Goal: Task Accomplishment & Management: Complete application form

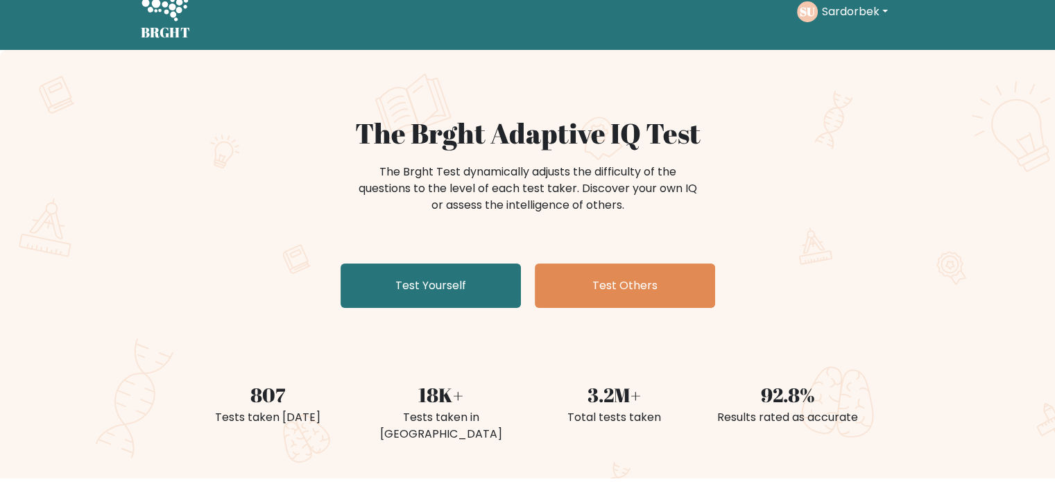
scroll to position [69, 0]
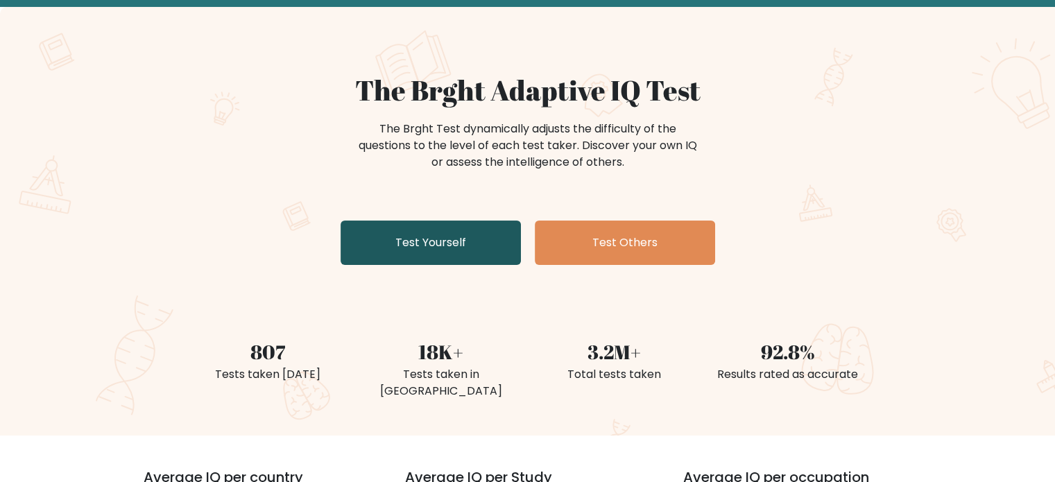
click at [452, 230] on link "Test Yourself" at bounding box center [431, 243] width 180 height 44
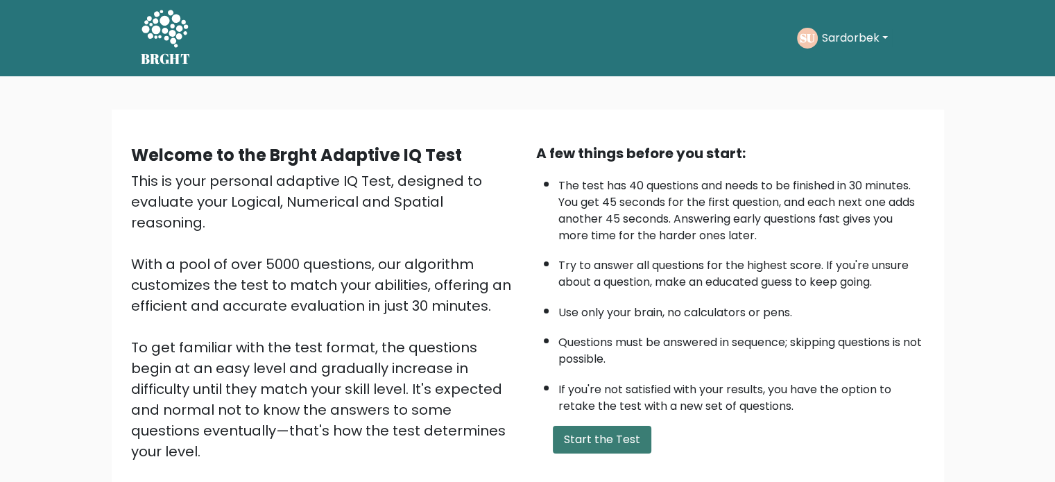
click at [633, 428] on button "Start the Test" at bounding box center [602, 440] width 99 height 28
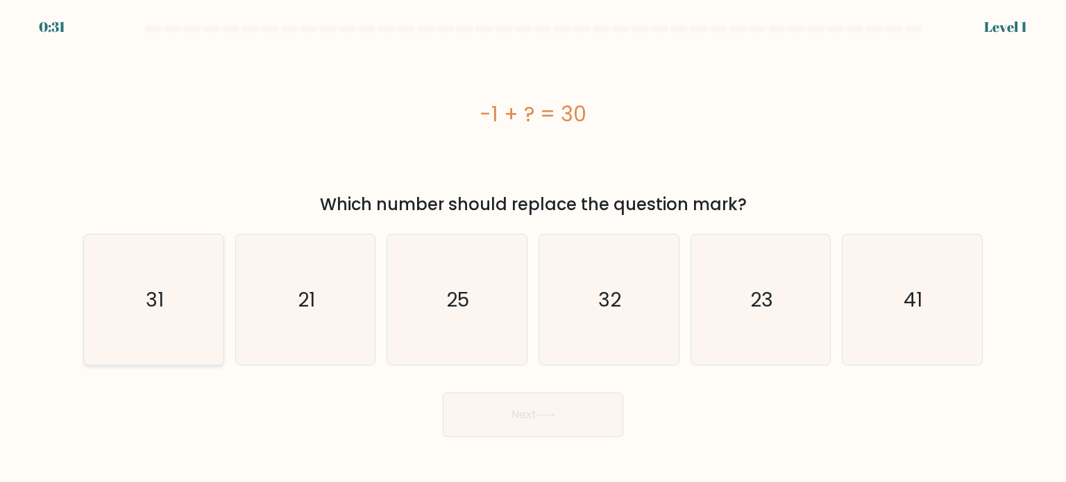
click at [180, 316] on icon "31" at bounding box center [153, 300] width 130 height 130
click at [533, 248] on input "a. 31" at bounding box center [533, 244] width 1 height 7
radio input "true"
click at [575, 430] on button "Next" at bounding box center [533, 415] width 180 height 44
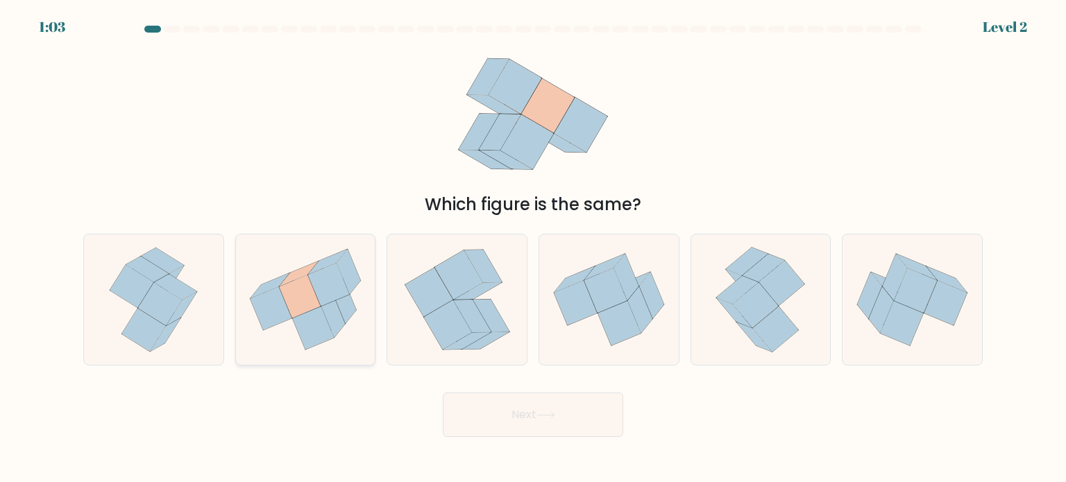
click at [322, 303] on icon at bounding box center [329, 284] width 42 height 43
click at [533, 248] on input "b." at bounding box center [533, 244] width 1 height 7
radio input "true"
click at [569, 436] on button "Next" at bounding box center [533, 415] width 180 height 44
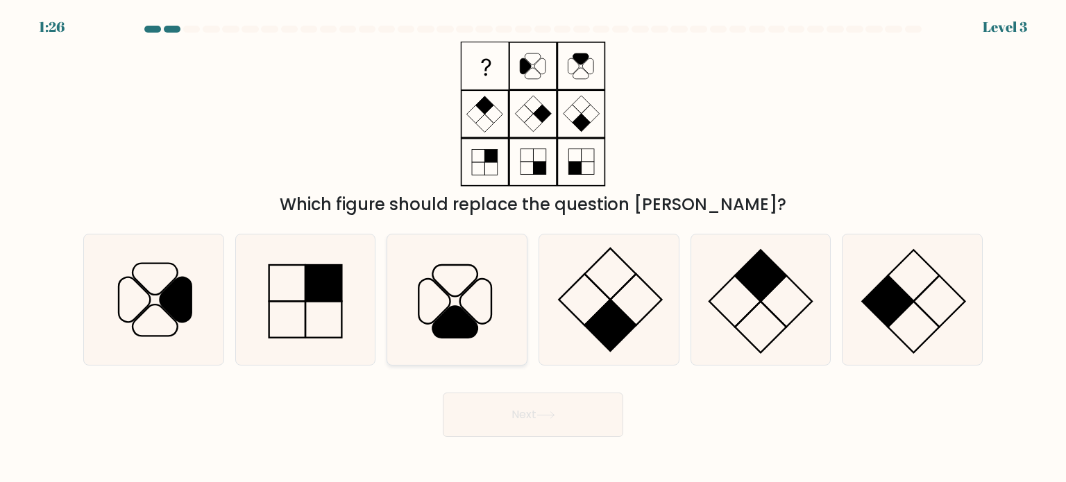
click at [443, 310] on icon at bounding box center [456, 300] width 130 height 130
click at [533, 248] on input "c." at bounding box center [533, 244] width 1 height 7
radio input "true"
click at [452, 314] on icon at bounding box center [455, 321] width 44 height 31
click at [533, 248] on input "c." at bounding box center [533, 244] width 1 height 7
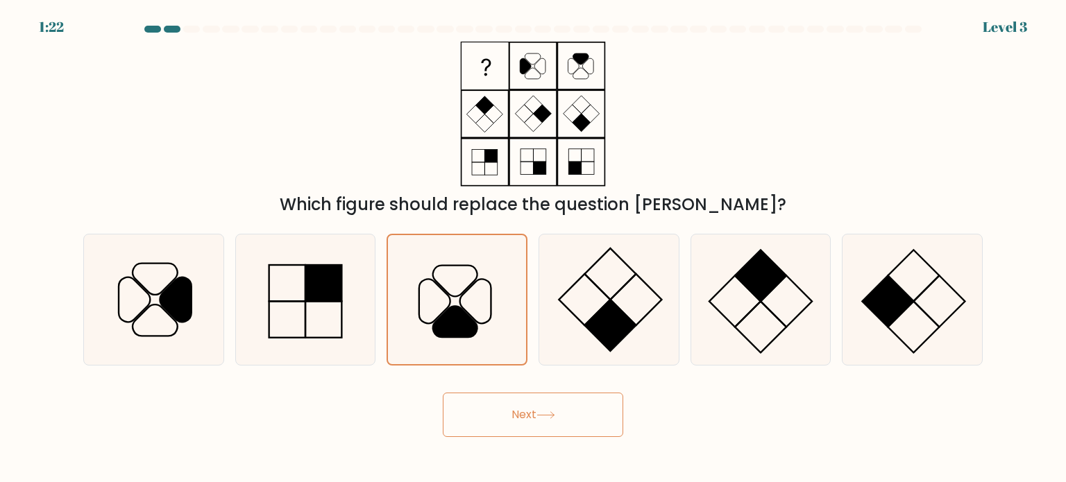
click at [524, 407] on button "Next" at bounding box center [533, 415] width 180 height 44
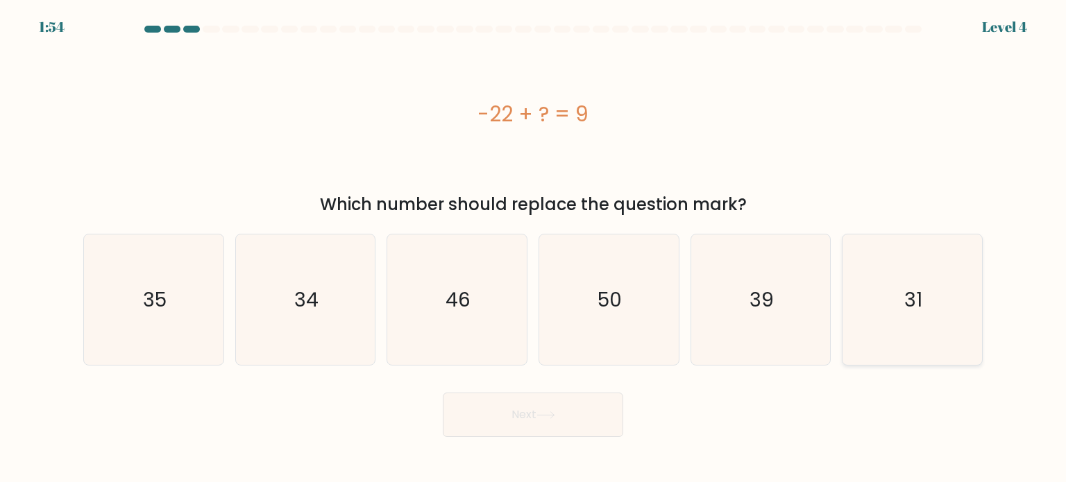
click at [948, 267] on icon "31" at bounding box center [912, 300] width 130 height 130
click at [534, 248] on input "f. 31" at bounding box center [533, 244] width 1 height 7
radio input "true"
click at [577, 416] on button "Next" at bounding box center [533, 415] width 180 height 44
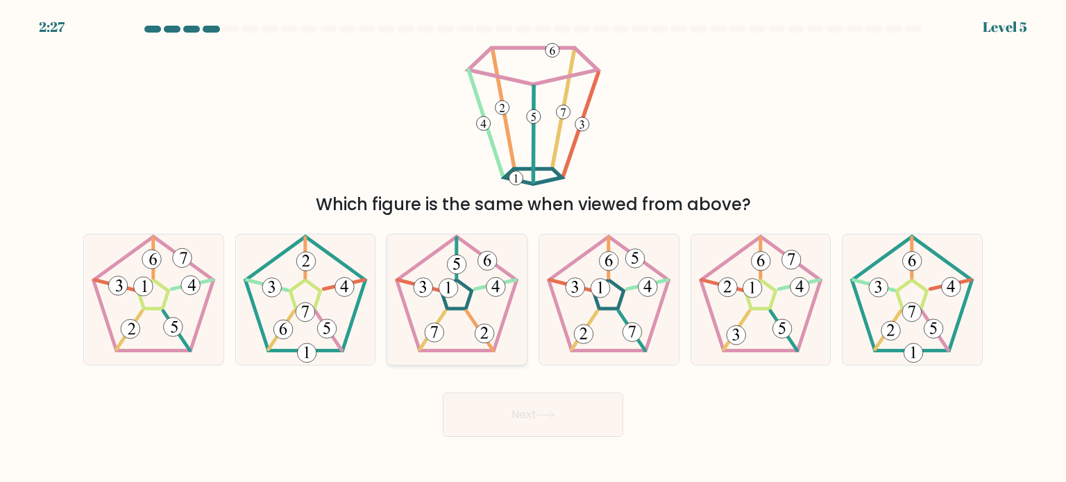
click at [477, 287] on 26 at bounding box center [495, 284] width 41 height 9
click at [533, 248] on input "c." at bounding box center [533, 244] width 1 height 7
radio input "true"
click at [561, 413] on button "Next" at bounding box center [533, 415] width 180 height 44
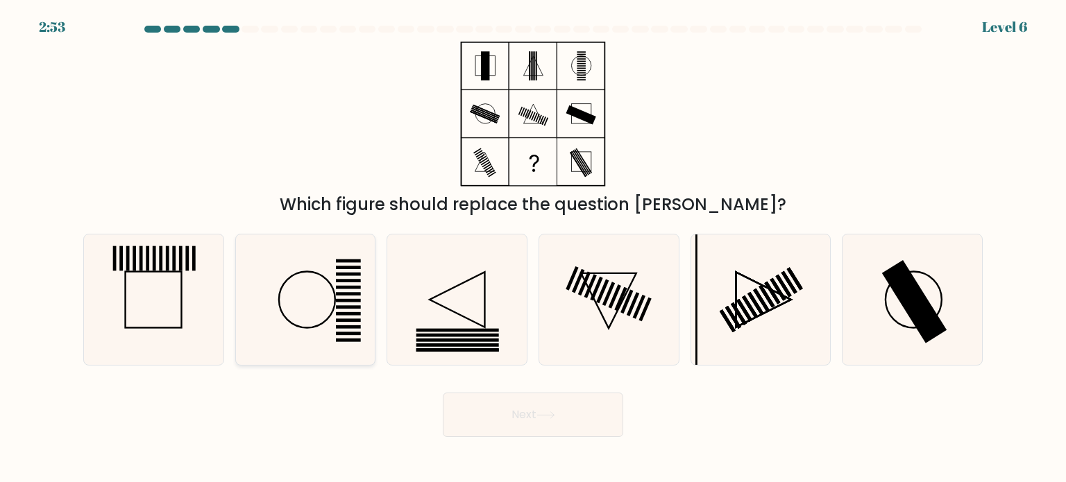
click at [323, 314] on icon at bounding box center [305, 300] width 130 height 130
click at [533, 248] on input "b." at bounding box center [533, 244] width 1 height 7
radio input "true"
click at [512, 409] on button "Next" at bounding box center [533, 415] width 180 height 44
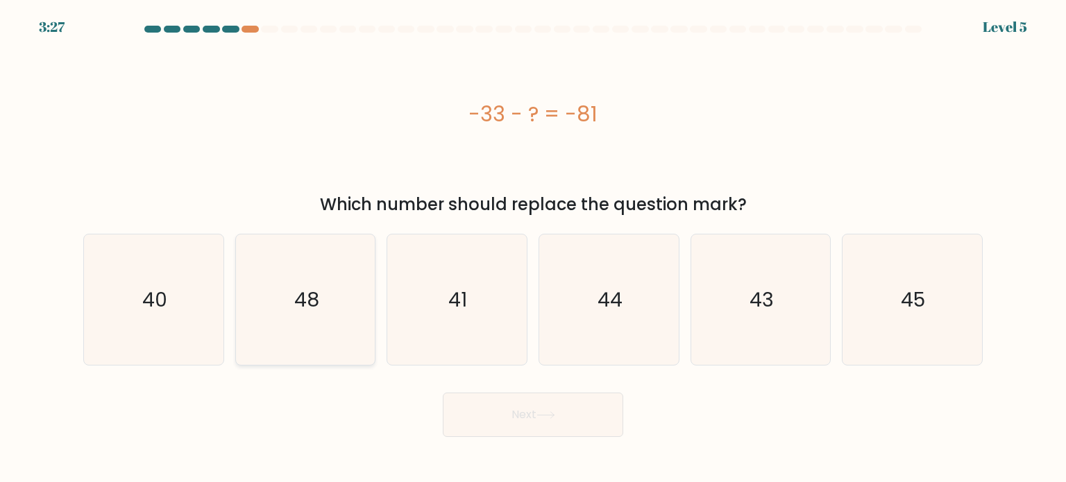
click at [328, 323] on icon "48" at bounding box center [305, 300] width 130 height 130
click at [533, 248] on input "b. 48" at bounding box center [533, 244] width 1 height 7
radio input "true"
click at [541, 414] on icon at bounding box center [545, 415] width 19 height 8
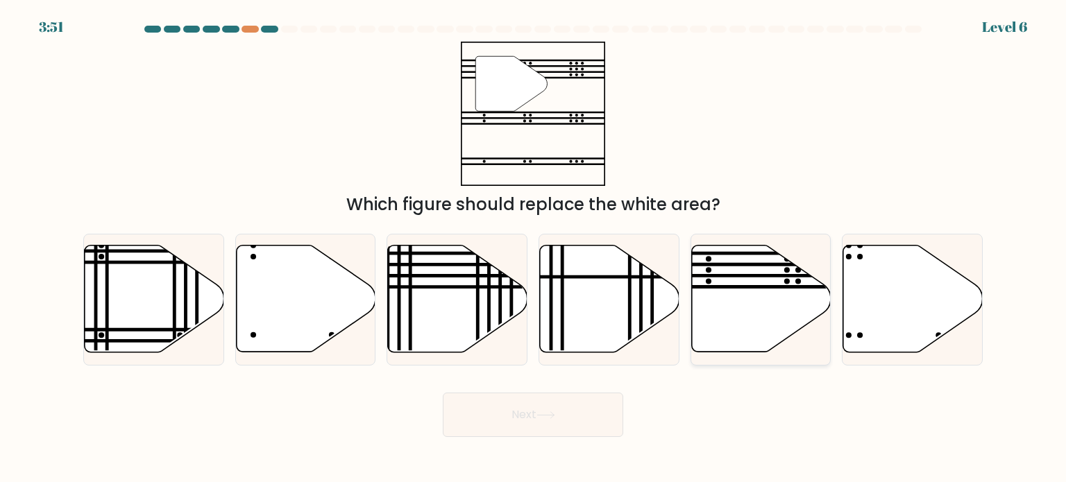
click at [796, 302] on icon at bounding box center [760, 299] width 139 height 107
click at [534, 248] on input "e." at bounding box center [533, 244] width 1 height 7
radio input "true"
click at [580, 421] on button "Next" at bounding box center [533, 415] width 180 height 44
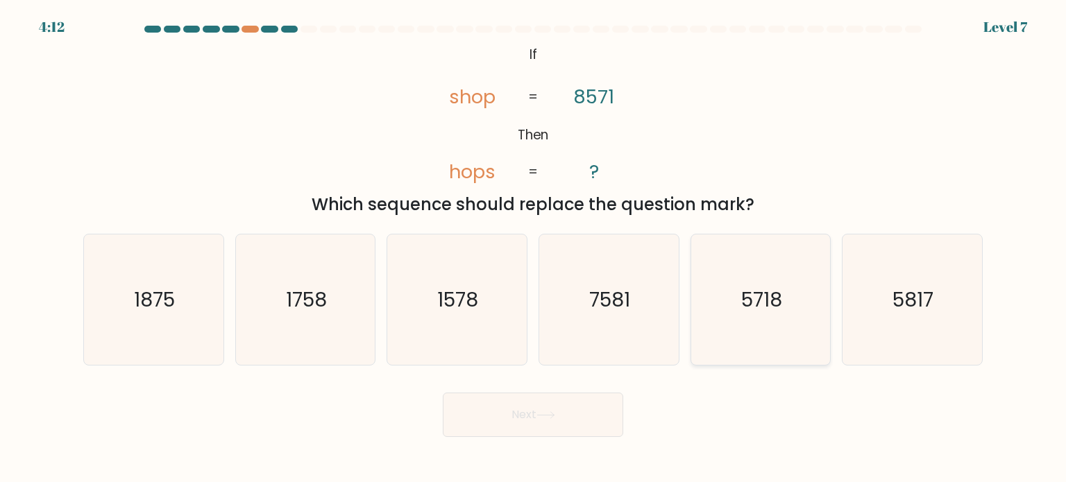
click at [799, 305] on icon "5718" at bounding box center [760, 300] width 130 height 130
click at [534, 248] on input "e. 5718" at bounding box center [533, 244] width 1 height 7
radio input "true"
click at [565, 425] on button "Next" at bounding box center [533, 415] width 180 height 44
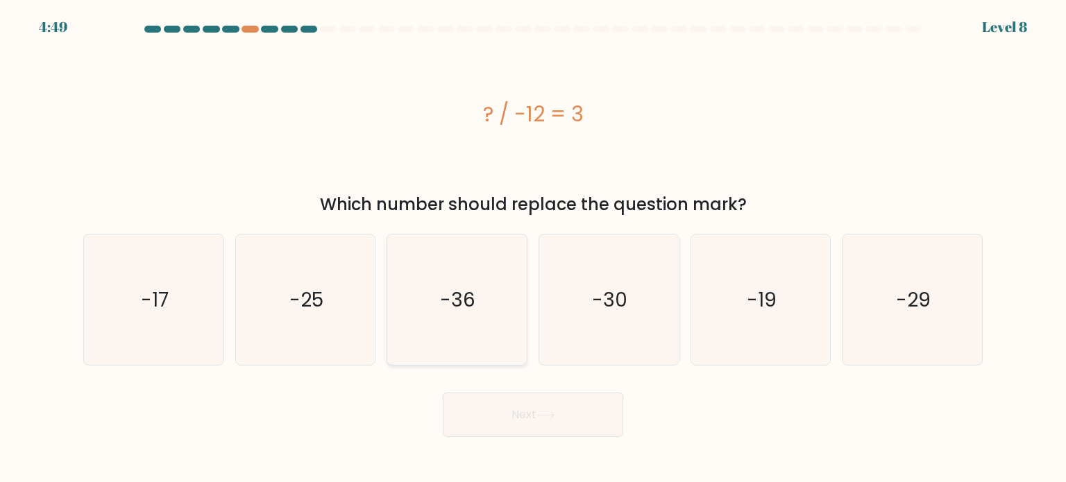
click at [497, 325] on icon "-36" at bounding box center [456, 300] width 130 height 130
click at [533, 248] on input "c. -36" at bounding box center [533, 244] width 1 height 7
radio input "true"
click at [569, 406] on button "Next" at bounding box center [533, 415] width 180 height 44
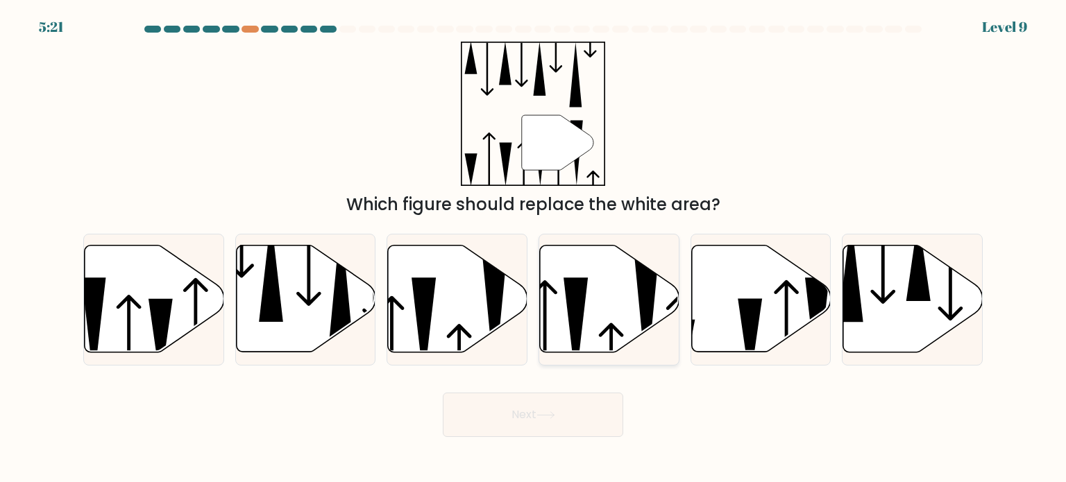
click at [616, 316] on icon at bounding box center [609, 299] width 139 height 107
click at [534, 248] on input "d." at bounding box center [533, 244] width 1 height 7
radio input "true"
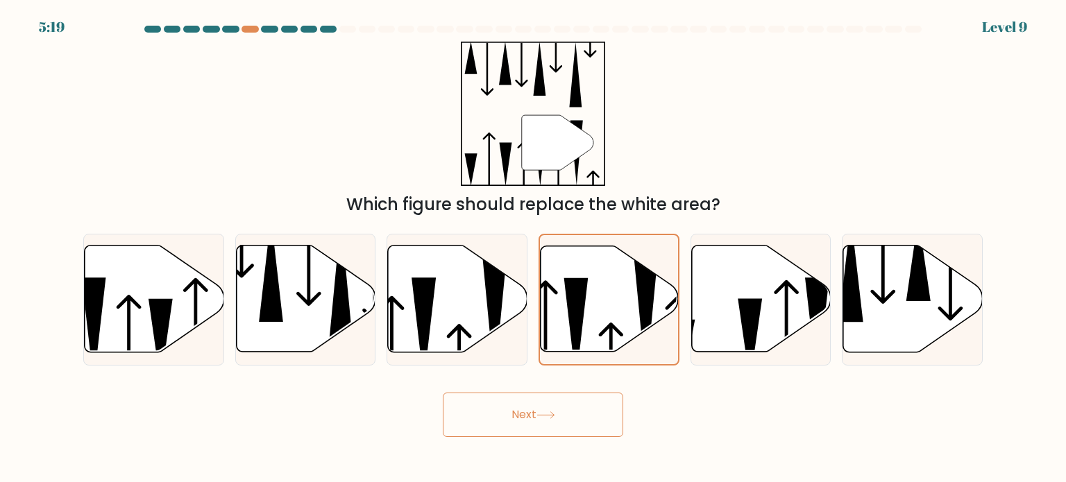
click at [600, 410] on button "Next" at bounding box center [533, 415] width 180 height 44
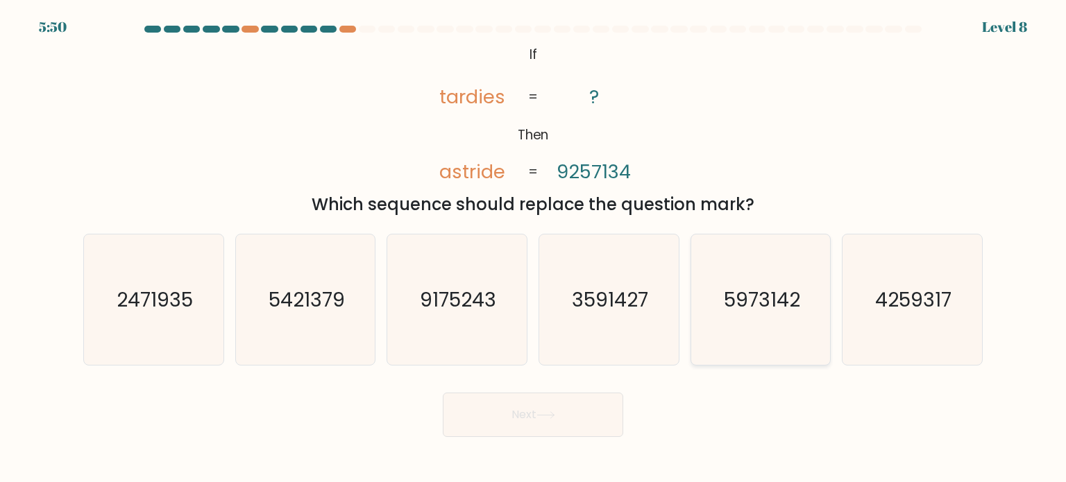
click at [747, 303] on text "5973142" at bounding box center [762, 299] width 76 height 28
click at [534, 248] on input "e. 5973142" at bounding box center [533, 244] width 1 height 7
radio input "true"
click at [547, 416] on icon at bounding box center [545, 415] width 17 height 6
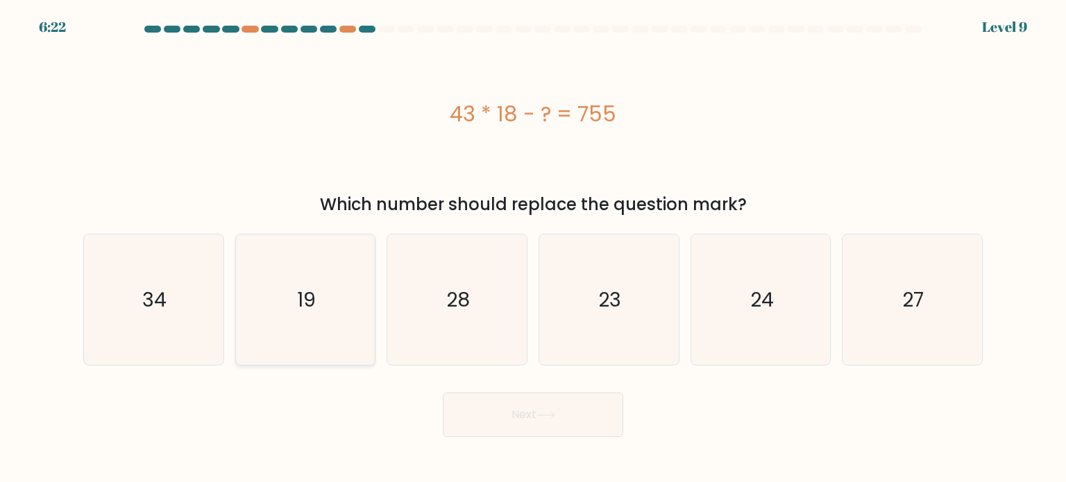
click at [325, 305] on icon "19" at bounding box center [305, 300] width 130 height 130
click at [533, 248] on input "b. 19" at bounding box center [533, 244] width 1 height 7
radio input "true"
click at [556, 400] on button "Next" at bounding box center [533, 415] width 180 height 44
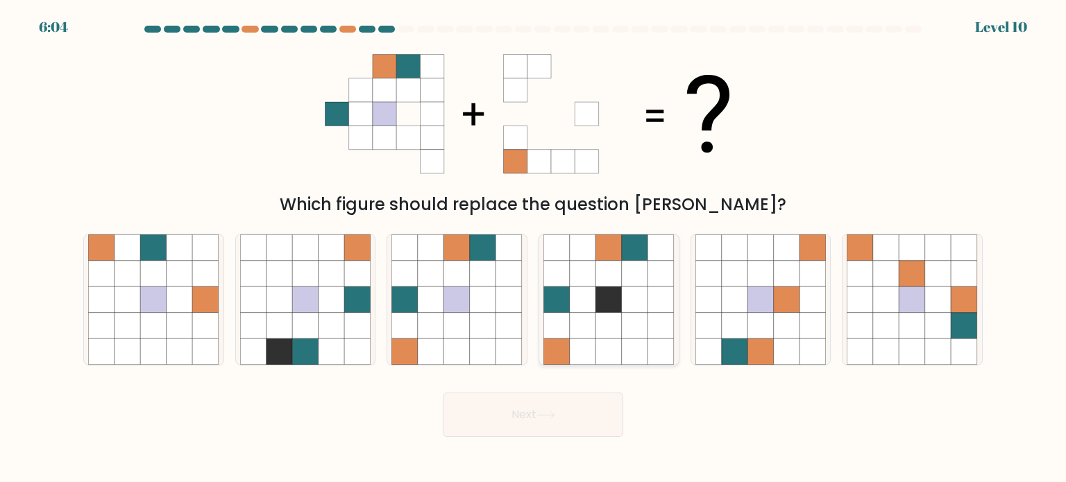
click at [602, 308] on icon at bounding box center [609, 300] width 26 height 26
click at [534, 248] on input "d." at bounding box center [533, 244] width 1 height 7
radio input "true"
click at [504, 316] on icon at bounding box center [509, 325] width 26 height 26
click at [533, 248] on input "c." at bounding box center [533, 244] width 1 height 7
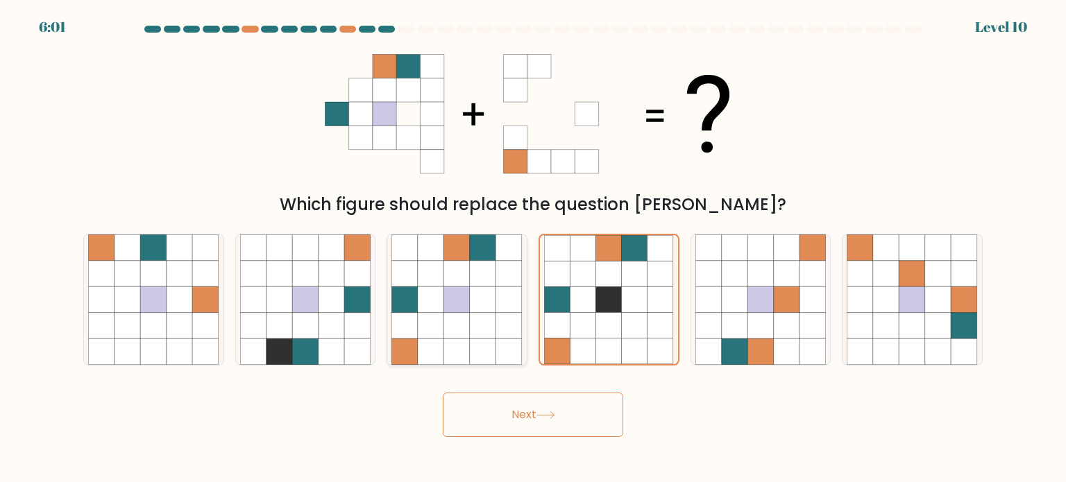
radio input "true"
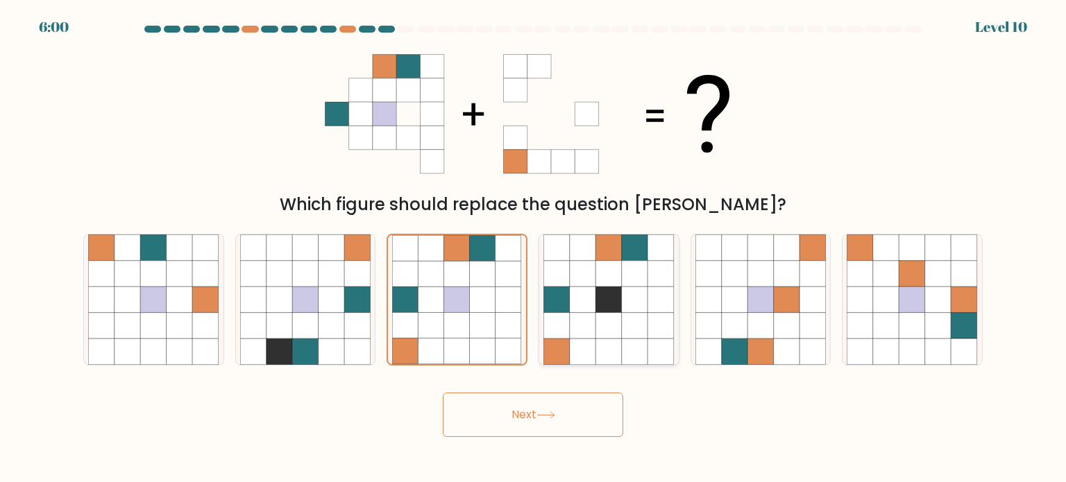
click at [607, 332] on icon at bounding box center [609, 325] width 26 height 26
click at [534, 248] on input "d." at bounding box center [533, 244] width 1 height 7
radio input "true"
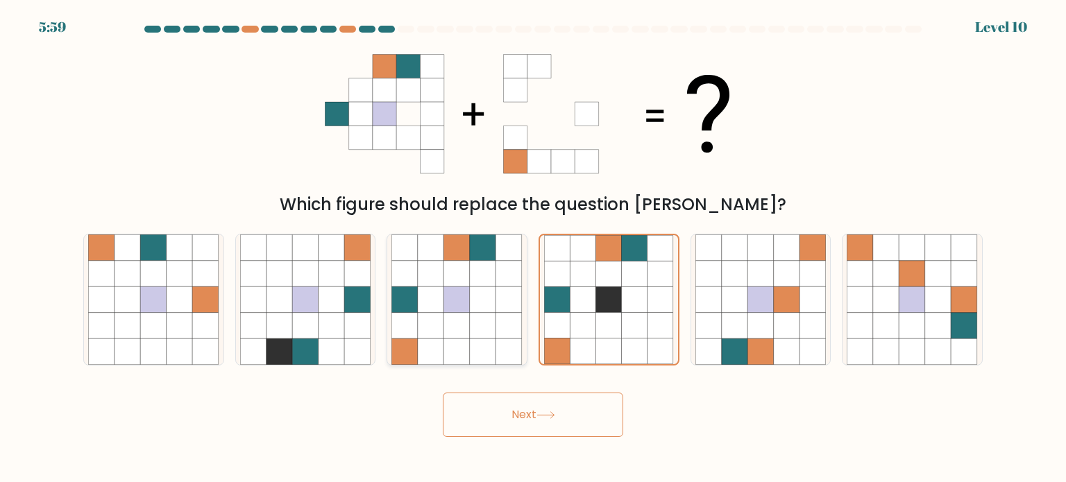
click at [488, 310] on icon at bounding box center [483, 300] width 26 height 26
click at [533, 248] on input "c." at bounding box center [533, 244] width 1 height 7
radio input "true"
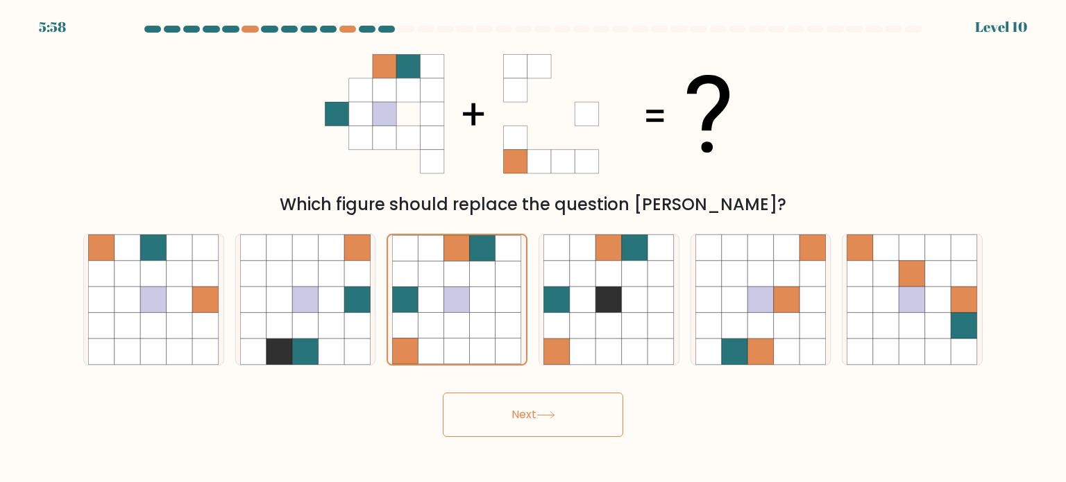
click at [519, 409] on button "Next" at bounding box center [533, 415] width 180 height 44
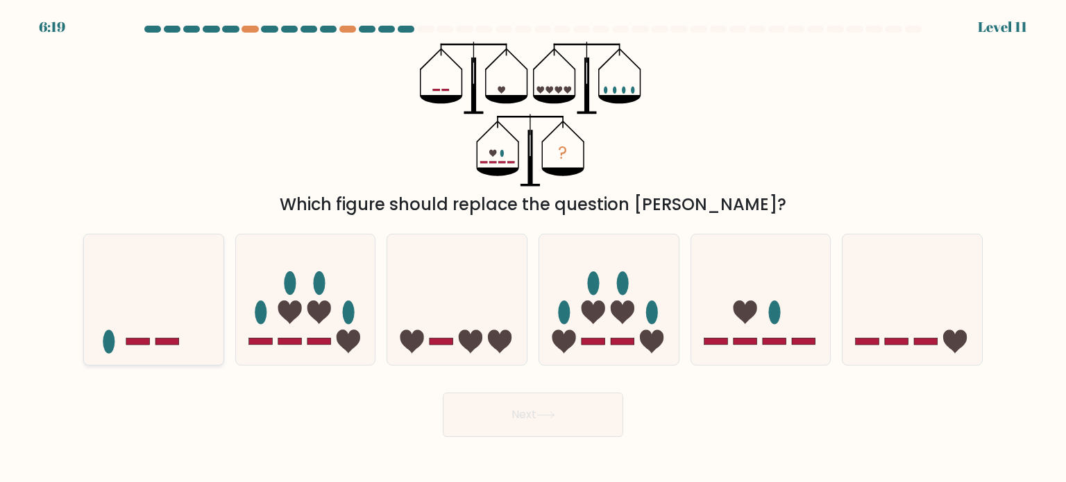
click at [142, 305] on icon at bounding box center [153, 299] width 139 height 115
click at [533, 248] on input "a." at bounding box center [533, 244] width 1 height 7
radio input "true"
click at [536, 418] on button "Next" at bounding box center [533, 415] width 180 height 44
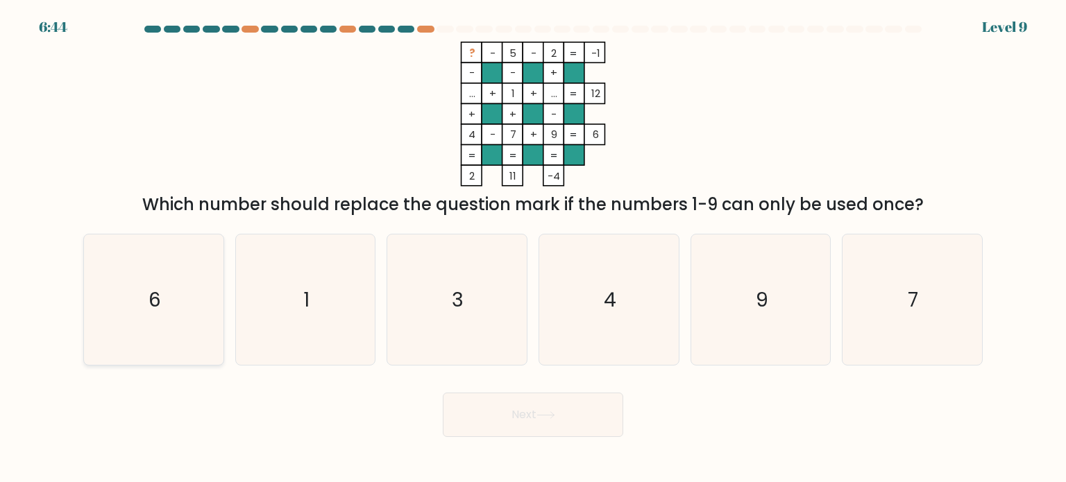
click at [185, 285] on icon "6" at bounding box center [153, 300] width 130 height 130
click at [533, 248] on input "a. 6" at bounding box center [533, 244] width 1 height 7
radio input "true"
click at [530, 411] on button "Next" at bounding box center [533, 415] width 180 height 44
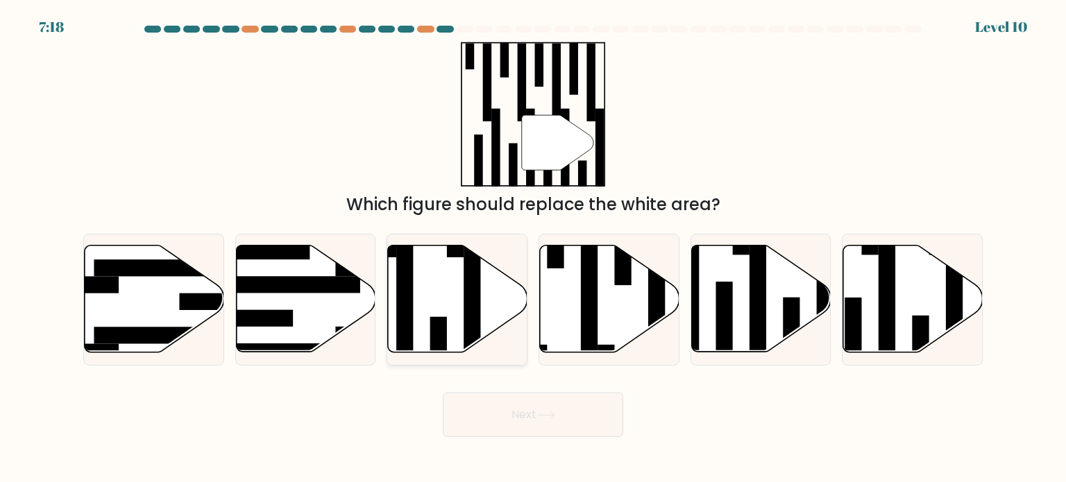
click at [470, 287] on rect at bounding box center [472, 308] width 17 height 151
click at [533, 248] on input "c." at bounding box center [533, 244] width 1 height 7
radio input "true"
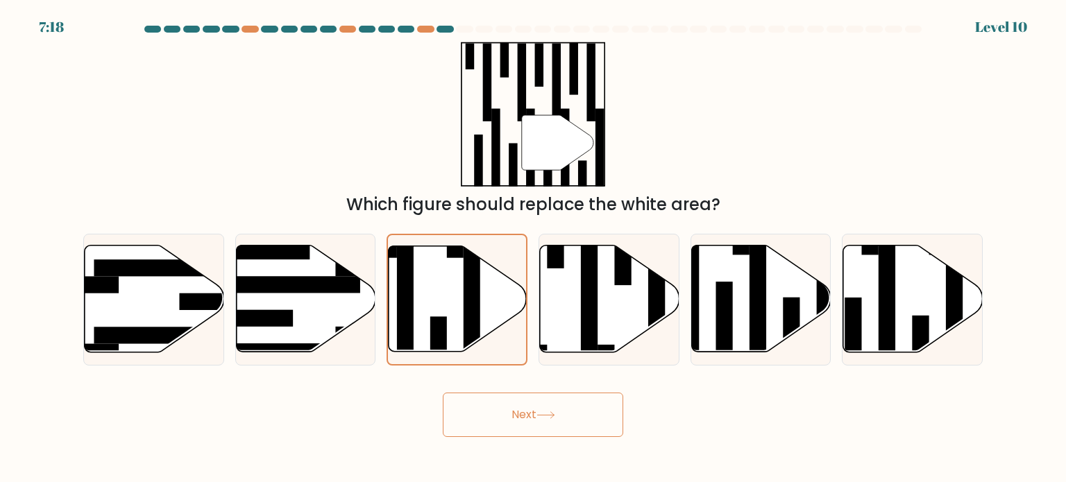
click at [555, 416] on icon at bounding box center [545, 415] width 19 height 8
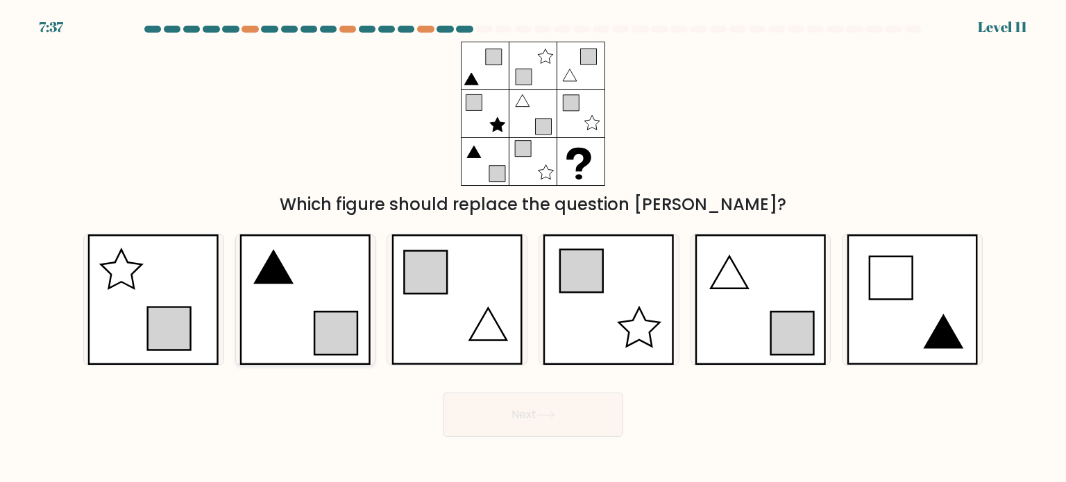
click at [341, 299] on icon at bounding box center [305, 300] width 132 height 130
click at [533, 248] on input "b." at bounding box center [533, 244] width 1 height 7
radio input "true"
click at [542, 411] on button "Next" at bounding box center [533, 415] width 180 height 44
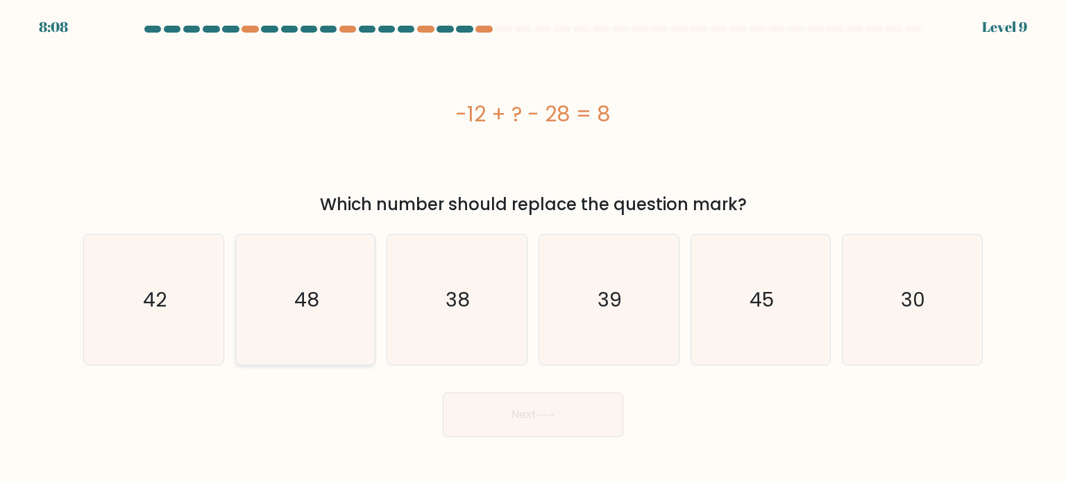
click at [311, 290] on text "48" at bounding box center [306, 299] width 25 height 28
click at [533, 248] on input "b. 48" at bounding box center [533, 244] width 1 height 7
radio input "true"
click at [533, 414] on button "Next" at bounding box center [533, 415] width 180 height 44
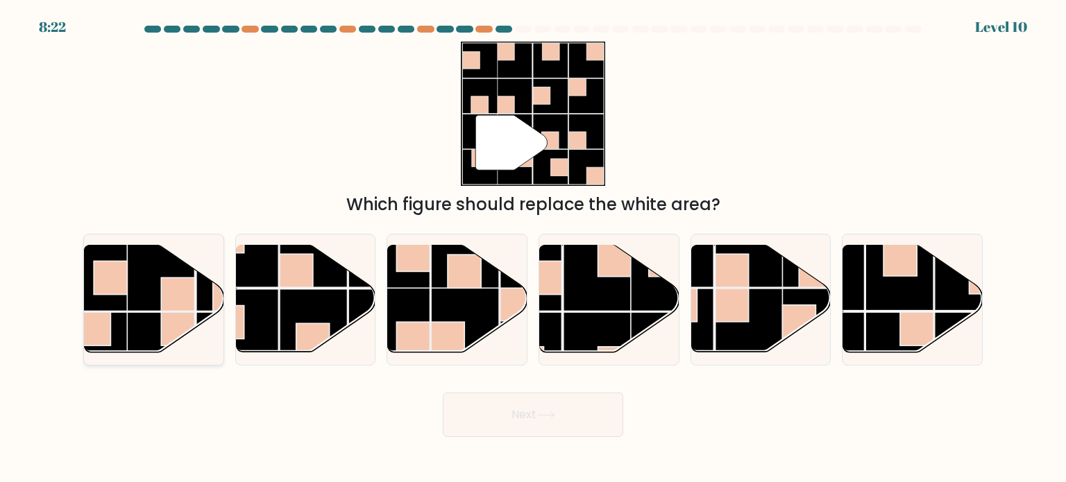
click at [172, 298] on rect at bounding box center [177, 294] width 33 height 33
click at [533, 248] on input "a." at bounding box center [533, 244] width 1 height 7
radio input "true"
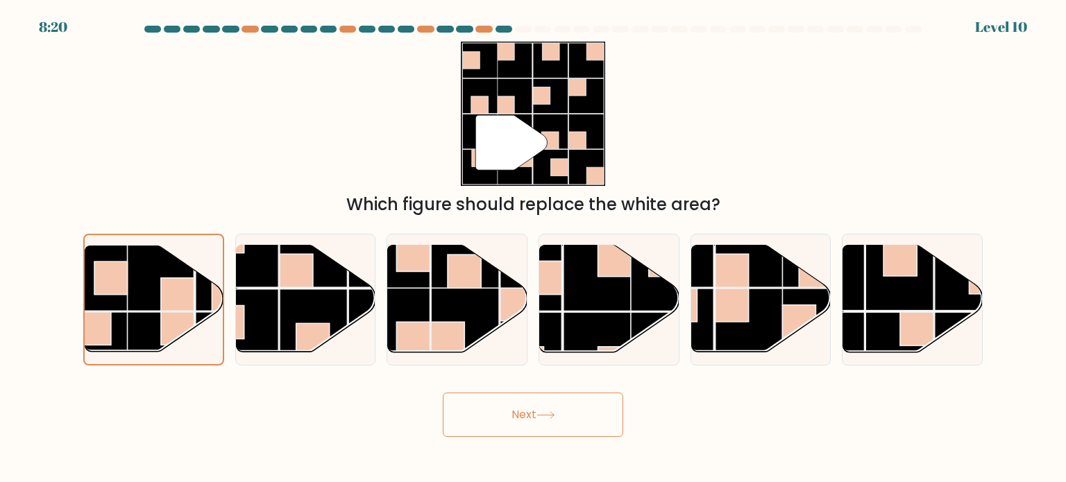
click at [544, 402] on button "Next" at bounding box center [533, 415] width 180 height 44
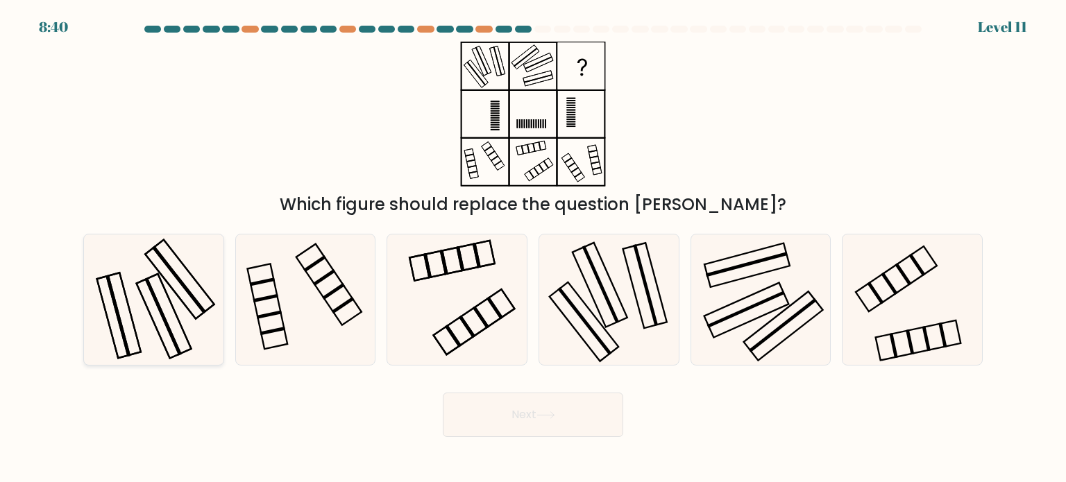
click at [163, 316] on rect at bounding box center [163, 317] width 37 height 78
click at [533, 248] on input "a." at bounding box center [533, 244] width 1 height 7
radio input "true"
click at [500, 419] on button "Next" at bounding box center [533, 415] width 180 height 44
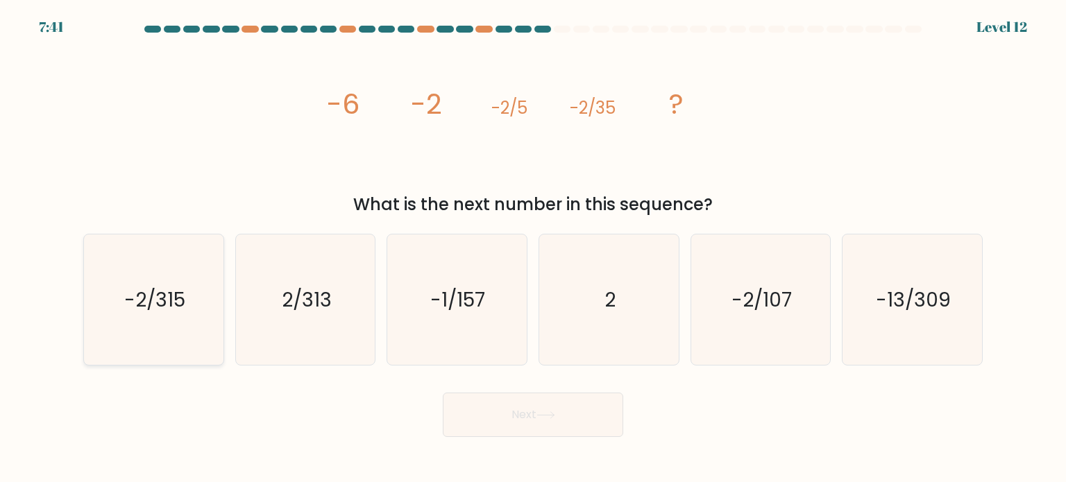
click at [173, 317] on icon "-2/315" at bounding box center [153, 300] width 130 height 130
click at [533, 248] on input "a. -2/315" at bounding box center [533, 244] width 1 height 7
radio input "true"
click at [516, 412] on button "Next" at bounding box center [533, 415] width 180 height 44
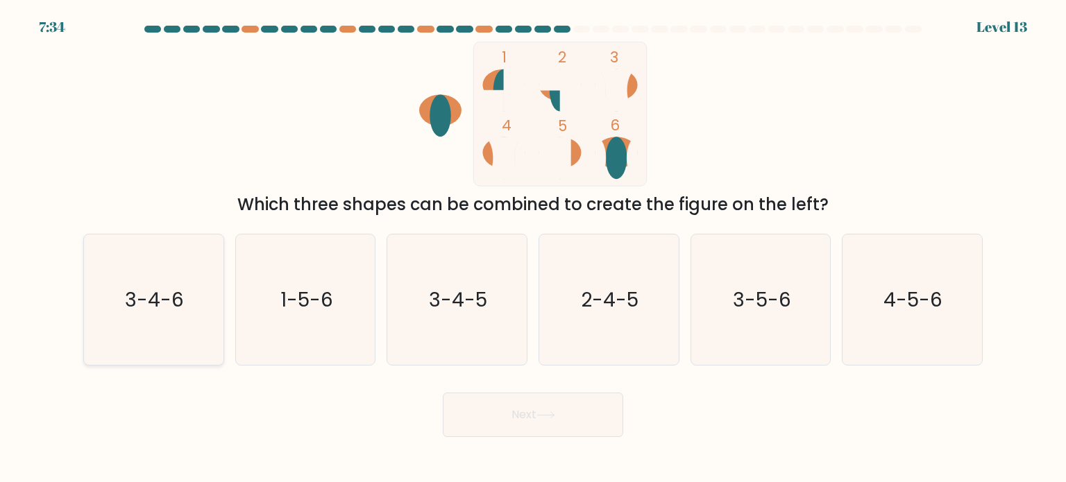
click at [169, 269] on icon "3-4-6" at bounding box center [153, 300] width 130 height 130
click at [533, 248] on input "a. 3-4-6" at bounding box center [533, 244] width 1 height 7
radio input "true"
click at [536, 405] on button "Next" at bounding box center [533, 415] width 180 height 44
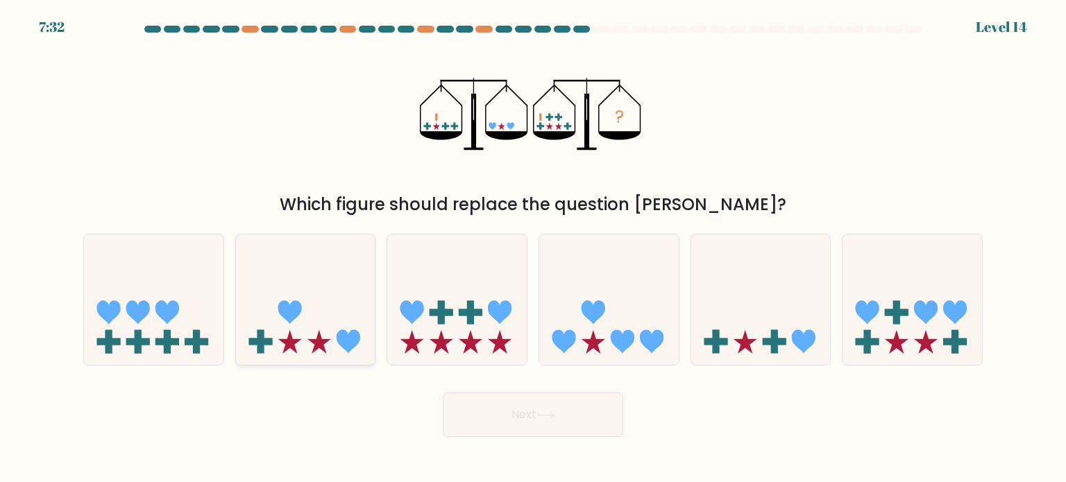
click at [344, 341] on icon at bounding box center [349, 342] width 24 height 24
click at [533, 248] on input "b." at bounding box center [533, 244] width 1 height 7
radio input "true"
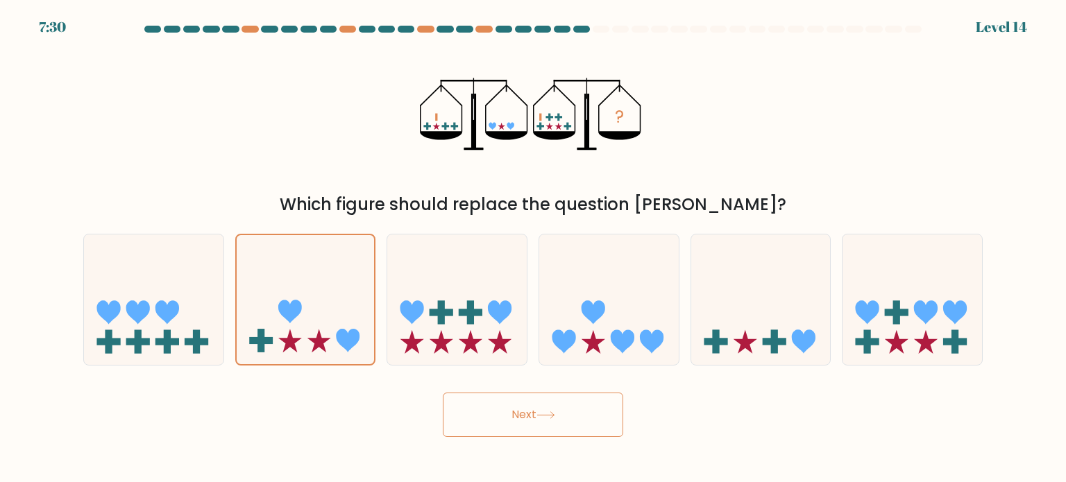
click at [539, 420] on button "Next" at bounding box center [533, 415] width 180 height 44
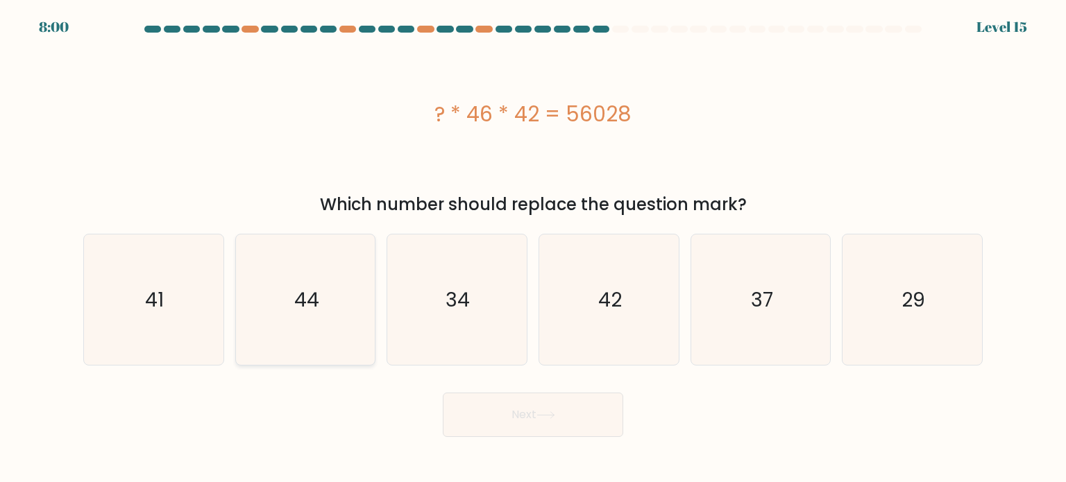
click at [311, 284] on icon "44" at bounding box center [305, 300] width 130 height 130
click at [533, 248] on input "b. 44" at bounding box center [533, 244] width 1 height 7
radio input "true"
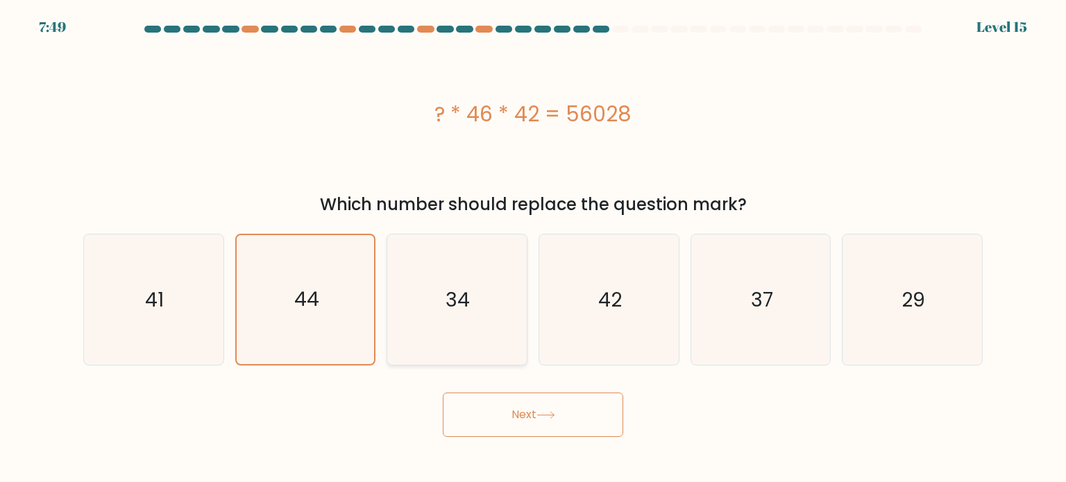
click at [500, 321] on icon "34" at bounding box center [456, 300] width 130 height 130
click at [533, 248] on input "c. 34" at bounding box center [533, 244] width 1 height 7
radio input "true"
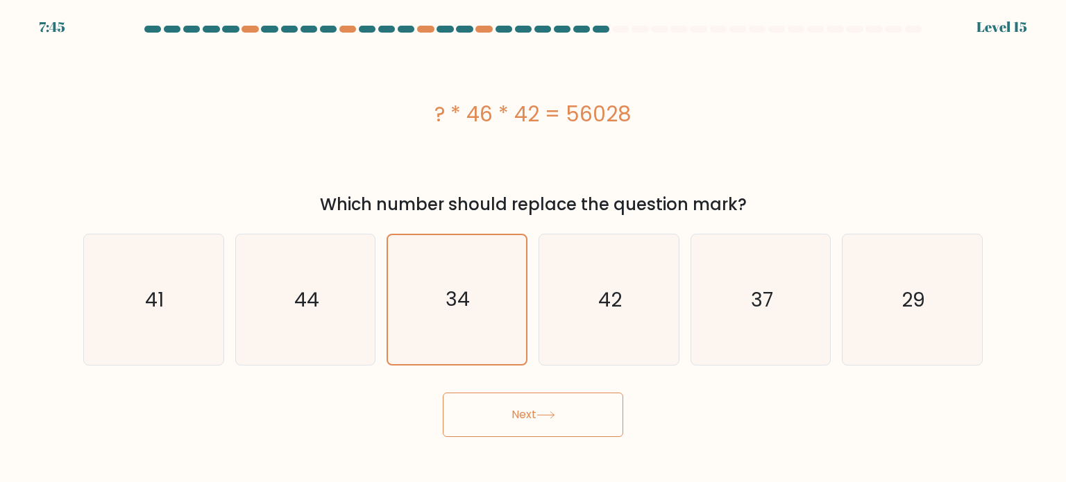
click at [575, 425] on button "Next" at bounding box center [533, 415] width 180 height 44
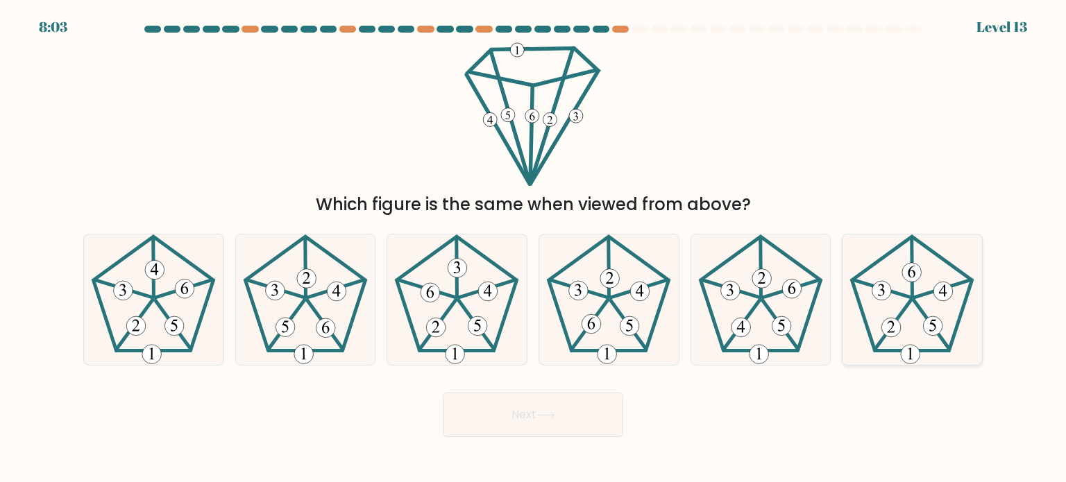
click at [924, 307] on icon at bounding box center [912, 300] width 130 height 130
click at [534, 248] on input "f." at bounding box center [533, 244] width 1 height 7
radio input "true"
click at [570, 414] on button "Next" at bounding box center [533, 415] width 180 height 44
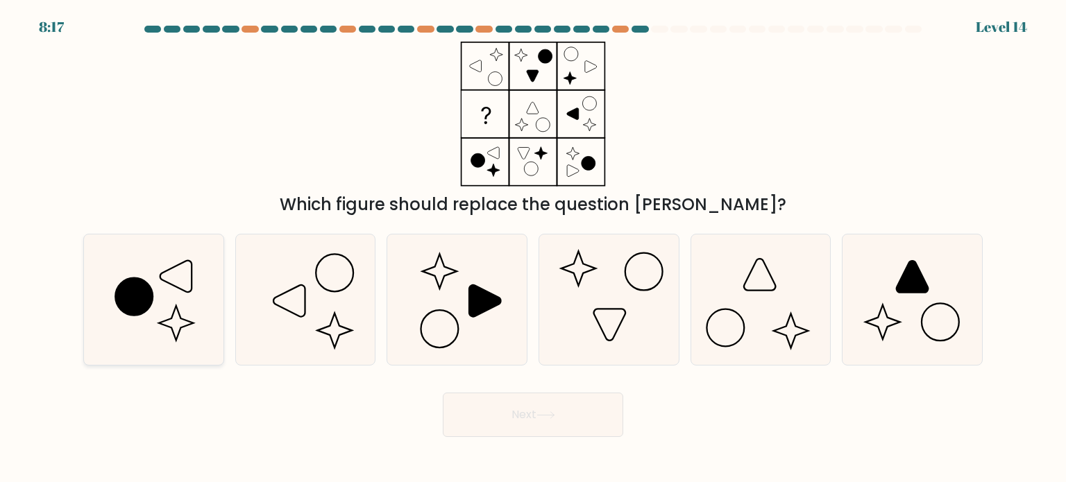
click at [189, 300] on icon at bounding box center [153, 300] width 130 height 130
click at [533, 248] on input "a." at bounding box center [533, 244] width 1 height 7
radio input "true"
click at [508, 405] on button "Next" at bounding box center [533, 415] width 180 height 44
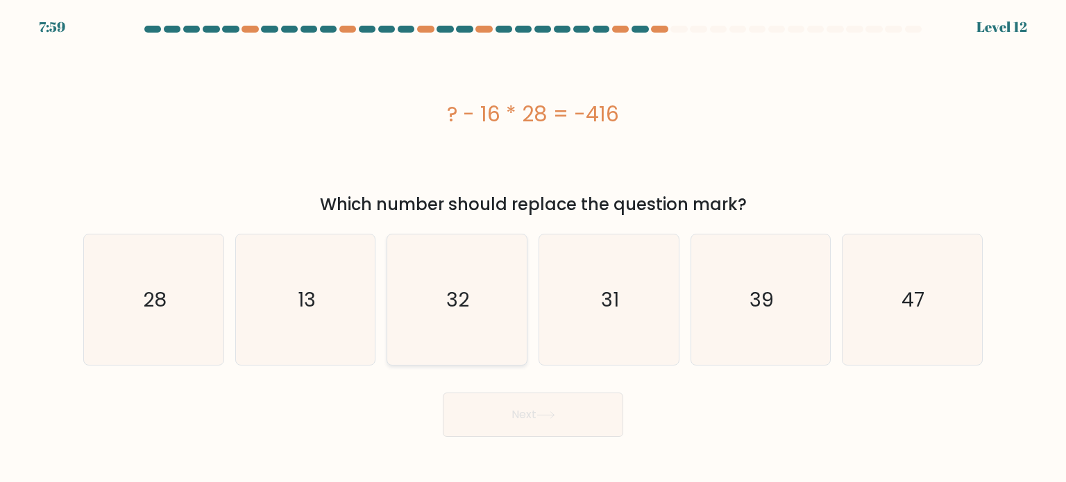
click at [471, 307] on icon "32" at bounding box center [456, 300] width 130 height 130
click at [533, 248] on input "c. 32" at bounding box center [533, 244] width 1 height 7
radio input "true"
click at [542, 416] on icon at bounding box center [545, 415] width 19 height 8
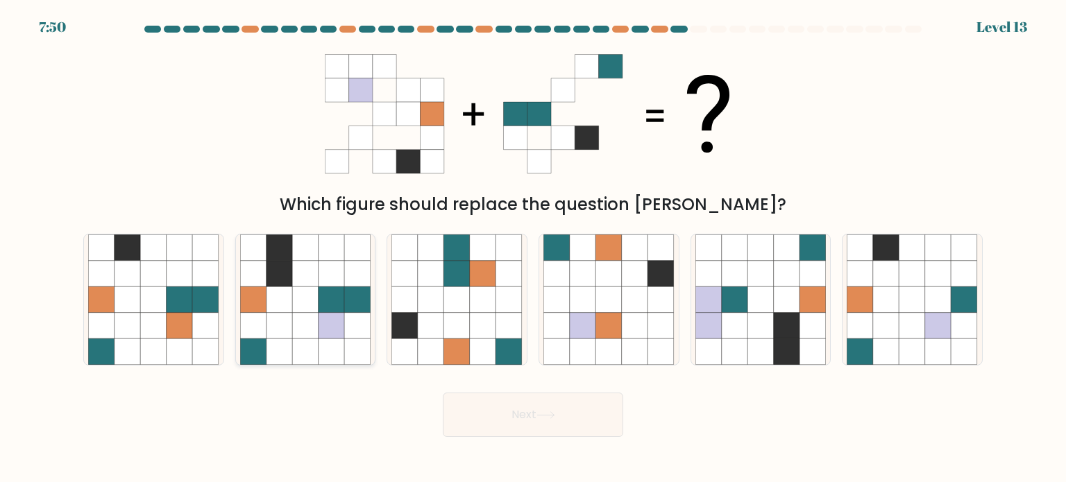
click at [349, 280] on icon at bounding box center [357, 273] width 26 height 26
click at [533, 248] on input "b." at bounding box center [533, 244] width 1 height 7
radio input "true"
click at [561, 410] on button "Next" at bounding box center [533, 415] width 180 height 44
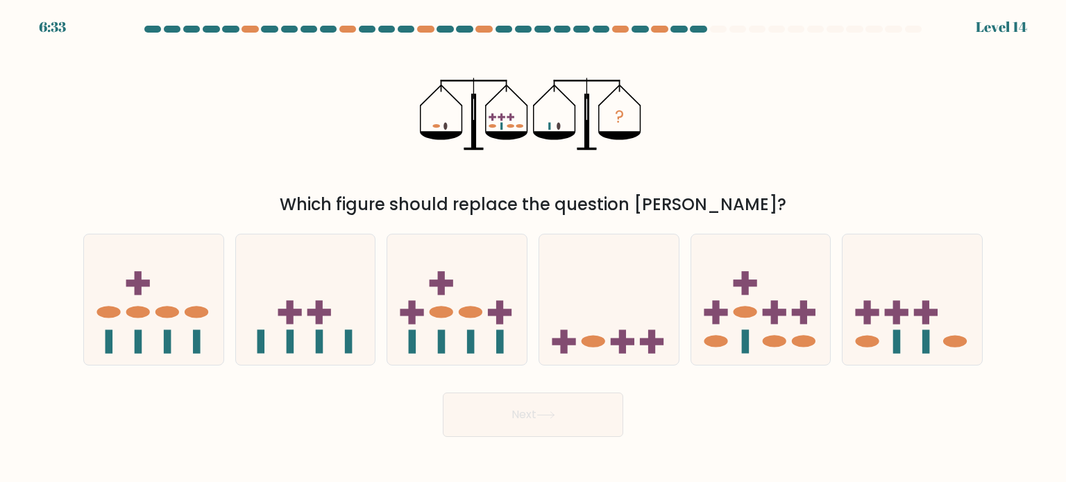
click at [509, 129] on icon "?" at bounding box center [533, 114] width 226 height 145
click at [509, 136] on icon at bounding box center [506, 135] width 42 height 8
click at [889, 318] on icon at bounding box center [911, 299] width 139 height 115
click at [534, 248] on input "f." at bounding box center [533, 244] width 1 height 7
radio input "true"
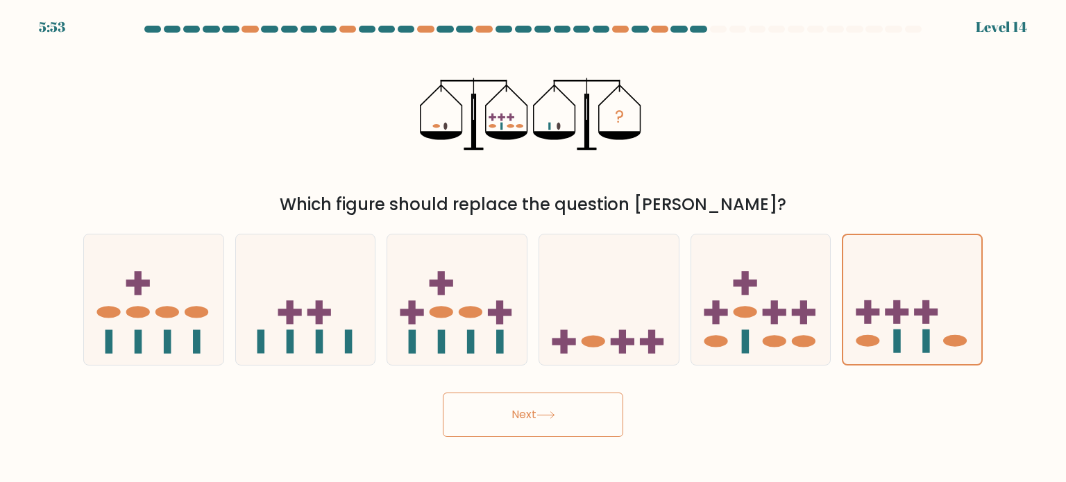
click at [581, 417] on button "Next" at bounding box center [533, 415] width 180 height 44
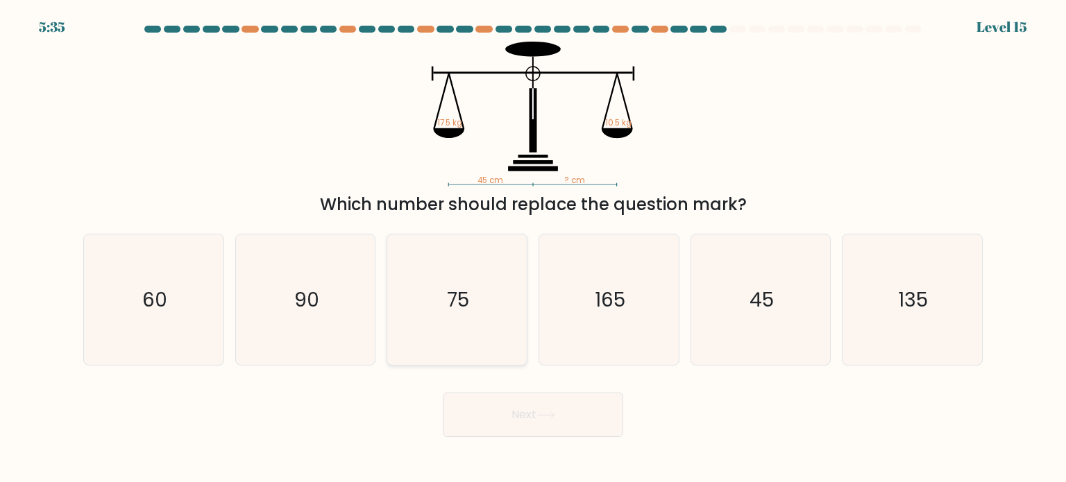
click at [498, 322] on icon "75" at bounding box center [456, 300] width 130 height 130
click at [533, 248] on input "c. 75" at bounding box center [533, 244] width 1 height 7
radio input "true"
click at [551, 412] on icon at bounding box center [545, 415] width 19 height 8
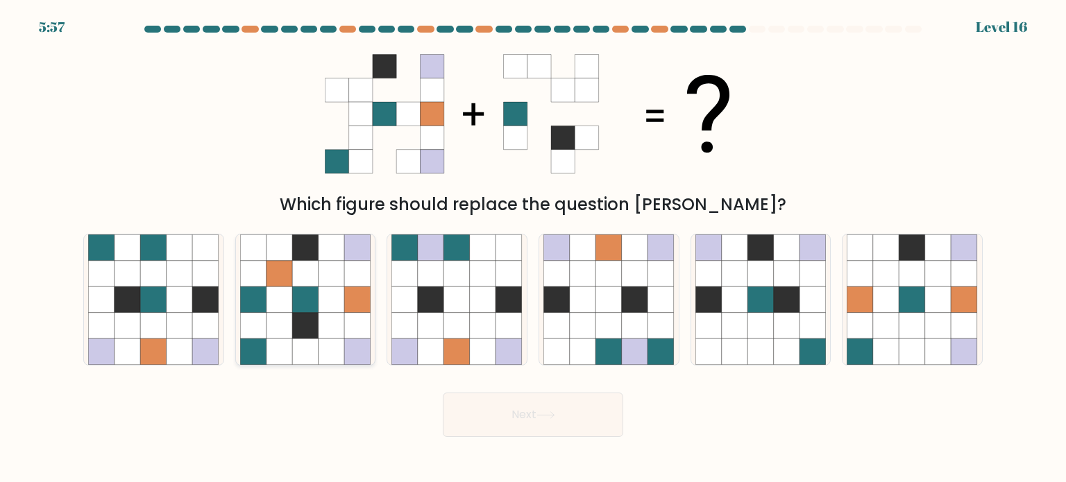
click at [319, 287] on icon at bounding box center [332, 300] width 26 height 26
click at [533, 248] on input "b." at bounding box center [533, 244] width 1 height 7
radio input "true"
click at [475, 407] on button "Next" at bounding box center [533, 415] width 180 height 44
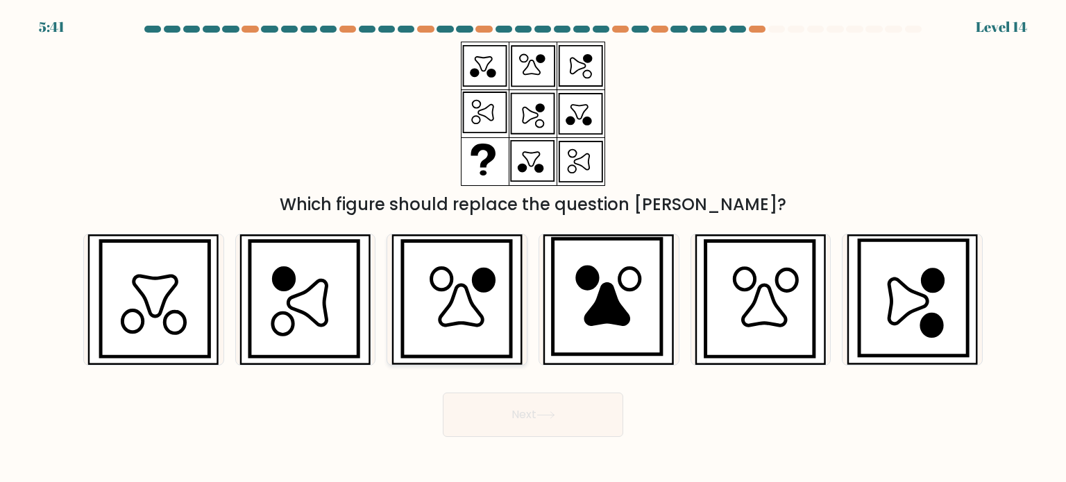
click at [491, 313] on icon at bounding box center [456, 299] width 109 height 116
click at [533, 248] on input "c." at bounding box center [533, 244] width 1 height 7
radio input "true"
click at [536, 409] on button "Next" at bounding box center [533, 415] width 180 height 44
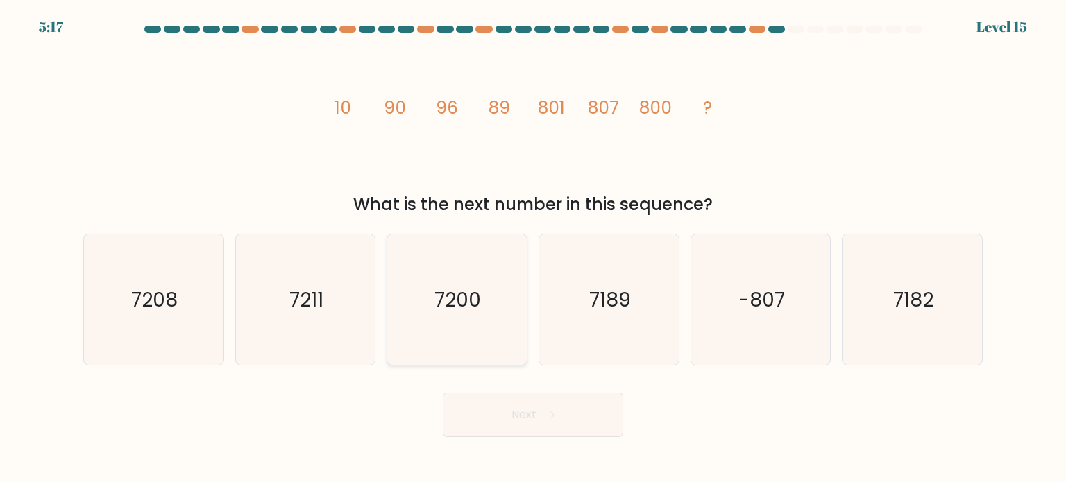
click at [420, 295] on icon "7200" at bounding box center [456, 300] width 130 height 130
click at [533, 248] on input "c. 7200" at bounding box center [533, 244] width 1 height 7
radio input "true"
click at [531, 411] on button "Next" at bounding box center [533, 415] width 180 height 44
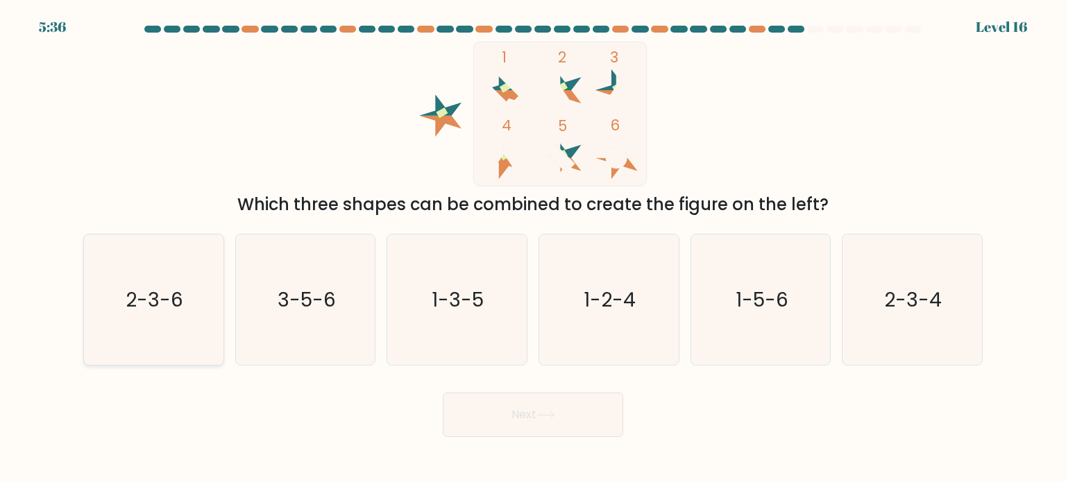
click at [180, 339] on icon "2-3-6" at bounding box center [153, 300] width 130 height 130
click at [533, 248] on input "a. 2-3-6" at bounding box center [533, 244] width 1 height 7
radio input "true"
click at [487, 403] on button "Next" at bounding box center [533, 415] width 180 height 44
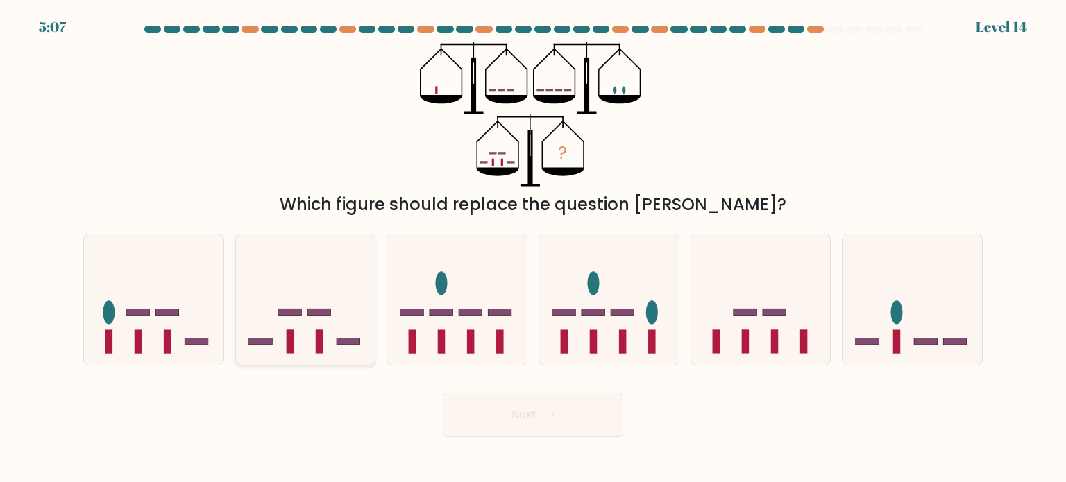
click at [264, 337] on icon at bounding box center [305, 299] width 139 height 115
click at [533, 248] on input "b." at bounding box center [533, 244] width 1 height 7
radio input "true"
click at [486, 69] on icon at bounding box center [485, 82] width 1 height 26
click at [497, 80] on icon "?" at bounding box center [533, 114] width 226 height 145
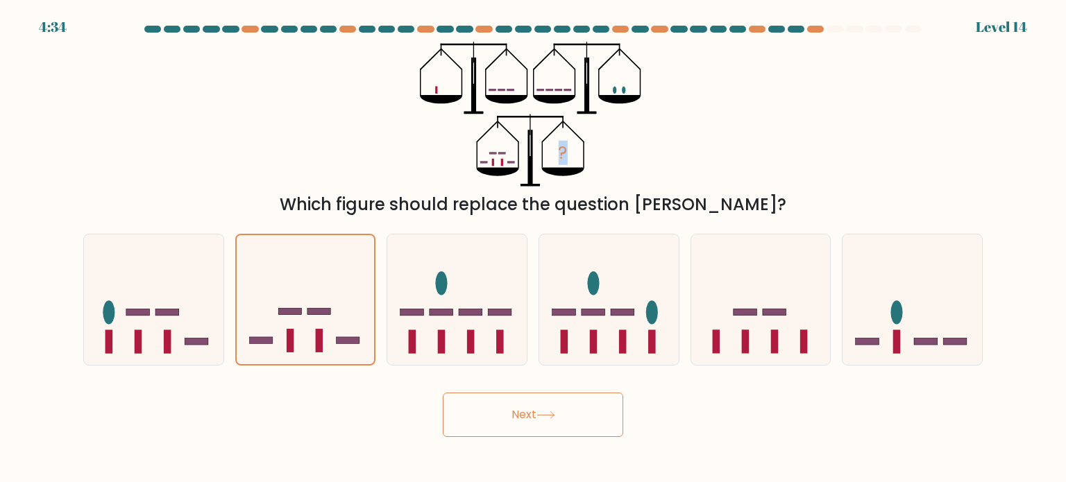
click at [434, 78] on icon "?" at bounding box center [533, 114] width 226 height 145
click at [297, 264] on icon at bounding box center [306, 299] width 138 height 114
click at [533, 248] on input "b." at bounding box center [533, 244] width 1 height 7
click at [336, 309] on icon at bounding box center [306, 299] width 138 height 114
click at [533, 248] on input "b." at bounding box center [533, 244] width 1 height 7
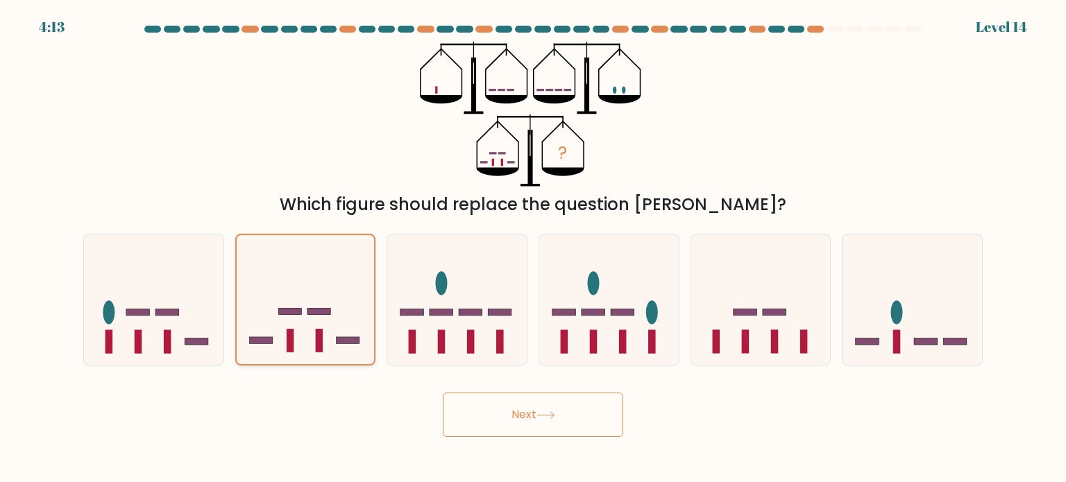
click at [314, 289] on icon at bounding box center [306, 299] width 138 height 114
click at [533, 248] on input "b." at bounding box center [533, 244] width 1 height 7
click at [317, 303] on icon at bounding box center [306, 299] width 138 height 114
click at [533, 248] on input "b." at bounding box center [533, 244] width 1 height 7
click at [472, 414] on button "Next" at bounding box center [533, 415] width 180 height 44
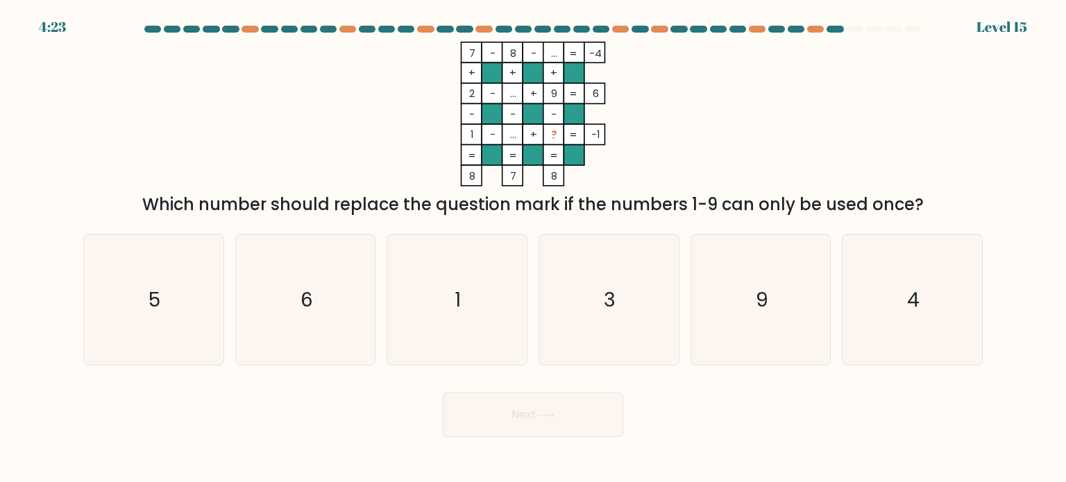
click at [561, 56] on rect at bounding box center [553, 52] width 21 height 21
click at [919, 294] on text "4" at bounding box center [913, 299] width 12 height 28
click at [534, 248] on input "f. 4" at bounding box center [533, 244] width 1 height 7
radio input "true"
click at [591, 406] on button "Next" at bounding box center [533, 415] width 180 height 44
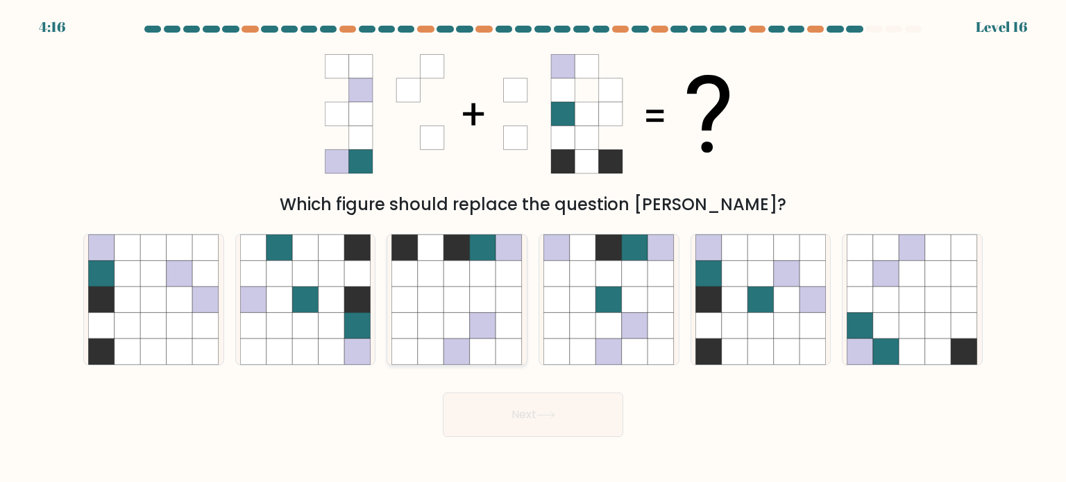
click at [489, 286] on icon at bounding box center [483, 273] width 26 height 26
click at [533, 248] on input "c." at bounding box center [533, 244] width 1 height 7
radio input "true"
click at [330, 285] on icon at bounding box center [332, 273] width 26 height 26
click at [533, 248] on input "b." at bounding box center [533, 244] width 1 height 7
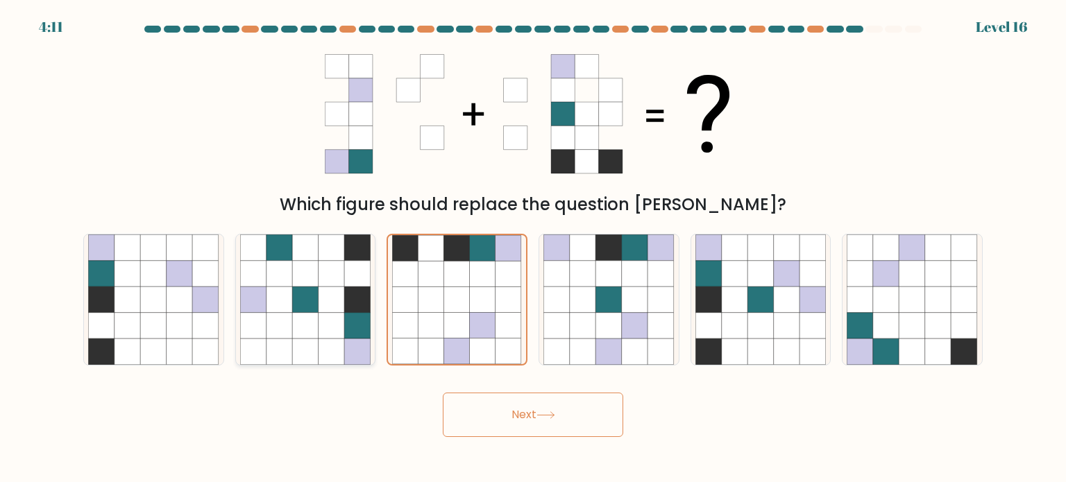
radio input "true"
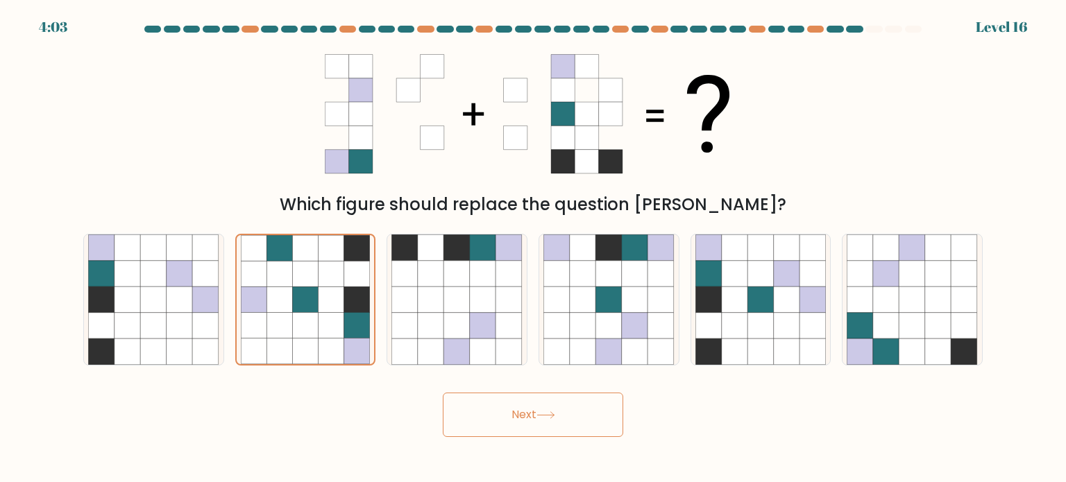
click at [549, 411] on icon at bounding box center [545, 415] width 19 height 8
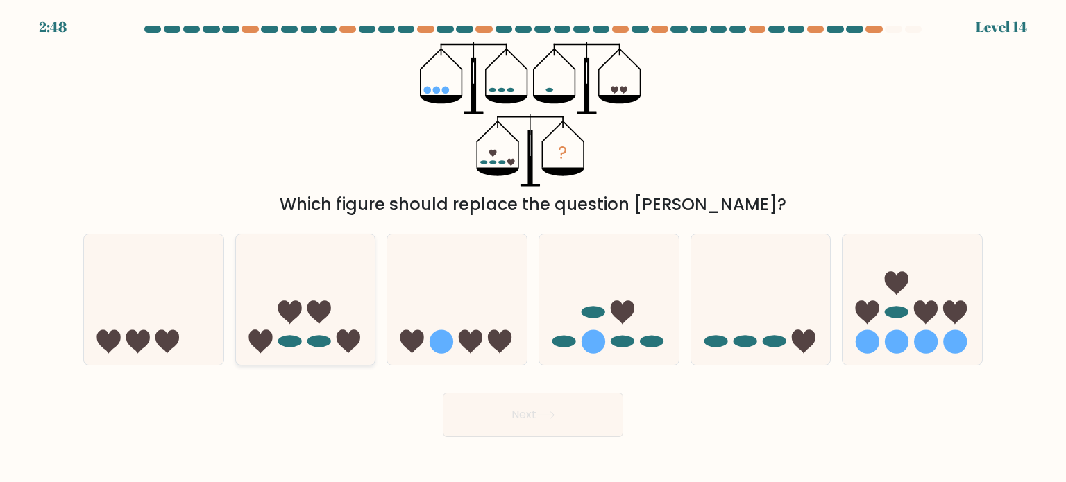
click at [325, 305] on icon at bounding box center [319, 312] width 24 height 24
click at [533, 248] on input "b." at bounding box center [533, 244] width 1 height 7
radio input "true"
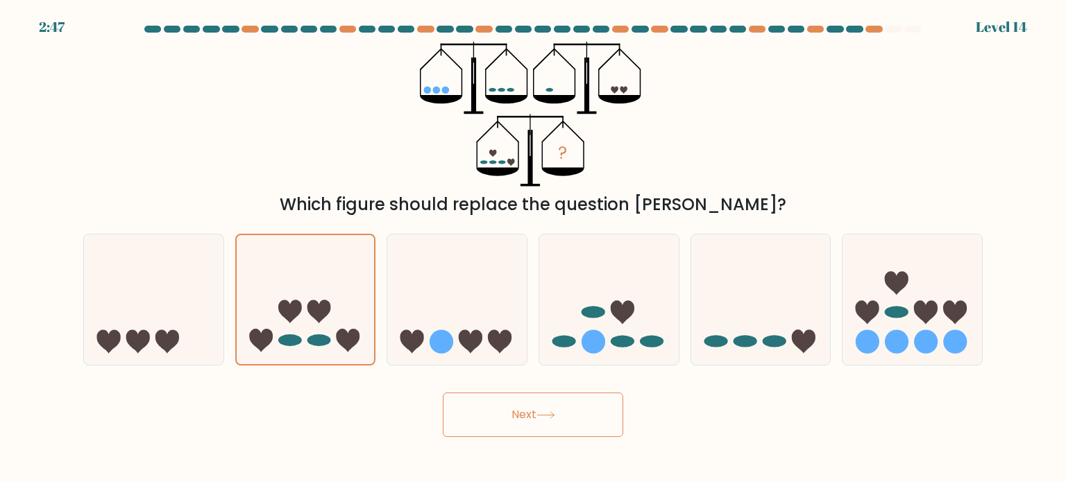
click at [558, 409] on button "Next" at bounding box center [533, 415] width 180 height 44
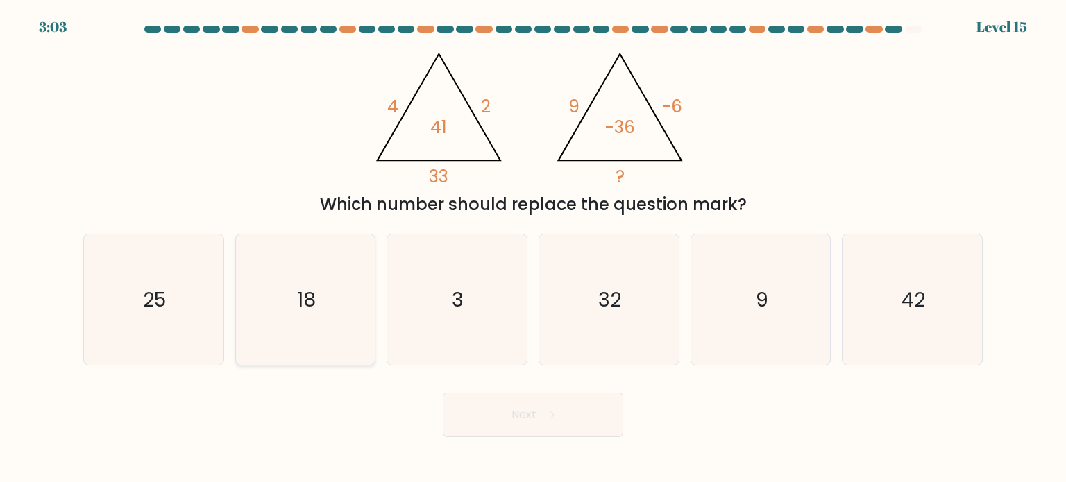
click at [318, 337] on icon "18" at bounding box center [305, 300] width 130 height 130
click at [533, 248] on input "b. 18" at bounding box center [533, 244] width 1 height 7
radio input "true"
click at [525, 414] on button "Next" at bounding box center [533, 415] width 180 height 44
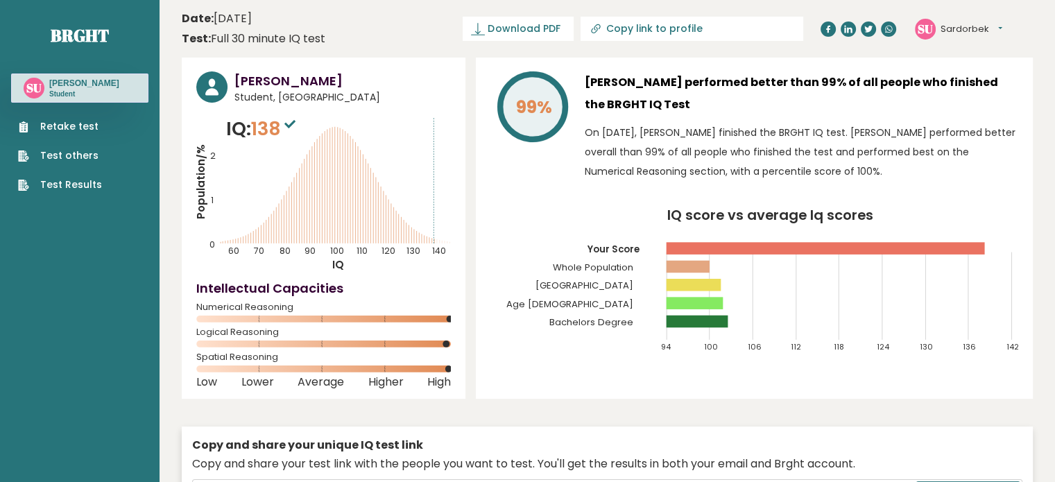
click at [309, 285] on h4 "Intellectual Capacities" at bounding box center [323, 288] width 255 height 19
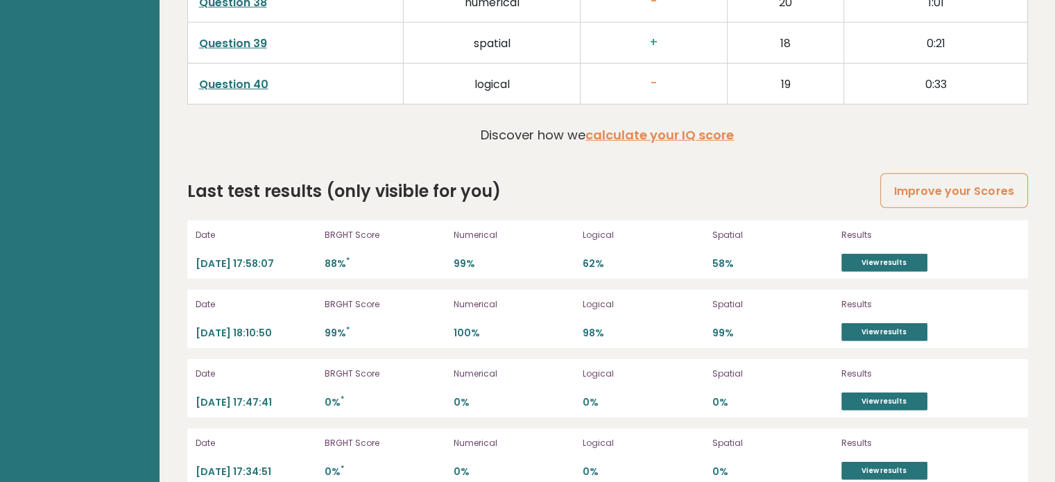
scroll to position [3754, 0]
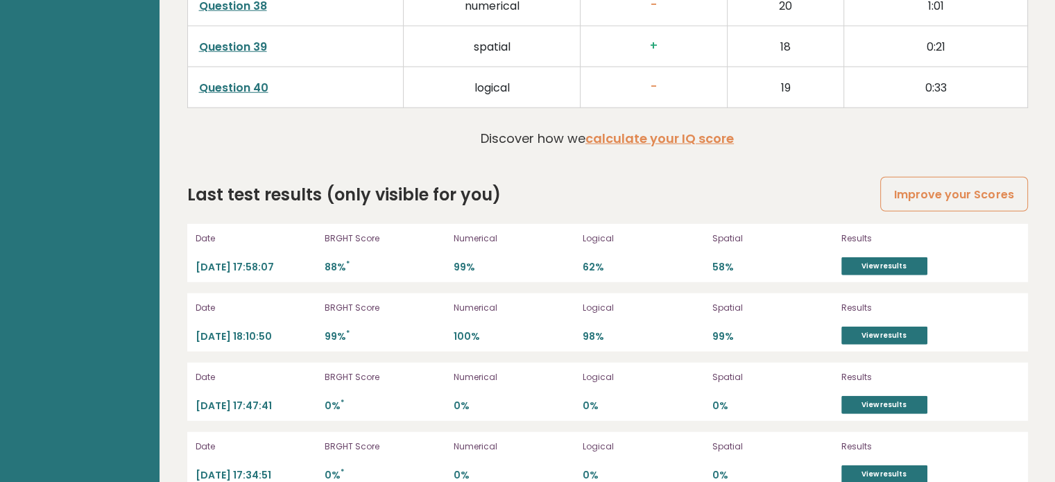
click at [331, 252] on div "BRGHT Score 88% *" at bounding box center [385, 253] width 121 height 44
click at [897, 257] on link "View results" at bounding box center [885, 266] width 86 height 18
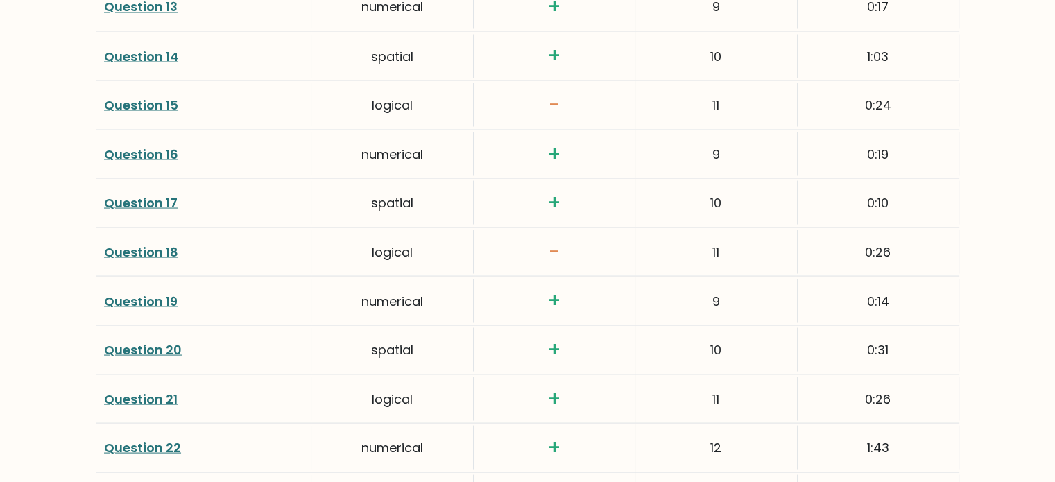
scroll to position [2701, 0]
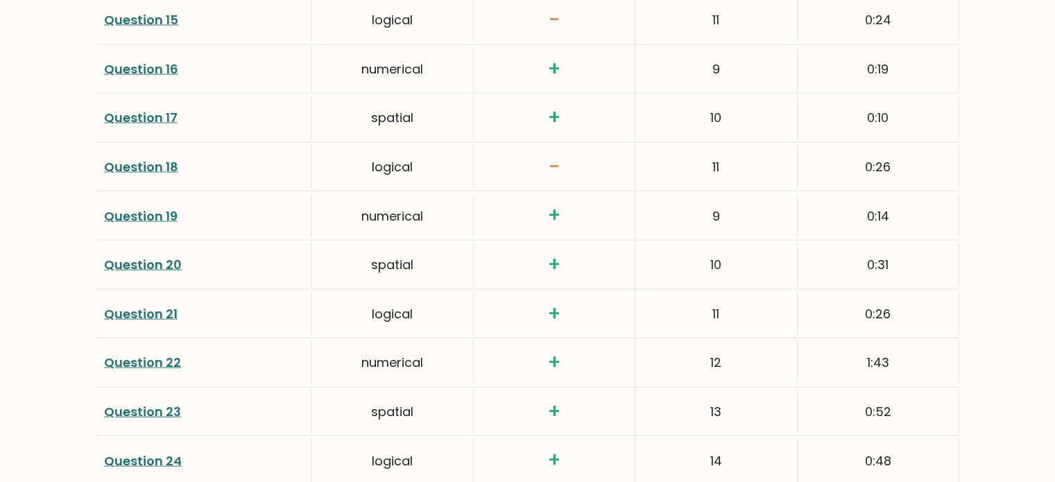
click at [906, 388] on div "Question 23 spatial + 13 0:52" at bounding box center [528, 412] width 864 height 49
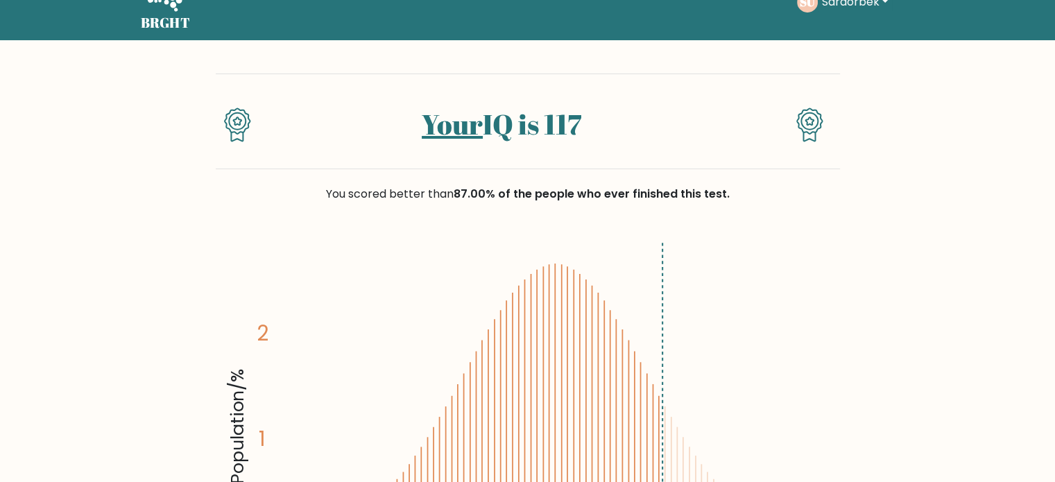
scroll to position [0, 0]
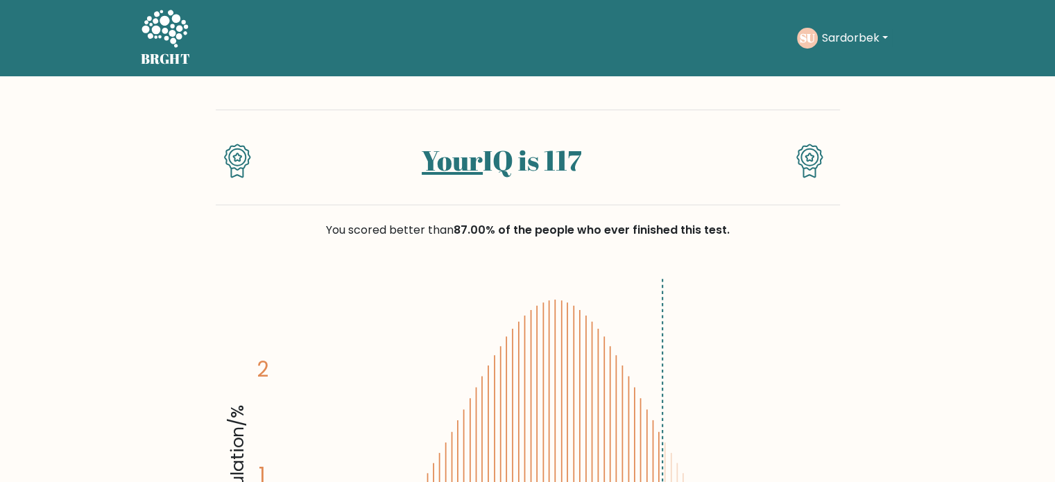
click at [572, 387] on icon "Population/% IQ 0 1 2 60 70 80 90 100 110 120 130 140" at bounding box center [528, 459] width 608 height 375
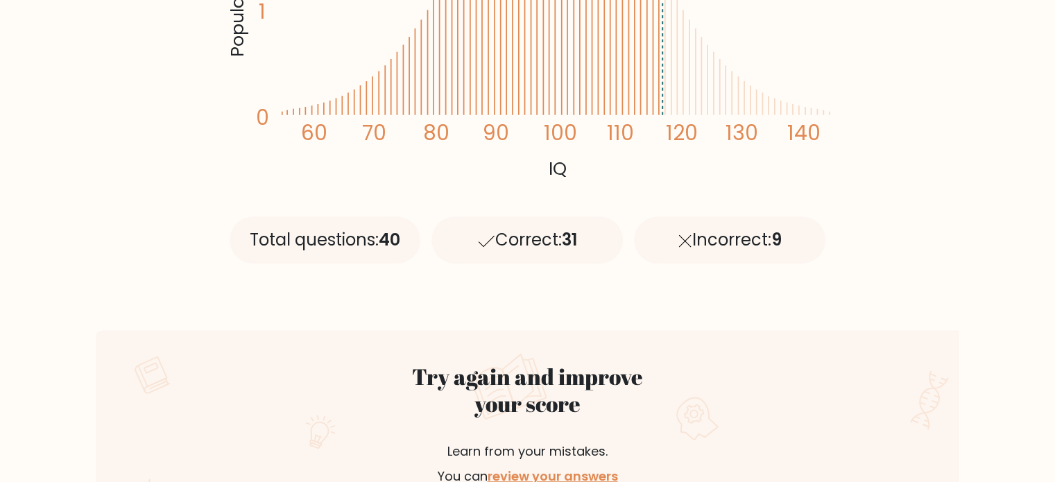
scroll to position [516, 0]
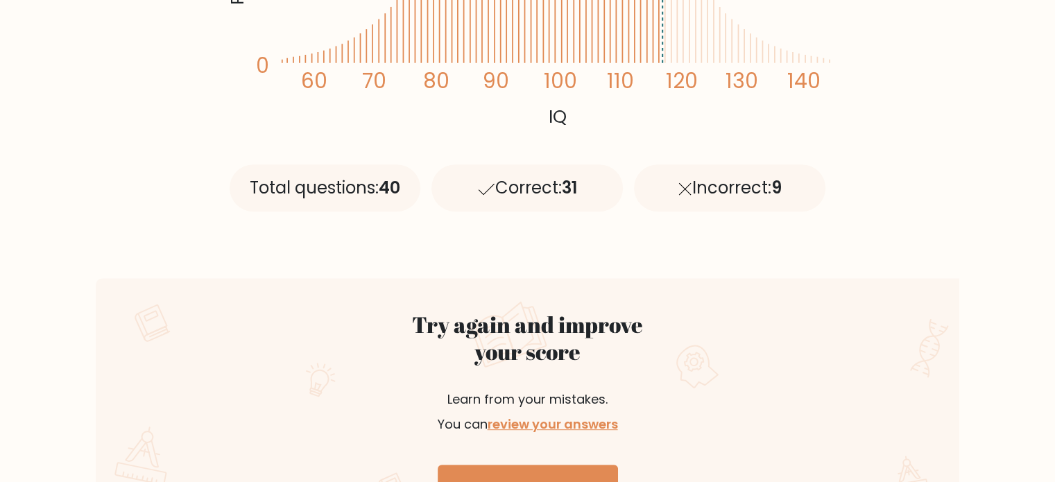
click at [738, 192] on div "Incorrect: 9" at bounding box center [730, 187] width 192 height 47
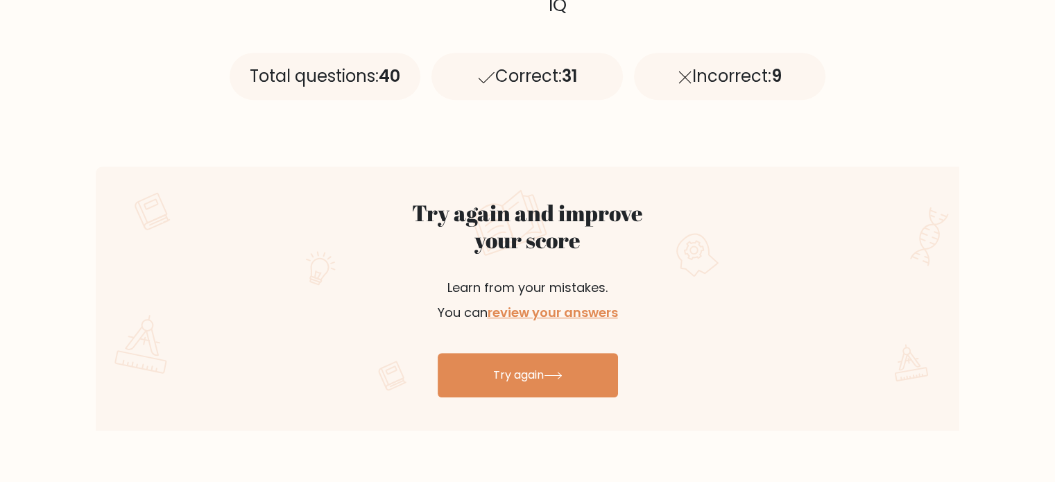
scroll to position [630, 0]
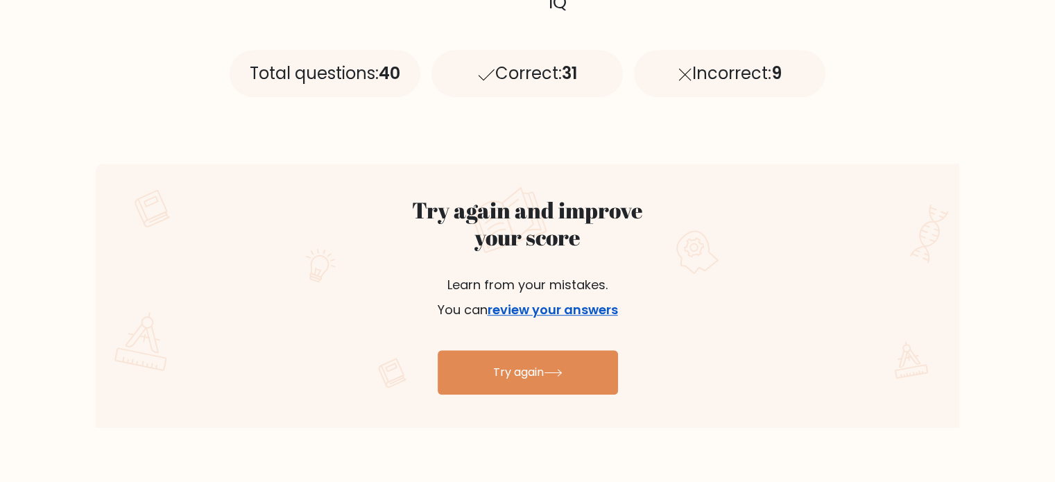
click at [588, 315] on link "review your answers" at bounding box center [553, 309] width 130 height 17
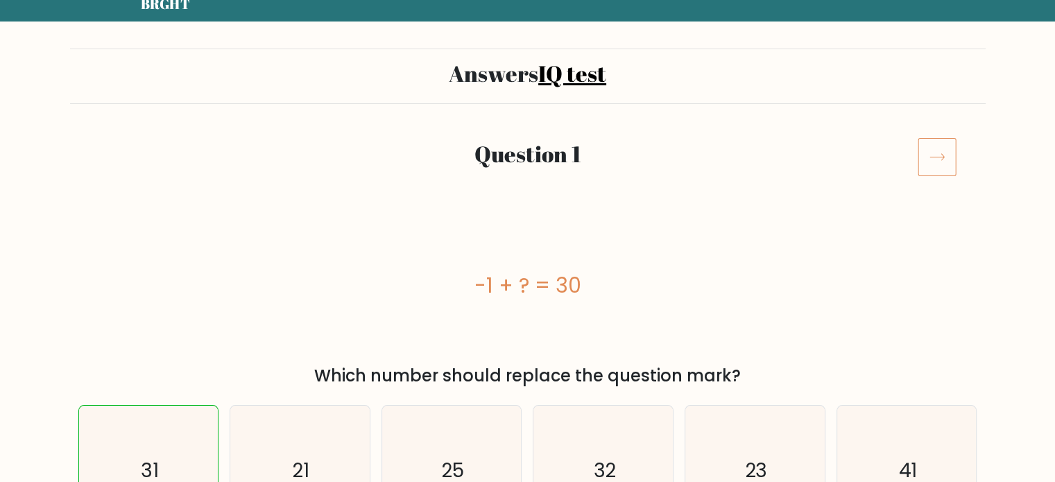
scroll to position [53, 0]
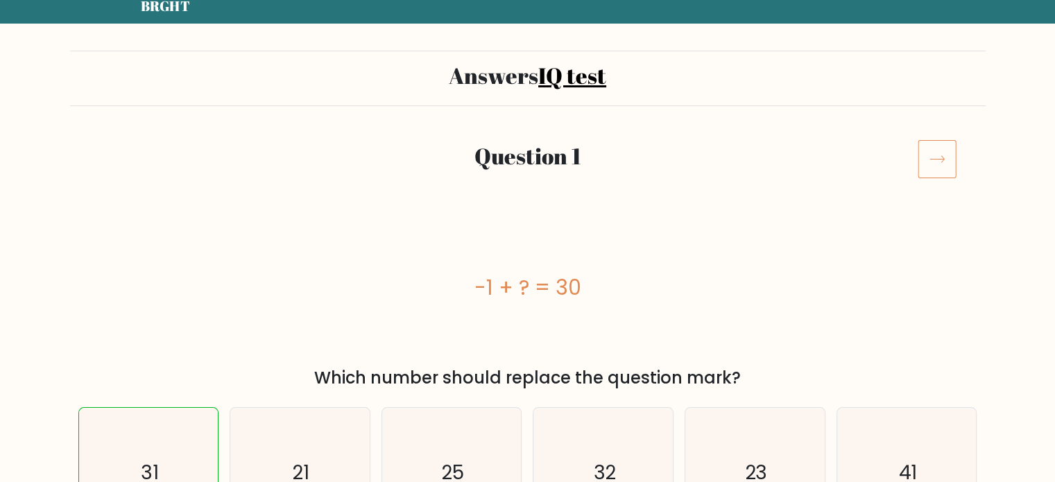
click at [944, 158] on icon at bounding box center [937, 159] width 15 height 7
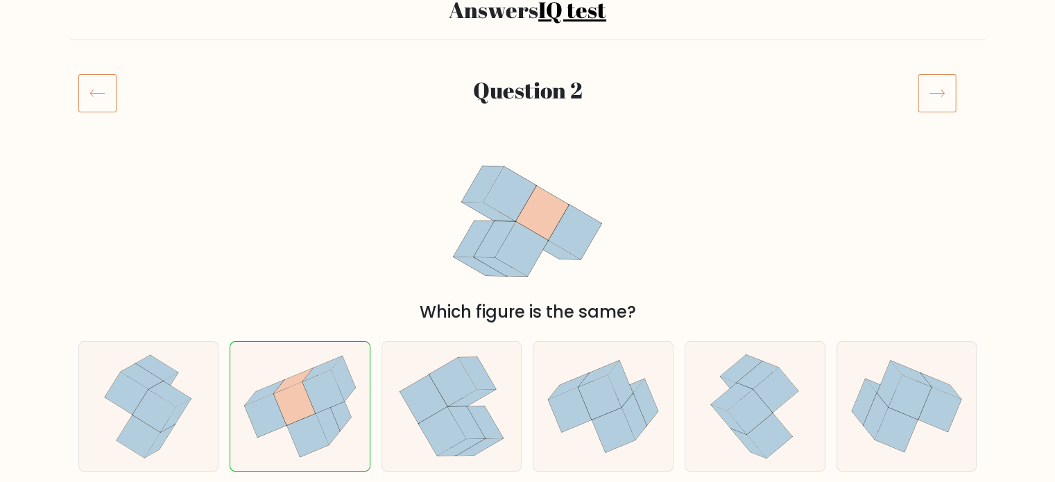
scroll to position [117, 0]
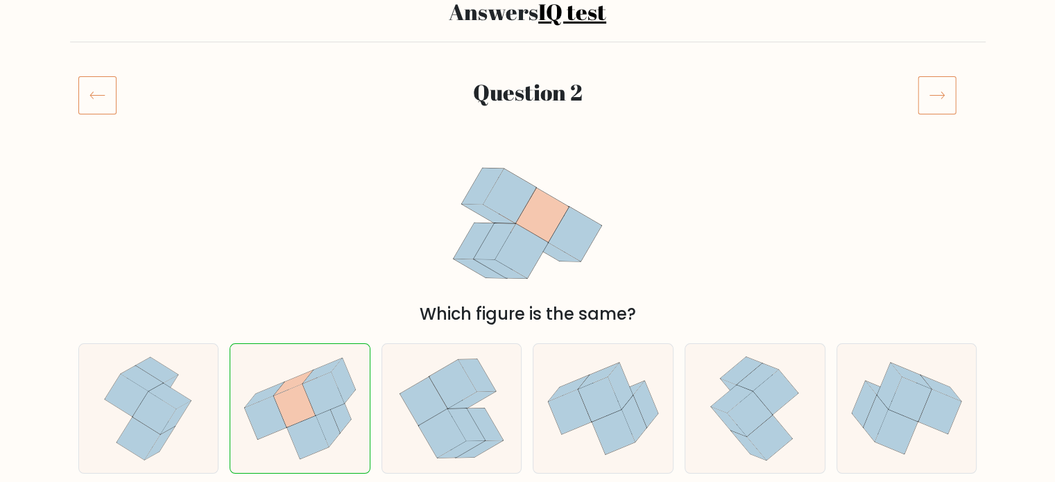
click at [953, 103] on icon at bounding box center [937, 95] width 39 height 39
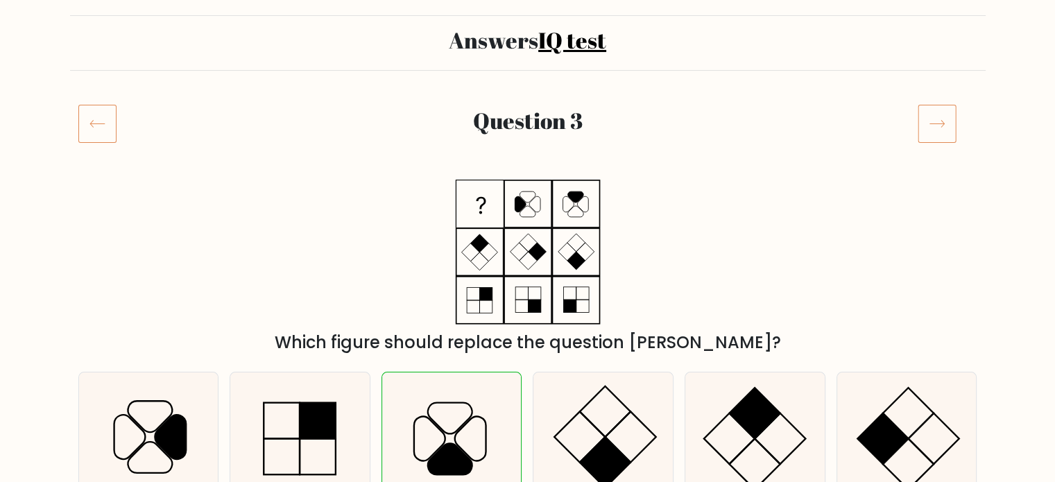
scroll to position [90, 0]
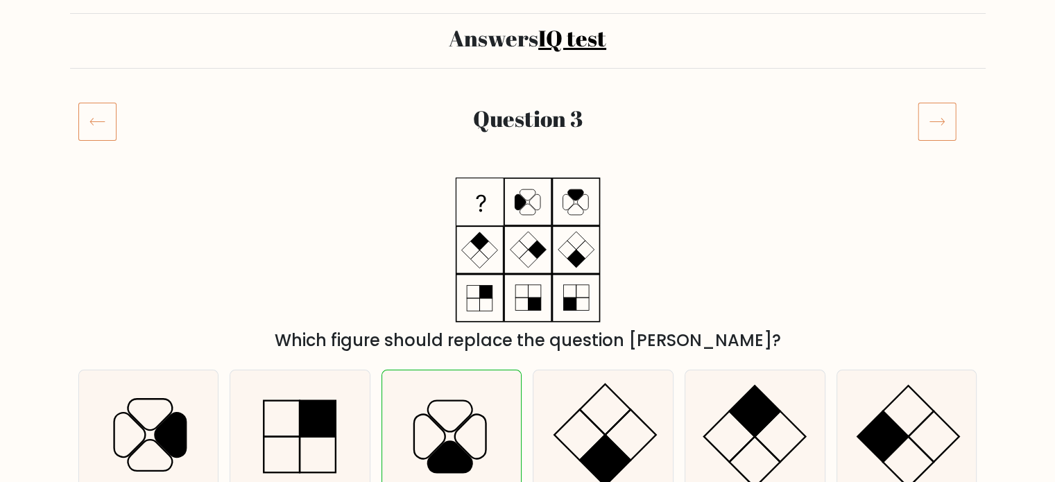
click at [942, 120] on icon at bounding box center [937, 121] width 39 height 39
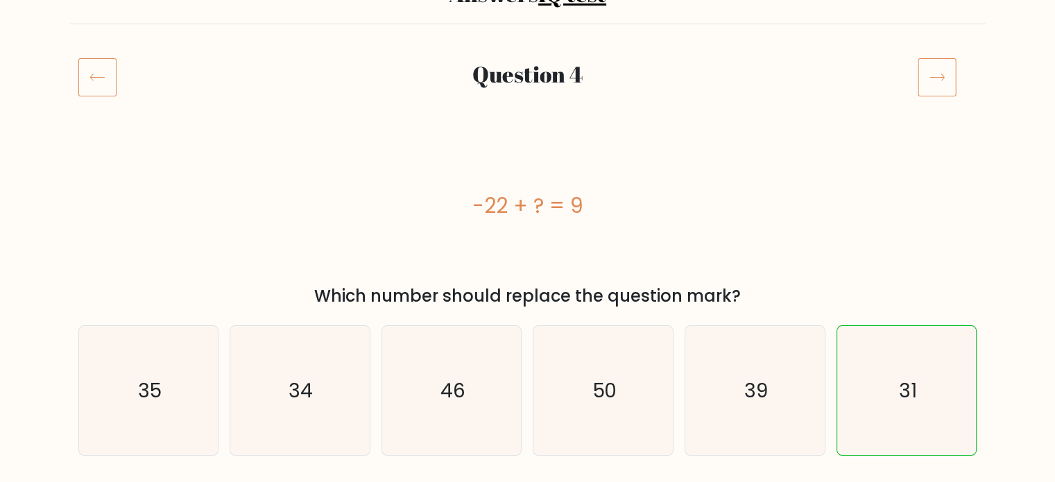
scroll to position [143, 0]
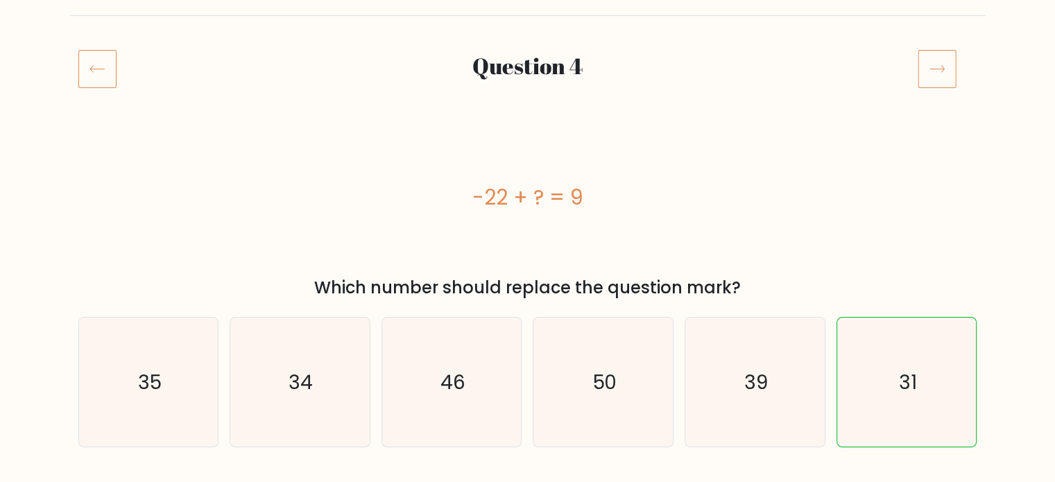
click at [956, 75] on icon at bounding box center [937, 68] width 39 height 39
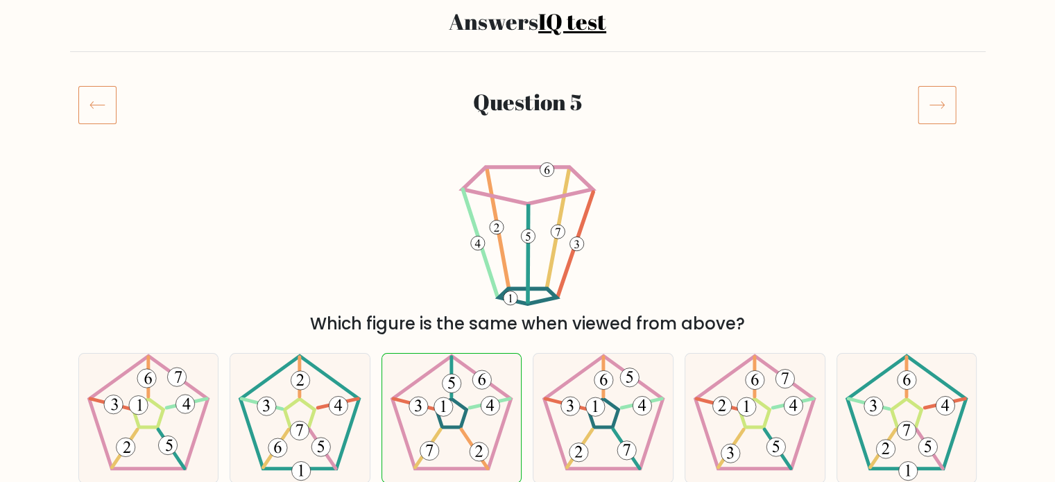
scroll to position [124, 0]
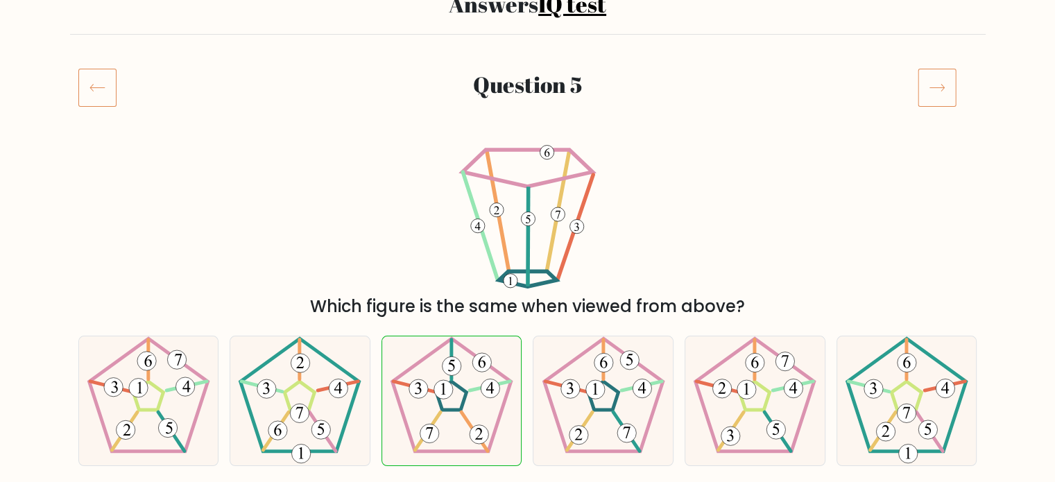
click at [942, 94] on icon at bounding box center [937, 87] width 39 height 39
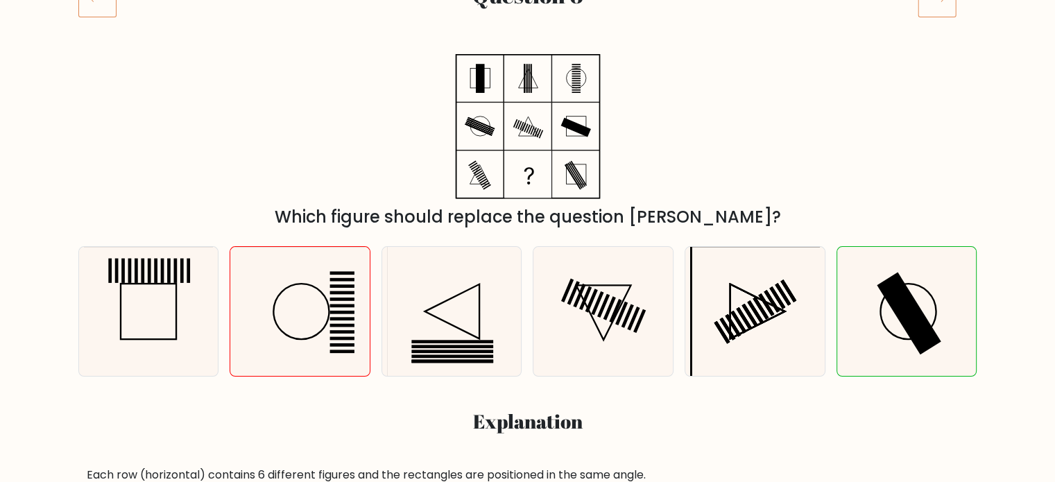
scroll to position [216, 0]
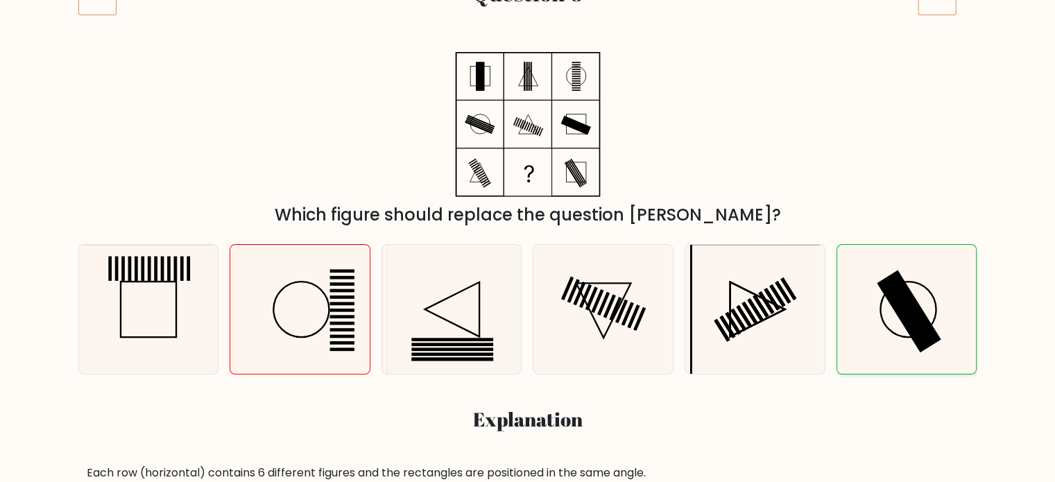
click at [919, 312] on rect at bounding box center [909, 311] width 65 height 83
click at [529, 33] on input "f." at bounding box center [528, 29] width 1 height 7
radio input "true"
click at [910, 309] on rect at bounding box center [909, 311] width 65 height 83
click at [529, 33] on input "f." at bounding box center [528, 29] width 1 height 7
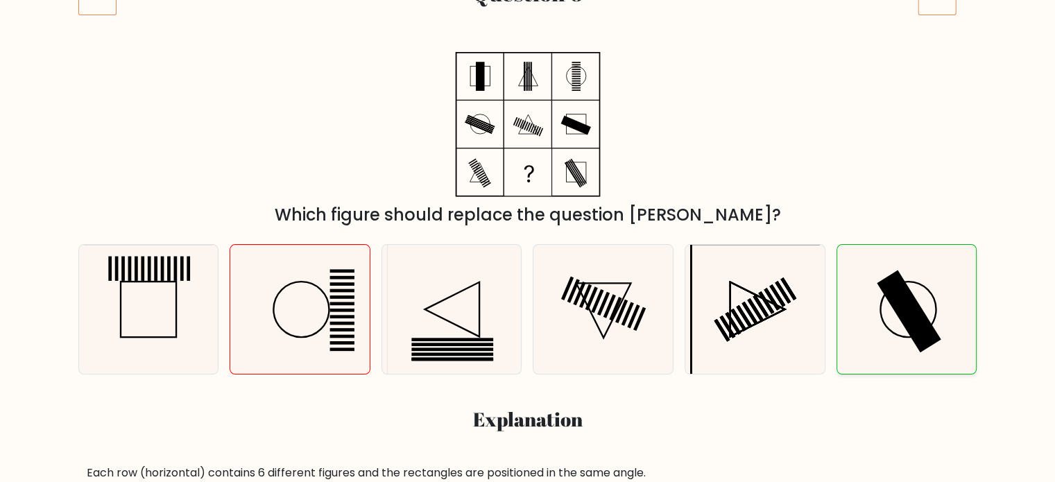
click at [907, 312] on rect at bounding box center [909, 311] width 65 height 83
click at [529, 33] on input "f." at bounding box center [528, 29] width 1 height 7
click at [907, 314] on rect at bounding box center [909, 311] width 65 height 83
click at [529, 33] on input "f." at bounding box center [528, 29] width 1 height 7
click at [908, 317] on rect at bounding box center [909, 311] width 65 height 83
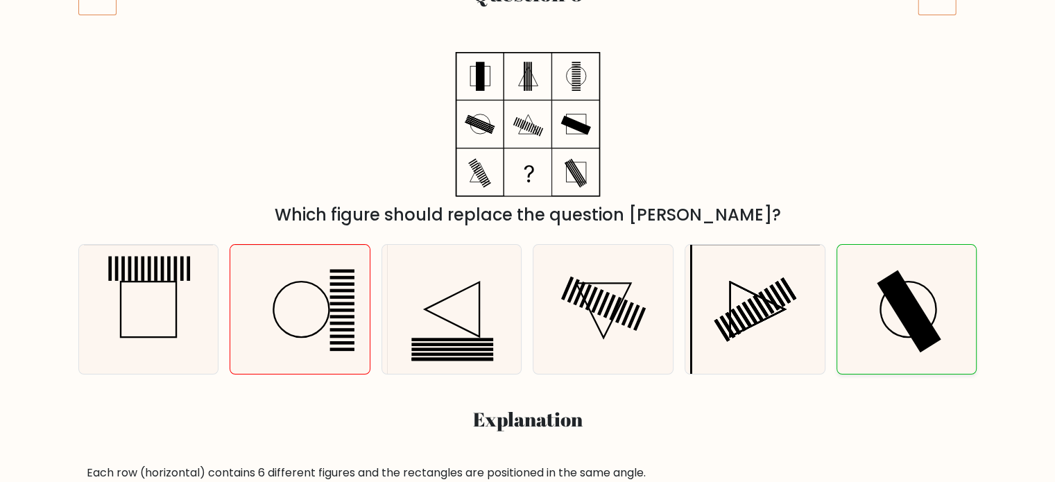
click at [529, 33] on input "f." at bounding box center [528, 29] width 1 height 7
click at [910, 317] on rect at bounding box center [909, 311] width 65 height 83
click at [529, 33] on input "f." at bounding box center [528, 29] width 1 height 7
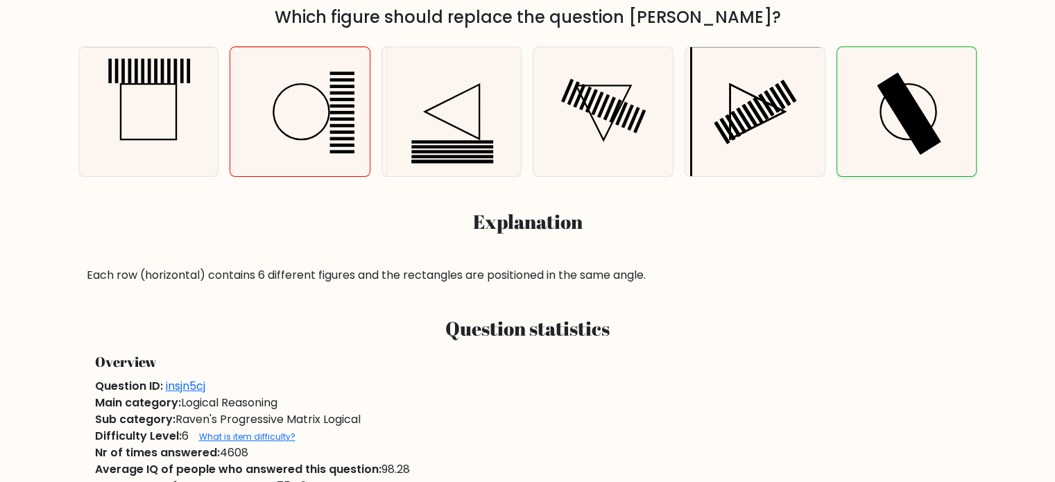
scroll to position [432, 0]
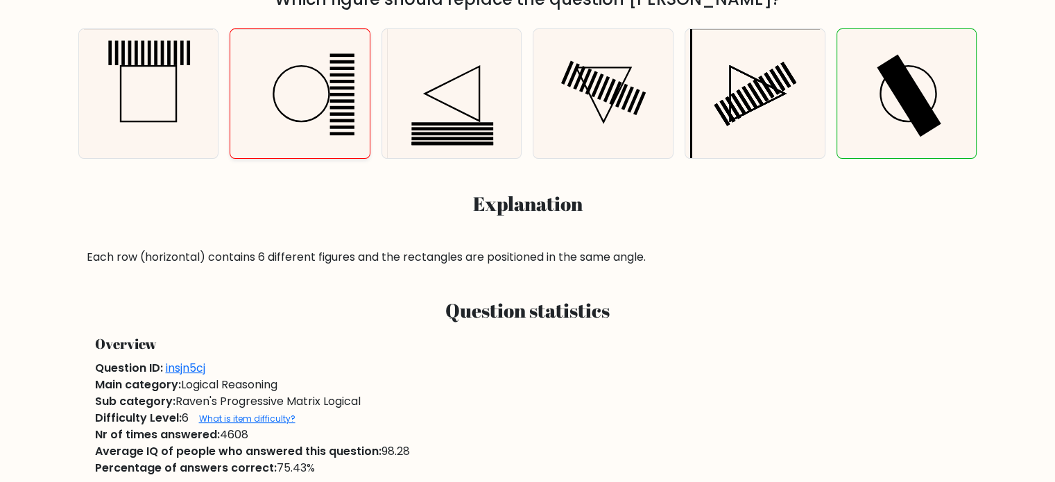
click at [312, 83] on icon at bounding box center [300, 94] width 130 height 130
radio input "true"
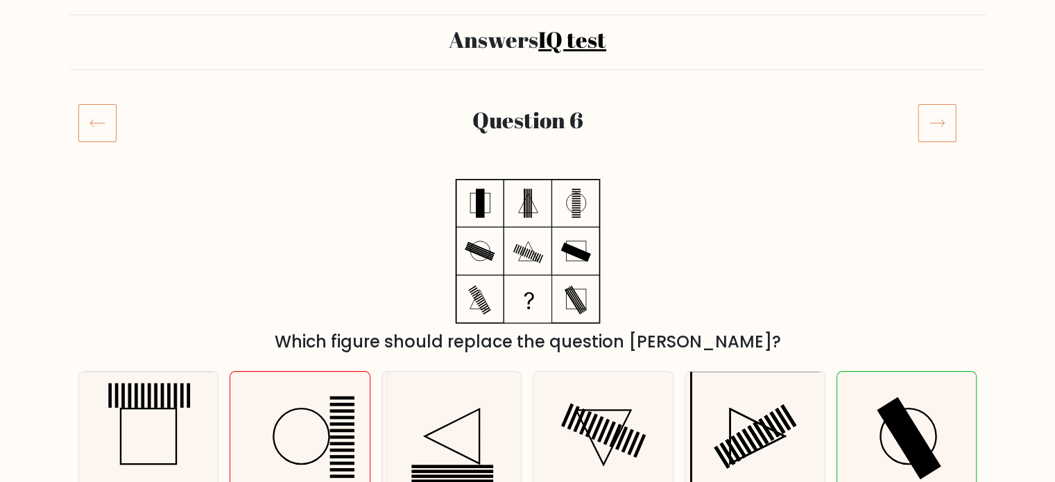
click at [309, 53] on h2 "Answers IQ test" at bounding box center [527, 39] width 899 height 26
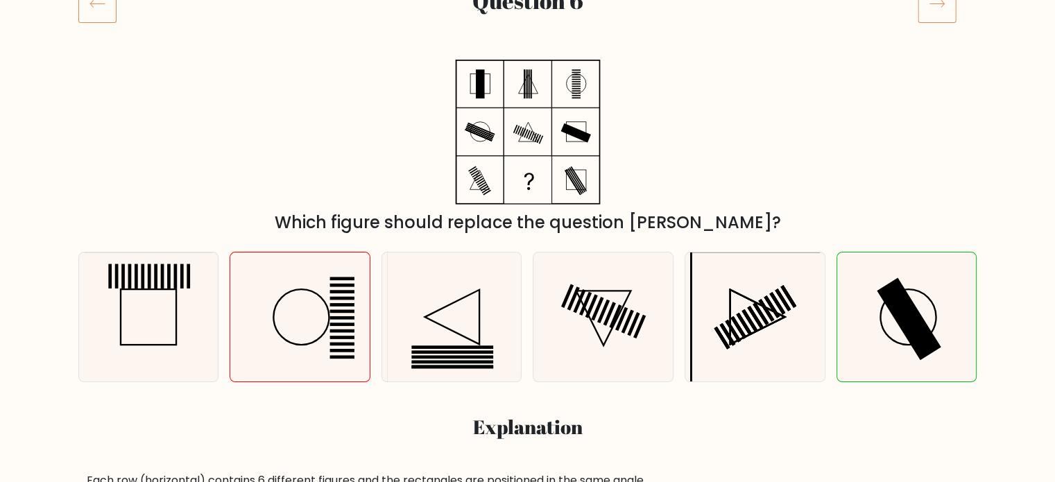
scroll to position [207, 0]
click at [314, 355] on icon at bounding box center [300, 318] width 130 height 130
click at [528, 41] on input "b." at bounding box center [528, 37] width 1 height 7
click at [307, 359] on icon at bounding box center [300, 318] width 130 height 130
click at [528, 41] on input "b." at bounding box center [528, 37] width 1 height 7
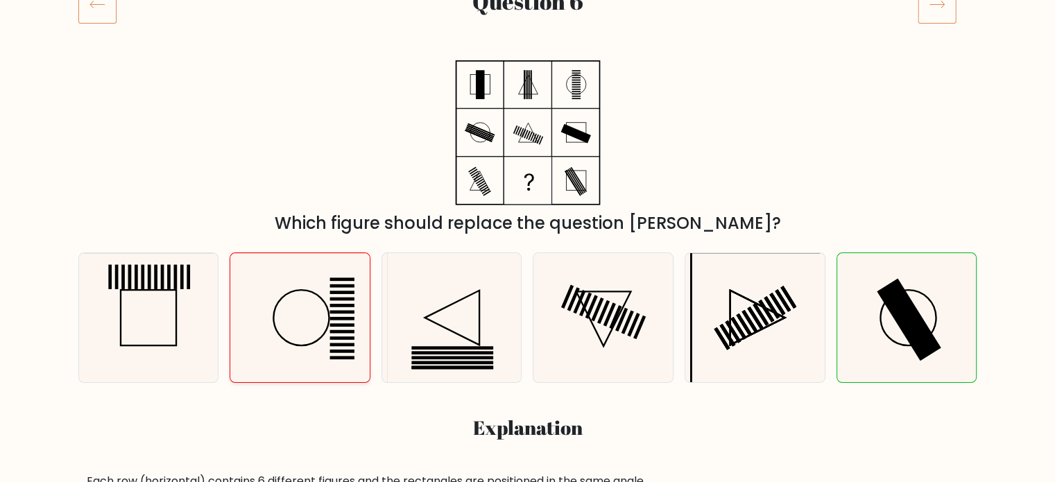
click at [303, 363] on icon at bounding box center [300, 318] width 130 height 130
click at [528, 41] on input "b." at bounding box center [528, 37] width 1 height 7
click at [911, 316] on rect at bounding box center [909, 319] width 65 height 83
click at [529, 41] on input "f." at bounding box center [528, 37] width 1 height 7
radio input "true"
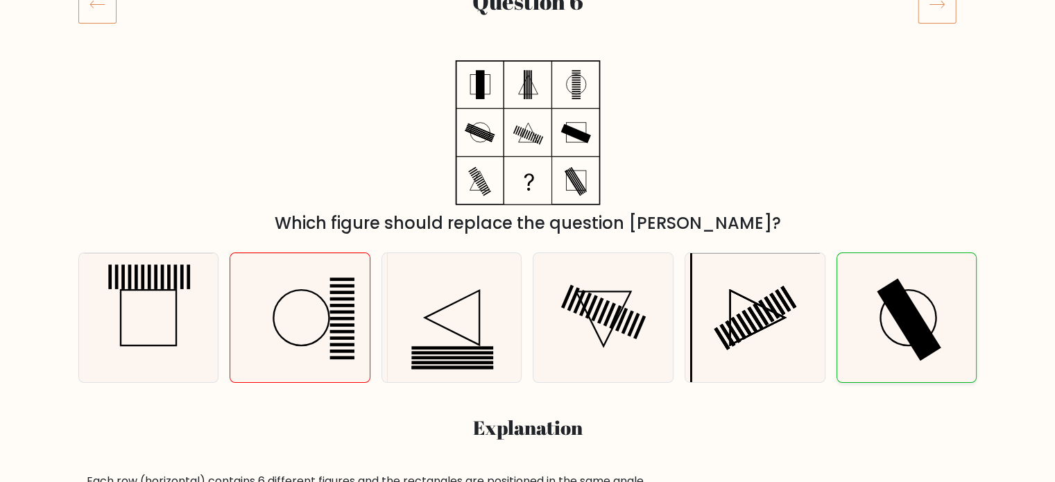
click at [930, 298] on icon at bounding box center [907, 318] width 130 height 130
click at [529, 41] on input "f." at bounding box center [528, 37] width 1 height 7
click at [918, 320] on rect at bounding box center [909, 319] width 65 height 83
click at [529, 41] on input "f." at bounding box center [528, 37] width 1 height 7
click at [912, 315] on rect at bounding box center [909, 319] width 65 height 83
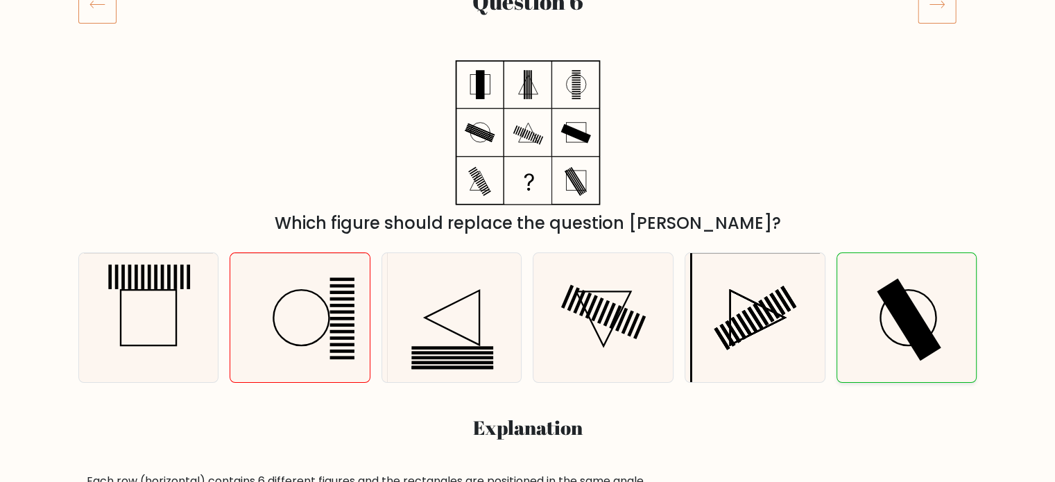
click at [529, 41] on input "f." at bounding box center [528, 37] width 1 height 7
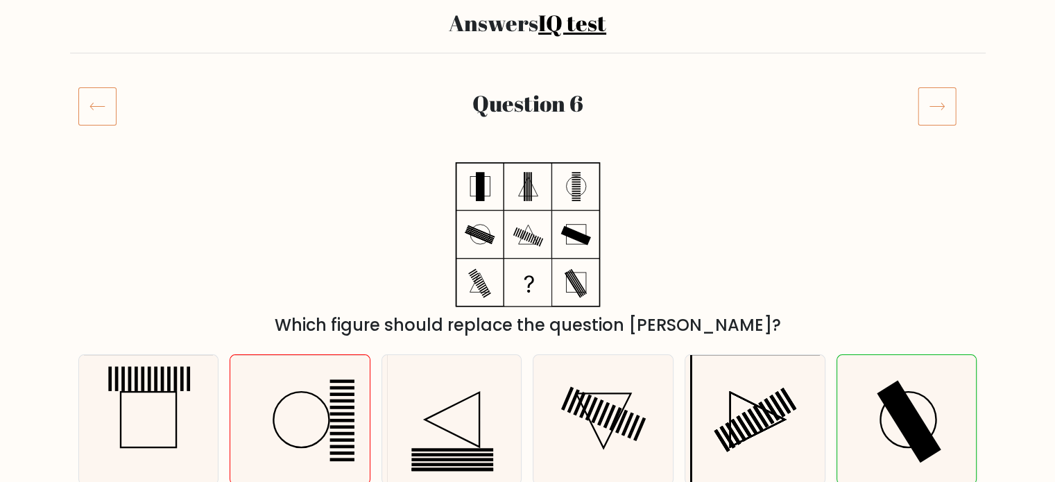
scroll to position [107, 0]
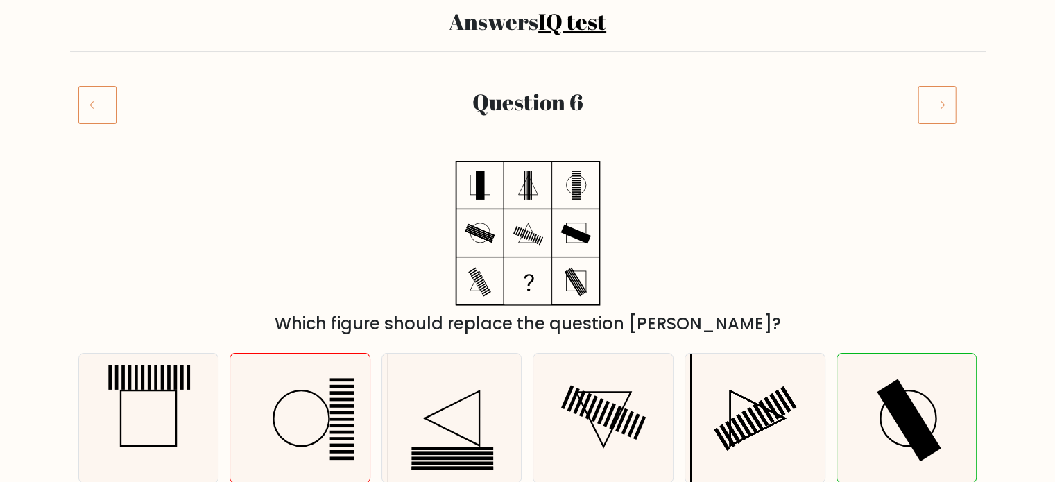
click at [935, 105] on icon at bounding box center [937, 104] width 39 height 39
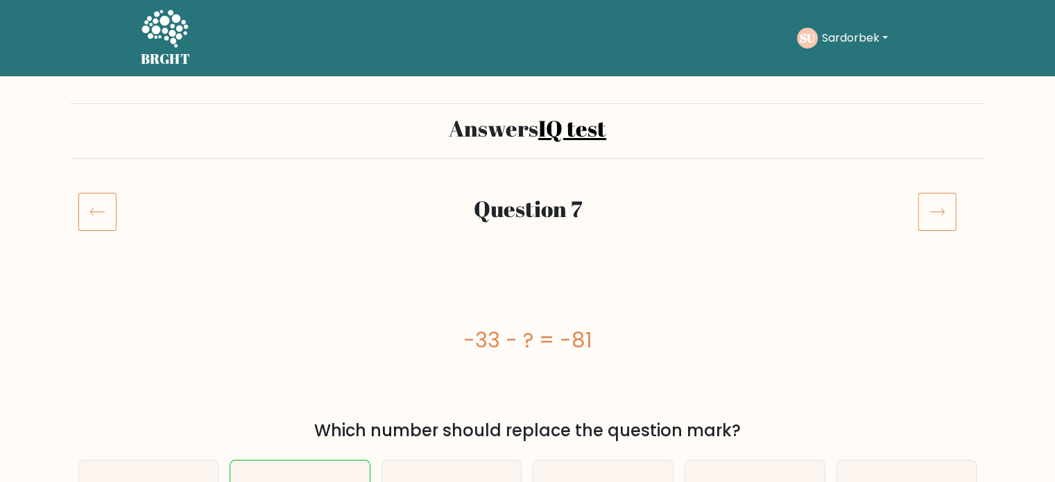
click at [954, 211] on icon at bounding box center [937, 211] width 39 height 39
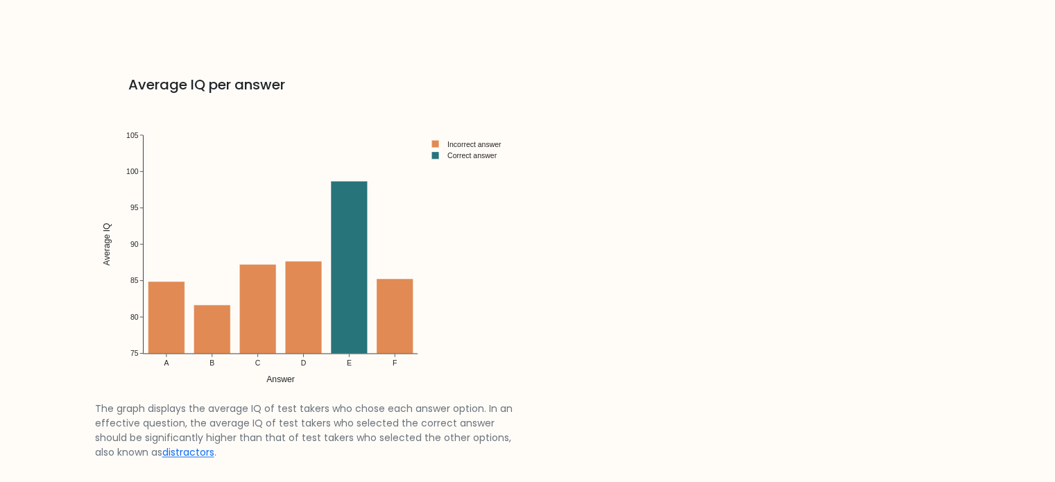
scroll to position [2079, 0]
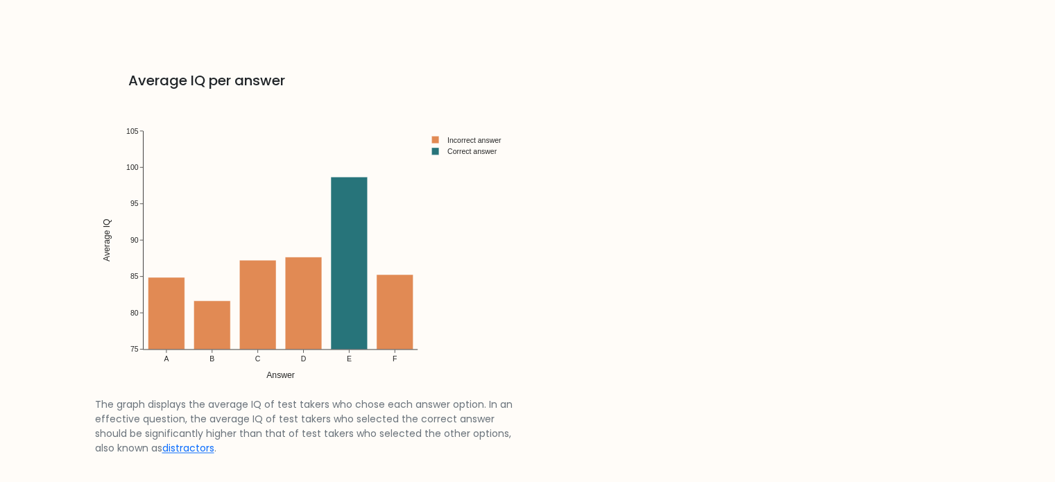
click at [305, 283] on img at bounding box center [307, 245] width 425 height 303
click at [687, 228] on div "Percentage per answer The graph illustrates the percentage of individual test t…" at bounding box center [528, 50] width 883 height 900
click at [350, 211] on img at bounding box center [307, 245] width 425 height 303
click at [361, 251] on img at bounding box center [307, 245] width 425 height 303
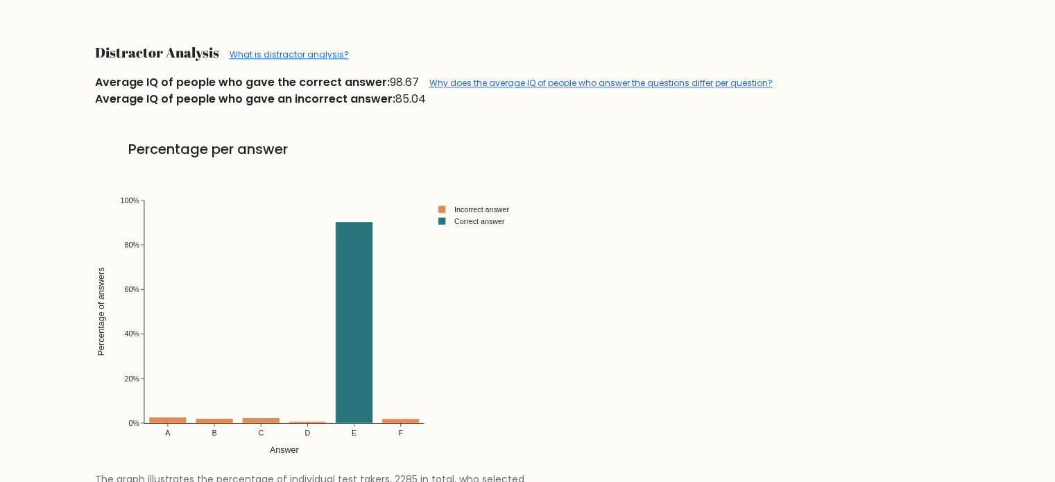
scroll to position [1538, 0]
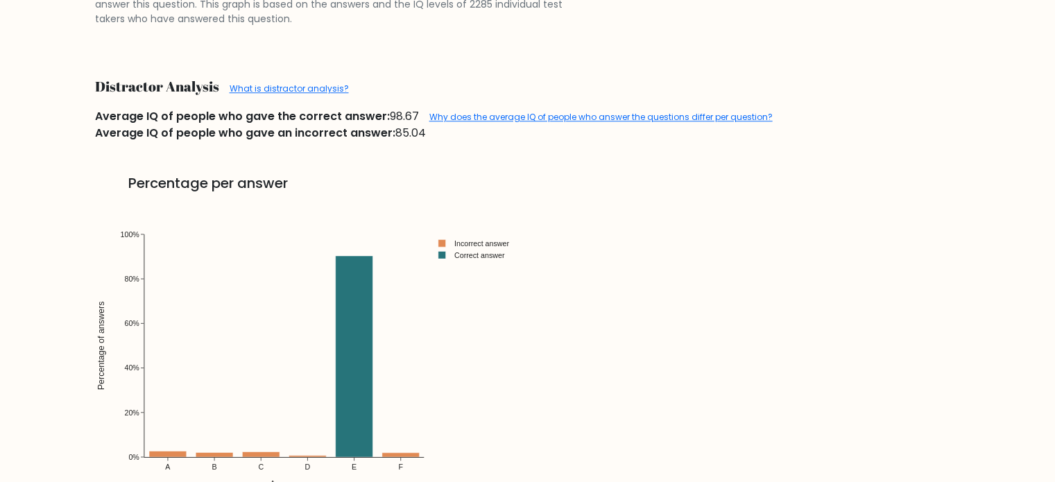
click at [343, 304] on img at bounding box center [311, 351] width 433 height 309
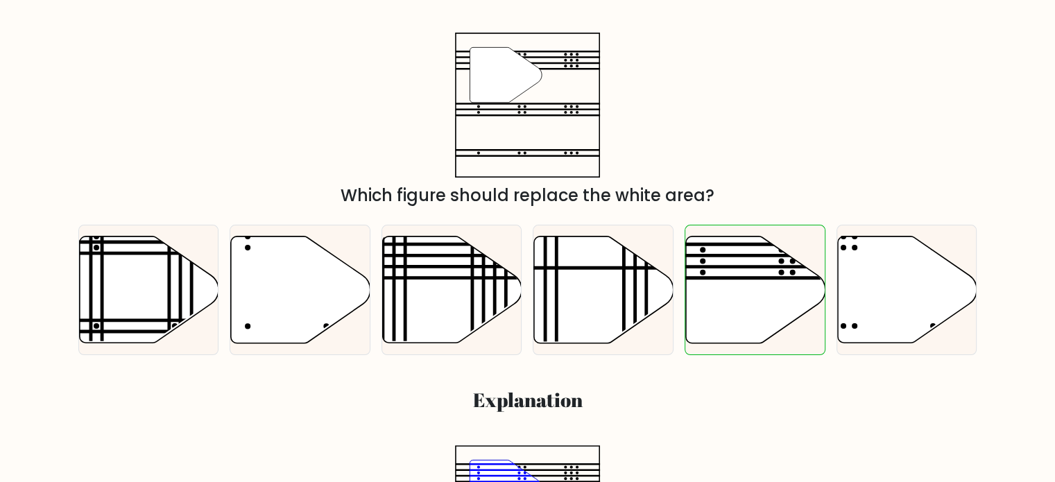
scroll to position [0, 0]
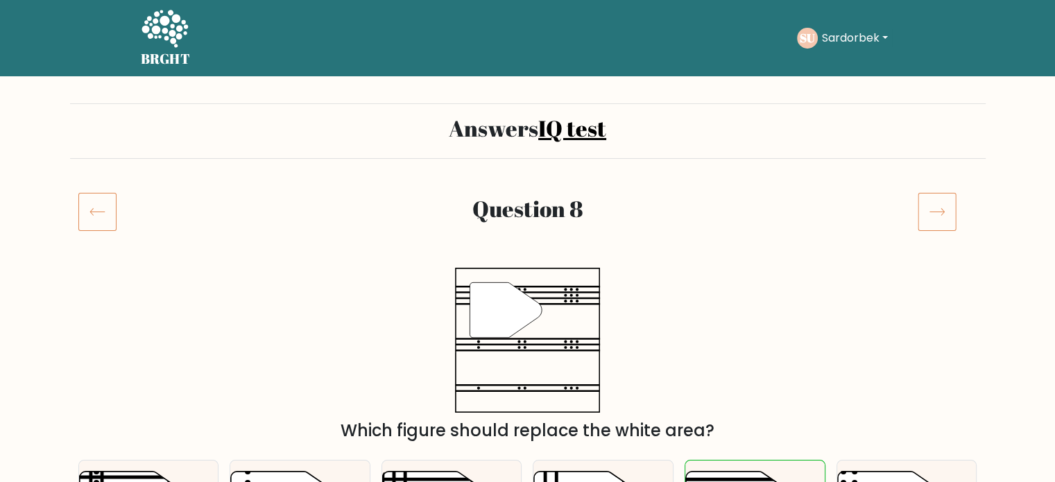
click at [940, 205] on icon at bounding box center [937, 211] width 39 height 39
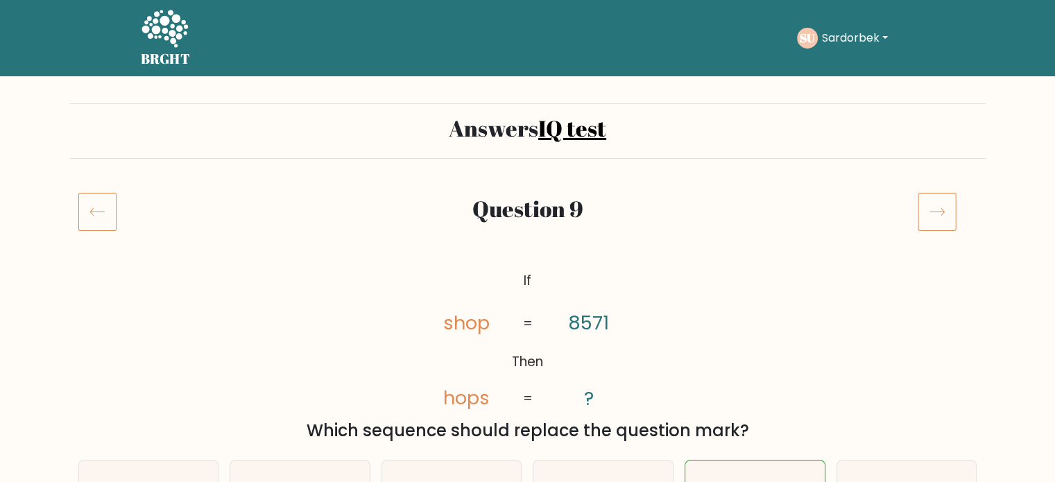
click at [942, 206] on icon at bounding box center [937, 211] width 39 height 39
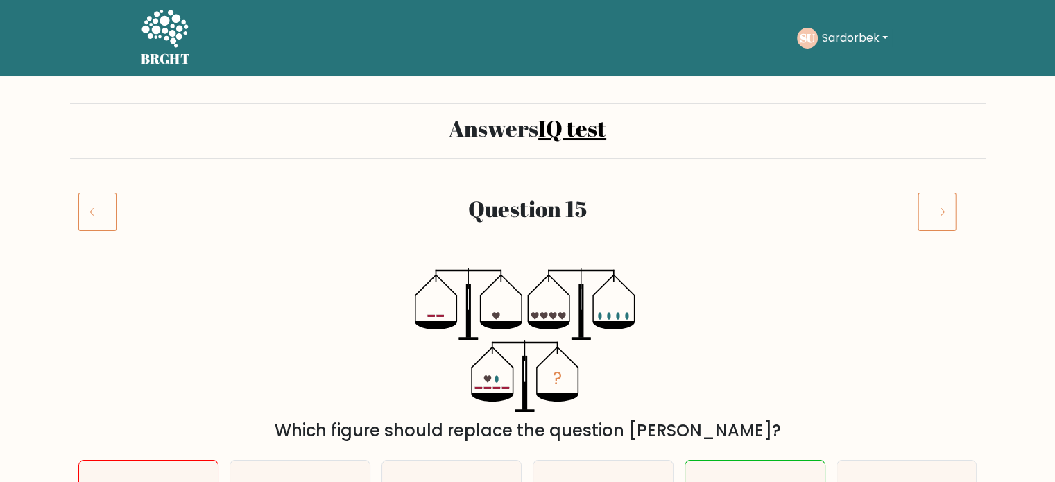
click at [949, 336] on div "? Which figure should replace the question mark?" at bounding box center [528, 356] width 916 height 176
click at [100, 197] on icon at bounding box center [97, 211] width 38 height 39
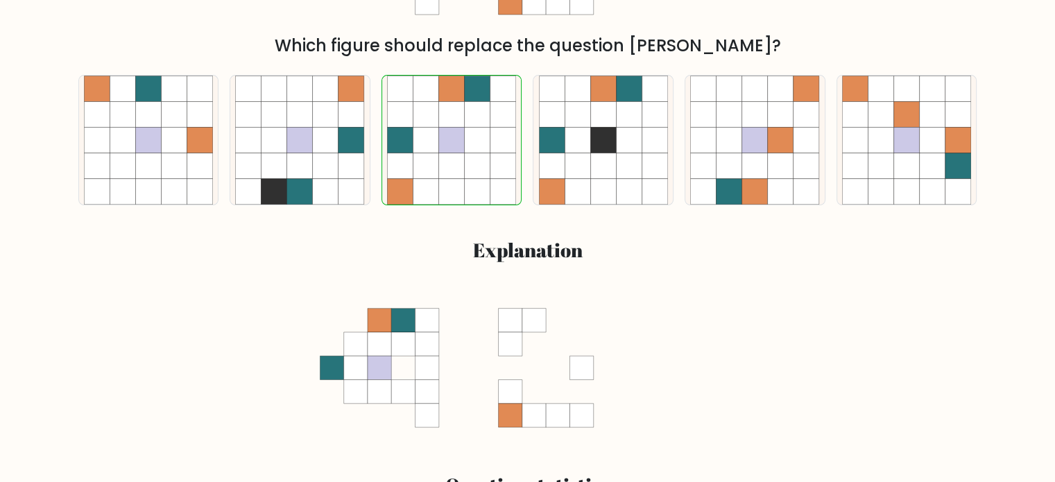
click at [964, 285] on div "a. b. c." at bounding box center [528, 252] width 916 height 377
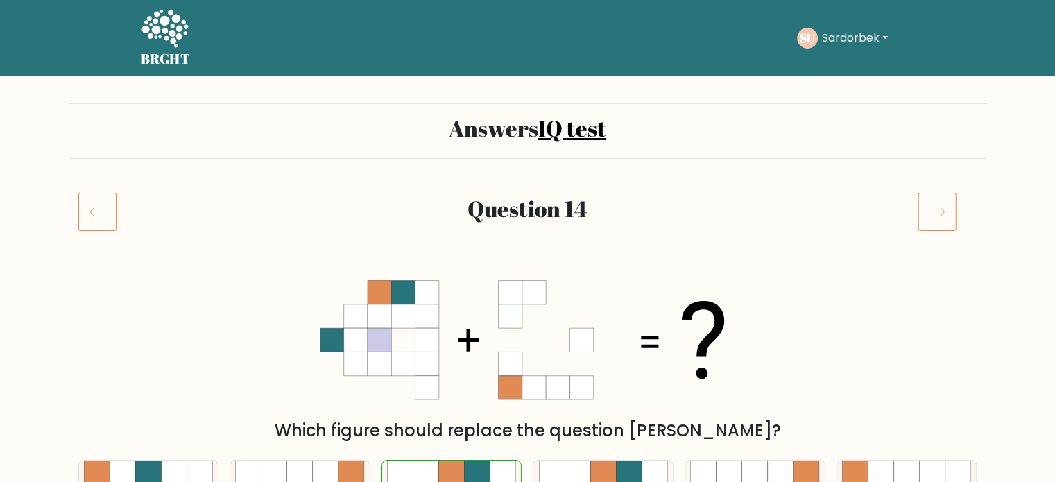
click at [939, 211] on icon at bounding box center [937, 211] width 39 height 39
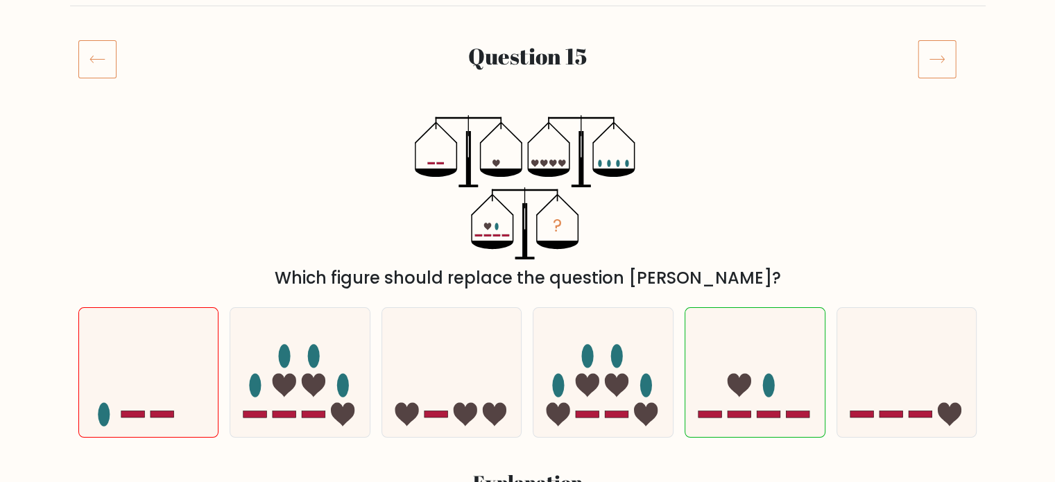
scroll to position [153, 0]
click at [923, 55] on icon at bounding box center [937, 58] width 39 height 39
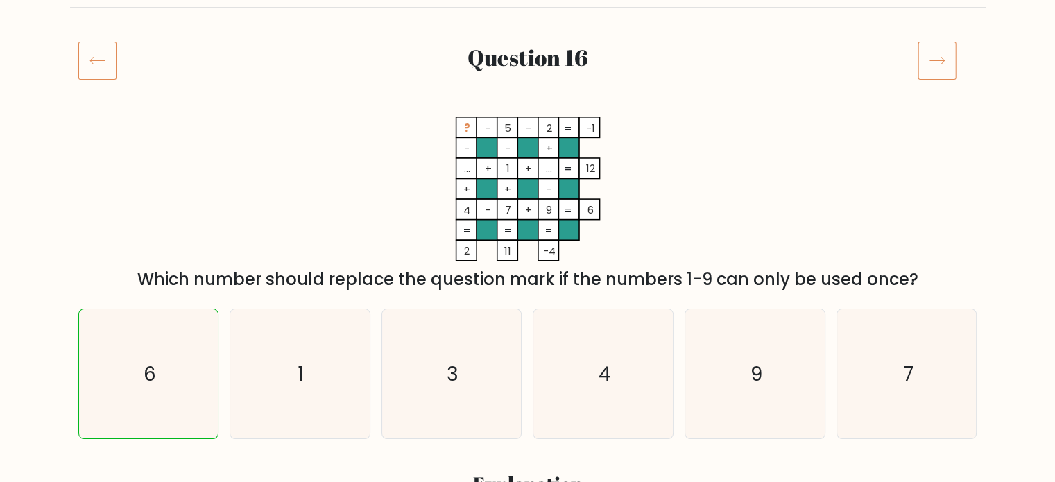
scroll to position [56, 0]
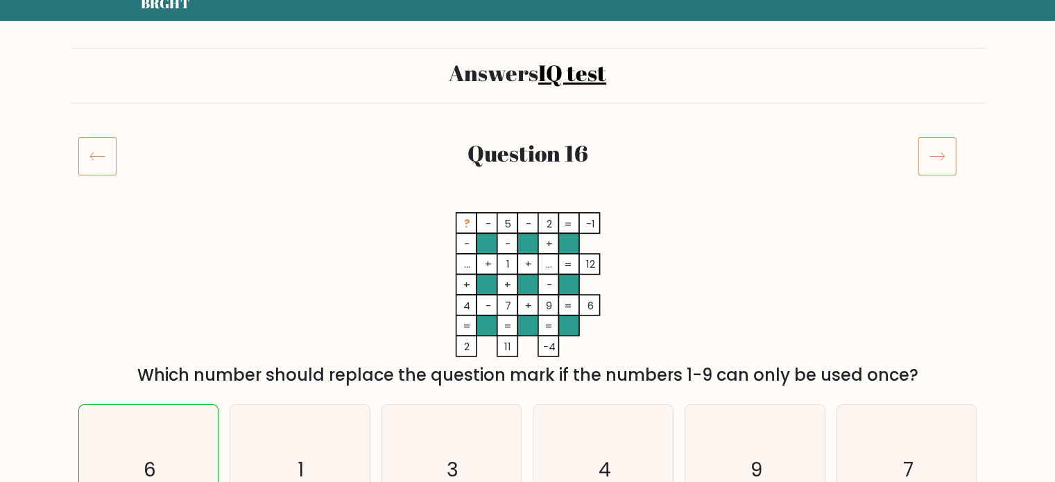
click at [946, 170] on icon at bounding box center [937, 156] width 39 height 39
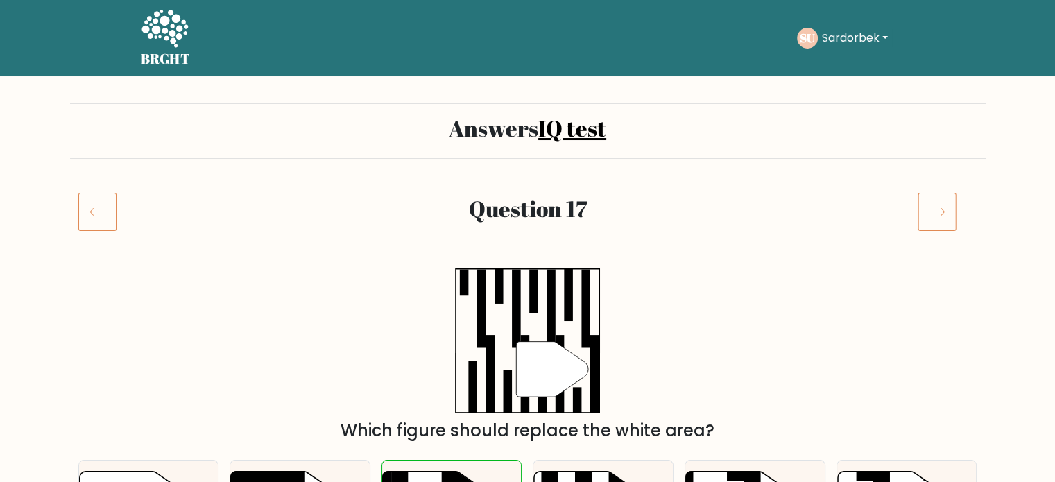
click at [711, 301] on div "" Which figure should replace the white area?" at bounding box center [528, 356] width 916 height 176
click at [178, 29] on icon at bounding box center [165, 28] width 46 height 37
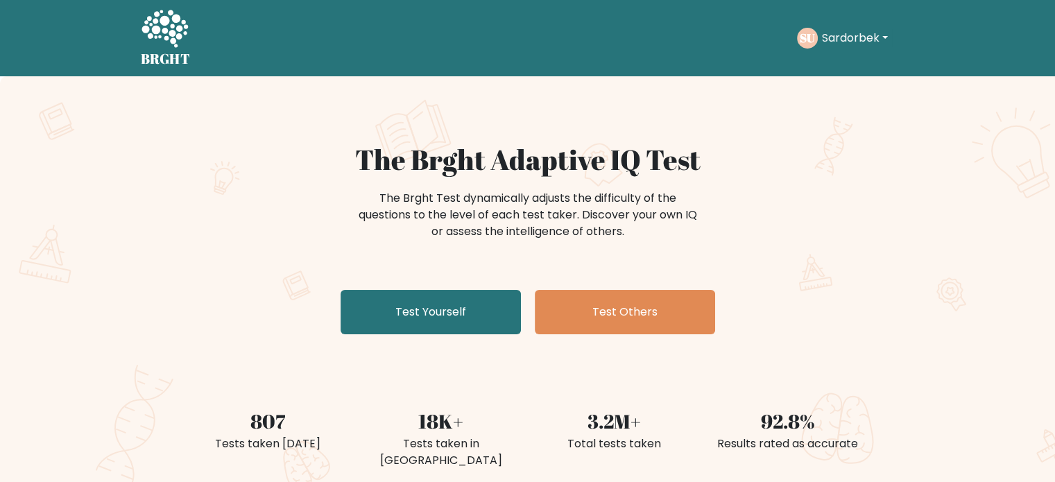
click at [849, 35] on button "Sardorbek" at bounding box center [855, 38] width 74 height 18
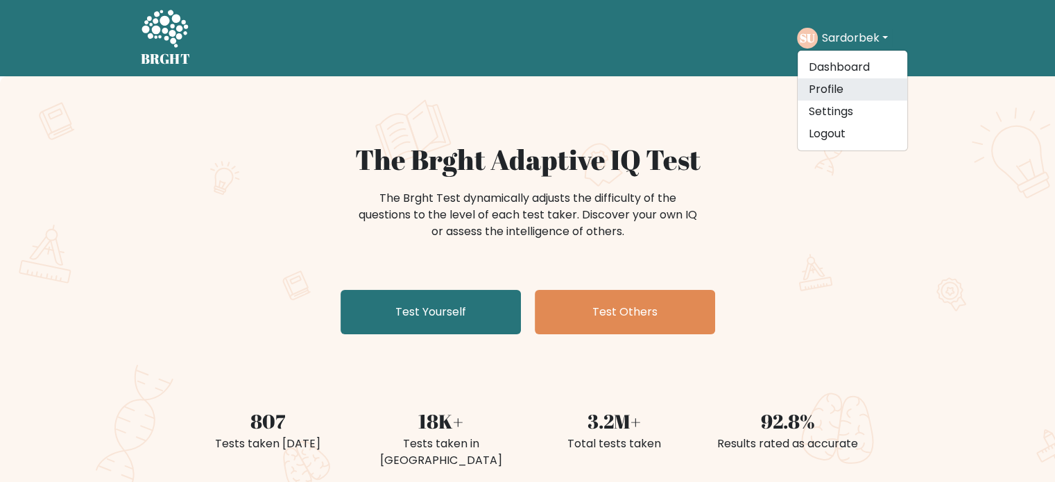
click at [845, 88] on link "Profile" at bounding box center [853, 89] width 110 height 22
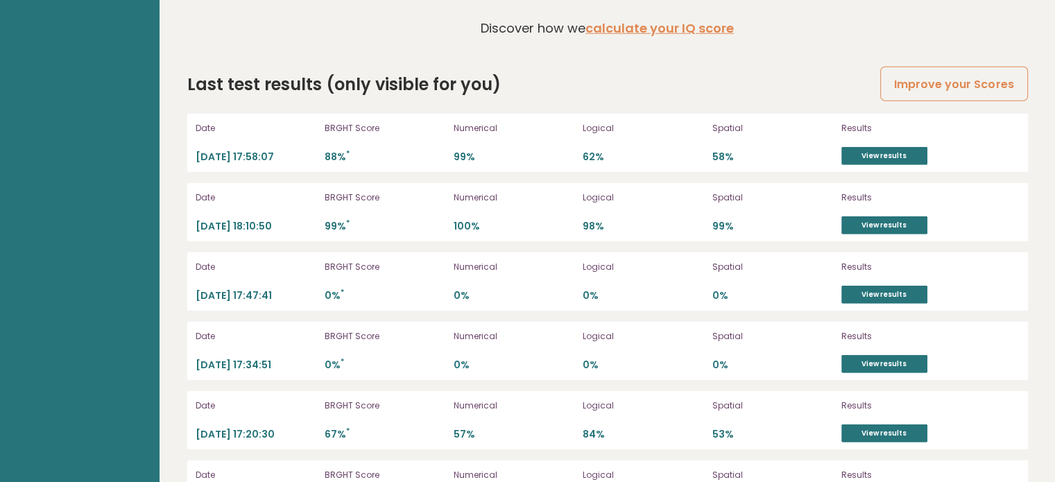
scroll to position [3863, 0]
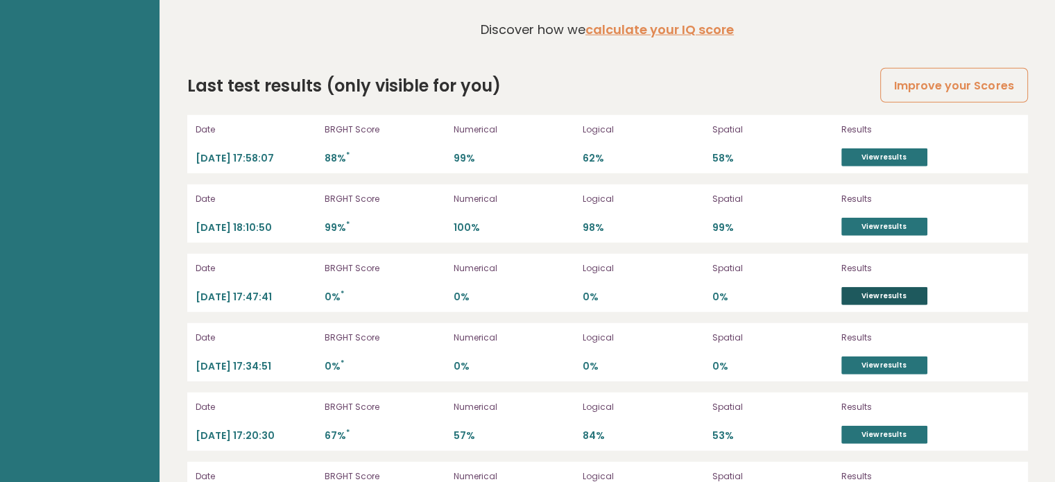
click at [894, 289] on link "View results" at bounding box center [885, 296] width 86 height 18
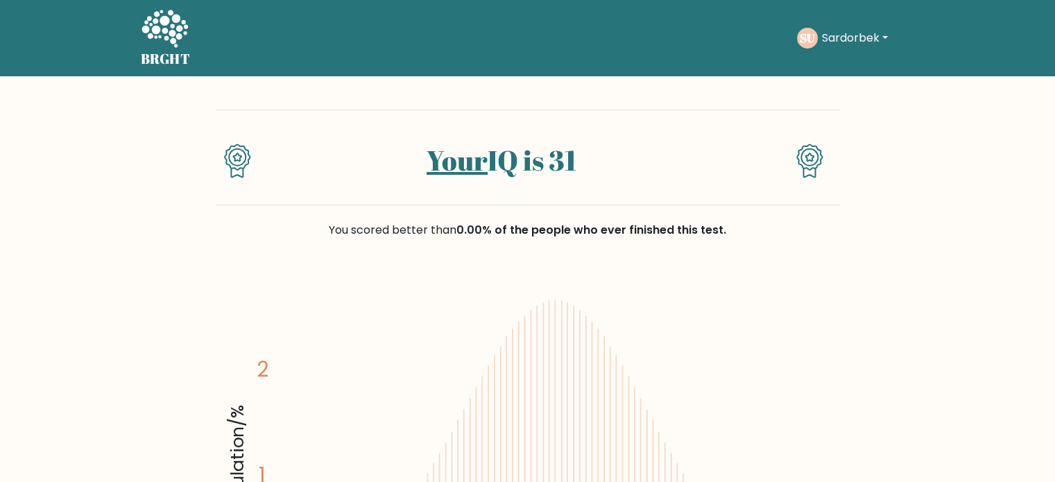
click at [836, 39] on button "Sardorbek" at bounding box center [855, 38] width 74 height 18
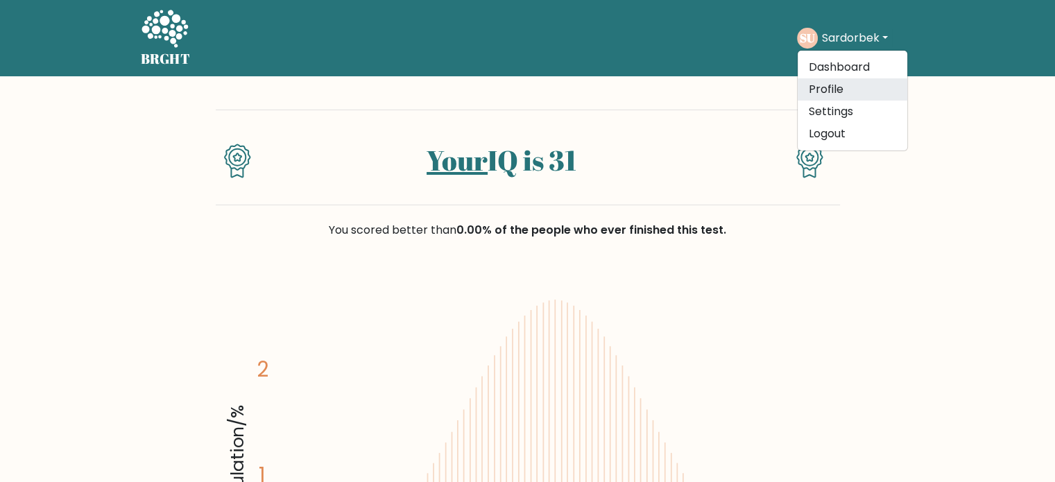
click at [829, 94] on link "Profile" at bounding box center [853, 89] width 110 height 22
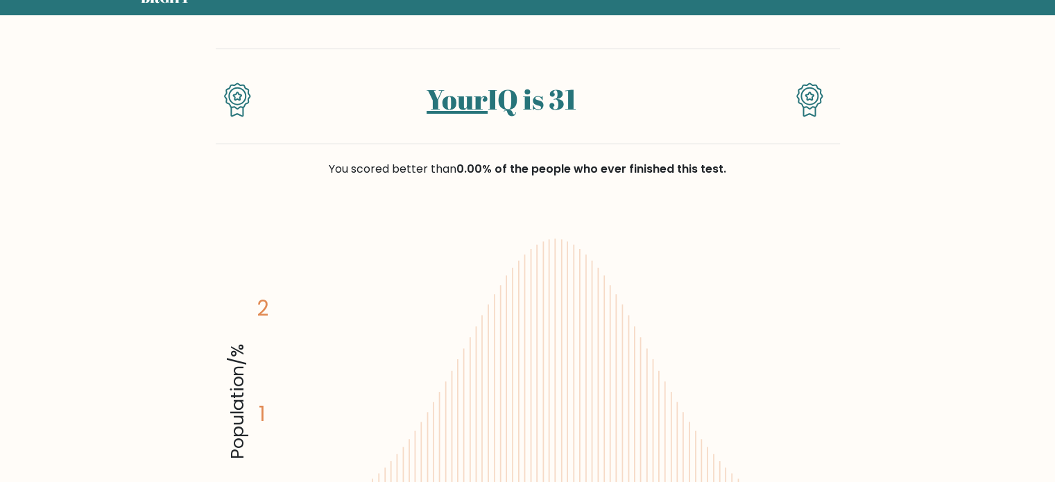
scroll to position [129, 0]
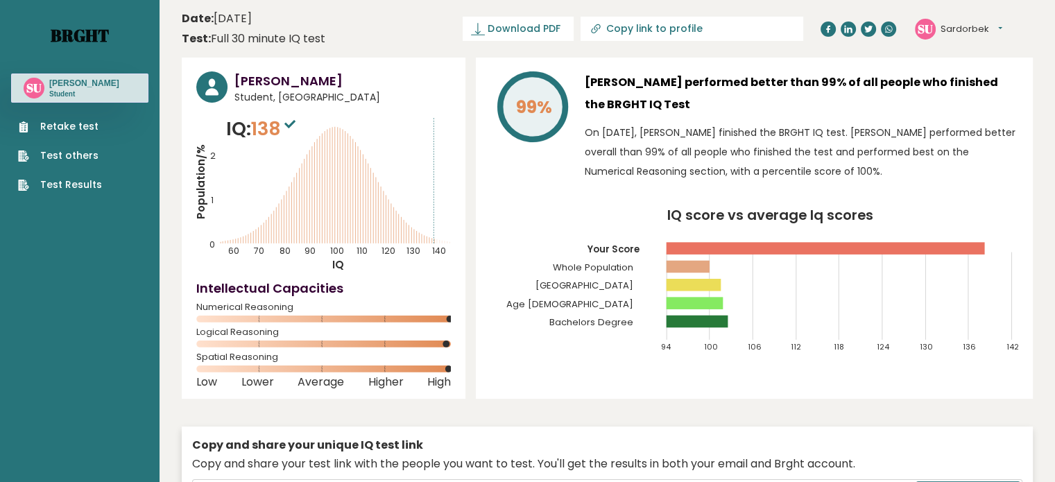
click at [60, 24] on link "Brght" at bounding box center [80, 35] width 58 height 22
click at [75, 32] on link "Brght" at bounding box center [80, 35] width 58 height 22
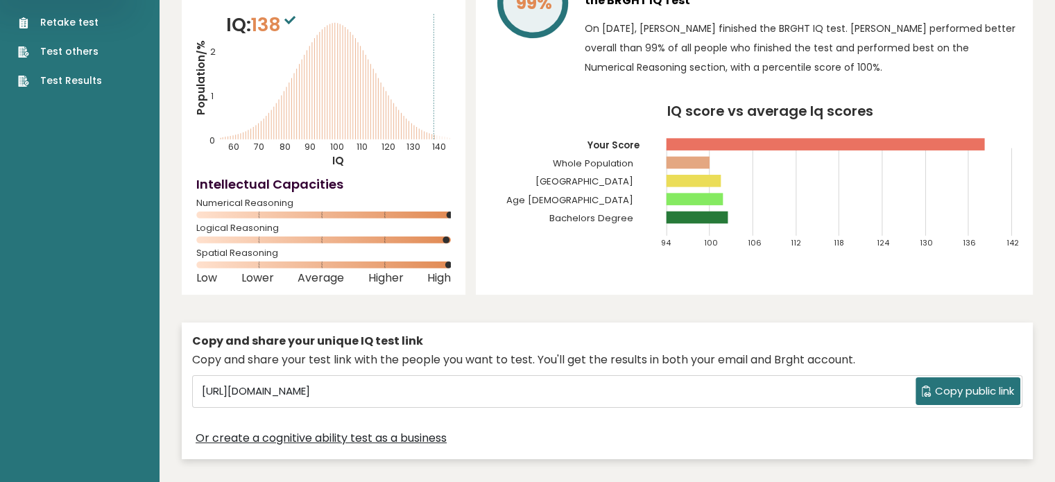
scroll to position [96, 0]
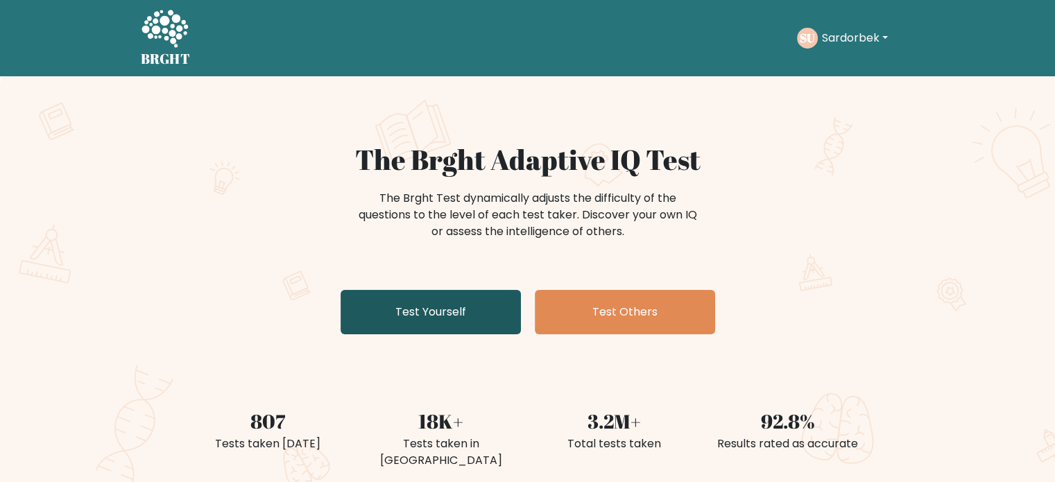
click at [438, 318] on link "Test Yourself" at bounding box center [431, 312] width 180 height 44
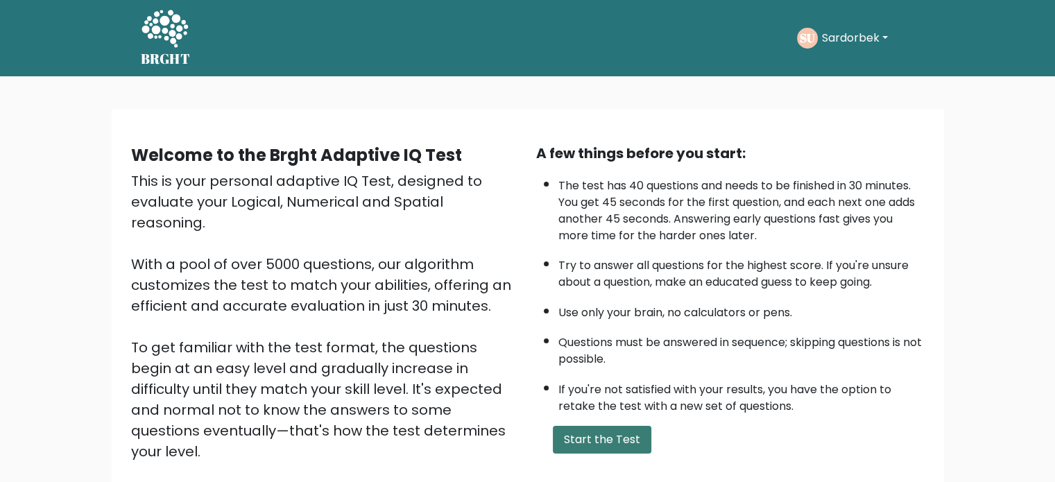
click at [618, 445] on button "Start the Test" at bounding box center [602, 440] width 99 height 28
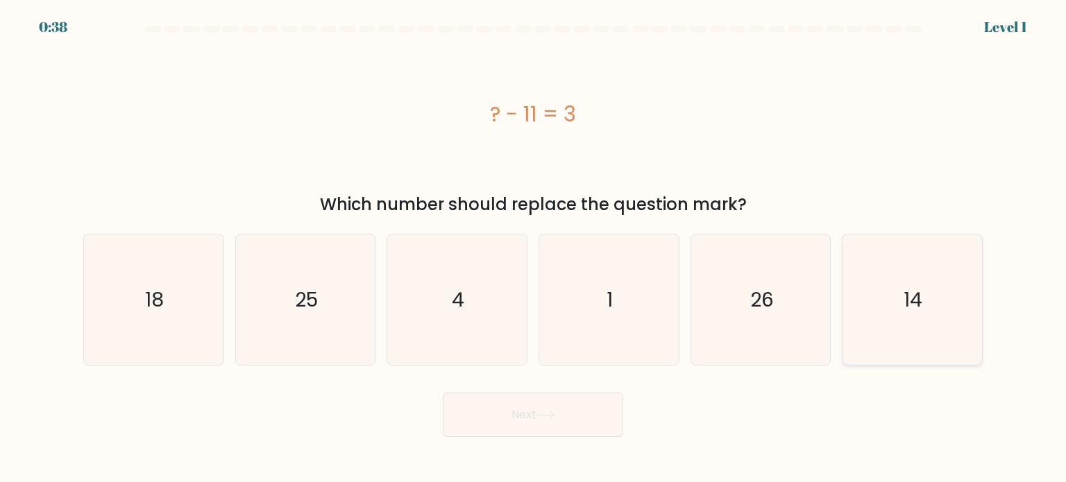
click at [907, 314] on icon "14" at bounding box center [912, 300] width 130 height 130
click at [534, 248] on input "f. 14" at bounding box center [533, 244] width 1 height 7
radio input "true"
click at [620, 418] on button "Next" at bounding box center [533, 415] width 180 height 44
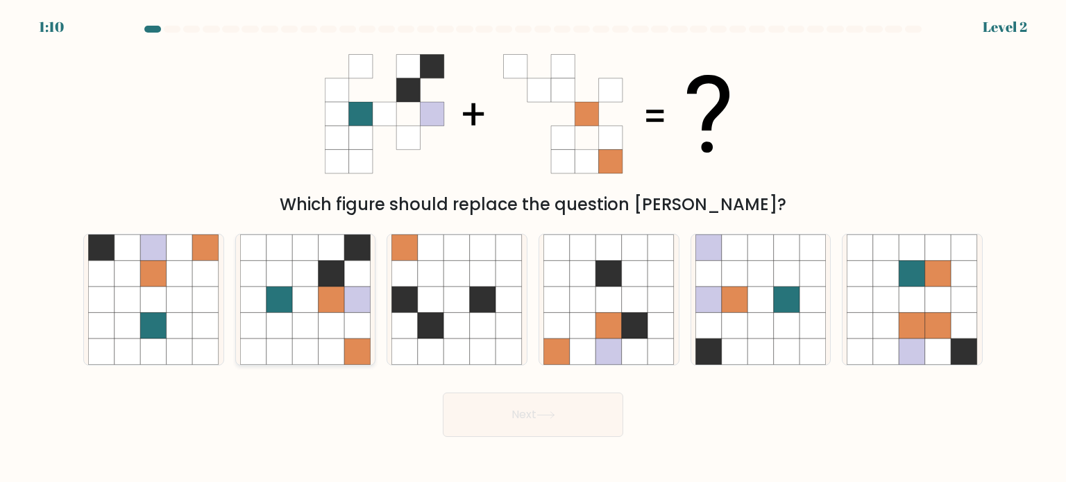
click at [289, 328] on icon at bounding box center [279, 325] width 26 height 26
click at [533, 248] on input "b." at bounding box center [533, 244] width 1 height 7
radio input "true"
click at [606, 427] on button "Next" at bounding box center [533, 415] width 180 height 44
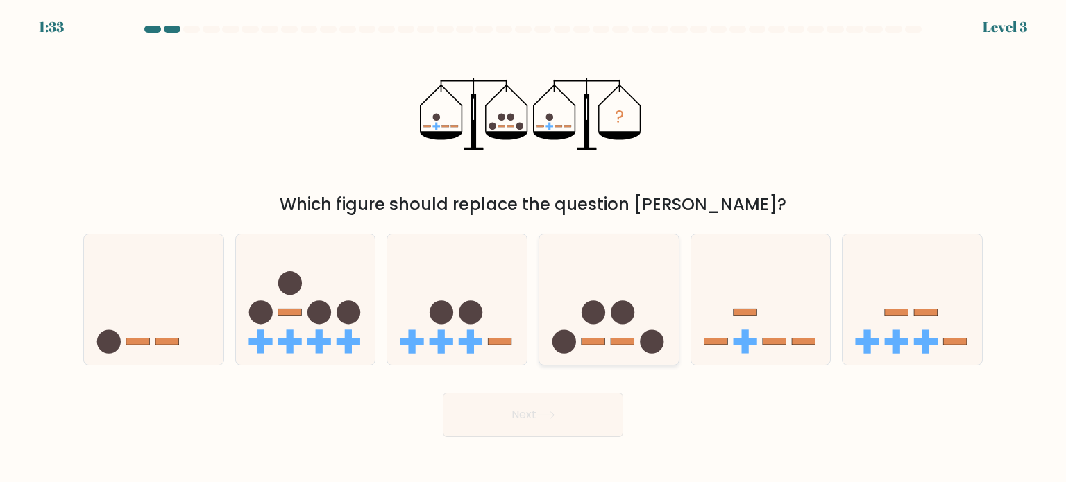
click at [638, 332] on icon at bounding box center [608, 299] width 139 height 115
click at [534, 248] on input "d." at bounding box center [533, 244] width 1 height 7
radio input "true"
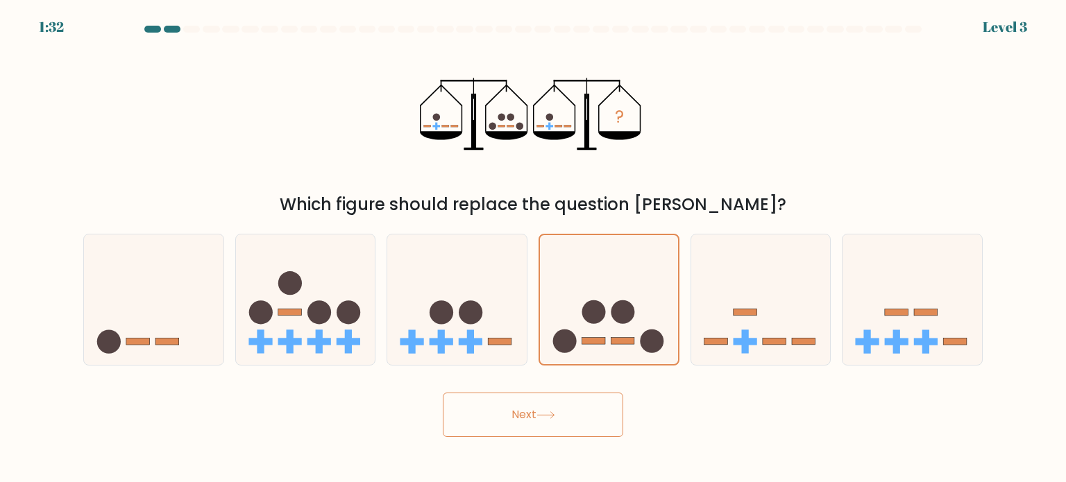
click at [600, 421] on button "Next" at bounding box center [533, 415] width 180 height 44
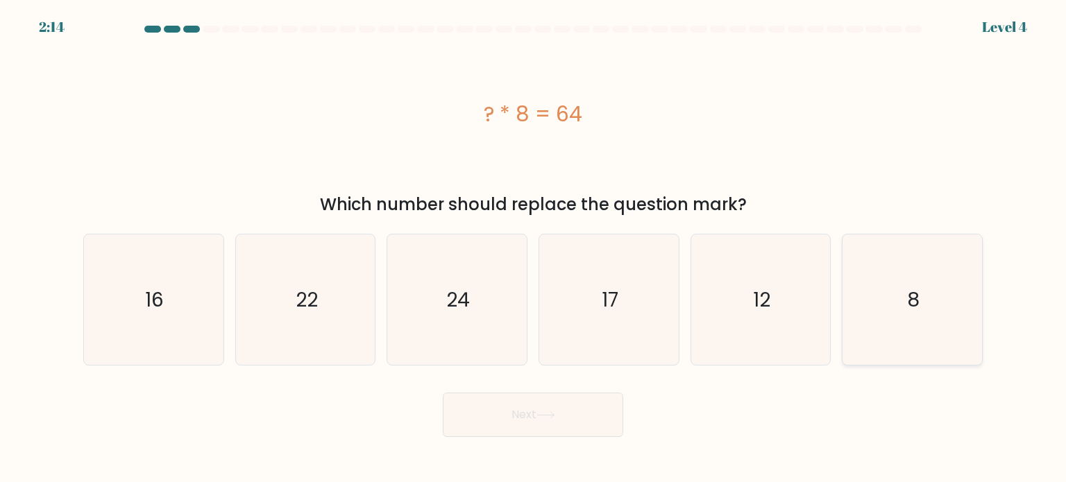
click at [885, 269] on icon "8" at bounding box center [912, 300] width 130 height 130
click at [534, 248] on input "f. 8" at bounding box center [533, 244] width 1 height 7
radio input "true"
click at [611, 414] on button "Next" at bounding box center [533, 415] width 180 height 44
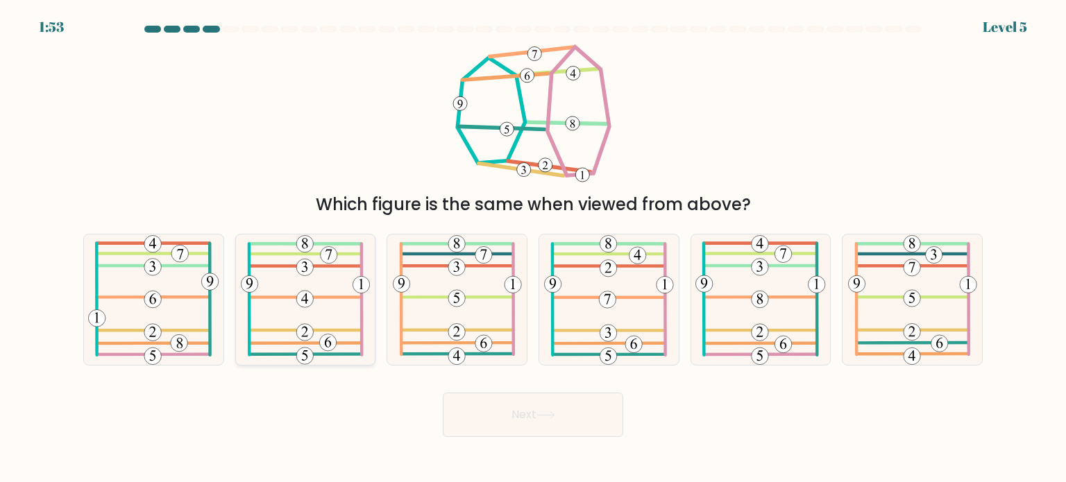
click at [309, 293] on 327 at bounding box center [304, 299] width 17 height 17
click at [533, 248] on input "b." at bounding box center [533, 244] width 1 height 7
radio input "true"
click at [603, 436] on button "Next" at bounding box center [533, 415] width 180 height 44
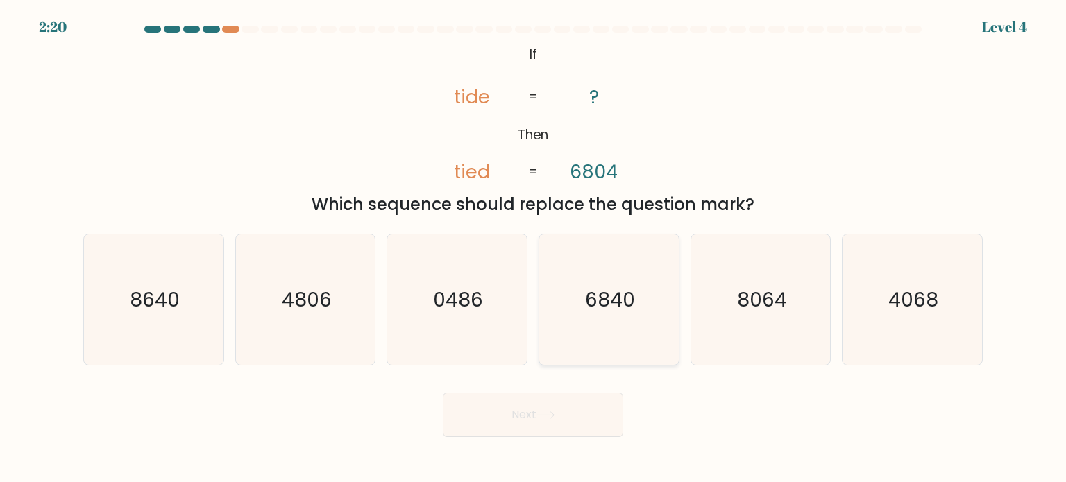
click at [639, 335] on icon "6840" at bounding box center [608, 300] width 130 height 130
click at [534, 248] on input "d. 6840" at bounding box center [533, 244] width 1 height 7
radio input "true"
click at [597, 425] on button "Next" at bounding box center [533, 415] width 180 height 44
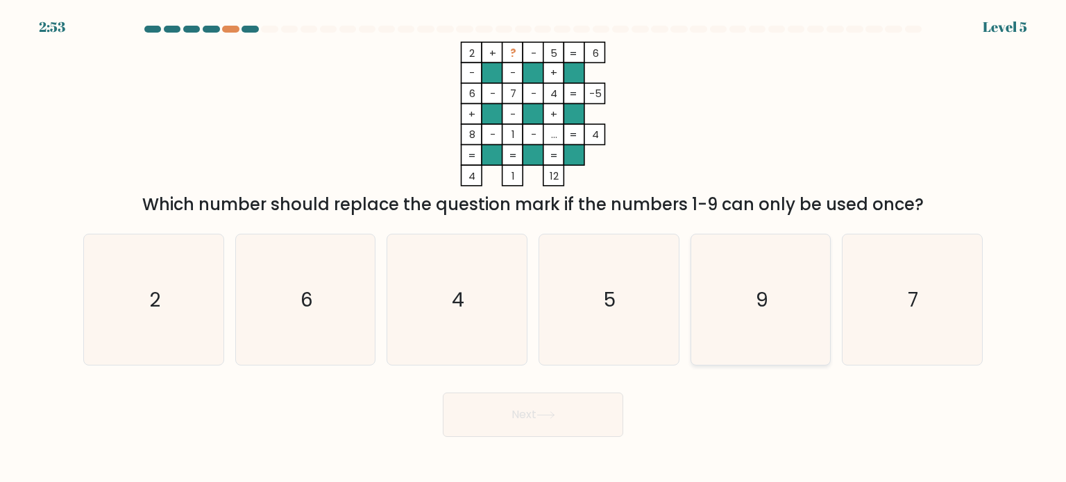
click at [750, 308] on icon "9" at bounding box center [760, 300] width 130 height 130
click at [534, 248] on input "e. 9" at bounding box center [533, 244] width 1 height 7
radio input "true"
click at [576, 412] on button "Next" at bounding box center [533, 415] width 180 height 44
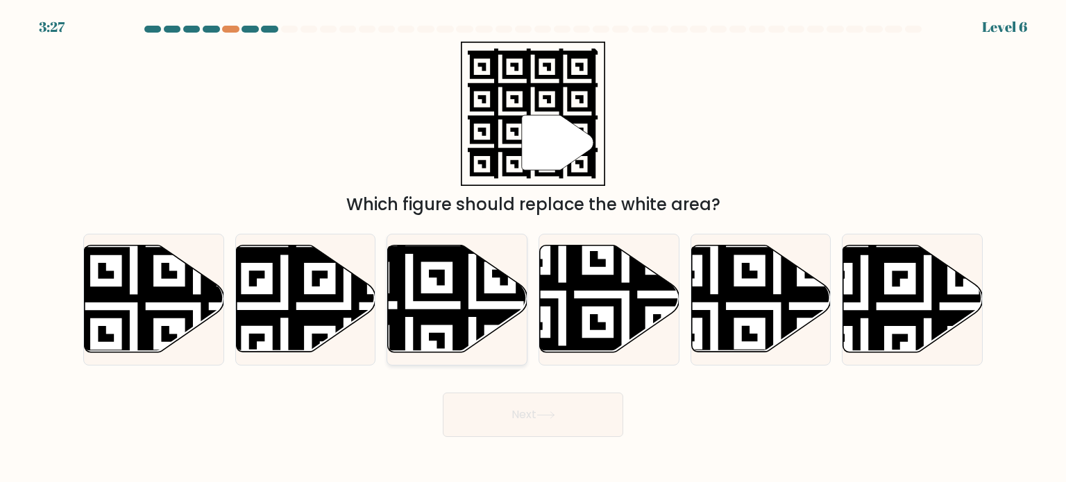
click at [458, 291] on icon at bounding box center [409, 242] width 253 height 253
click at [533, 248] on input "c." at bounding box center [533, 244] width 1 height 7
radio input "true"
click at [533, 425] on button "Next" at bounding box center [533, 415] width 180 height 44
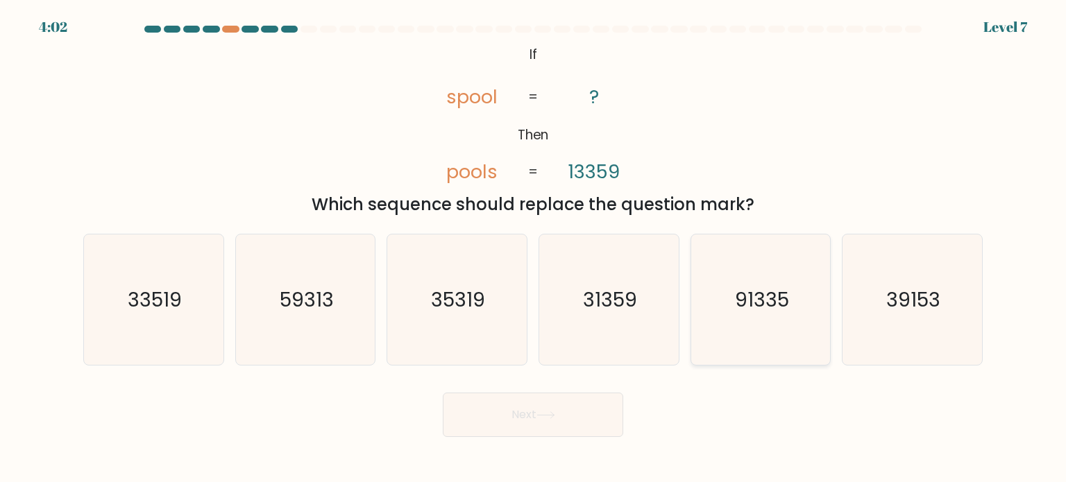
click at [786, 301] on text "91335" at bounding box center [762, 299] width 54 height 28
click at [534, 248] on input "e. 91335" at bounding box center [533, 244] width 1 height 7
radio input "true"
click at [589, 416] on button "Next" at bounding box center [533, 415] width 180 height 44
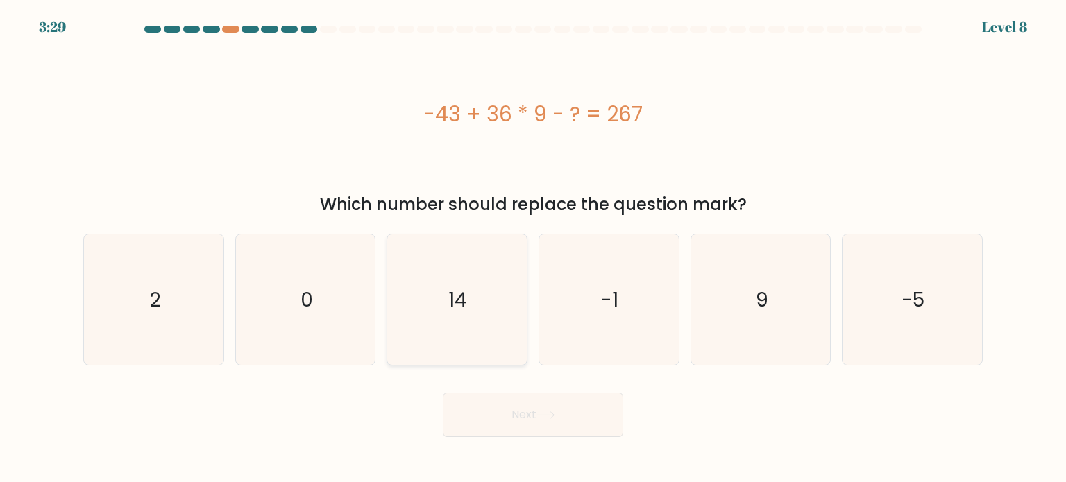
click at [471, 320] on icon "14" at bounding box center [456, 300] width 130 height 130
click at [533, 248] on input "c. 14" at bounding box center [533, 244] width 1 height 7
radio input "true"
click at [589, 426] on button "Next" at bounding box center [533, 415] width 180 height 44
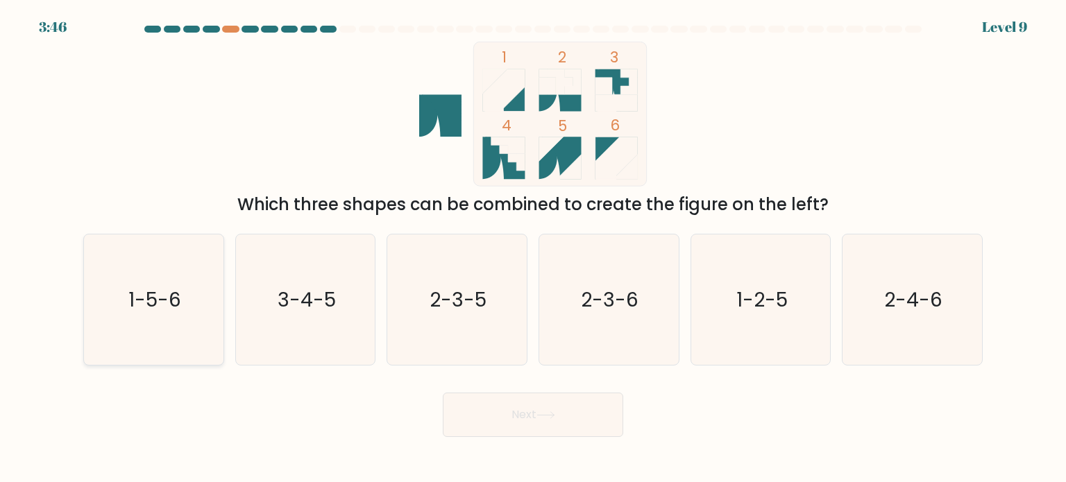
click at [162, 332] on icon "1-5-6" at bounding box center [153, 300] width 130 height 130
click at [533, 248] on input "a. 1-5-6" at bounding box center [533, 244] width 1 height 7
radio input "true"
click at [544, 405] on button "Next" at bounding box center [533, 415] width 180 height 44
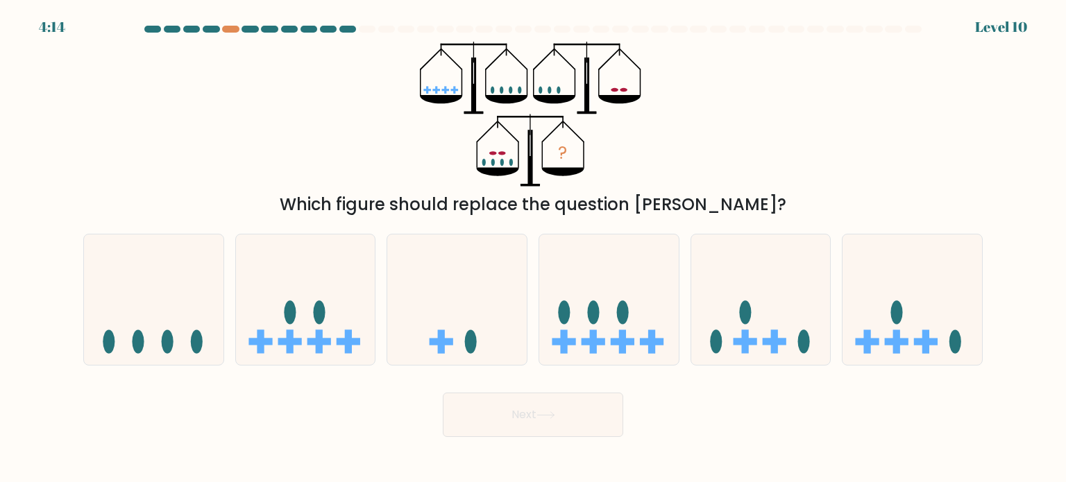
click at [589, 426] on button "Next" at bounding box center [533, 415] width 180 height 44
click at [486, 265] on icon at bounding box center [456, 299] width 139 height 115
click at [533, 248] on input "c." at bounding box center [533, 244] width 1 height 7
radio input "true"
click at [142, 339] on ellipse at bounding box center [139, 342] width 12 height 24
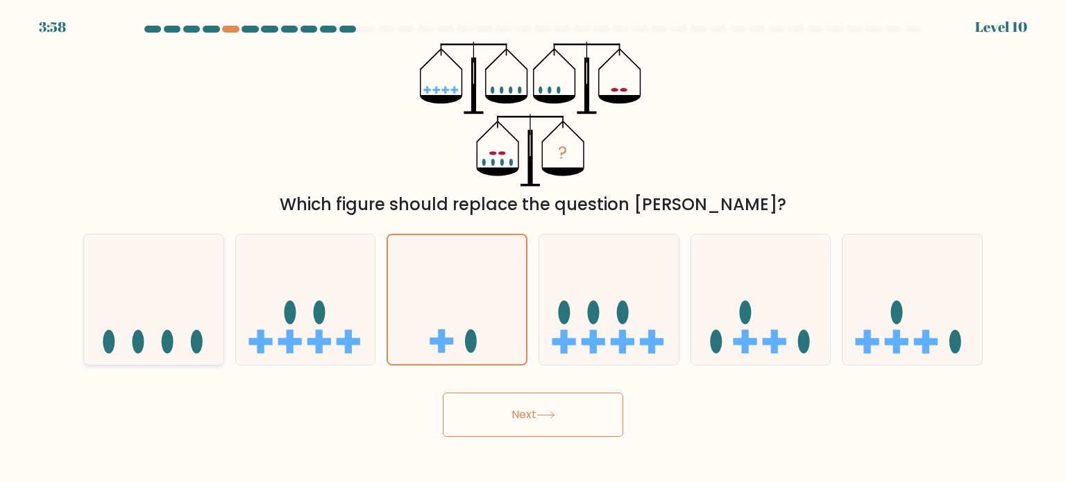
click at [533, 248] on input "a." at bounding box center [533, 244] width 1 height 7
radio input "true"
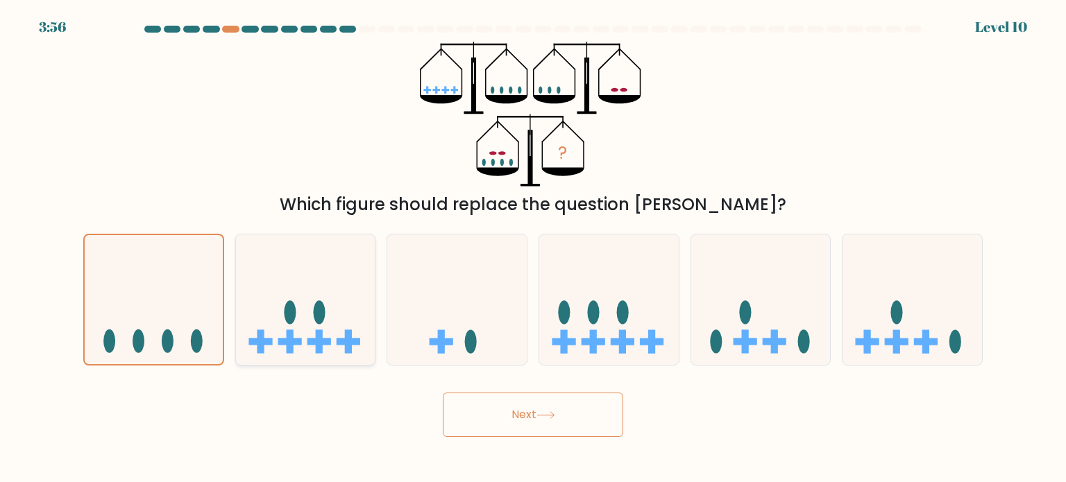
click at [314, 324] on icon at bounding box center [305, 299] width 139 height 115
click at [533, 248] on input "b." at bounding box center [533, 244] width 1 height 7
radio input "true"
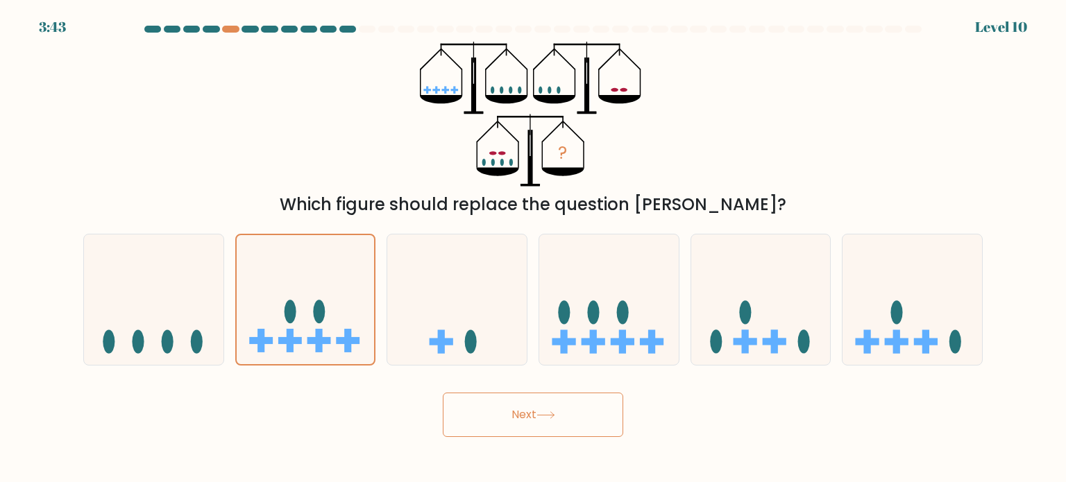
click at [555, 461] on body "3:43 Level 10" at bounding box center [533, 241] width 1066 height 482
click at [563, 421] on button "Next" at bounding box center [533, 415] width 180 height 44
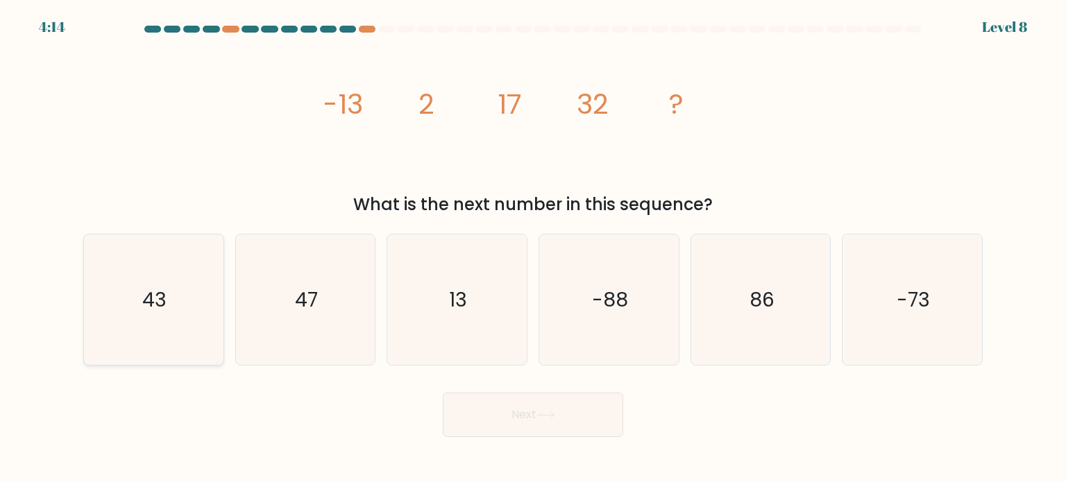
click at [169, 321] on icon "43" at bounding box center [153, 300] width 130 height 130
click at [533, 248] on input "a. 43" at bounding box center [533, 244] width 1 height 7
radio input "true"
click at [298, 345] on icon "47" at bounding box center [305, 300] width 130 height 130
click at [533, 248] on input "b. 47" at bounding box center [533, 244] width 1 height 7
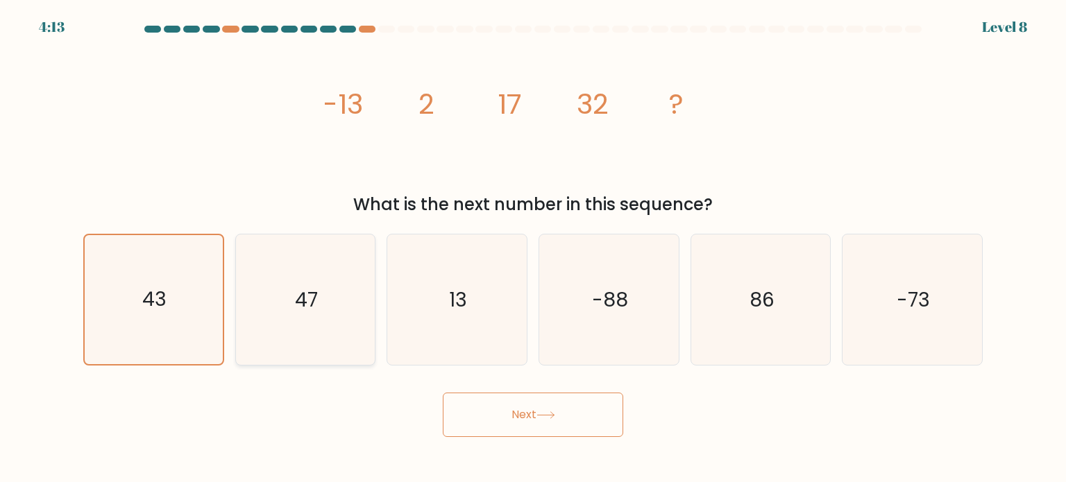
radio input "true"
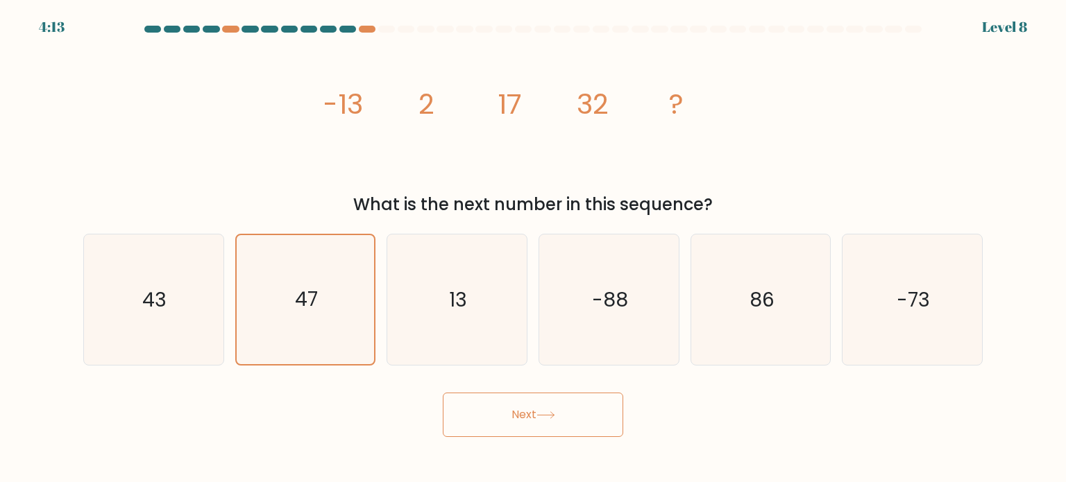
click at [609, 422] on button "Next" at bounding box center [533, 415] width 180 height 44
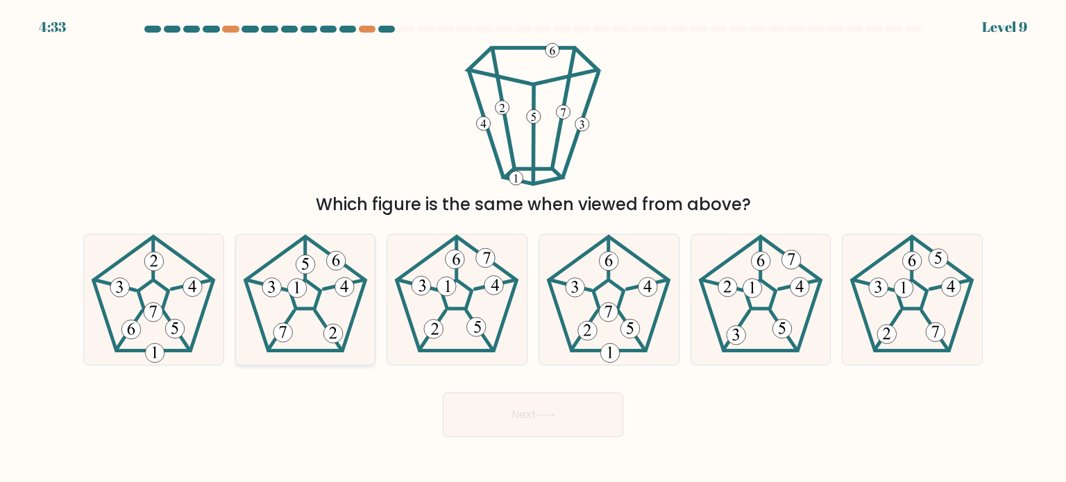
click at [319, 290] on 142 at bounding box center [305, 294] width 31 height 29
click at [533, 248] on input "b." at bounding box center [533, 244] width 1 height 7
radio input "true"
click at [561, 412] on button "Next" at bounding box center [533, 415] width 180 height 44
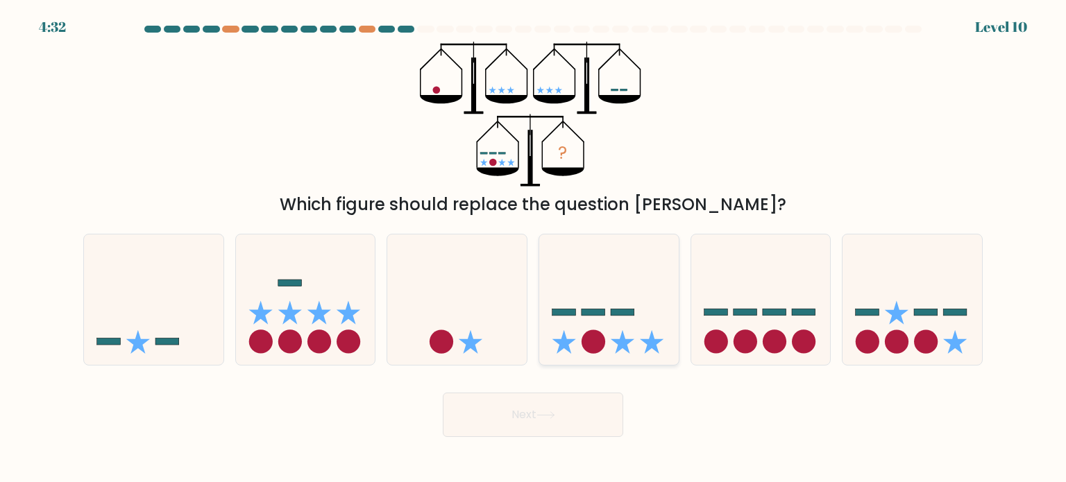
click at [583, 321] on icon at bounding box center [608, 299] width 139 height 115
click at [534, 248] on input "d." at bounding box center [533, 244] width 1 height 7
radio input "true"
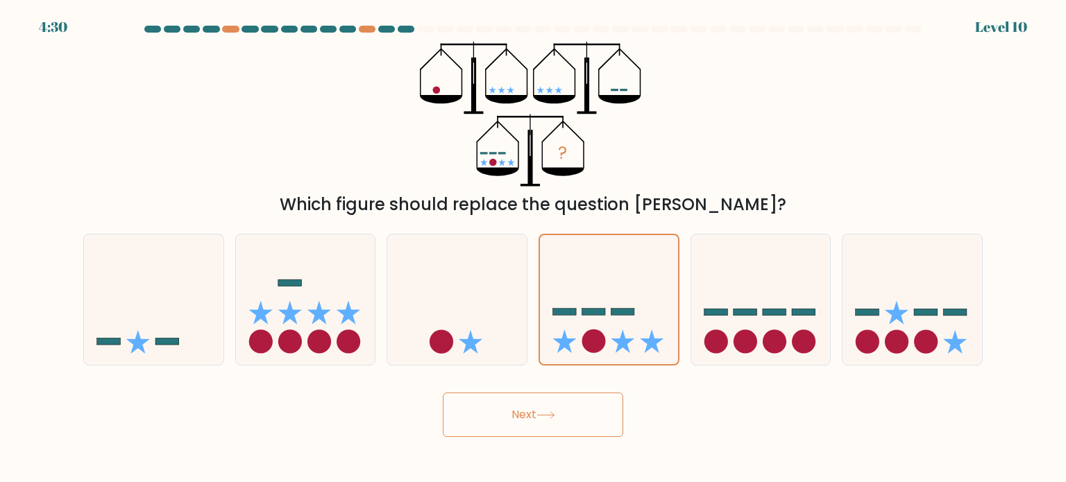
click at [502, 433] on button "Next" at bounding box center [533, 415] width 180 height 44
click at [534, 406] on button "Next" at bounding box center [533, 415] width 180 height 44
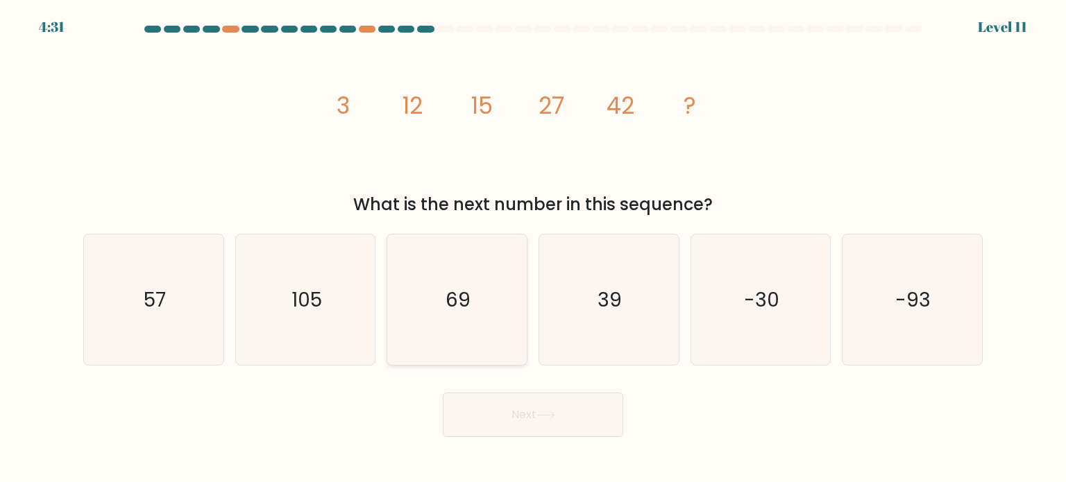
click at [470, 309] on text "69" at bounding box center [458, 299] width 25 height 28
click at [533, 248] on input "c. 69" at bounding box center [533, 244] width 1 height 7
radio input "true"
click at [538, 419] on button "Next" at bounding box center [533, 415] width 180 height 44
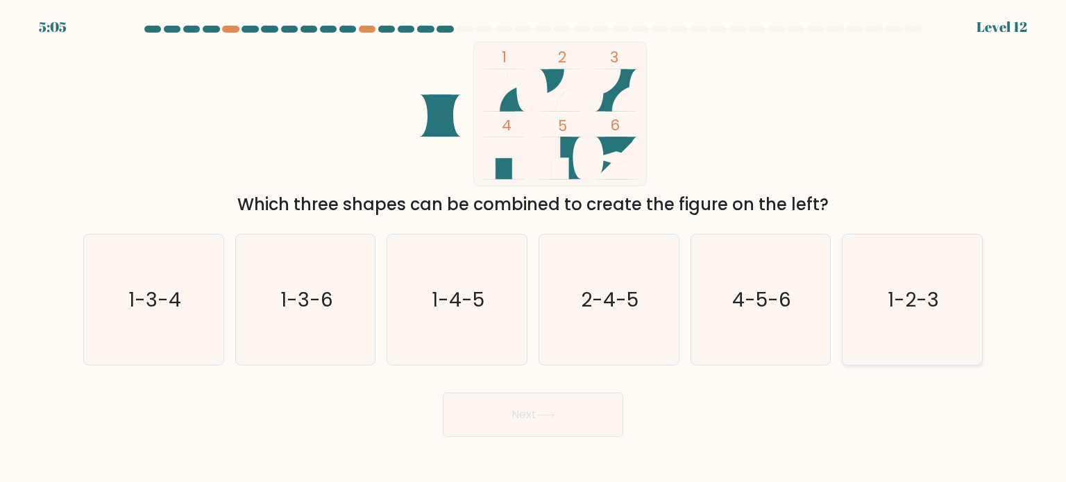
click at [878, 308] on icon "1-2-3" at bounding box center [912, 300] width 130 height 130
click at [534, 248] on input "f. 1-2-3" at bounding box center [533, 244] width 1 height 7
radio input "true"
click at [616, 407] on button "Next" at bounding box center [533, 415] width 180 height 44
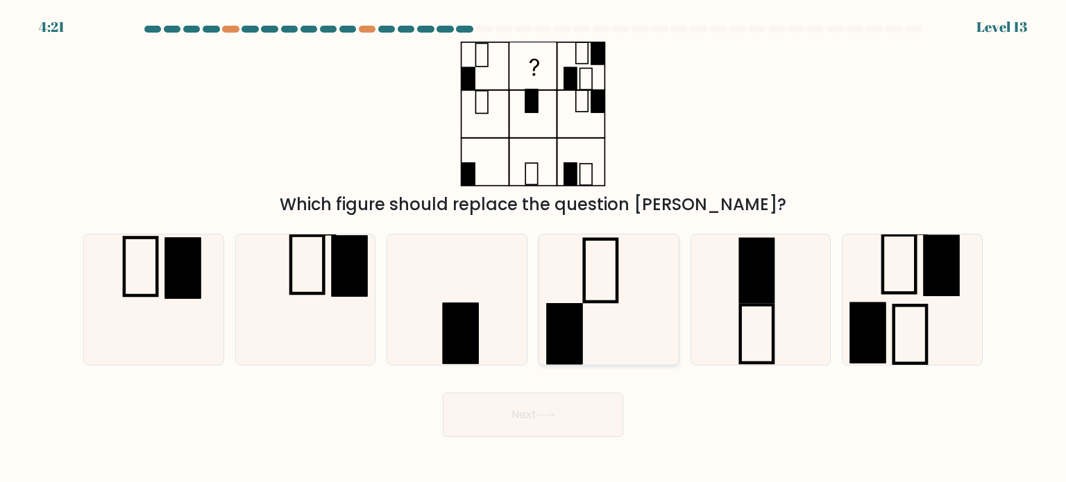
click at [646, 286] on icon at bounding box center [608, 300] width 130 height 130
click at [534, 248] on input "d." at bounding box center [533, 244] width 1 height 7
radio input "true"
click at [565, 410] on button "Next" at bounding box center [533, 415] width 180 height 44
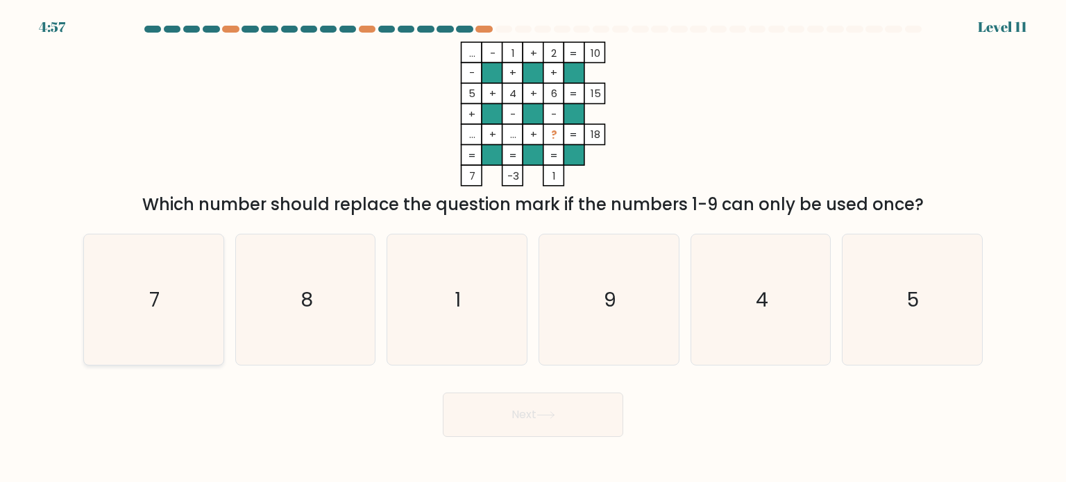
click at [117, 317] on icon "7" at bounding box center [153, 300] width 130 height 130
click at [533, 248] on input "a. 7" at bounding box center [533, 244] width 1 height 7
radio input "true"
click at [580, 414] on button "Next" at bounding box center [533, 415] width 180 height 44
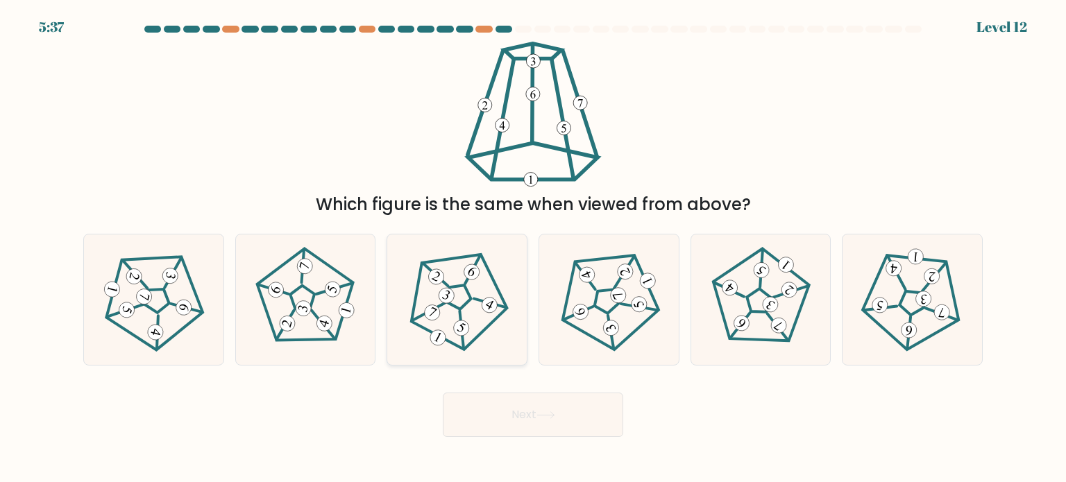
click at [493, 308] on 663 at bounding box center [489, 305] width 21 height 21
click at [533, 248] on input "c." at bounding box center [533, 244] width 1 height 7
radio input "true"
click at [321, 291] on icon at bounding box center [305, 299] width 105 height 105
click at [533, 248] on input "b." at bounding box center [533, 244] width 1 height 7
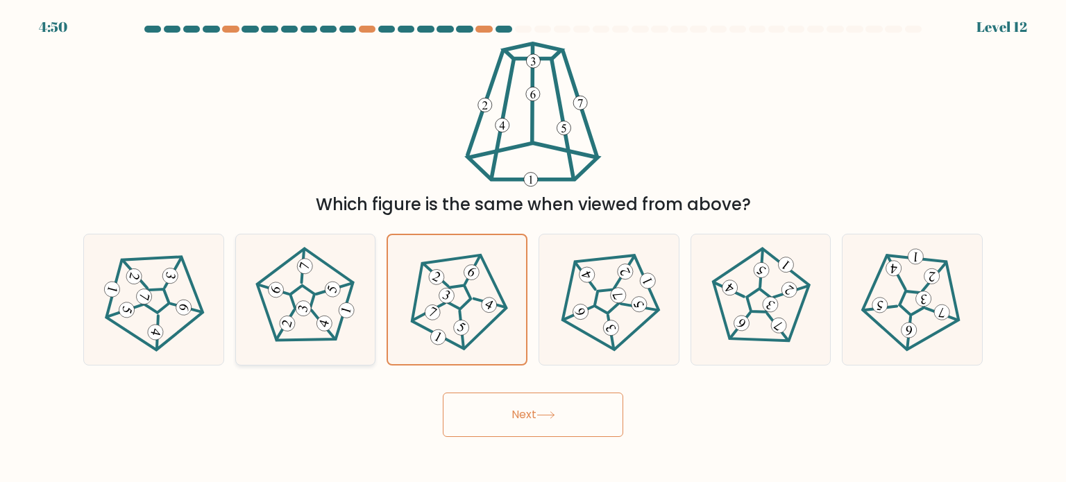
radio input "true"
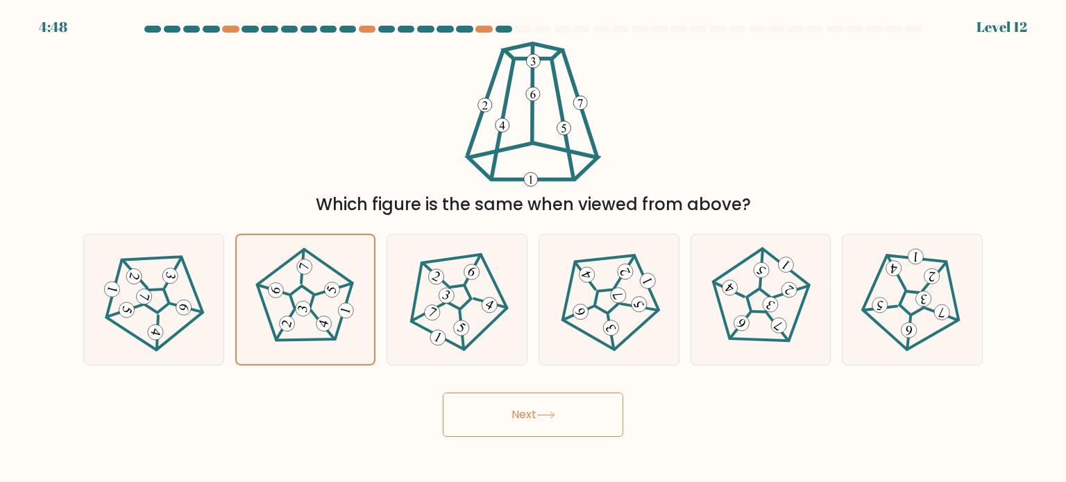
click at [539, 418] on icon at bounding box center [545, 415] width 19 height 8
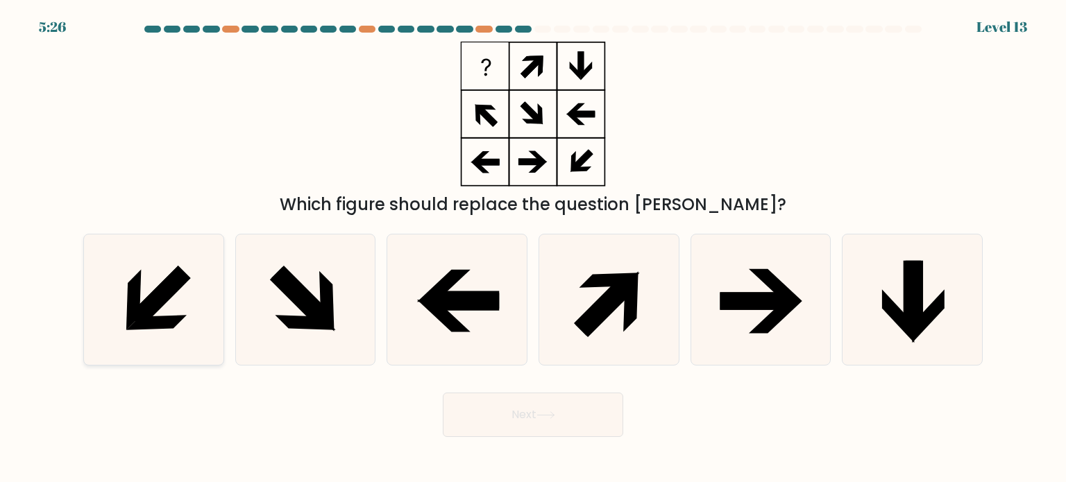
click at [187, 310] on icon at bounding box center [153, 300] width 130 height 130
click at [533, 248] on input "a." at bounding box center [533, 244] width 1 height 7
radio input "true"
click at [511, 421] on button "Next" at bounding box center [533, 415] width 180 height 44
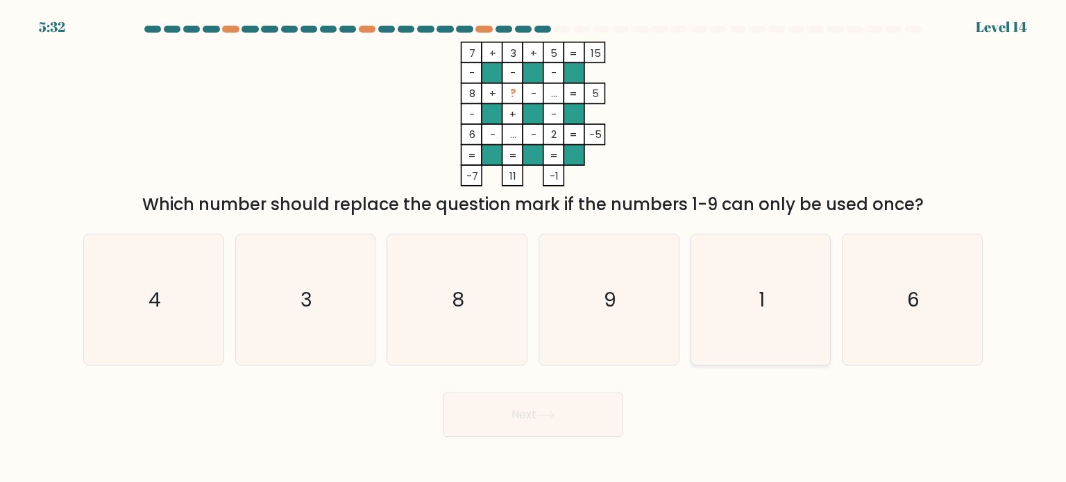
click at [752, 301] on icon "1" at bounding box center [760, 300] width 130 height 130
click at [534, 248] on input "e. 1" at bounding box center [533, 244] width 1 height 7
radio input "true"
click at [563, 423] on button "Next" at bounding box center [533, 415] width 180 height 44
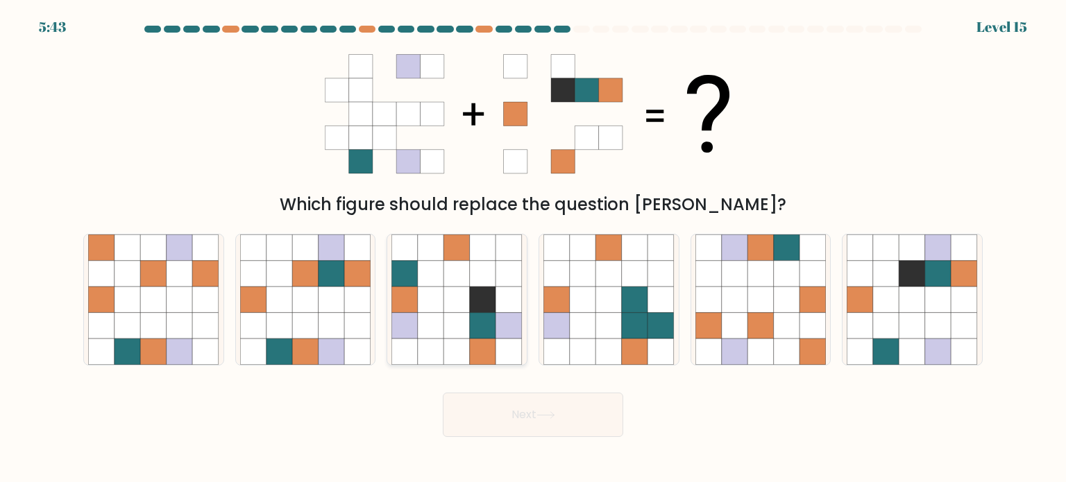
click at [470, 328] on icon at bounding box center [483, 325] width 26 height 26
click at [533, 248] on input "c." at bounding box center [533, 244] width 1 height 7
radio input "true"
click at [504, 423] on button "Next" at bounding box center [533, 415] width 180 height 44
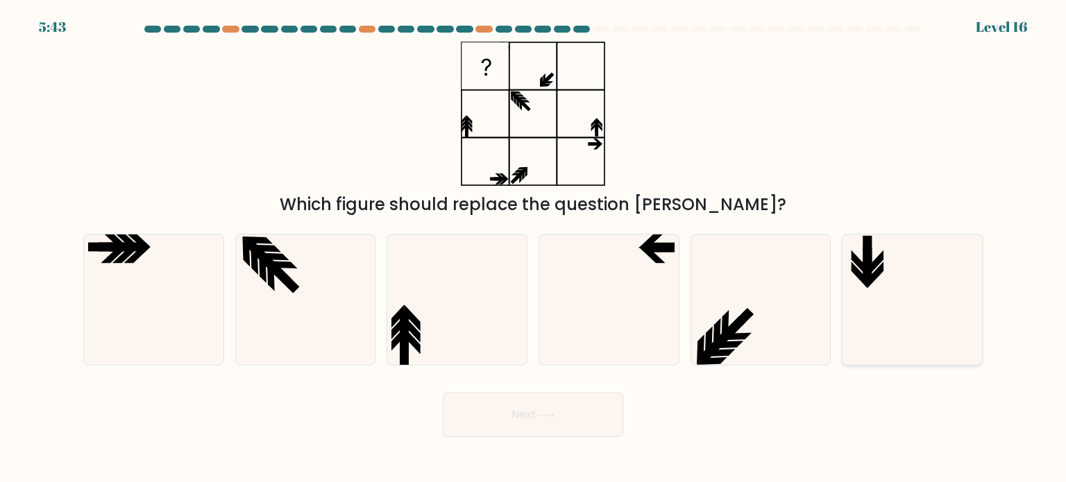
click at [935, 334] on icon at bounding box center [912, 300] width 130 height 130
click at [534, 248] on input "f." at bounding box center [533, 244] width 1 height 7
radio input "true"
click at [149, 332] on icon at bounding box center [153, 300] width 130 height 130
click at [533, 248] on input "a." at bounding box center [533, 244] width 1 height 7
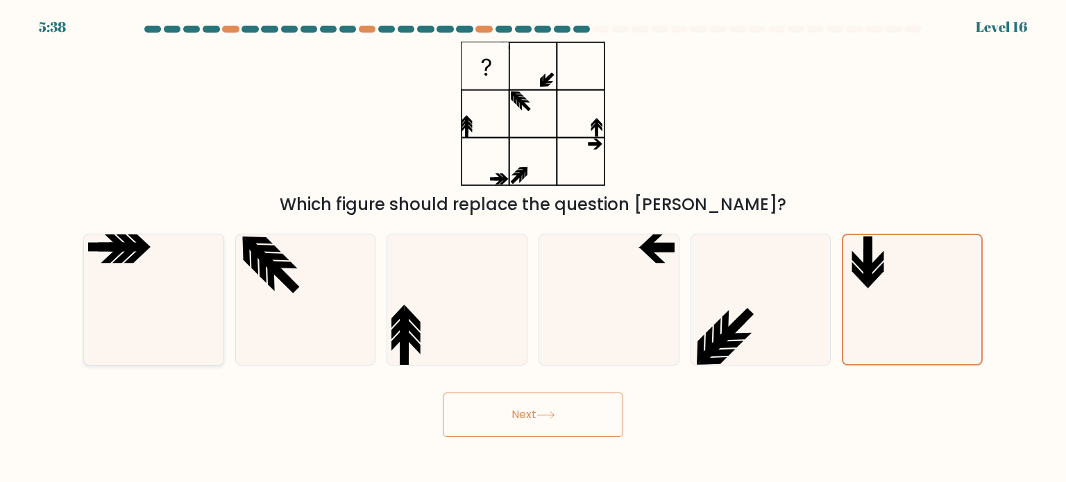
radio input "true"
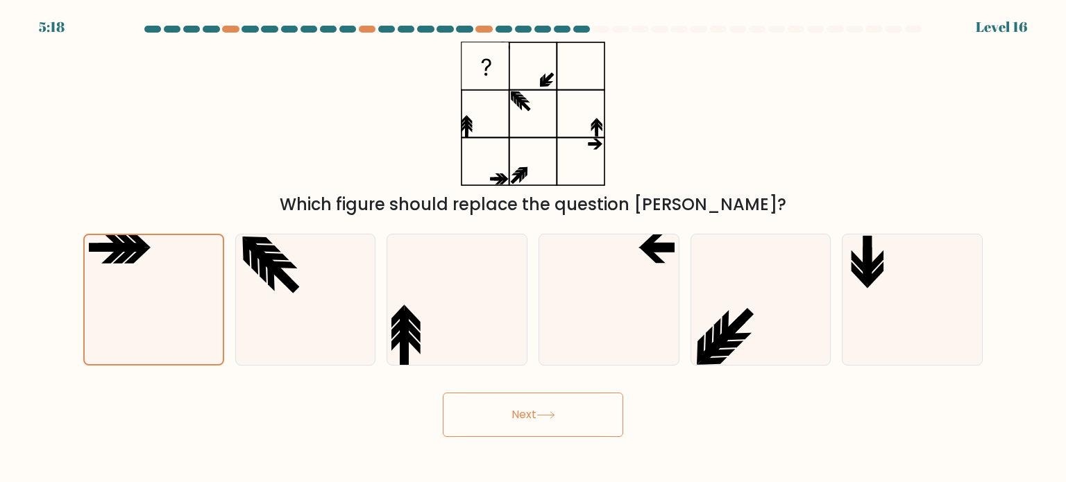
click at [609, 423] on button "Next" at bounding box center [533, 415] width 180 height 44
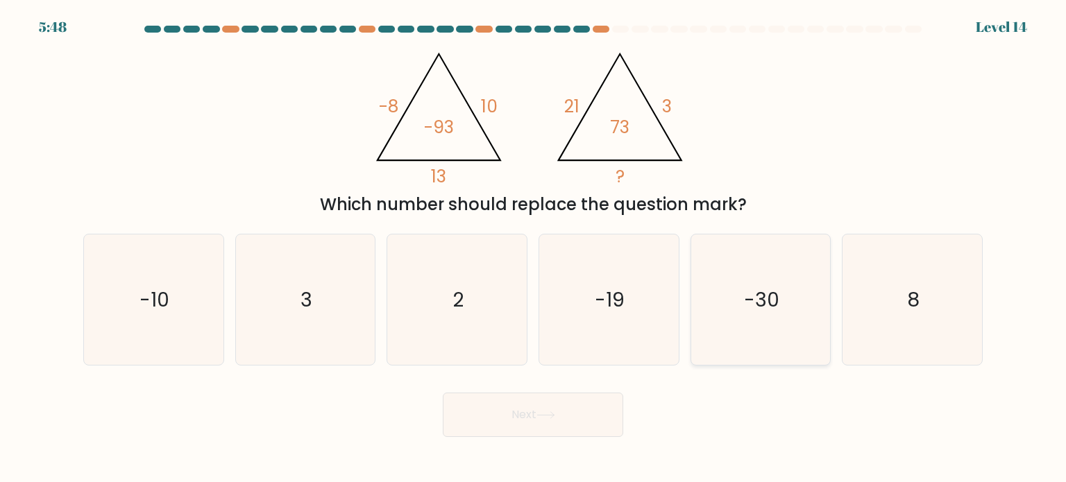
click at [748, 289] on text "-30" at bounding box center [761, 299] width 35 height 28
click at [534, 248] on input "e. -30" at bounding box center [533, 244] width 1 height 7
radio input "true"
click at [588, 402] on button "Next" at bounding box center [533, 415] width 180 height 44
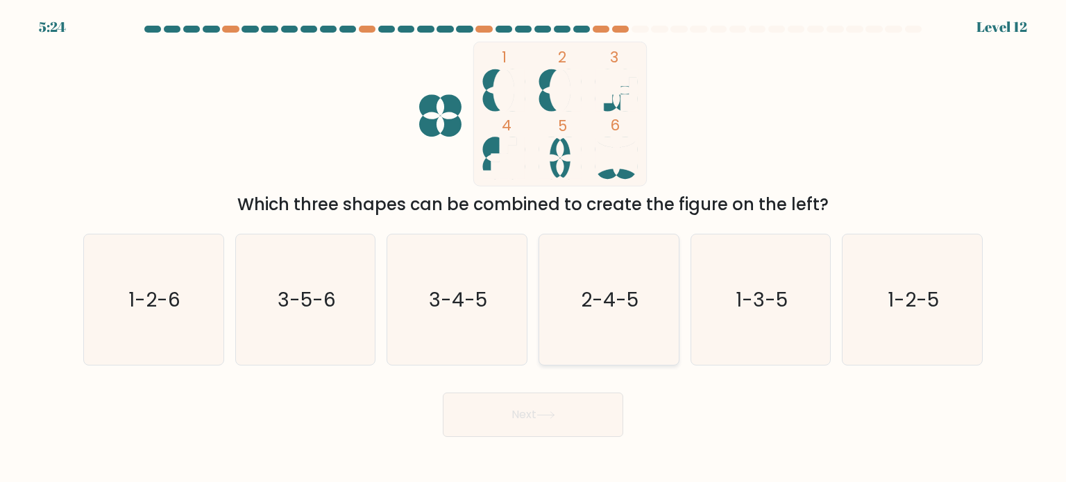
click at [605, 333] on icon "2-4-5" at bounding box center [608, 300] width 130 height 130
click at [534, 248] on input "d. 2-4-5" at bounding box center [533, 244] width 1 height 7
radio input "true"
click at [602, 405] on button "Next" at bounding box center [533, 415] width 180 height 44
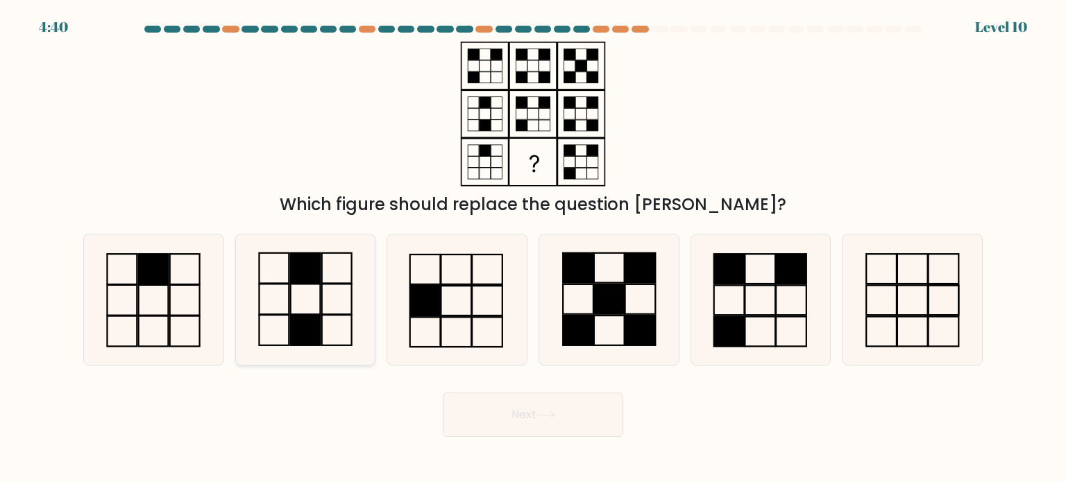
click at [299, 280] on rect at bounding box center [306, 268] width 30 height 31
click at [533, 248] on input "b." at bounding box center [533, 244] width 1 height 7
radio input "true"
click at [552, 404] on button "Next" at bounding box center [533, 415] width 180 height 44
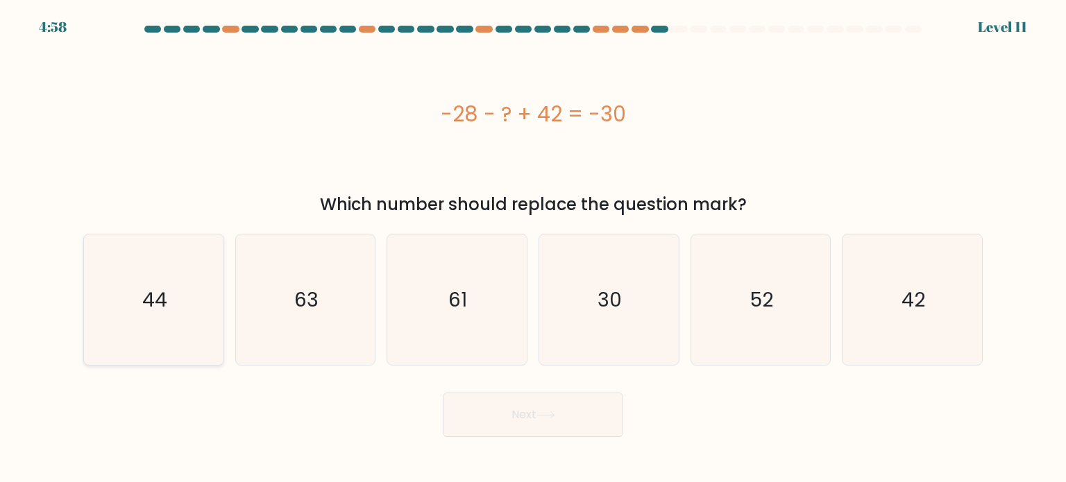
click at [180, 261] on icon "44" at bounding box center [153, 300] width 130 height 130
click at [533, 248] on input "a. 44" at bounding box center [533, 244] width 1 height 7
radio input "true"
click at [566, 425] on button "Next" at bounding box center [533, 415] width 180 height 44
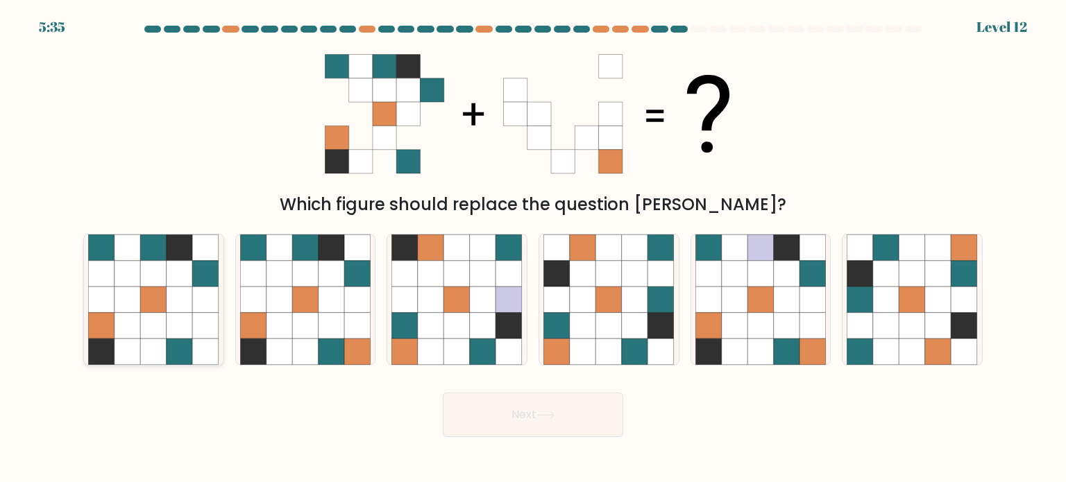
click at [199, 255] on icon at bounding box center [206, 248] width 26 height 26
click at [533, 248] on input "a." at bounding box center [533, 244] width 1 height 7
radio input "true"
click at [335, 320] on icon at bounding box center [332, 325] width 26 height 26
click at [533, 248] on input "b." at bounding box center [533, 244] width 1 height 7
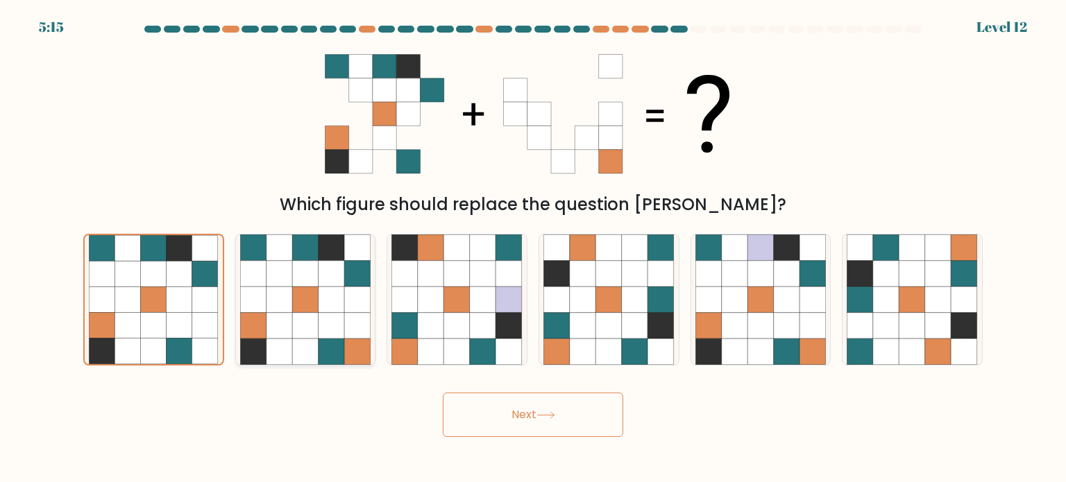
radio input "true"
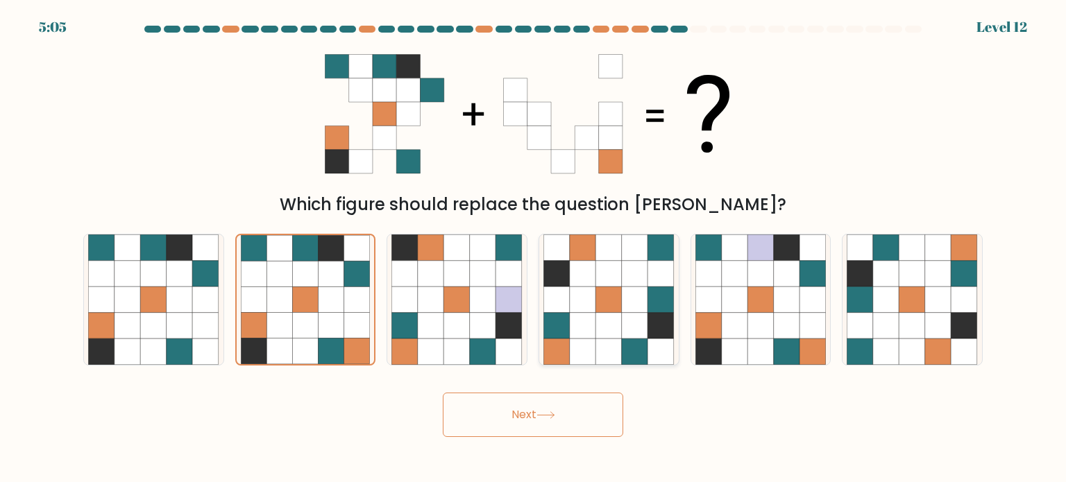
click at [607, 286] on icon at bounding box center [609, 273] width 26 height 26
click at [534, 248] on input "d." at bounding box center [533, 244] width 1 height 7
radio input "true"
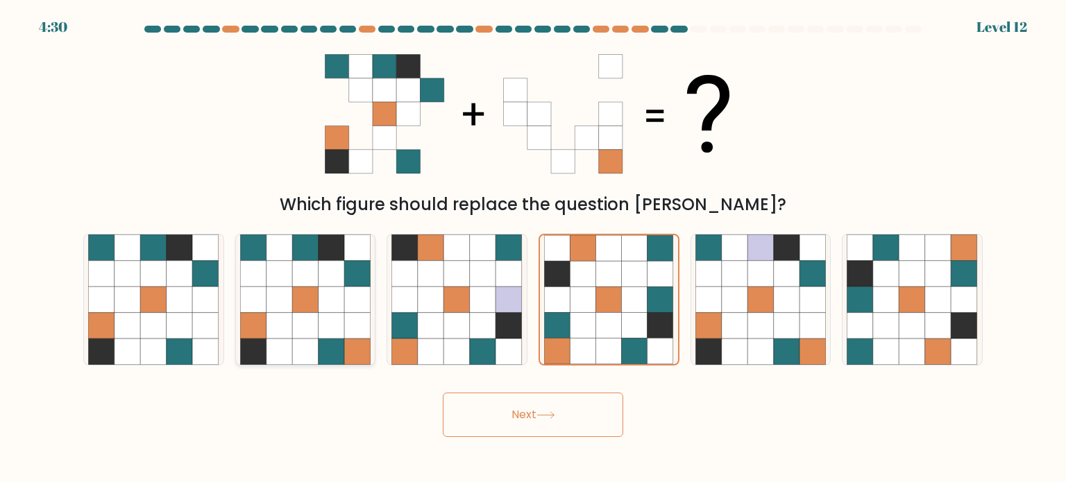
click at [323, 325] on icon at bounding box center [332, 325] width 26 height 26
click at [533, 248] on input "b." at bounding box center [533, 244] width 1 height 7
radio input "true"
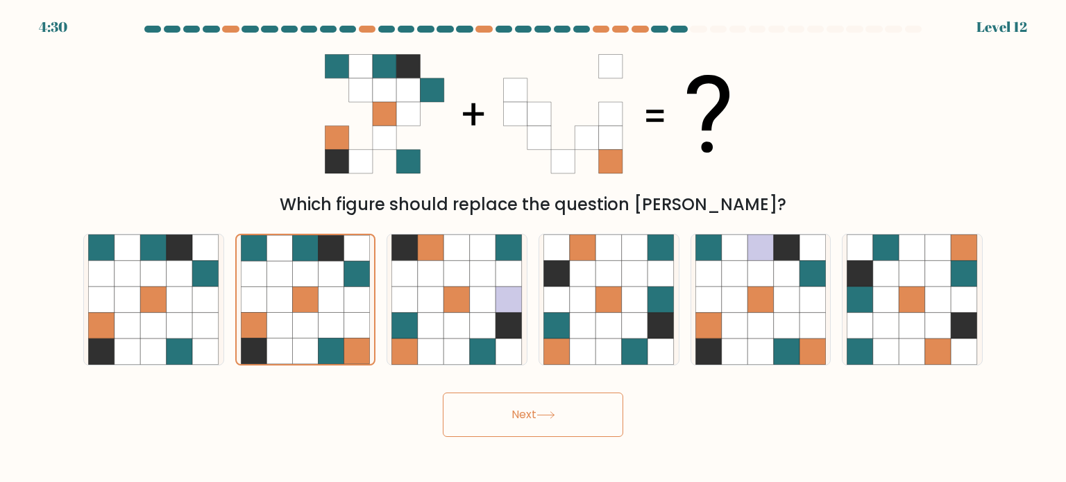
click at [544, 402] on button "Next" at bounding box center [533, 415] width 180 height 44
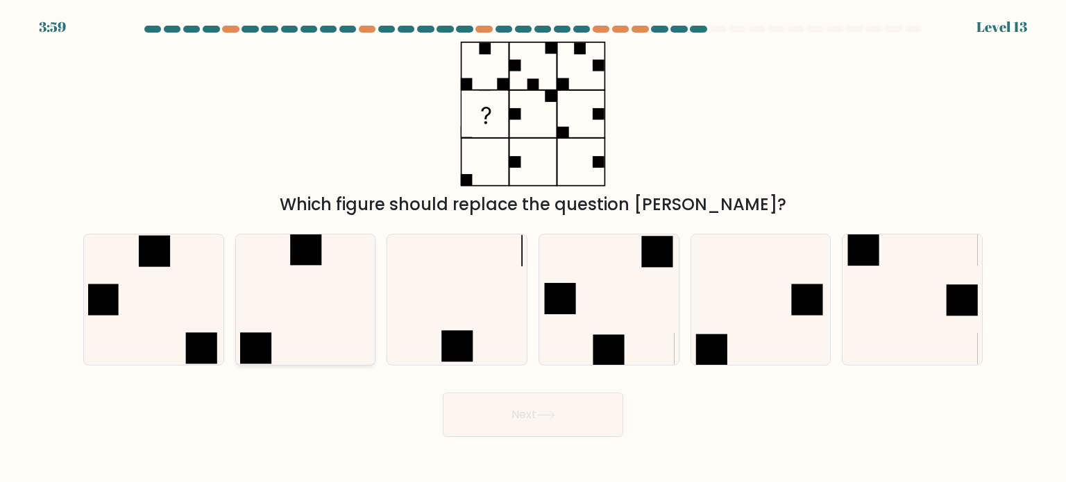
click at [305, 286] on icon at bounding box center [305, 300] width 130 height 130
click at [533, 248] on input "b." at bounding box center [533, 244] width 1 height 7
radio input "true"
click at [558, 419] on button "Next" at bounding box center [533, 415] width 180 height 44
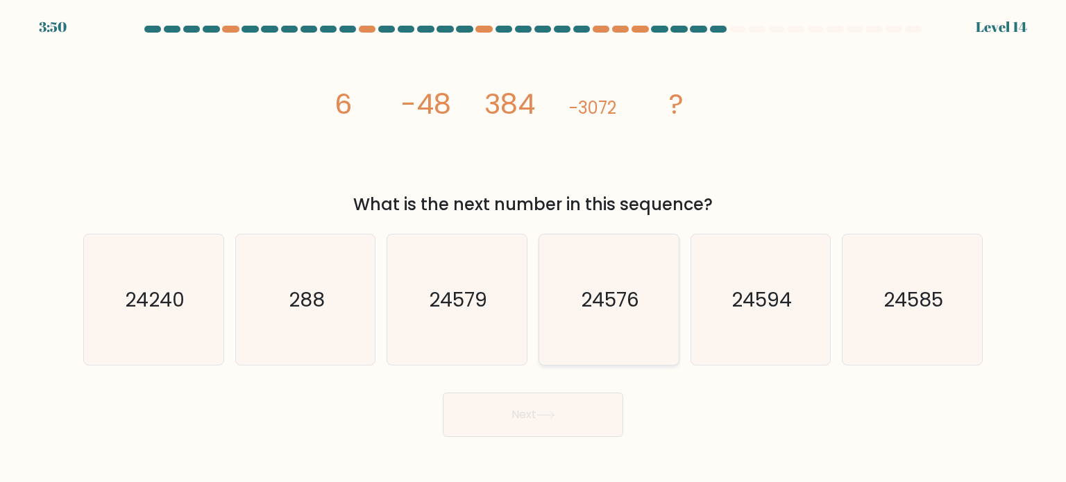
click at [606, 300] on text "24576" at bounding box center [610, 299] width 58 height 28
click at [534, 248] on input "d. 24576" at bounding box center [533, 244] width 1 height 7
radio input "true"
click at [580, 419] on button "Next" at bounding box center [533, 415] width 180 height 44
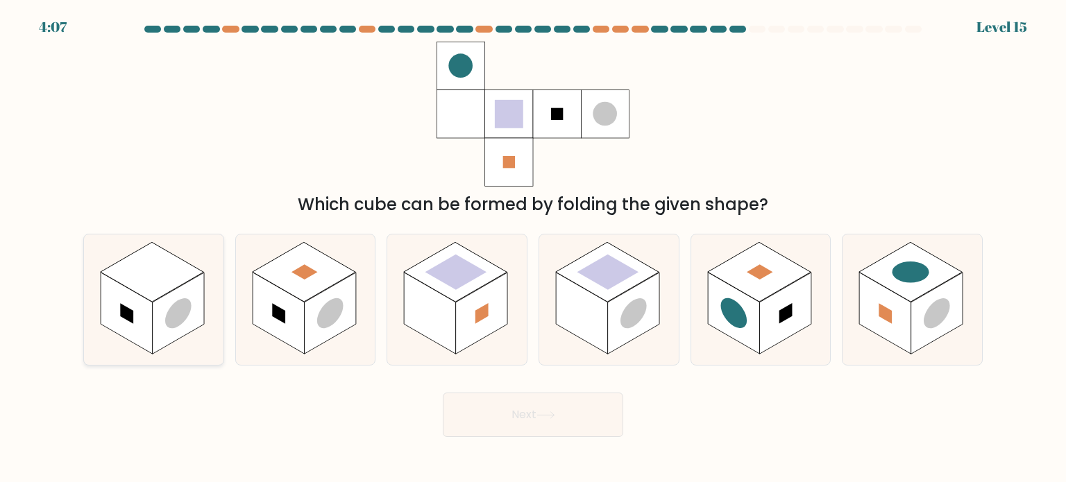
click at [144, 245] on icon at bounding box center [153, 300] width 139 height 130
click at [533, 245] on input "a." at bounding box center [533, 244] width 1 height 7
radio input "true"
click at [467, 278] on rect at bounding box center [456, 271] width 62 height 35
click at [533, 248] on input "c." at bounding box center [533, 244] width 1 height 7
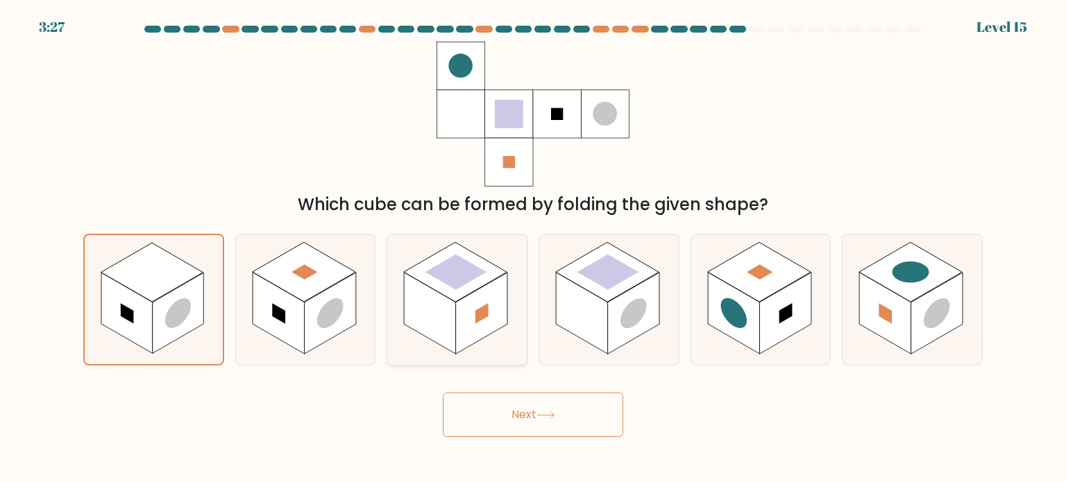
radio input "true"
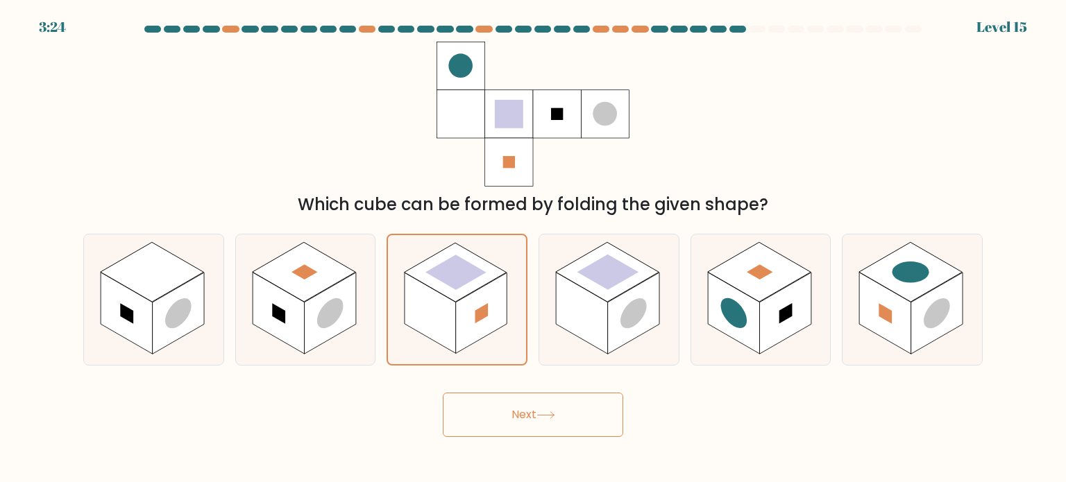
click at [469, 416] on button "Next" at bounding box center [533, 415] width 180 height 44
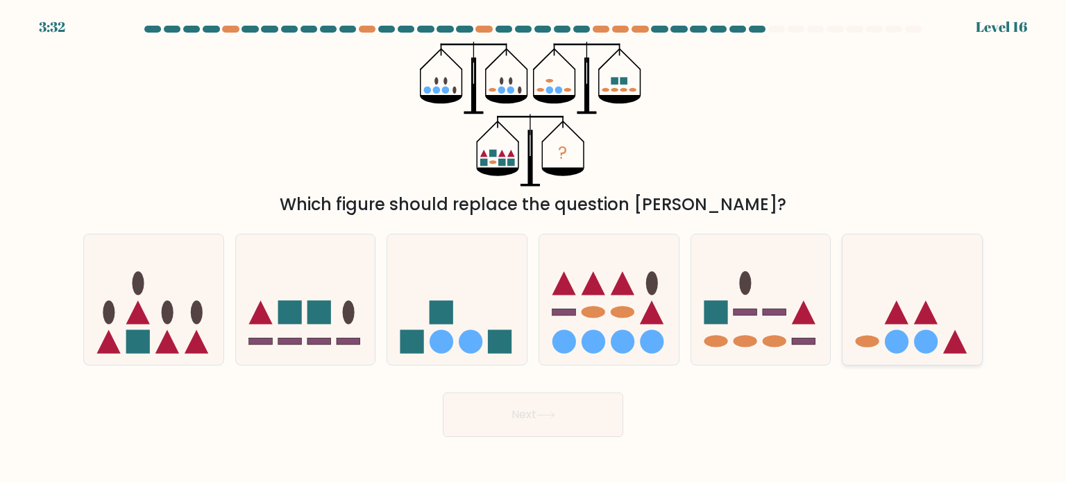
click at [879, 318] on icon at bounding box center [911, 299] width 139 height 115
click at [534, 248] on input "f." at bounding box center [533, 244] width 1 height 7
radio input "true"
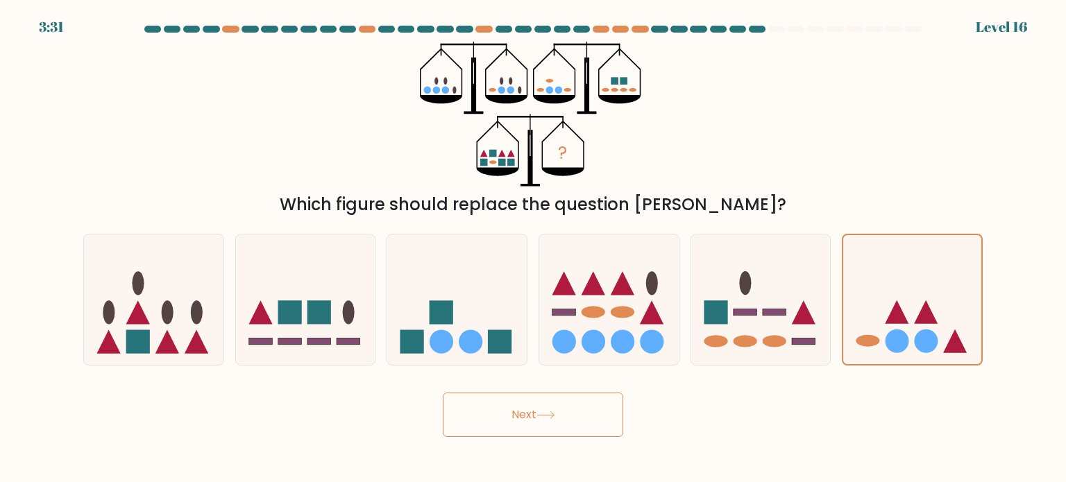
click at [538, 459] on body "3:31 Level 16" at bounding box center [533, 241] width 1066 height 482
click at [477, 417] on button "Next" at bounding box center [533, 415] width 180 height 44
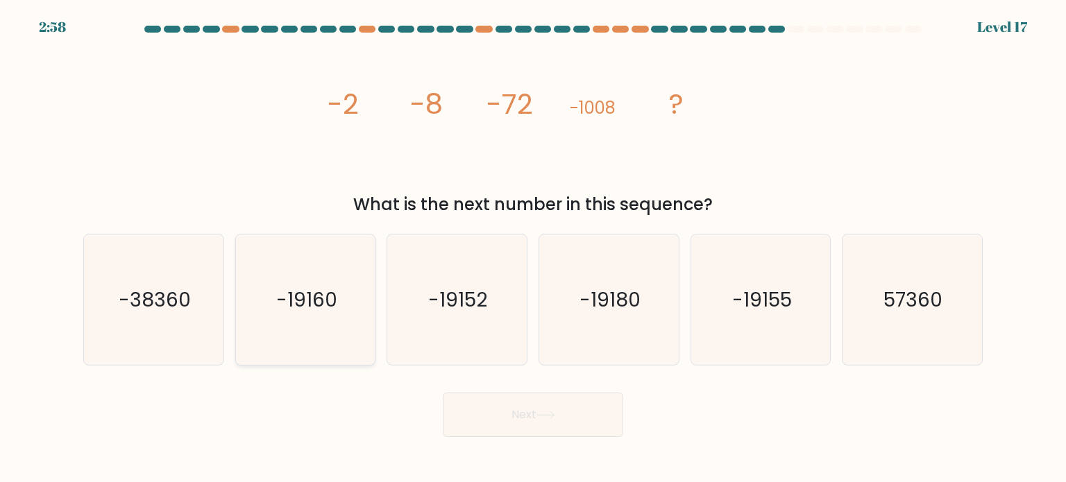
click at [316, 307] on text "-19160" at bounding box center [306, 299] width 61 height 28
click at [533, 248] on input "b. -19160" at bounding box center [533, 244] width 1 height 7
radio input "true"
click at [156, 255] on icon "-38360" at bounding box center [153, 300] width 130 height 130
click at [533, 248] on input "a. -38360" at bounding box center [533, 244] width 1 height 7
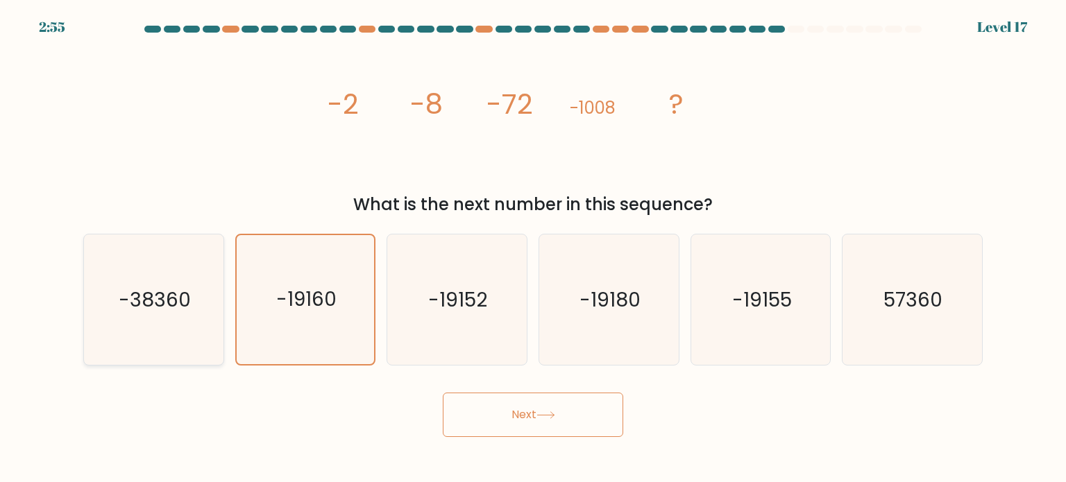
radio input "true"
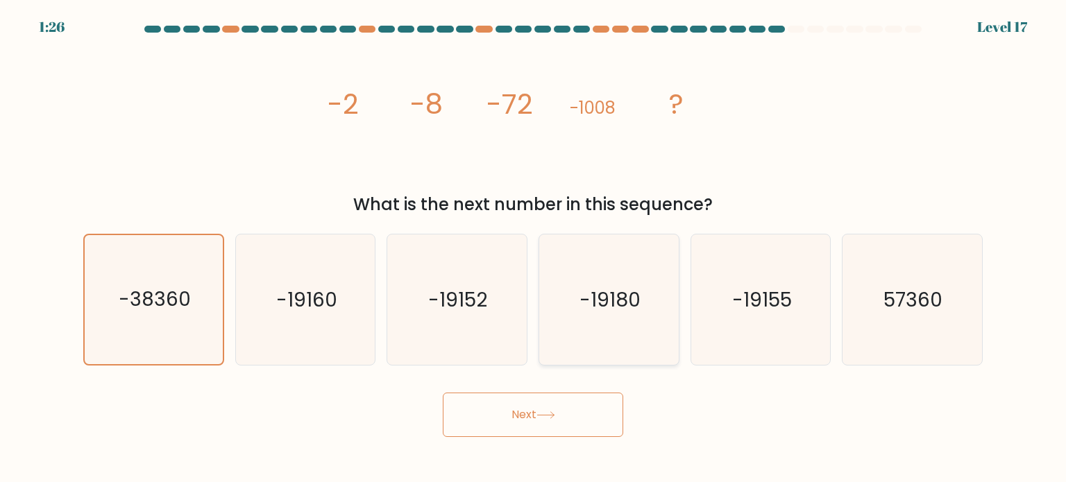
click at [628, 353] on icon "-19180" at bounding box center [608, 300] width 130 height 130
click at [534, 248] on input "d. -19180" at bounding box center [533, 244] width 1 height 7
radio input "true"
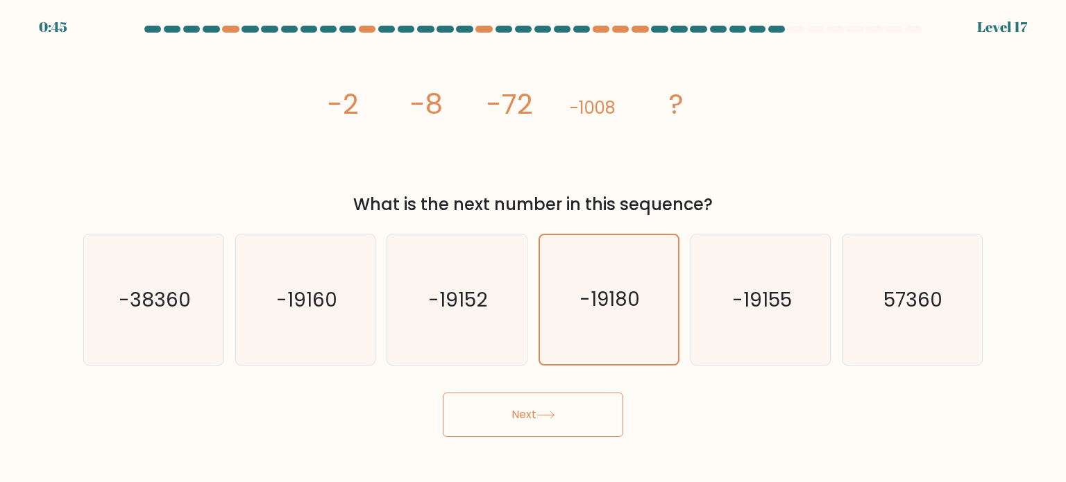
click at [550, 408] on button "Next" at bounding box center [533, 415] width 180 height 44
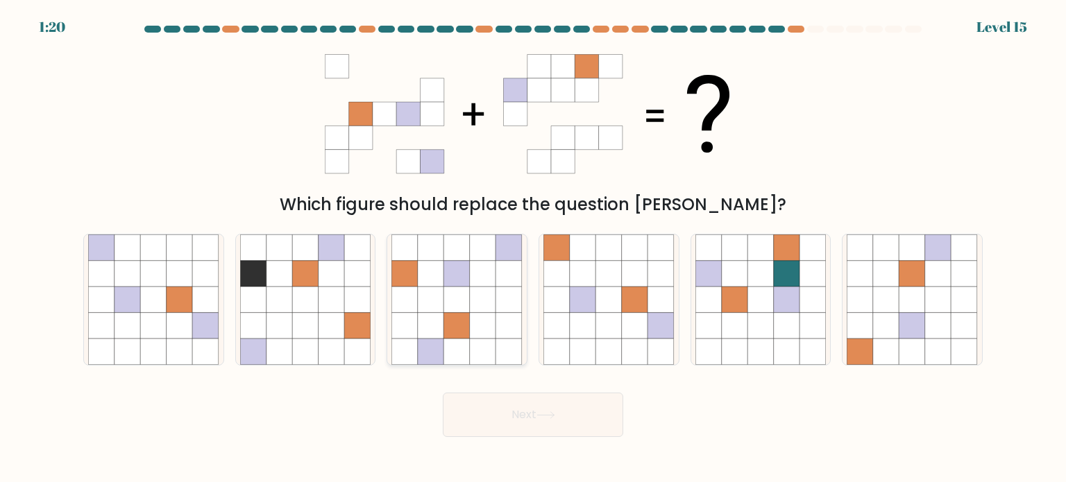
click at [489, 315] on icon at bounding box center [483, 325] width 26 height 26
click at [533, 248] on input "c." at bounding box center [533, 244] width 1 height 7
radio input "true"
click at [564, 405] on button "Next" at bounding box center [533, 415] width 180 height 44
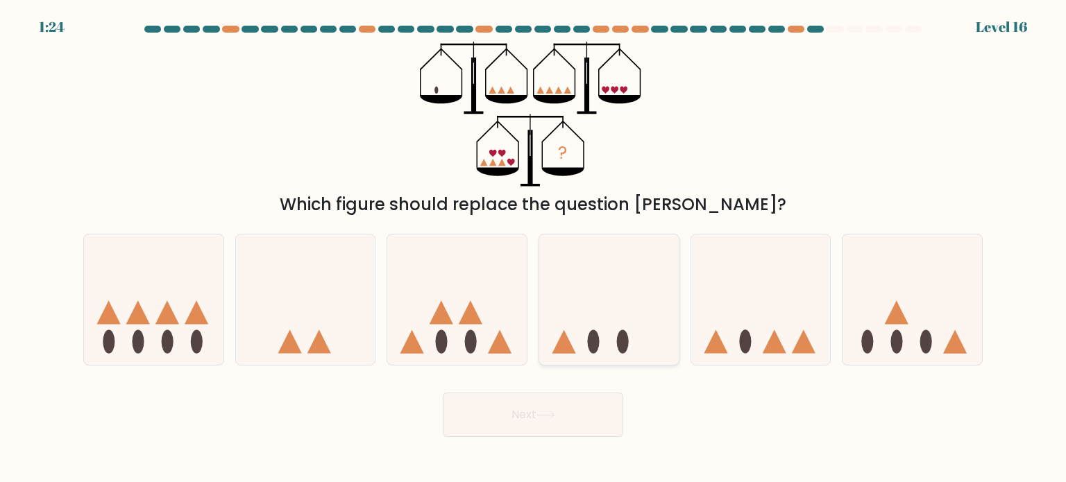
click at [606, 307] on icon at bounding box center [608, 299] width 139 height 115
click at [534, 248] on input "d." at bounding box center [533, 244] width 1 height 7
radio input "true"
click at [569, 411] on button "Next" at bounding box center [533, 415] width 180 height 44
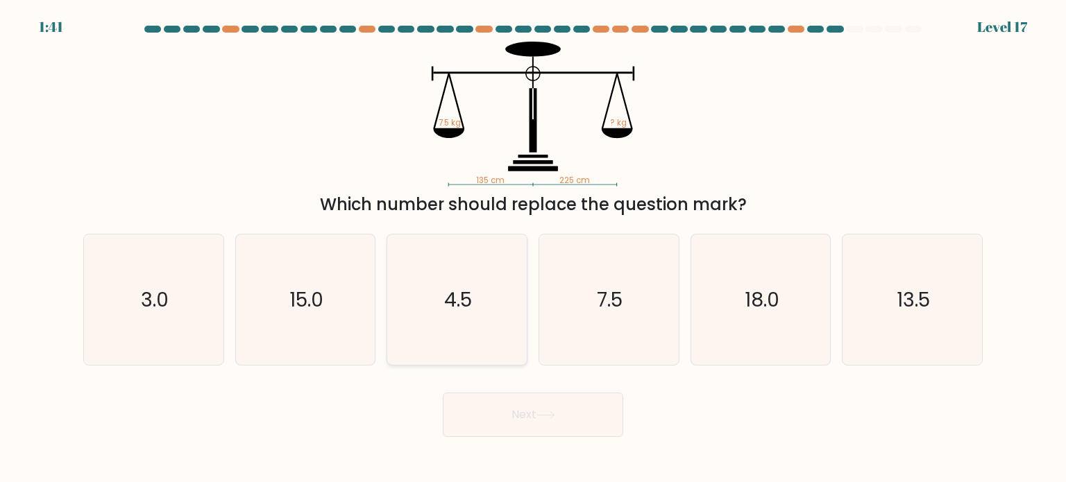
click at [491, 357] on icon "4.5" at bounding box center [456, 300] width 130 height 130
click at [533, 248] on input "c. 4.5" at bounding box center [533, 244] width 1 height 7
radio input "true"
click at [575, 427] on button "Next" at bounding box center [533, 415] width 180 height 44
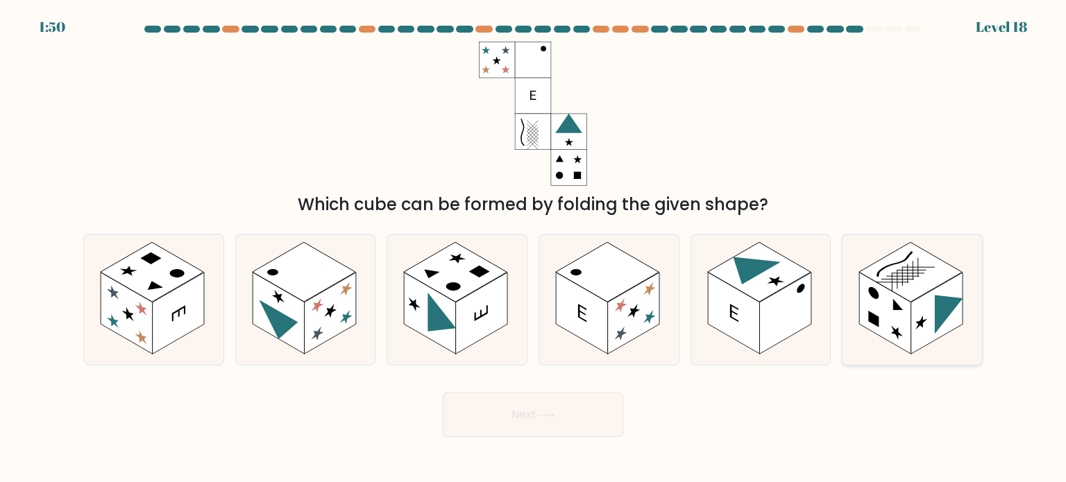
click at [876, 269] on rect at bounding box center [910, 272] width 103 height 60
click at [534, 248] on input "f." at bounding box center [533, 244] width 1 height 7
radio input "true"
click at [511, 433] on button "Next" at bounding box center [533, 415] width 180 height 44
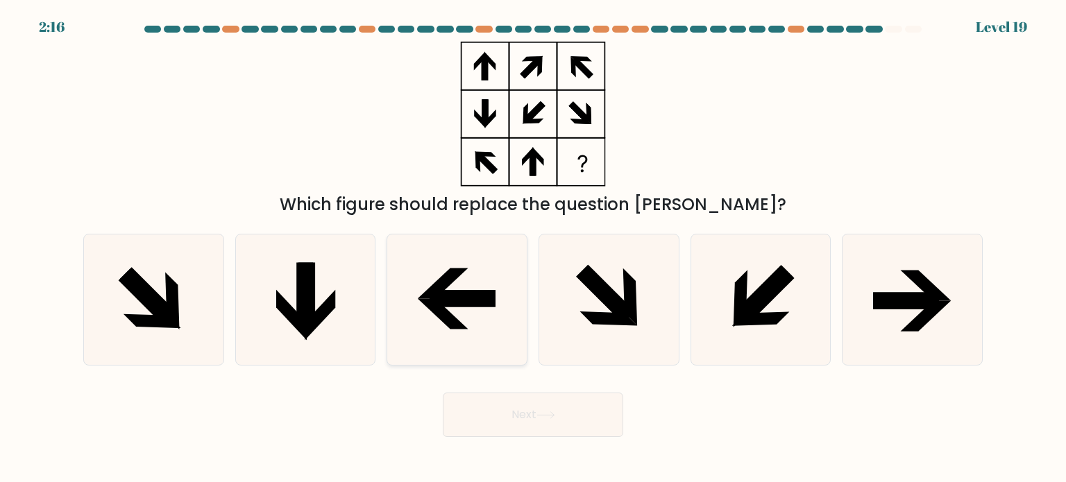
click at [435, 304] on icon at bounding box center [463, 298] width 66 height 17
click at [533, 248] on input "c." at bounding box center [533, 244] width 1 height 7
radio input "true"
click at [576, 433] on button "Next" at bounding box center [533, 415] width 180 height 44
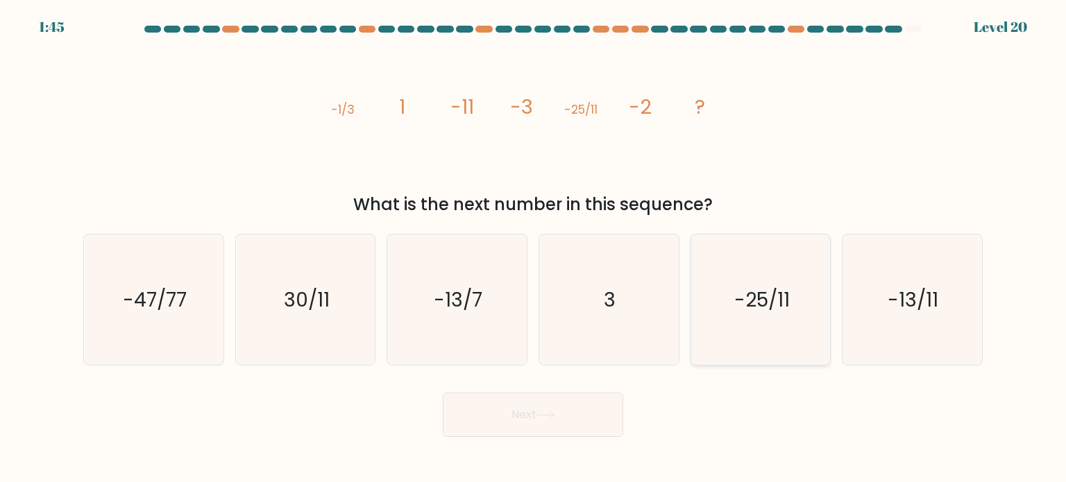
click at [742, 313] on icon "-25/11" at bounding box center [760, 300] width 130 height 130
click at [534, 248] on input "e. -25/11" at bounding box center [533, 244] width 1 height 7
radio input "true"
click at [932, 319] on icon "-13/11" at bounding box center [912, 300] width 130 height 130
click at [534, 248] on input "f. -13/11" at bounding box center [533, 244] width 1 height 7
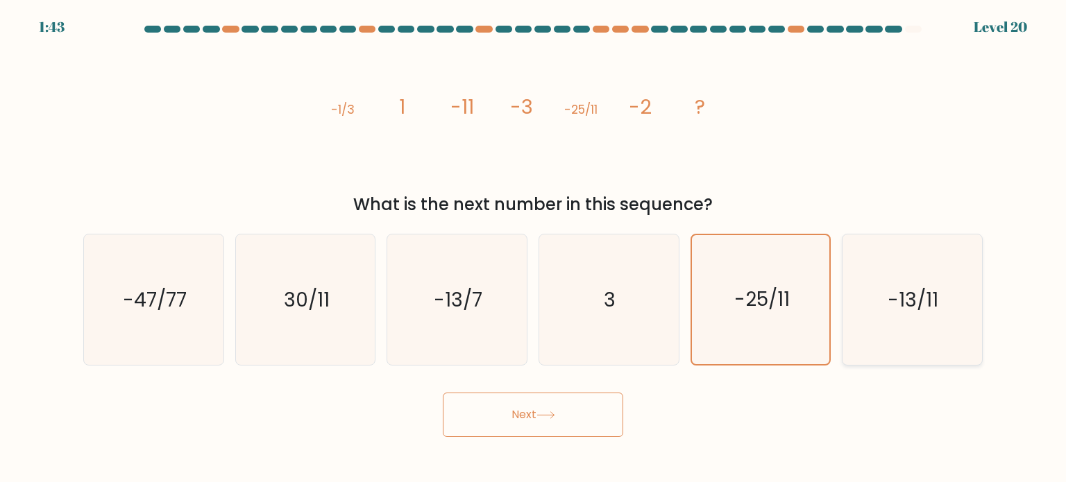
radio input "true"
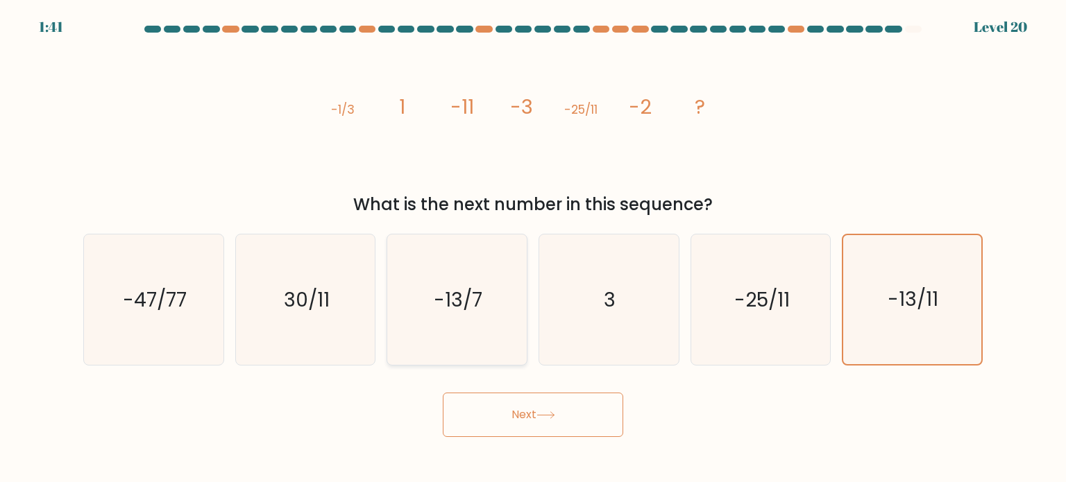
click at [460, 335] on icon "-13/7" at bounding box center [456, 300] width 130 height 130
click at [533, 248] on input "c. -13/7" at bounding box center [533, 244] width 1 height 7
radio input "true"
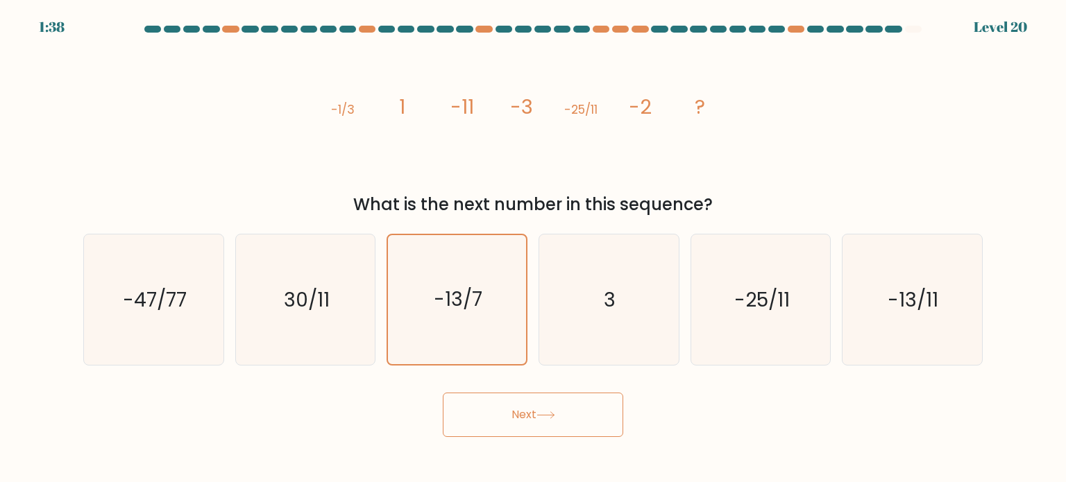
click at [559, 414] on button "Next" at bounding box center [533, 415] width 180 height 44
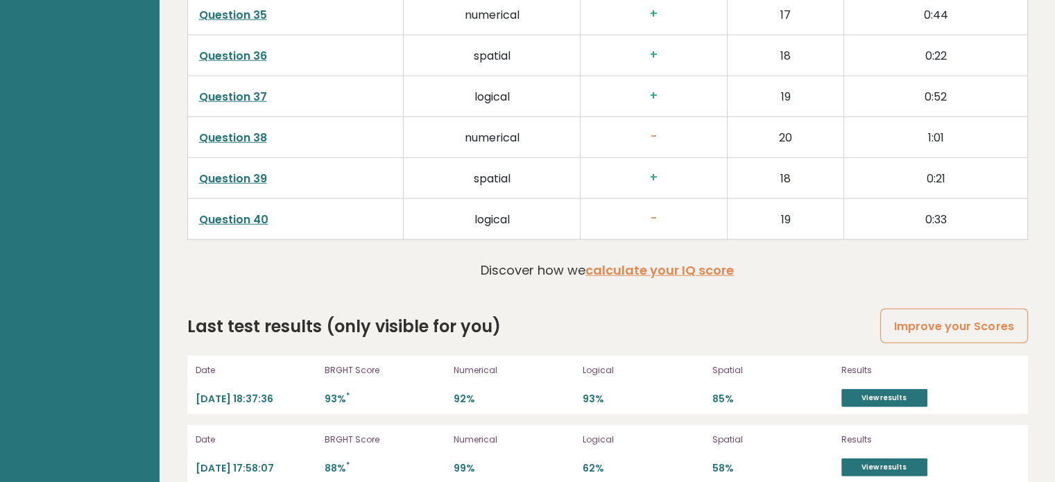
scroll to position [3649, 0]
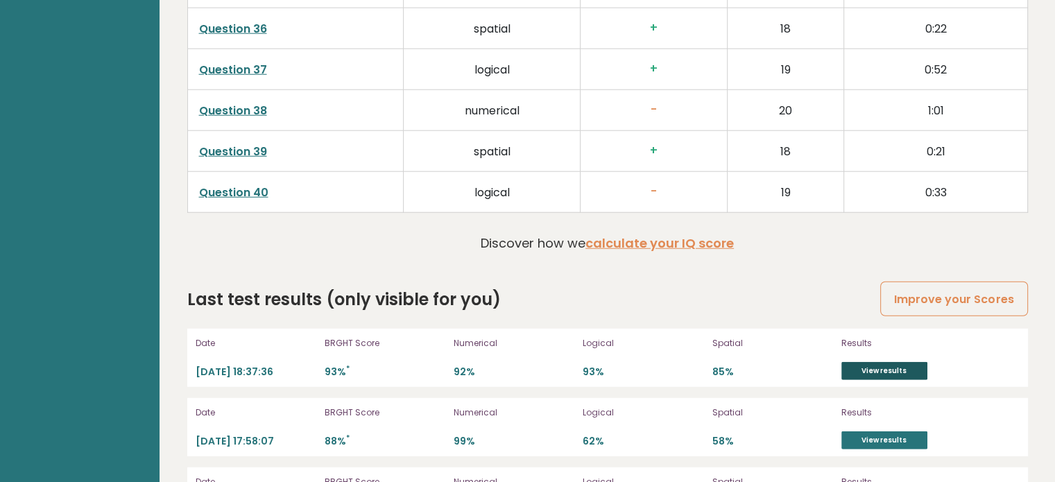
click at [858, 363] on link "View results" at bounding box center [885, 371] width 86 height 18
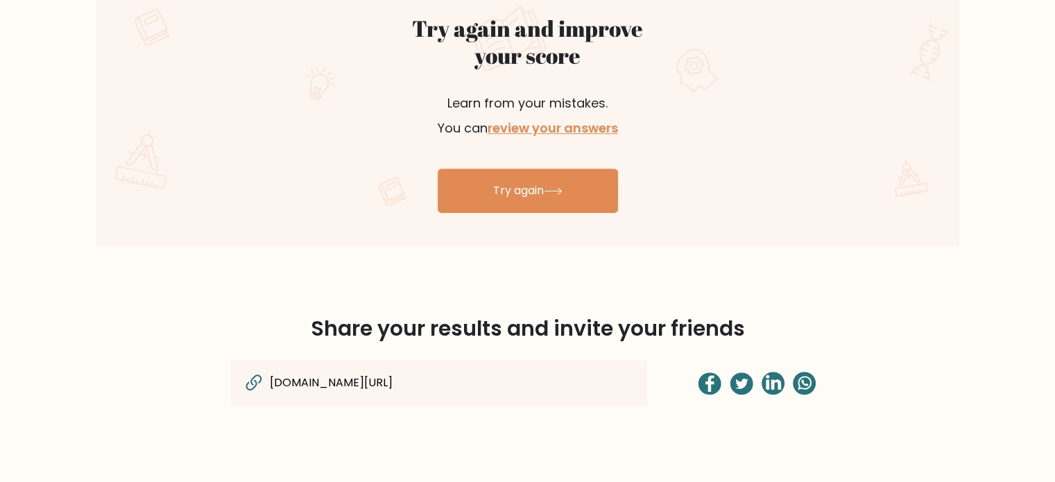
scroll to position [797, 0]
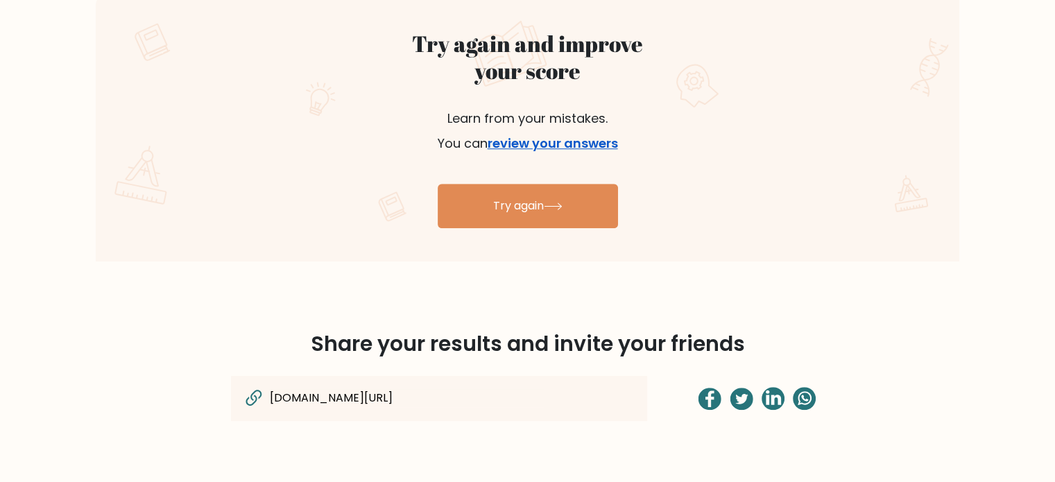
click at [541, 142] on link "review your answers" at bounding box center [553, 143] width 130 height 17
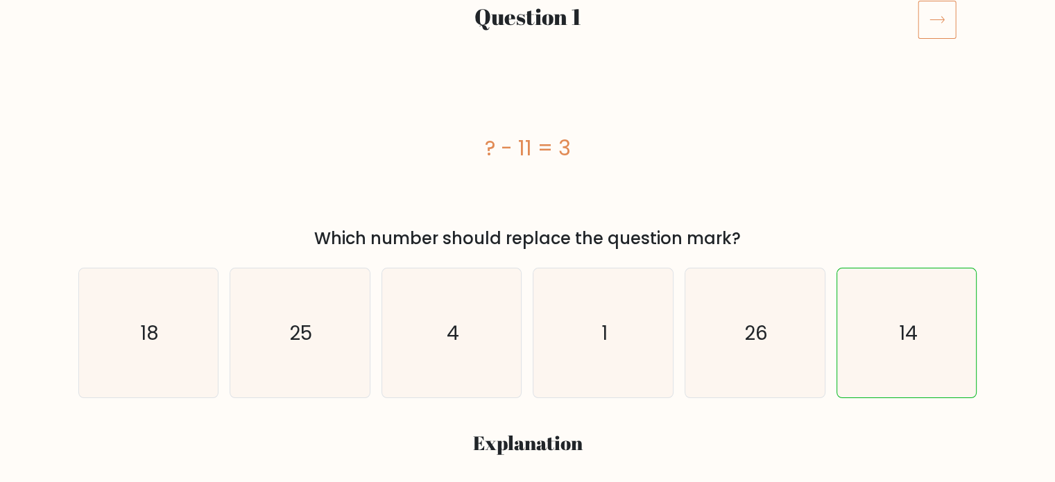
scroll to position [189, 0]
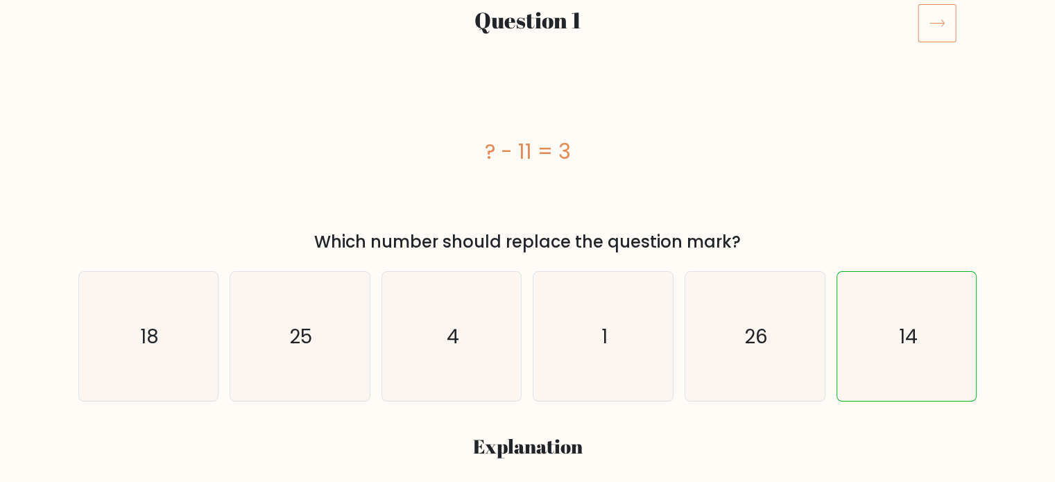
click at [935, 31] on icon at bounding box center [937, 22] width 39 height 39
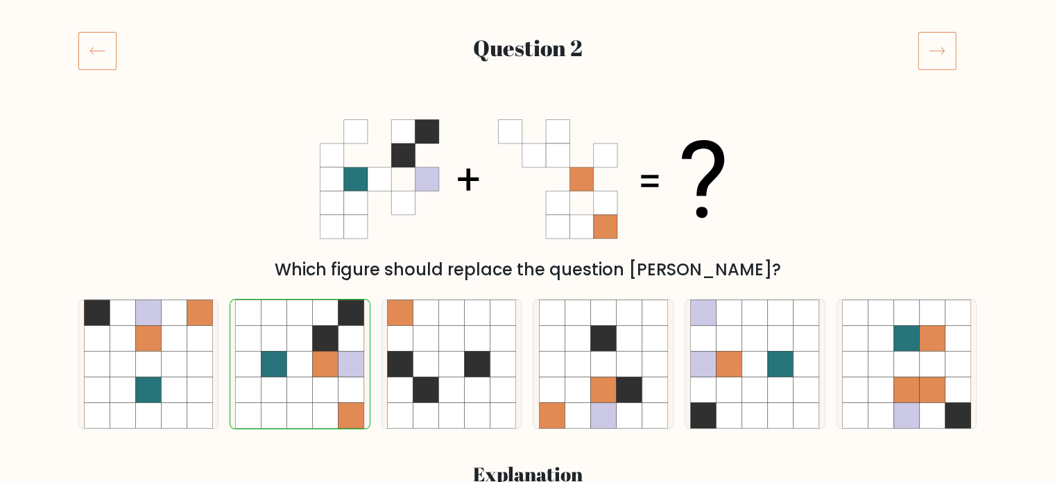
scroll to position [161, 0]
click at [927, 59] on icon at bounding box center [937, 50] width 39 height 39
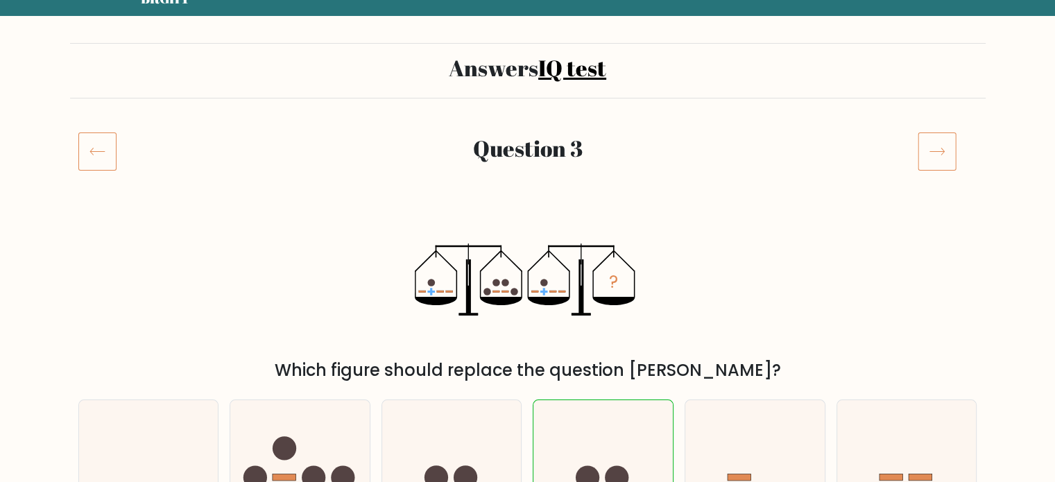
scroll to position [61, 0]
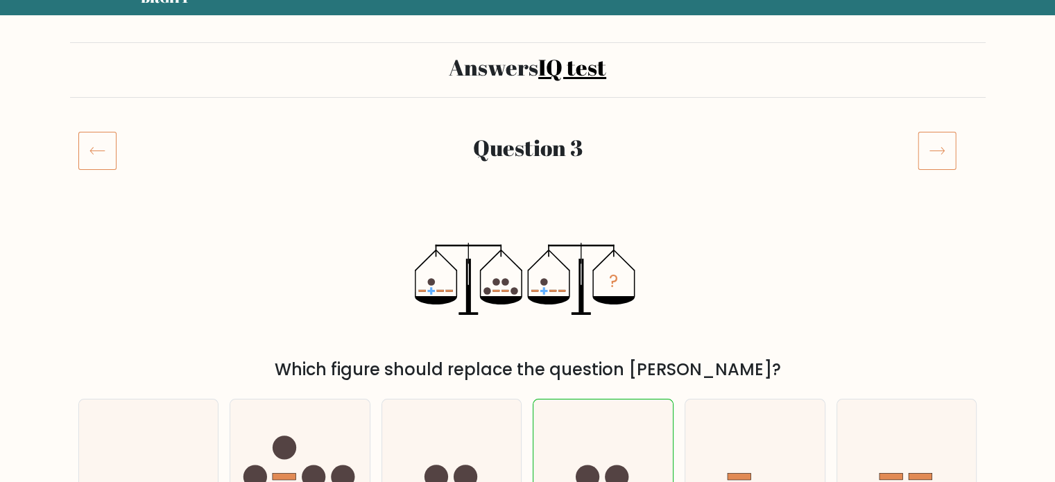
click at [942, 148] on icon at bounding box center [937, 151] width 15 height 7
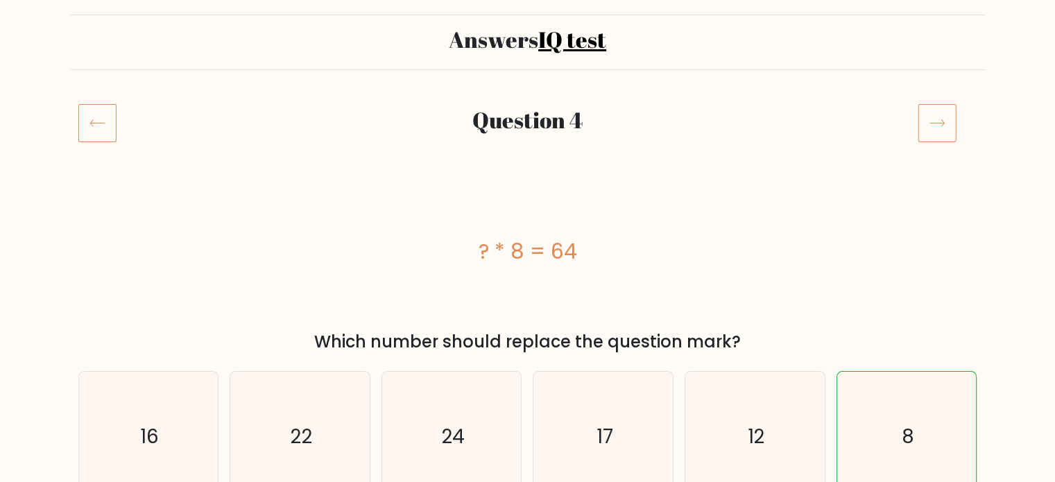
scroll to position [91, 0]
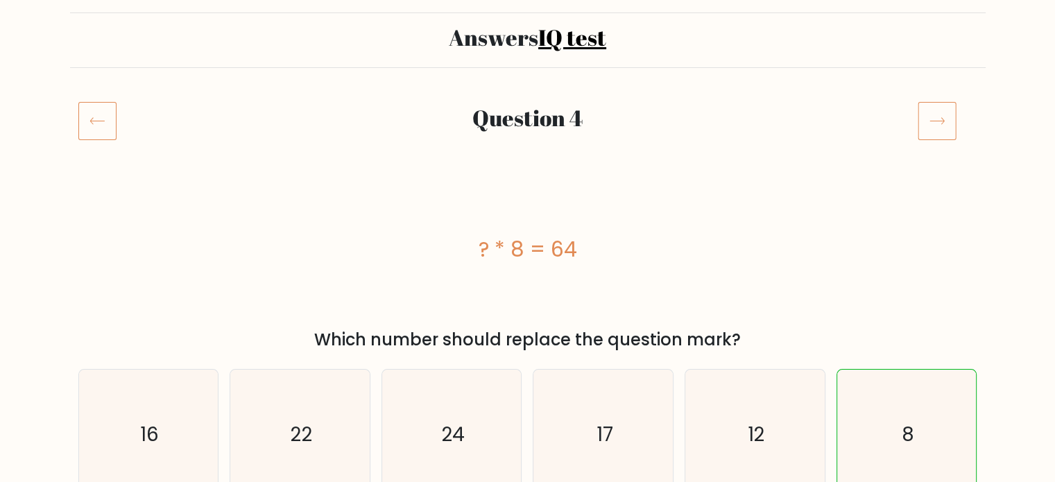
click at [925, 114] on icon at bounding box center [937, 120] width 39 height 39
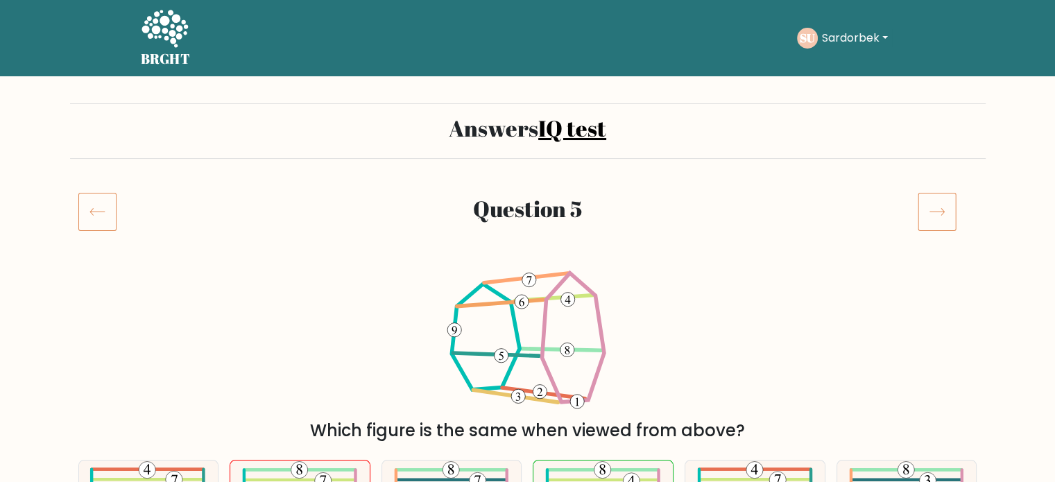
click at [931, 207] on icon at bounding box center [937, 211] width 39 height 39
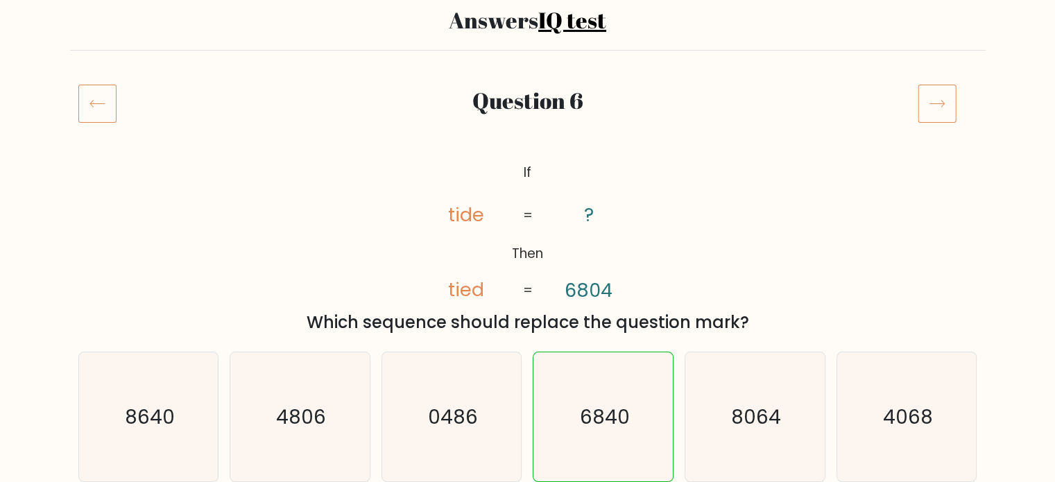
scroll to position [140, 0]
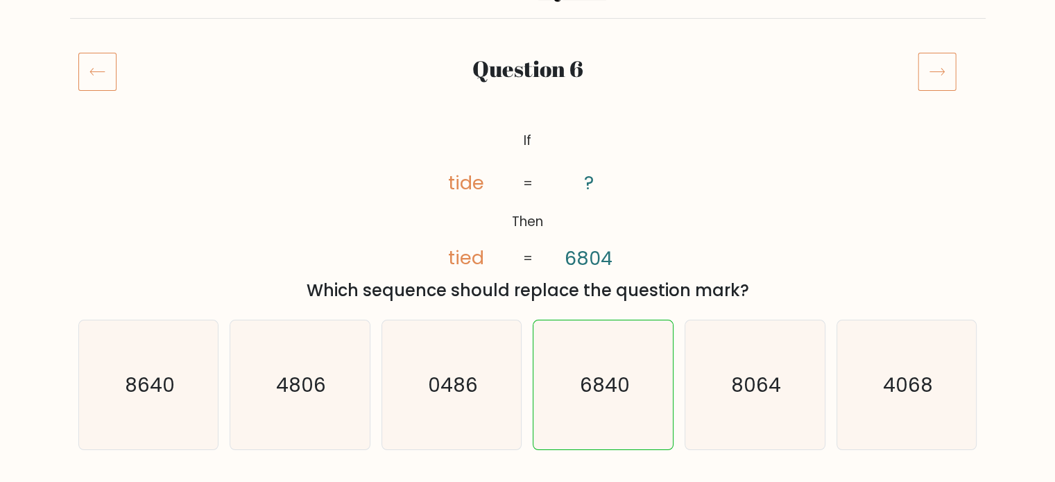
click at [949, 78] on icon at bounding box center [937, 71] width 39 height 39
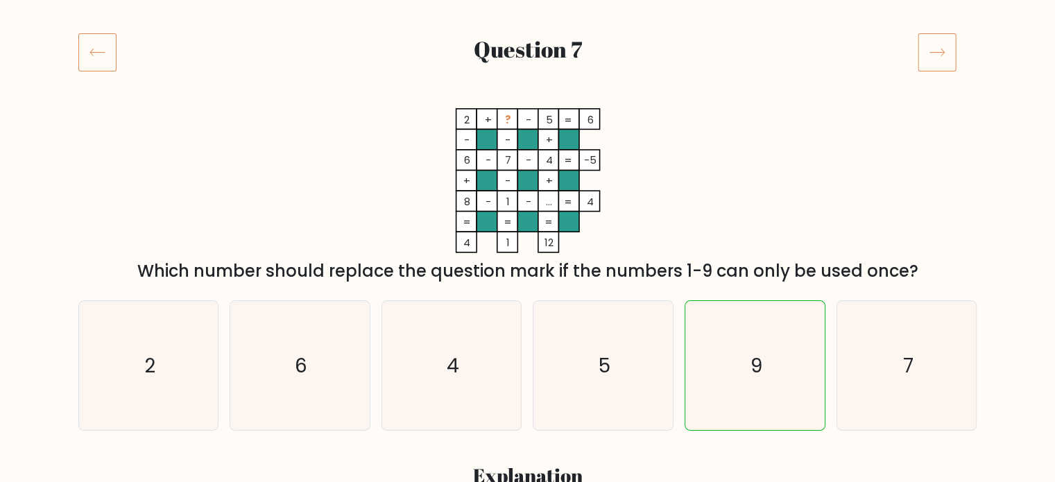
scroll to position [164, 0]
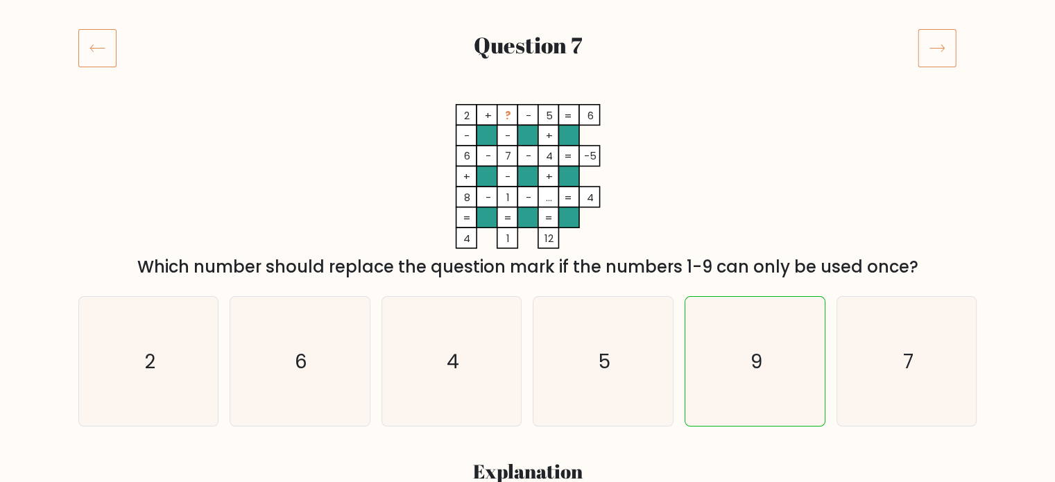
click at [949, 50] on icon at bounding box center [937, 47] width 39 height 39
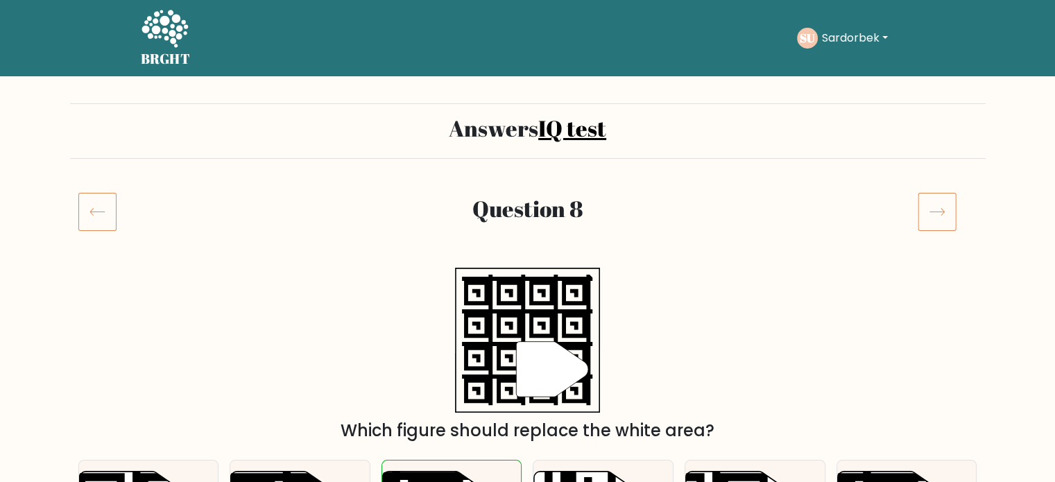
click at [843, 42] on button "Sardorbek" at bounding box center [855, 38] width 74 height 18
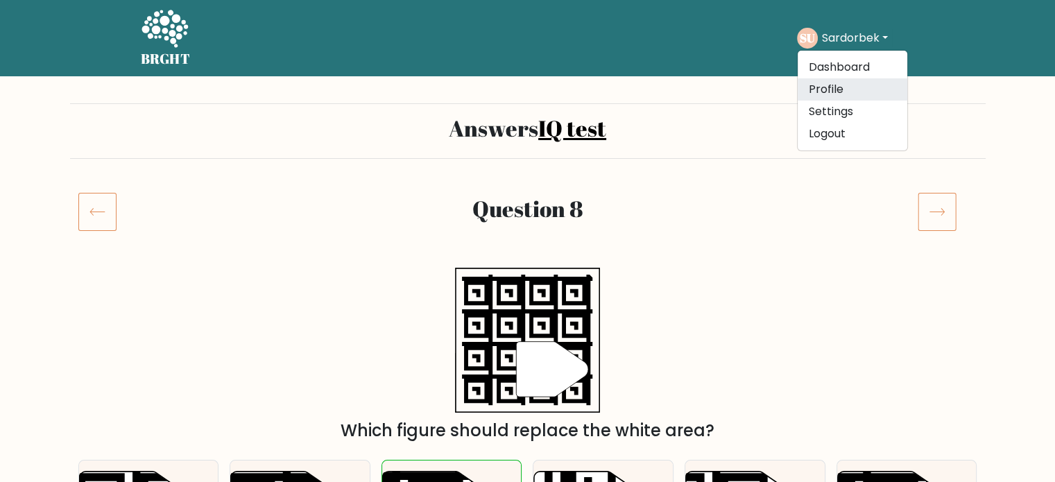
click at [840, 90] on link "Profile" at bounding box center [853, 89] width 110 height 22
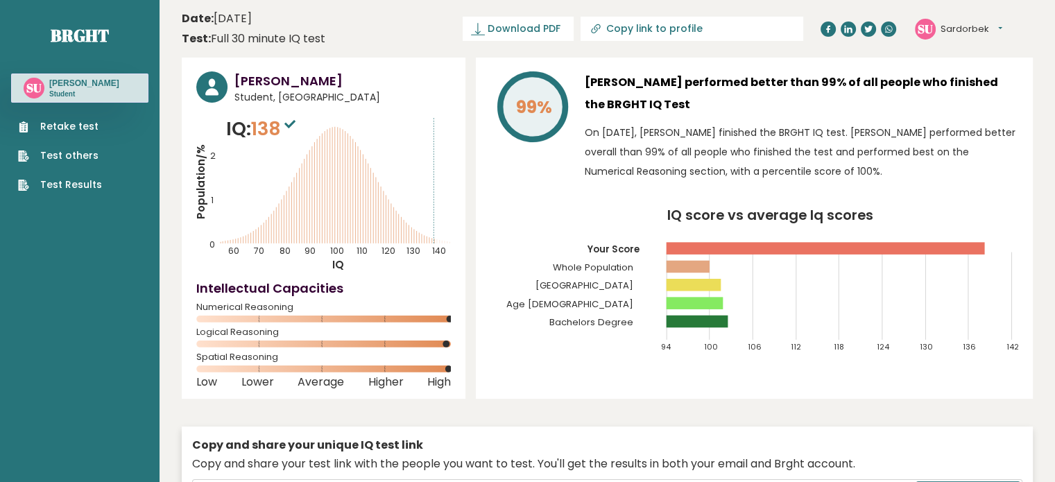
click at [86, 89] on h3 "[PERSON_NAME]" at bounding box center [84, 83] width 70 height 11
click at [98, 88] on h3 "[PERSON_NAME]" at bounding box center [84, 83] width 70 height 11
click at [86, 89] on h3 "Sardorbek Usubjonov" at bounding box center [84, 83] width 70 height 11
click at [89, 33] on link "Brght" at bounding box center [80, 35] width 58 height 22
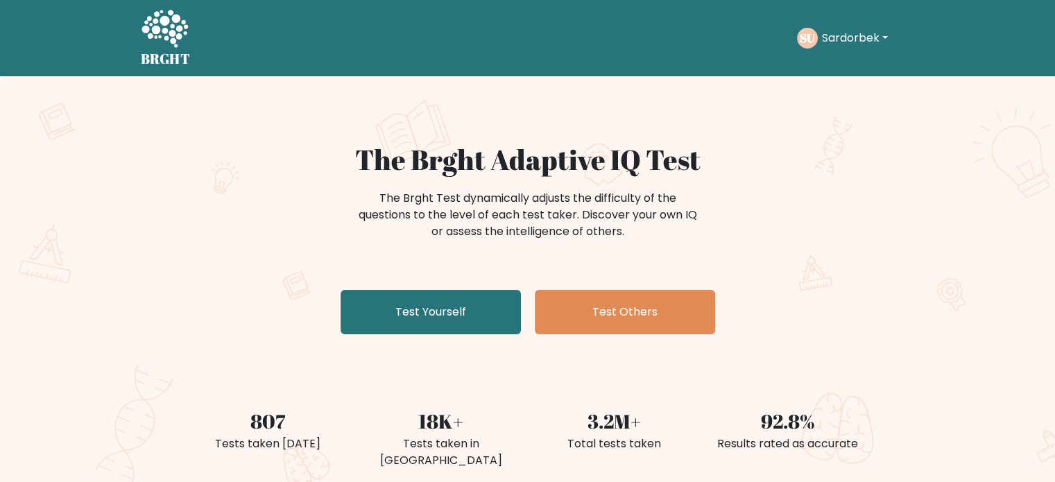
click at [388, 283] on div "The Brght Adaptive IQ Test The Brght Test dynamically adjusts the difficulty of…" at bounding box center [528, 241] width 694 height 197
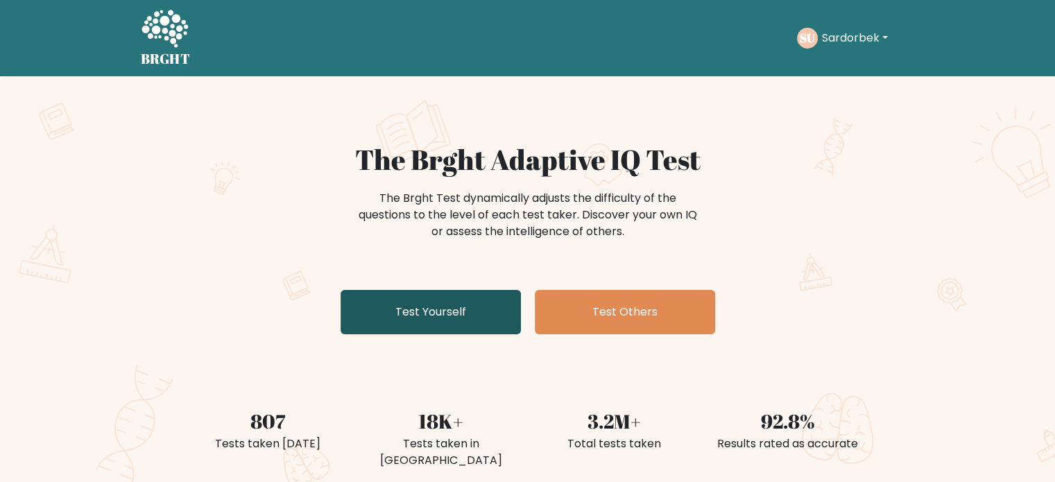
click at [377, 308] on link "Test Yourself" at bounding box center [431, 312] width 180 height 44
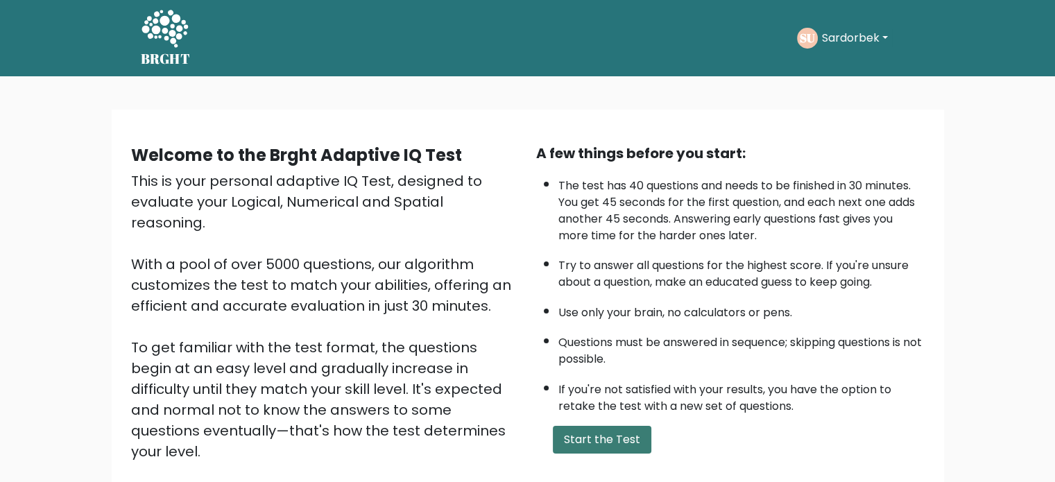
click at [625, 448] on button "Start the Test" at bounding box center [602, 440] width 99 height 28
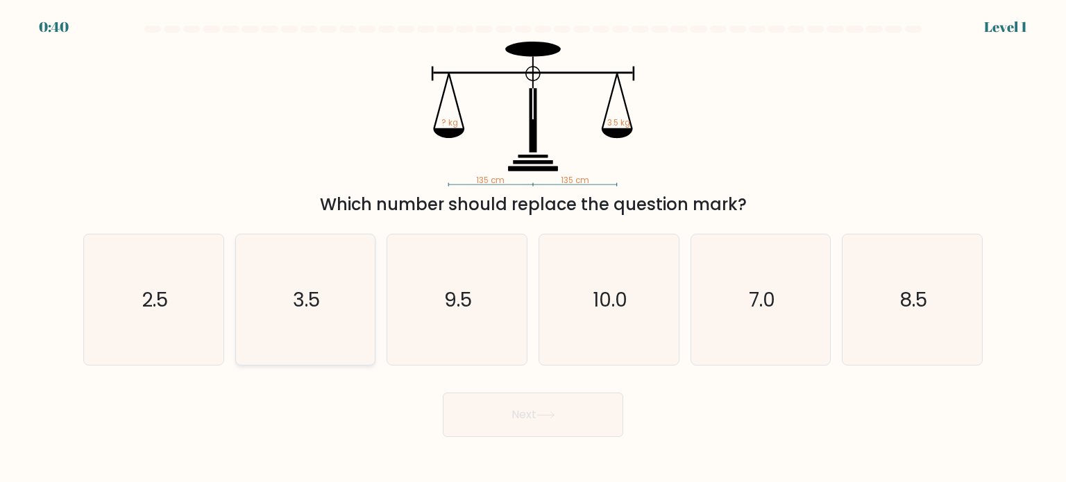
click at [323, 289] on icon "3.5" at bounding box center [305, 300] width 130 height 130
click at [533, 248] on input "b. 3.5" at bounding box center [533, 244] width 1 height 7
radio input "true"
click at [547, 412] on icon at bounding box center [545, 415] width 19 height 8
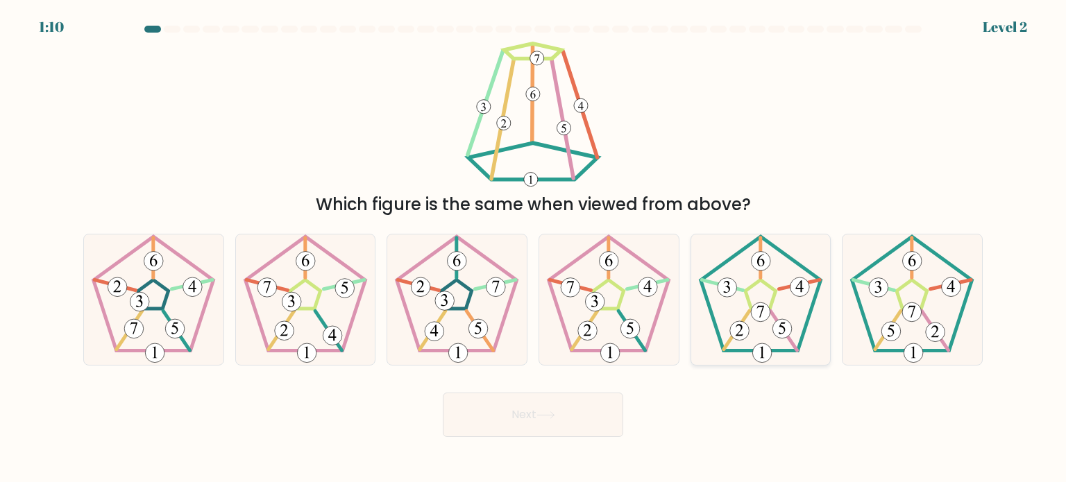
click at [779, 309] on icon at bounding box center [760, 300] width 130 height 130
click at [534, 248] on input "e." at bounding box center [533, 244] width 1 height 7
radio input "true"
click at [765, 300] on icon at bounding box center [760, 299] width 129 height 129
click at [534, 248] on input "e." at bounding box center [533, 244] width 1 height 7
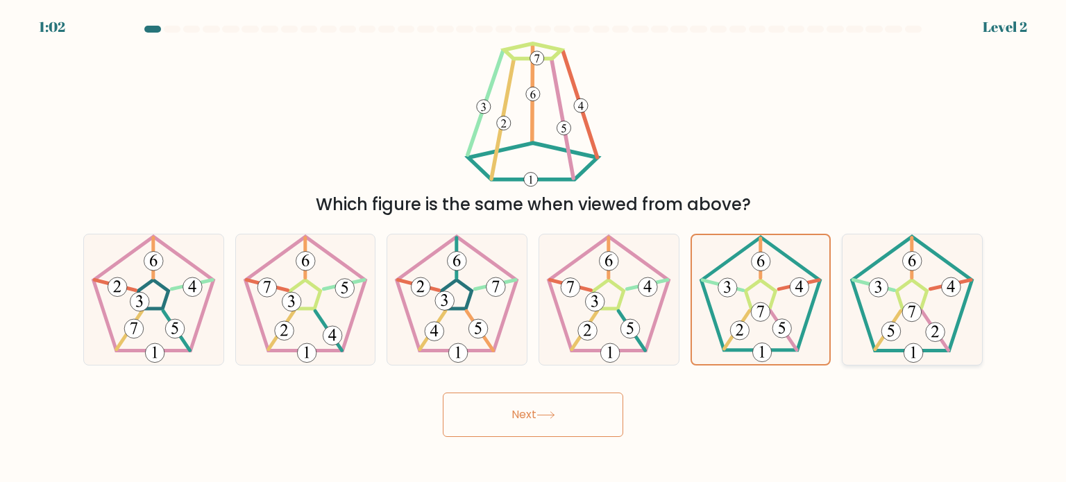
click at [897, 308] on icon at bounding box center [912, 300] width 130 height 130
click at [534, 248] on input "f." at bounding box center [533, 244] width 1 height 7
radio input "true"
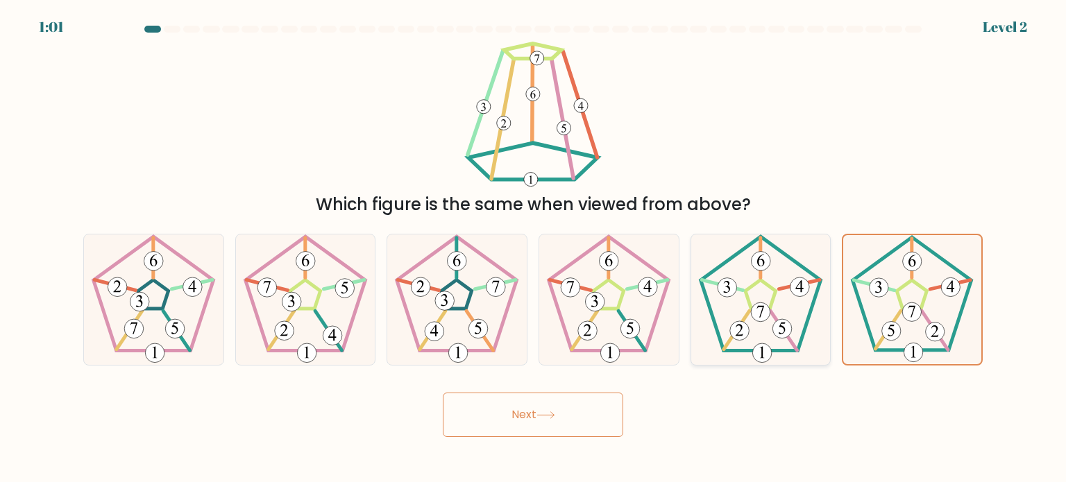
click at [797, 316] on icon at bounding box center [760, 300] width 130 height 130
click at [534, 248] on input "e." at bounding box center [533, 244] width 1 height 7
radio input "true"
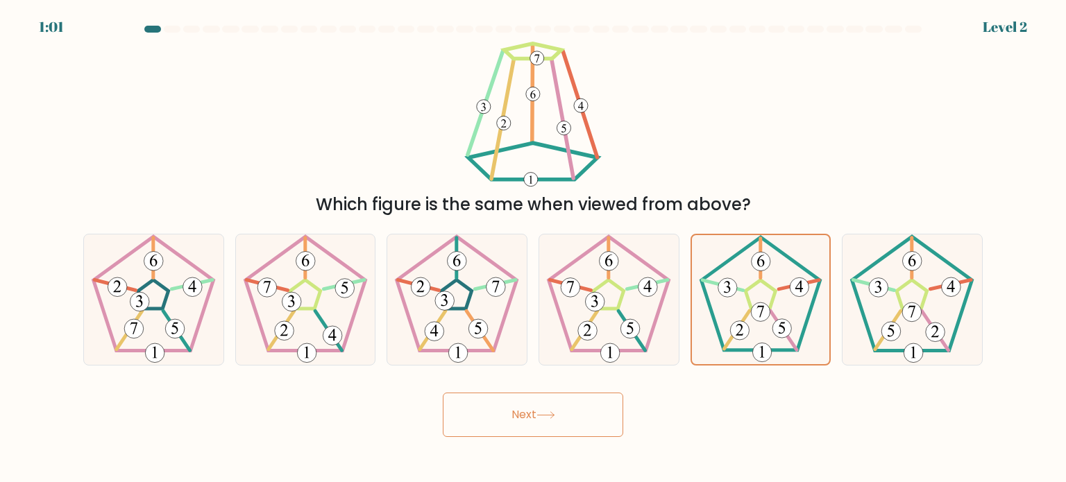
click at [581, 400] on button "Next" at bounding box center [533, 415] width 180 height 44
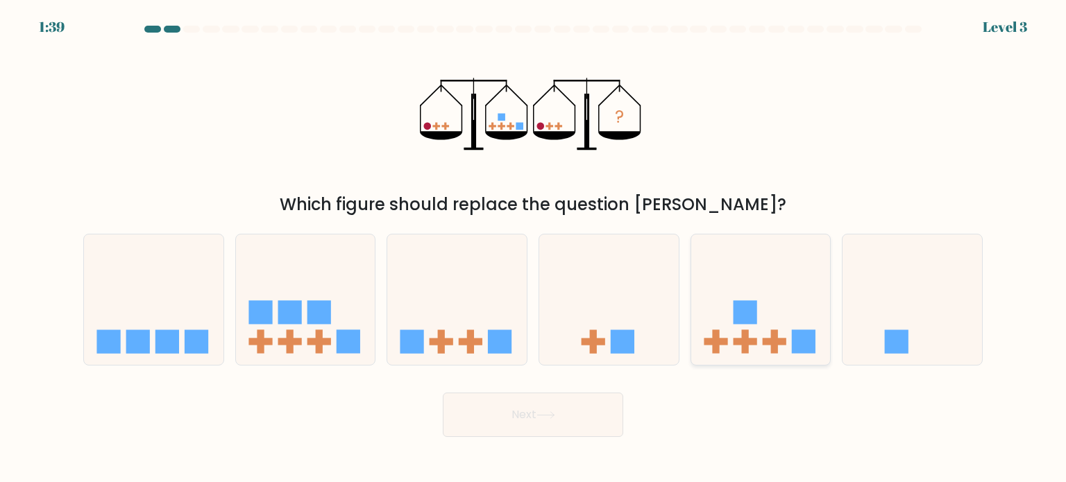
click at [769, 312] on icon at bounding box center [760, 299] width 139 height 115
click at [534, 248] on input "e." at bounding box center [533, 244] width 1 height 7
radio input "true"
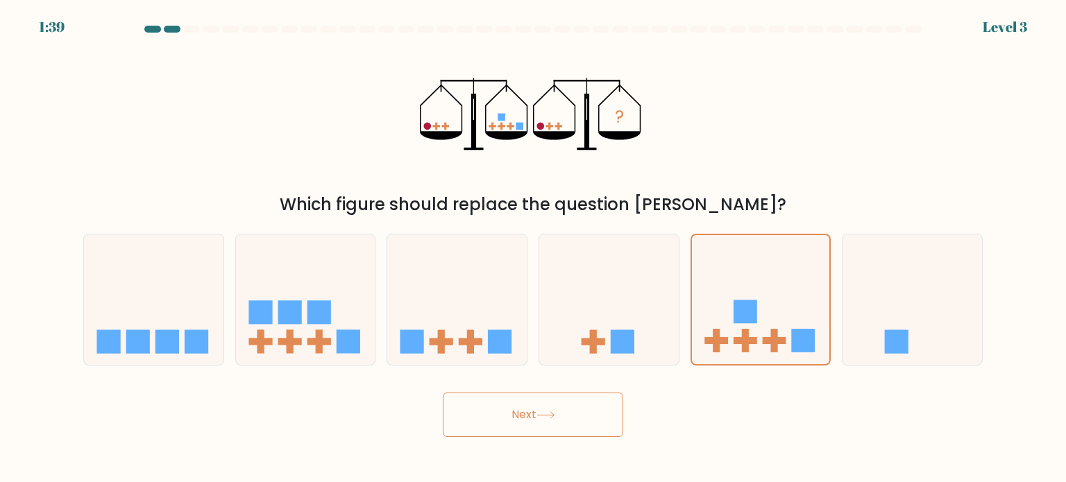
click at [587, 393] on button "Next" at bounding box center [533, 415] width 180 height 44
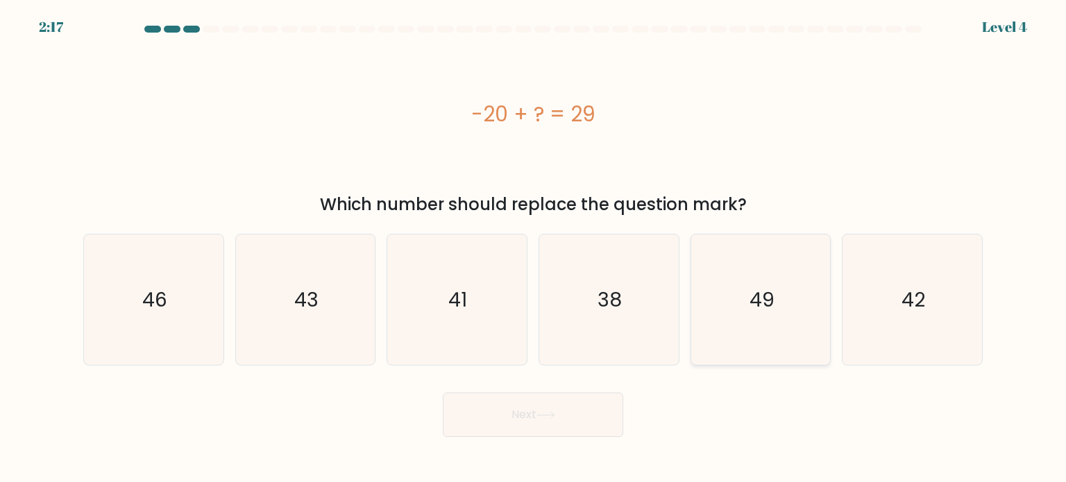
click at [735, 269] on icon "49" at bounding box center [760, 300] width 130 height 130
click at [534, 248] on input "e. 49" at bounding box center [533, 244] width 1 height 7
radio input "true"
click at [608, 402] on button "Next" at bounding box center [533, 415] width 180 height 44
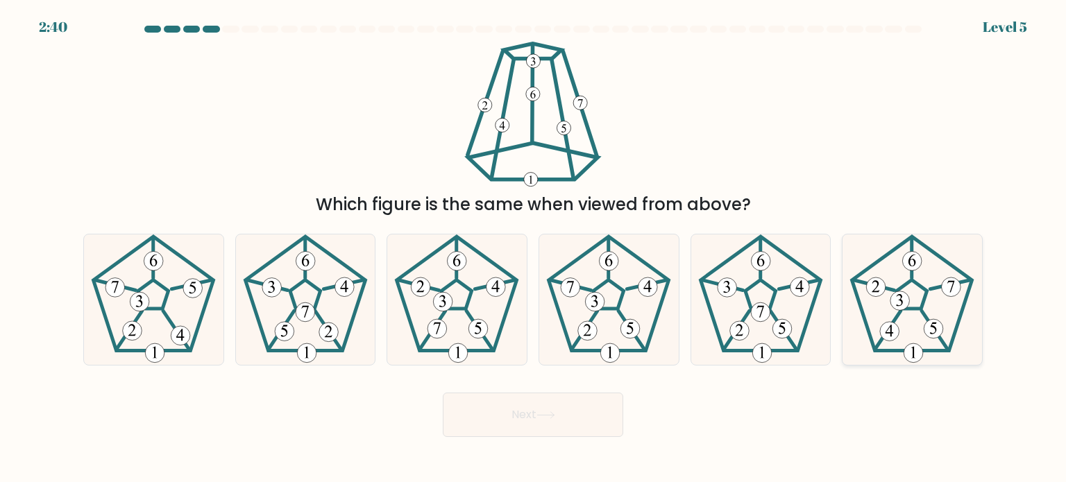
click at [927, 293] on 268 at bounding box center [912, 294] width 31 height 29
click at [534, 248] on input "f." at bounding box center [533, 244] width 1 height 7
radio input "true"
click at [502, 436] on button "Next" at bounding box center [533, 415] width 180 height 44
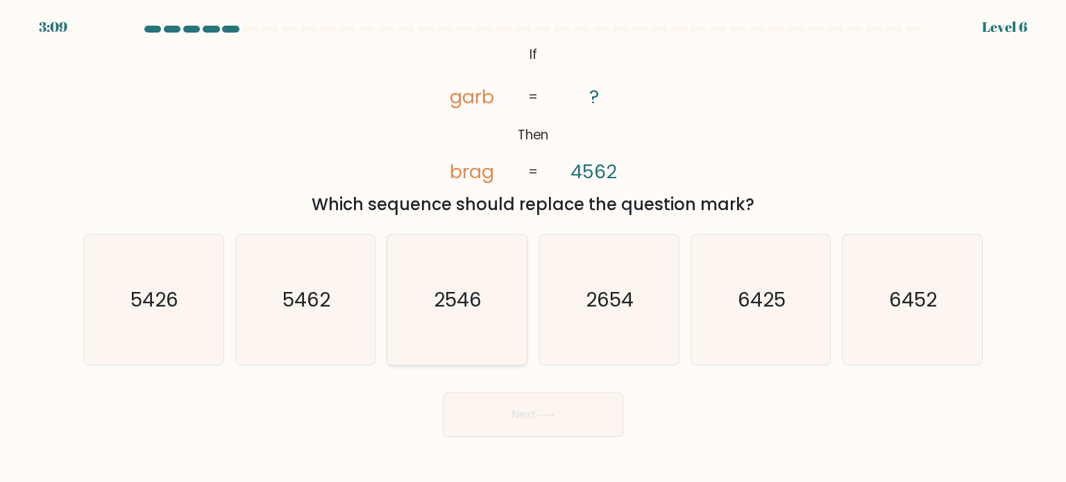
click at [500, 295] on icon "2546" at bounding box center [456, 300] width 130 height 130
click at [533, 248] on input "c. 2546" at bounding box center [533, 244] width 1 height 7
radio input "true"
click at [586, 407] on button "Next" at bounding box center [533, 415] width 180 height 44
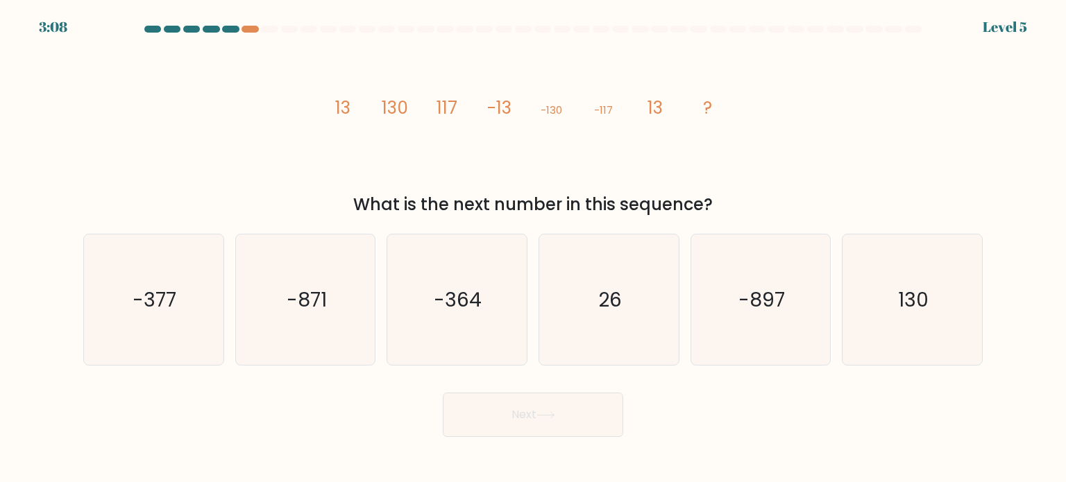
click at [971, 450] on body "3:08 Level 5" at bounding box center [533, 241] width 1066 height 482
click at [882, 278] on icon "130" at bounding box center [912, 300] width 130 height 130
click at [534, 248] on input "f. 130" at bounding box center [533, 244] width 1 height 7
radio input "true"
click at [559, 427] on button "Next" at bounding box center [533, 415] width 180 height 44
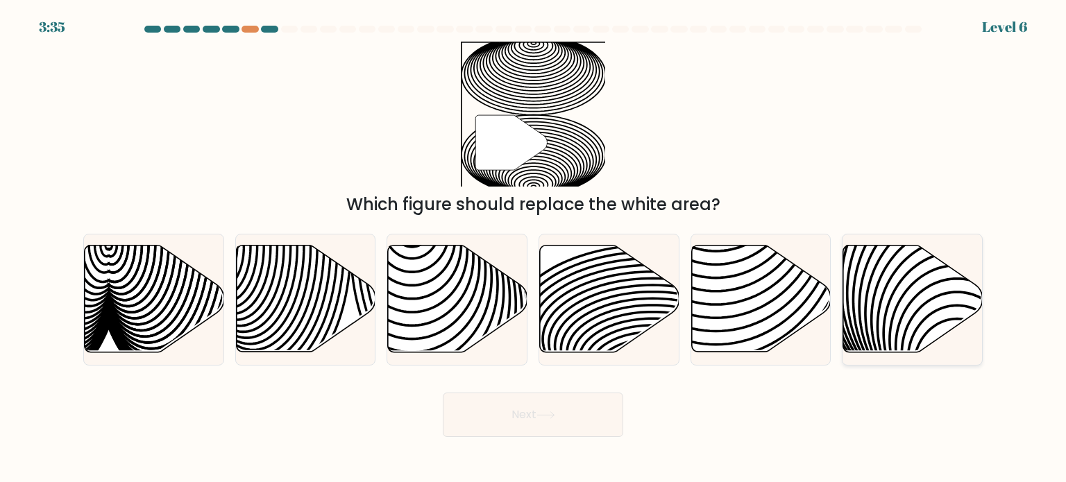
click at [913, 303] on icon at bounding box center [912, 299] width 139 height 107
click at [534, 248] on input "f." at bounding box center [533, 244] width 1 height 7
radio input "true"
click at [591, 413] on button "Next" at bounding box center [533, 415] width 180 height 44
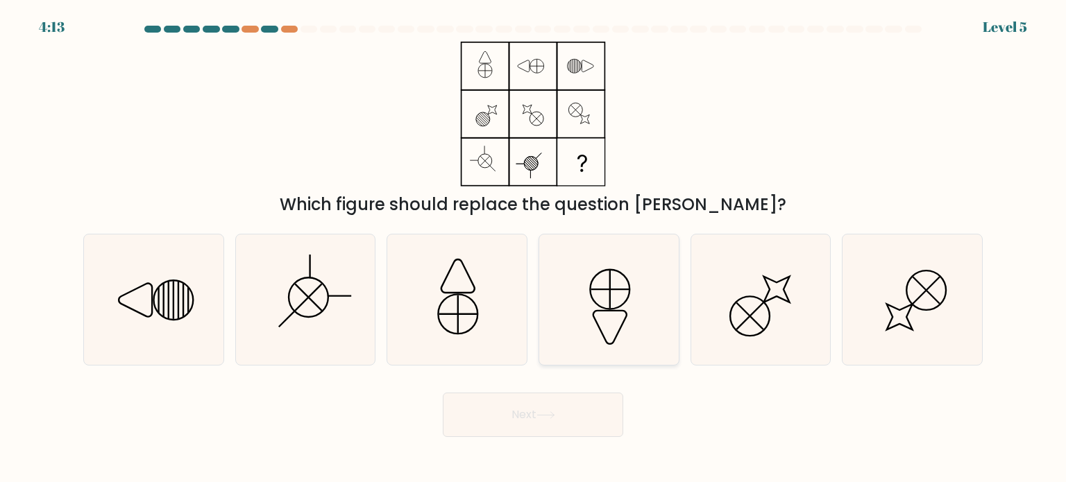
click at [606, 294] on icon at bounding box center [608, 300] width 130 height 130
click at [534, 248] on input "d." at bounding box center [533, 244] width 1 height 7
radio input "true"
click at [572, 400] on button "Next" at bounding box center [533, 415] width 180 height 44
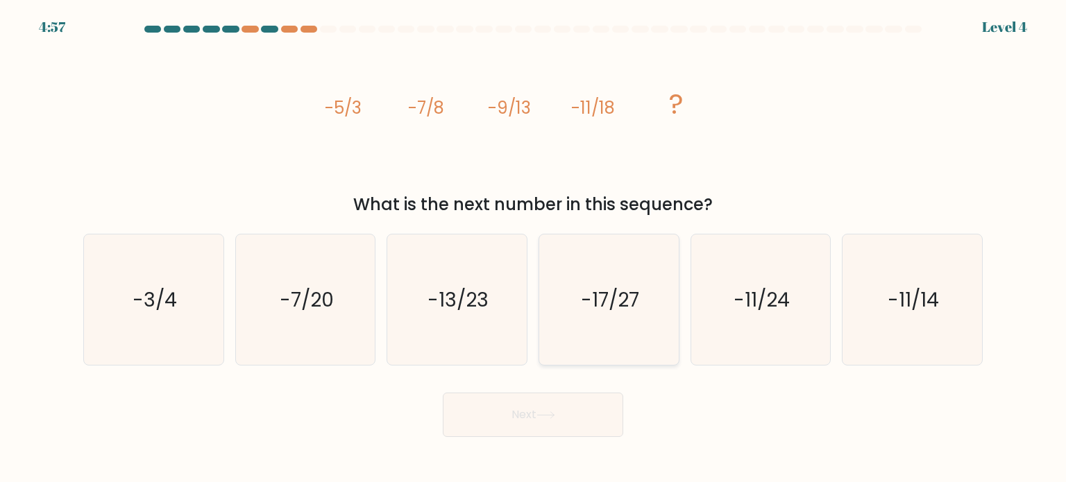
click at [586, 336] on icon "-17/27" at bounding box center [608, 300] width 130 height 130
click at [534, 248] on input "d. -17/27" at bounding box center [533, 244] width 1 height 7
radio input "true"
click at [564, 425] on button "Next" at bounding box center [533, 415] width 180 height 44
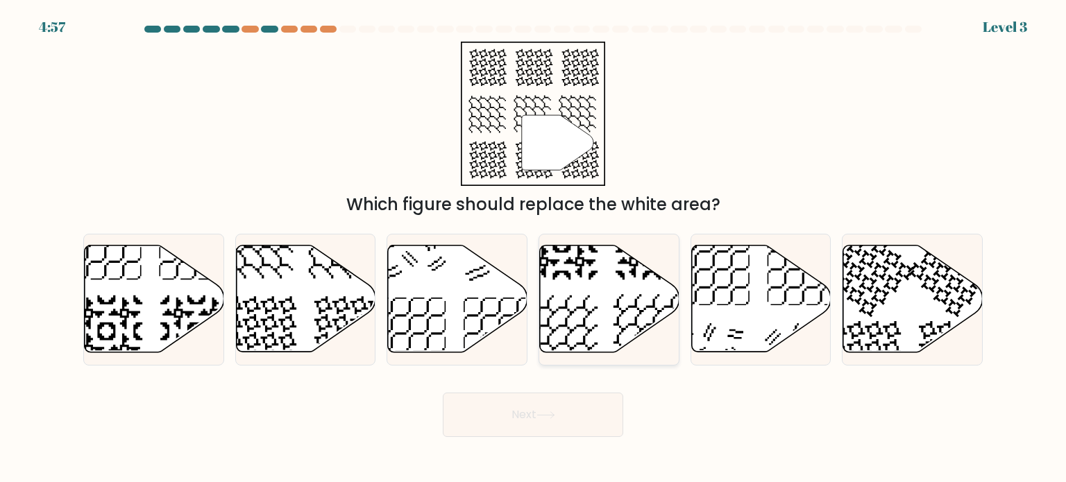
click at [597, 319] on icon at bounding box center [609, 299] width 139 height 107
click at [534, 248] on input "d." at bounding box center [533, 244] width 1 height 7
radio input "true"
click at [581, 416] on button "Next" at bounding box center [533, 415] width 180 height 44
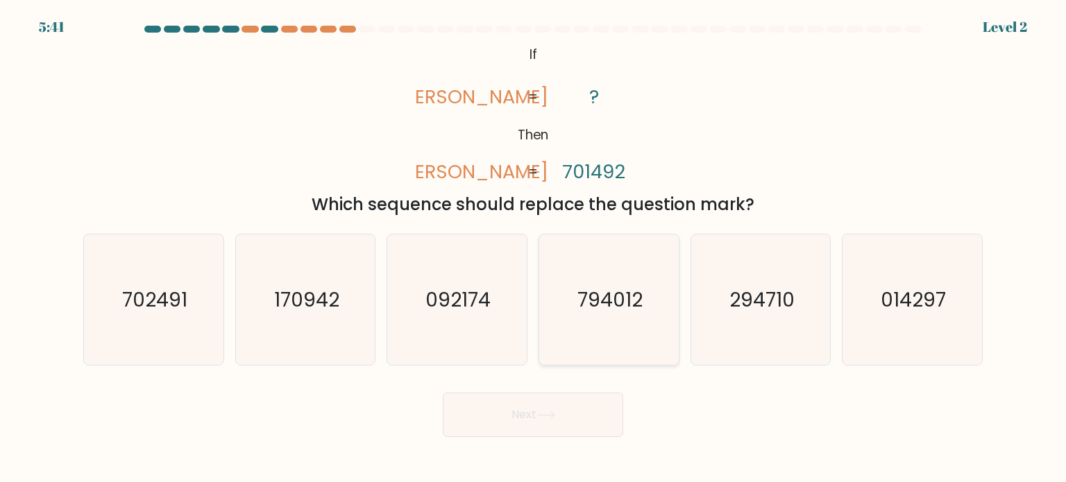
click at [600, 333] on icon "794012" at bounding box center [608, 300] width 130 height 130
click at [534, 248] on input "d. 794012" at bounding box center [533, 244] width 1 height 7
radio input "true"
click at [579, 403] on button "Next" at bounding box center [533, 415] width 180 height 44
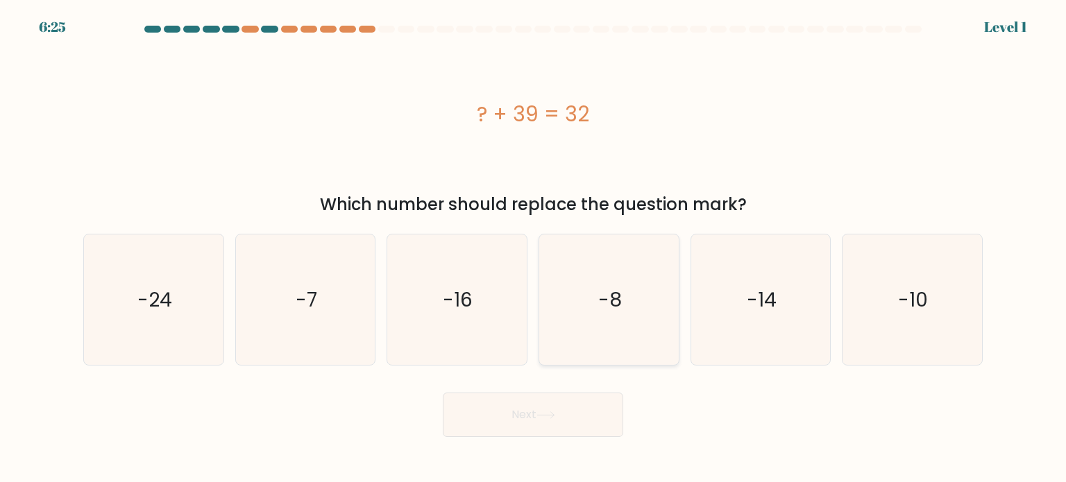
click at [601, 346] on icon "-8" at bounding box center [608, 300] width 130 height 130
click at [534, 248] on input "d. -8" at bounding box center [533, 244] width 1 height 7
radio input "true"
click at [576, 405] on button "Next" at bounding box center [533, 415] width 180 height 44
click at [570, 427] on button "Next" at bounding box center [533, 415] width 180 height 44
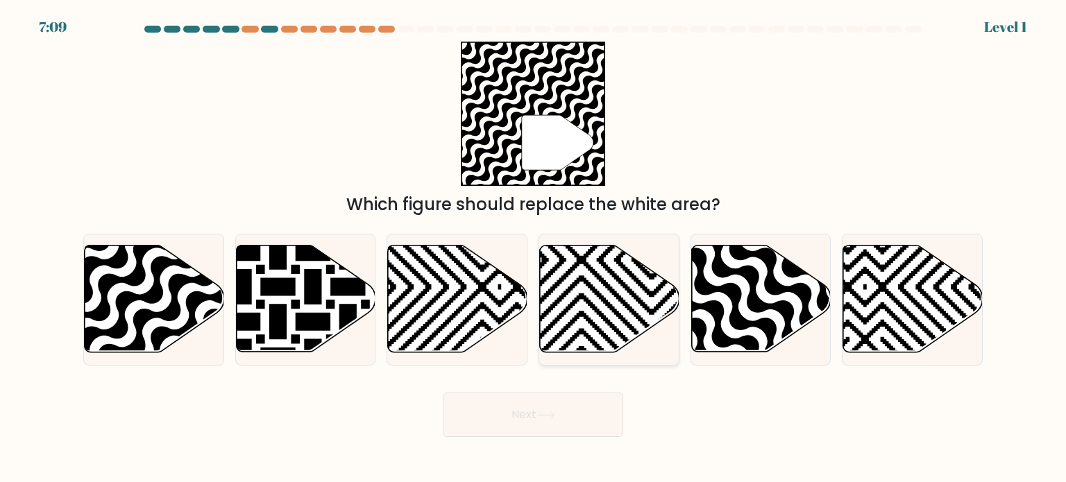
click at [605, 332] on icon at bounding box center [609, 299] width 139 height 107
click at [534, 248] on input "d." at bounding box center [533, 244] width 1 height 7
radio input "true"
click at [570, 419] on button "Next" at bounding box center [533, 415] width 180 height 44
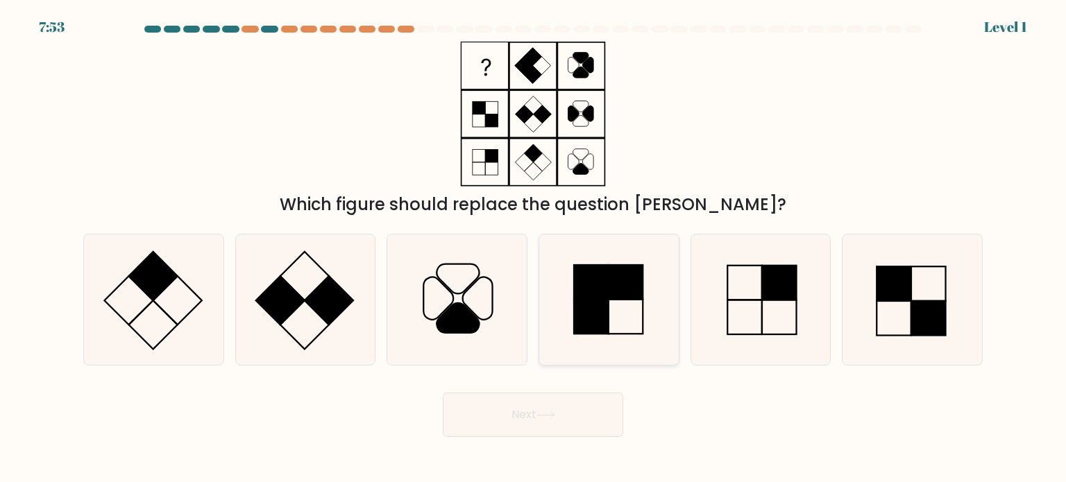
click at [604, 323] on rect at bounding box center [591, 316] width 35 height 35
click at [534, 248] on input "d." at bounding box center [533, 244] width 1 height 7
radio input "true"
click at [574, 416] on button "Next" at bounding box center [533, 415] width 180 height 44
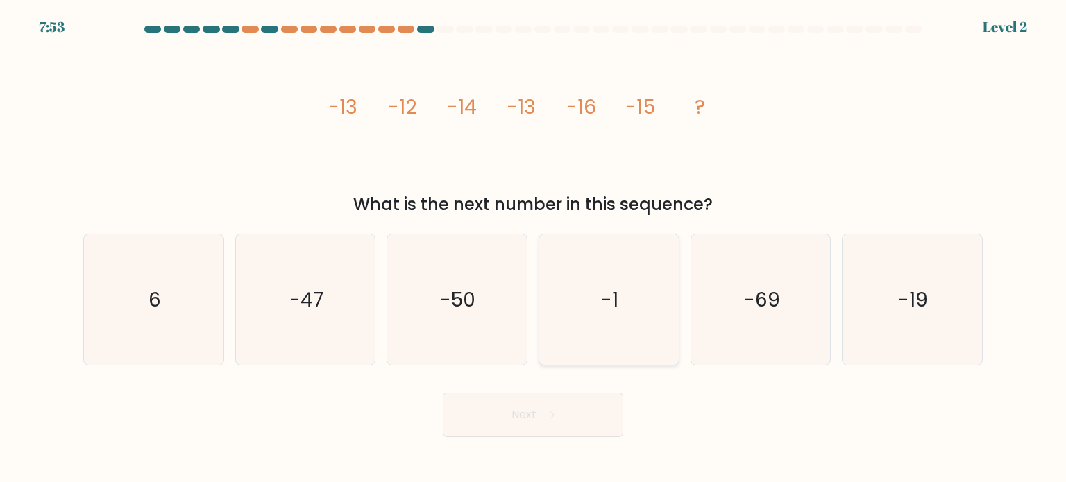
click at [596, 330] on icon "-1" at bounding box center [608, 300] width 130 height 130
click at [534, 248] on input "d. -1" at bounding box center [533, 244] width 1 height 7
radio input "true"
click at [581, 422] on button "Next" at bounding box center [533, 415] width 180 height 44
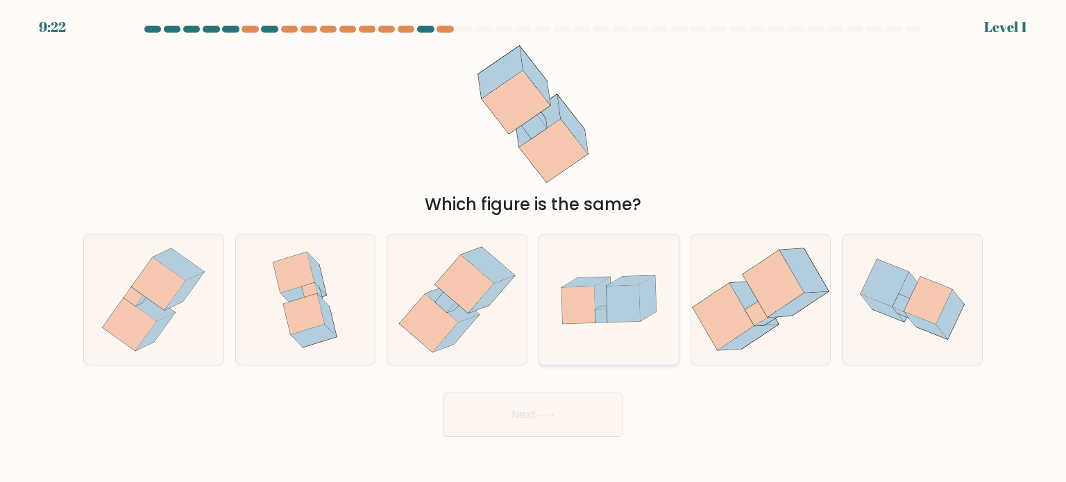
click at [593, 345] on icon at bounding box center [608, 300] width 139 height 96
click at [534, 248] on input "d." at bounding box center [533, 244] width 1 height 7
radio input "true"
click at [572, 409] on button "Next" at bounding box center [533, 415] width 180 height 44
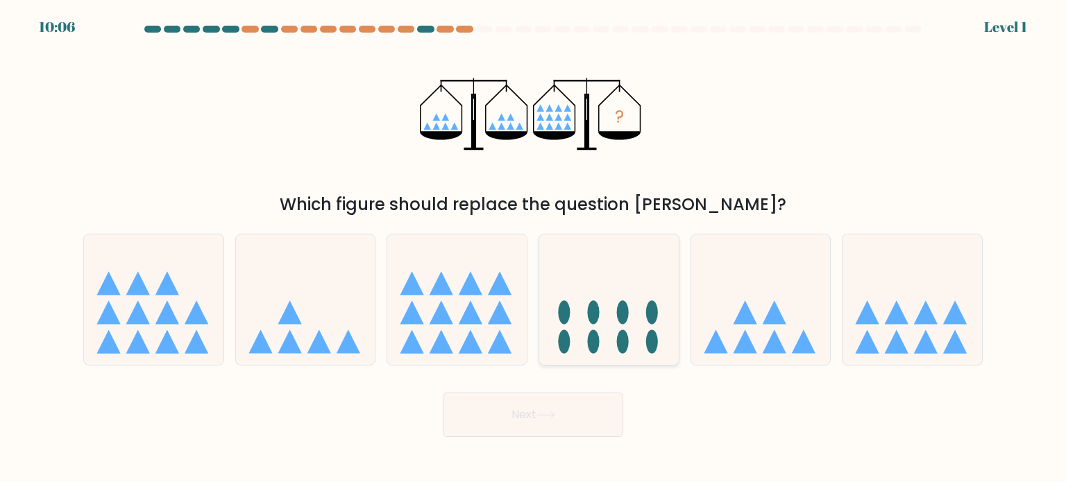
click at [589, 344] on ellipse at bounding box center [594, 342] width 12 height 24
click at [534, 248] on input "d." at bounding box center [533, 244] width 1 height 7
radio input "true"
click at [577, 408] on button "Next" at bounding box center [533, 415] width 180 height 44
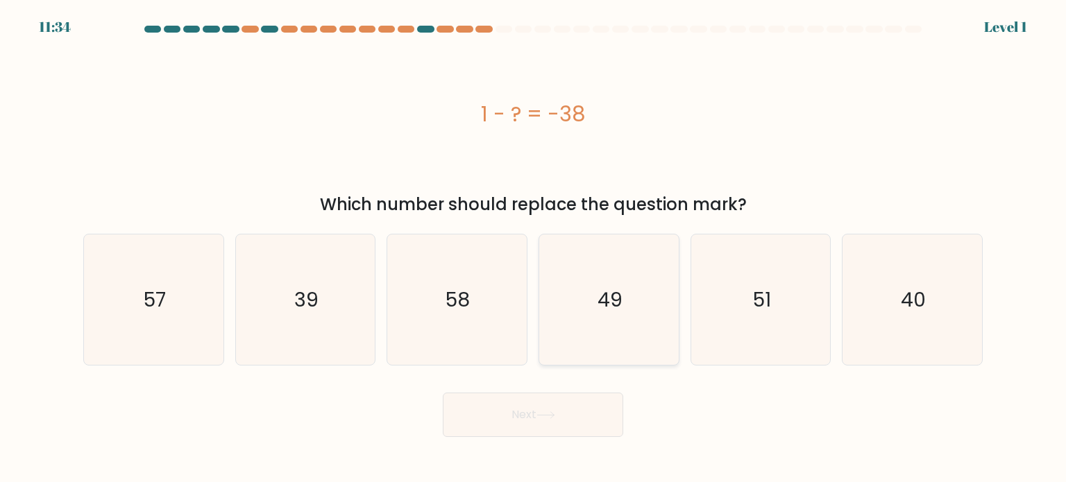
click at [597, 330] on icon "49" at bounding box center [608, 300] width 130 height 130
click at [534, 248] on input "d. 49" at bounding box center [533, 244] width 1 height 7
radio input "true"
click at [569, 401] on button "Next" at bounding box center [533, 415] width 180 height 44
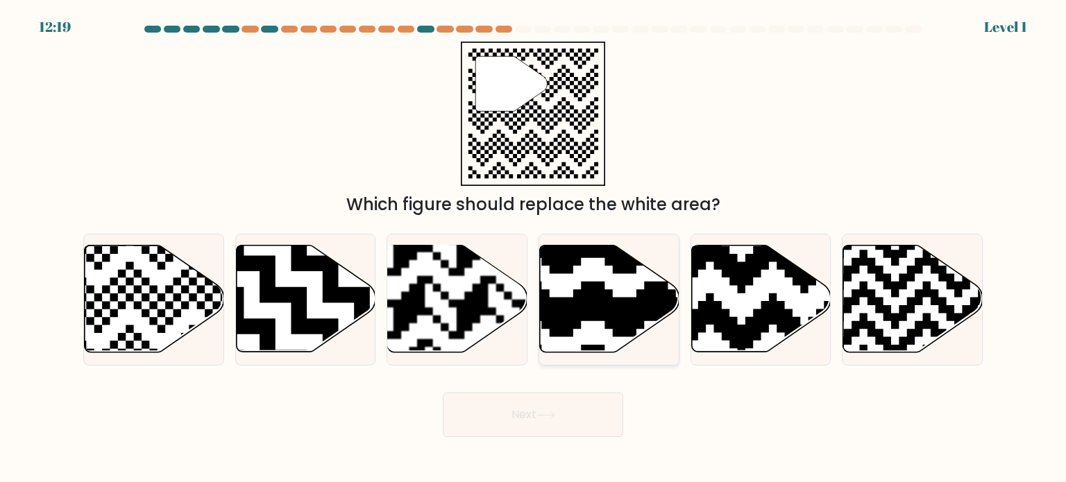
click at [588, 318] on icon at bounding box center [652, 242] width 253 height 253
click at [534, 248] on input "d." at bounding box center [533, 244] width 1 height 7
radio input "true"
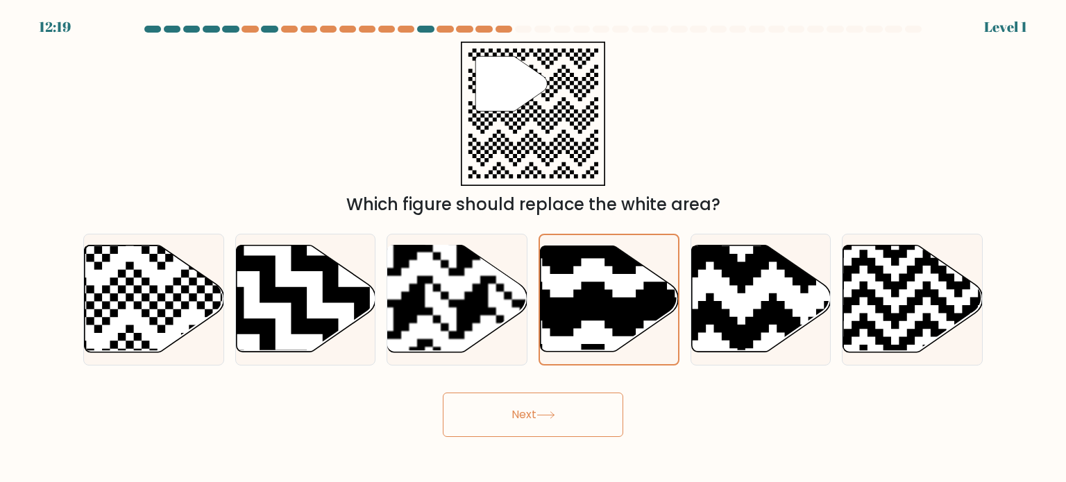
click at [575, 401] on button "Next" at bounding box center [533, 415] width 180 height 44
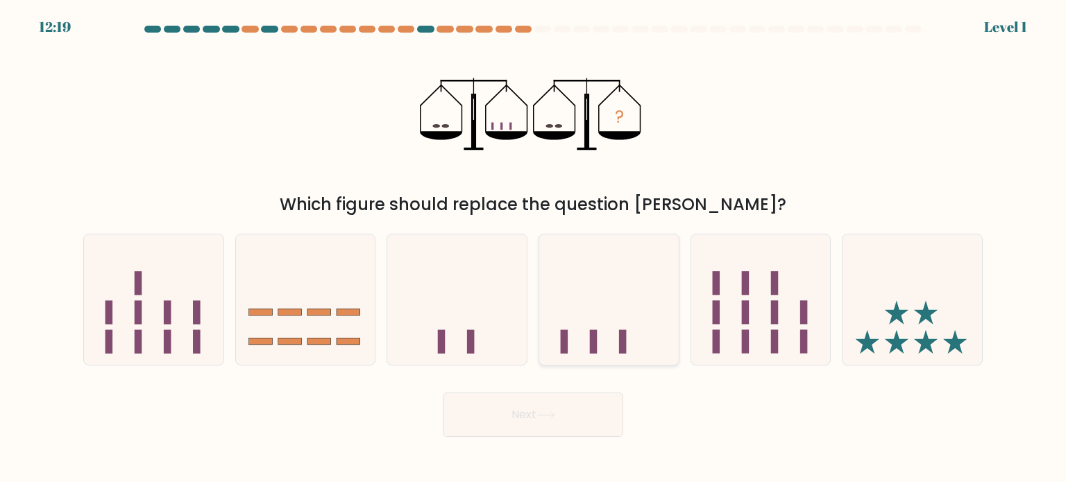
click at [577, 344] on icon at bounding box center [608, 299] width 139 height 115
click at [534, 248] on input "d." at bounding box center [533, 244] width 1 height 7
radio input "true"
click at [572, 411] on button "Next" at bounding box center [533, 415] width 180 height 44
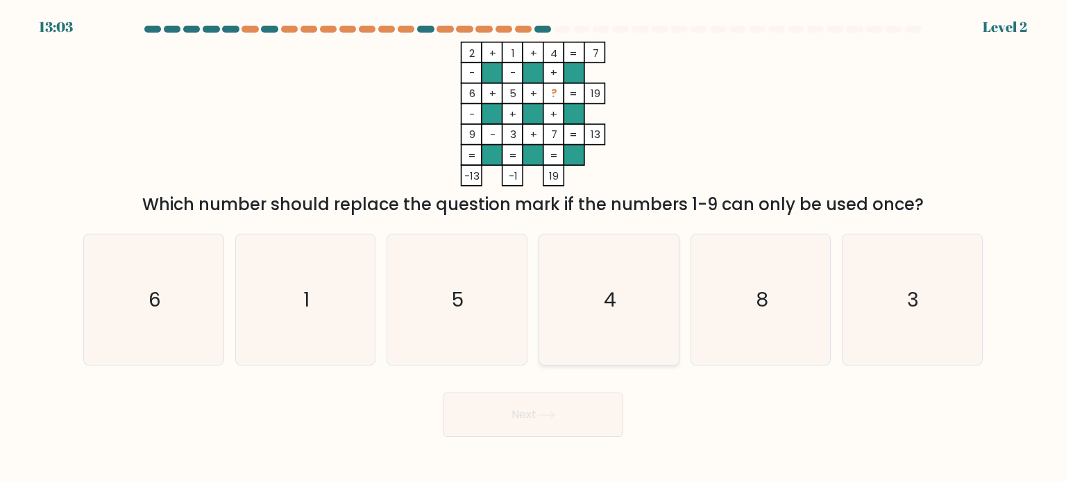
click at [596, 346] on icon "4" at bounding box center [608, 300] width 130 height 130
click at [534, 248] on input "d. 4" at bounding box center [533, 244] width 1 height 7
radio input "true"
click at [571, 409] on button "Next" at bounding box center [533, 415] width 180 height 44
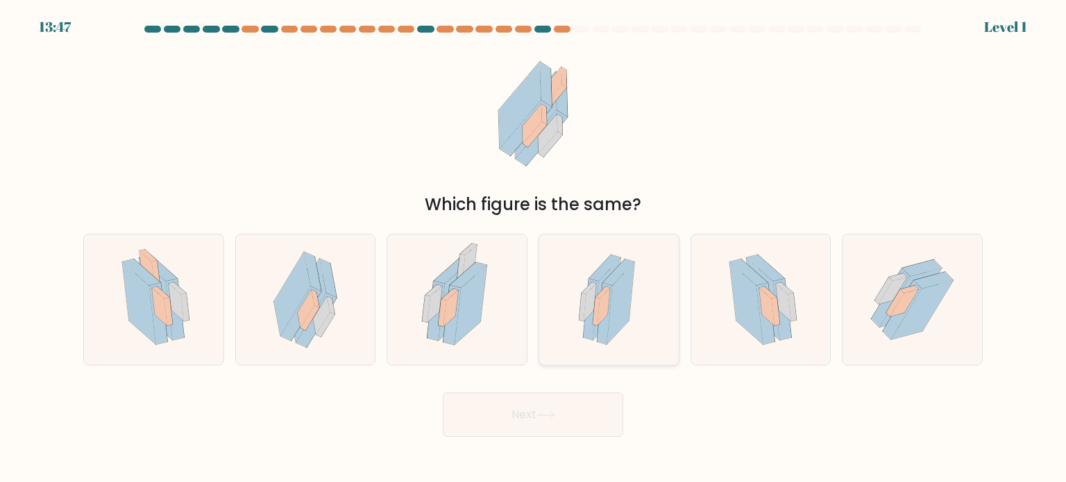
click at [592, 339] on icon at bounding box center [590, 308] width 15 height 61
click at [534, 248] on input "d." at bounding box center [533, 244] width 1 height 7
radio input "true"
click at [580, 422] on button "Next" at bounding box center [533, 415] width 180 height 44
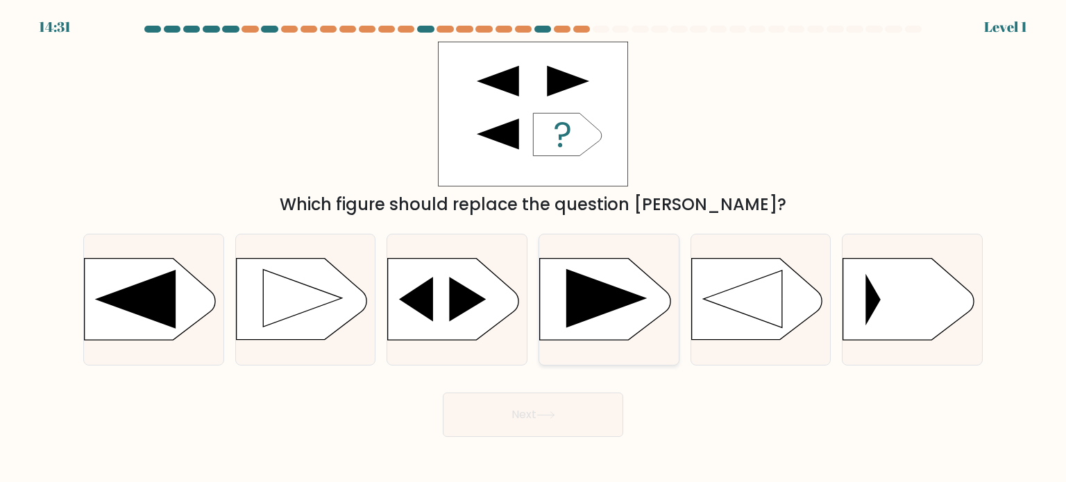
click at [594, 345] on div at bounding box center [608, 300] width 141 height 132
click at [534, 248] on input "d." at bounding box center [533, 244] width 1 height 7
radio input "true"
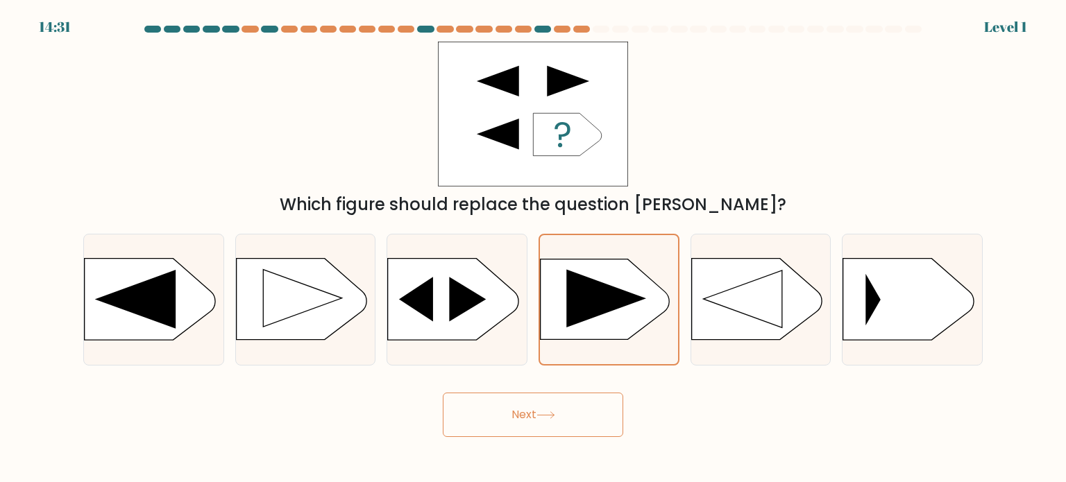
click at [572, 414] on button "Next" at bounding box center [533, 415] width 180 height 44
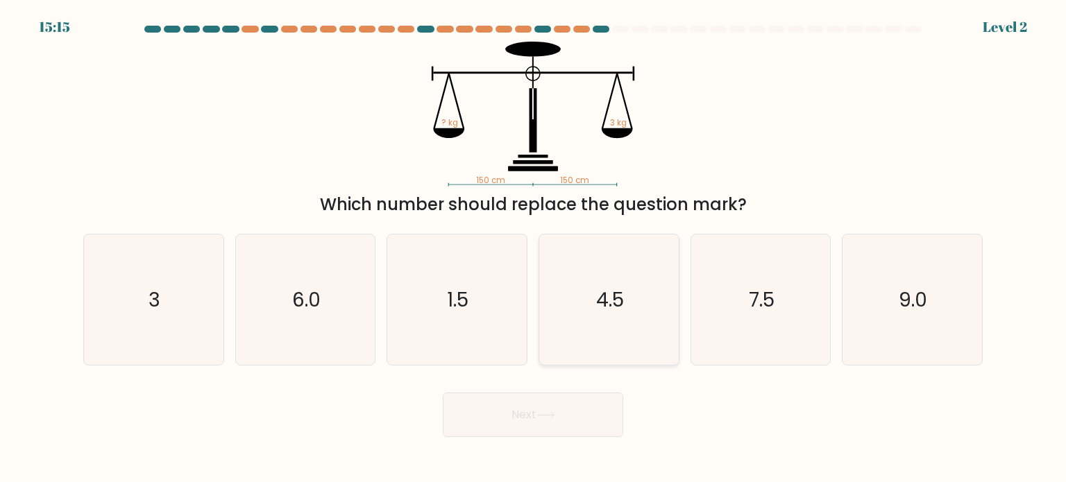
click at [597, 328] on icon "4.5" at bounding box center [608, 300] width 130 height 130
click at [534, 248] on input "d. 4.5" at bounding box center [533, 244] width 1 height 7
radio input "true"
click at [575, 414] on button "Next" at bounding box center [533, 415] width 180 height 44
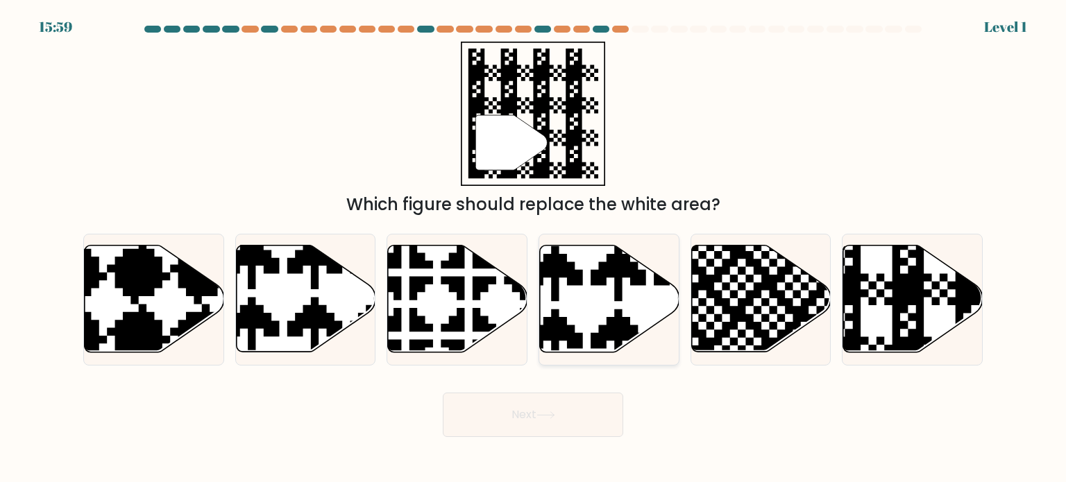
click at [596, 330] on icon at bounding box center [609, 299] width 139 height 107
click at [534, 248] on input "d." at bounding box center [533, 244] width 1 height 7
radio input "true"
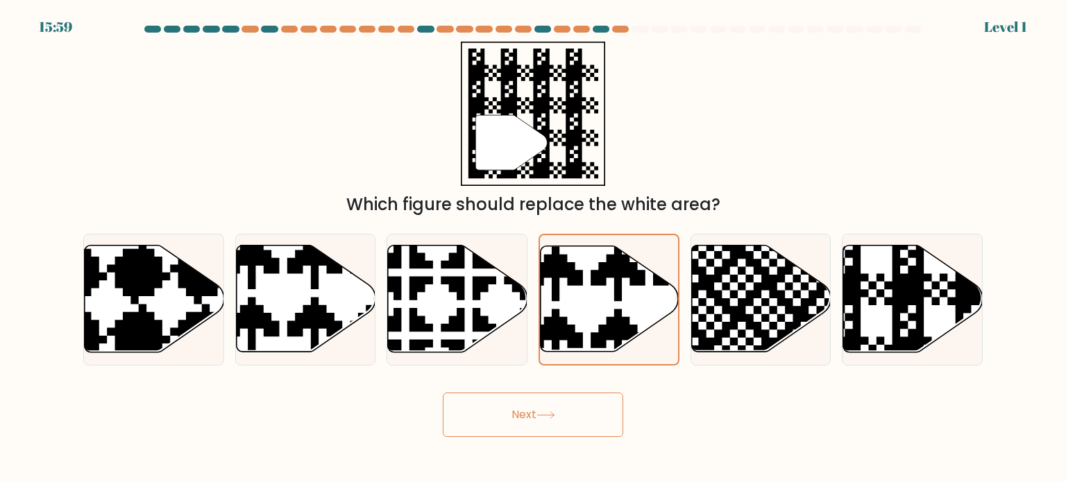
click at [584, 413] on button "Next" at bounding box center [533, 415] width 180 height 44
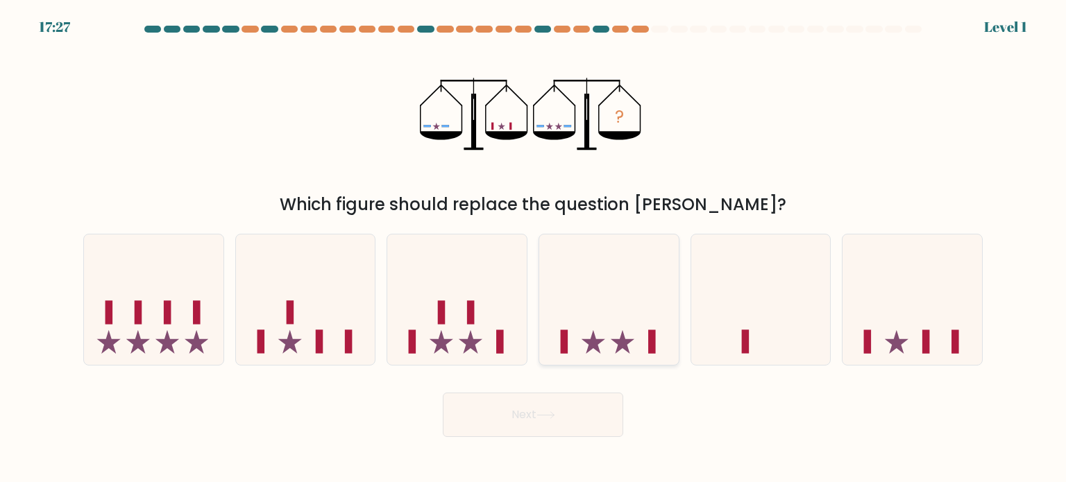
click at [600, 328] on icon at bounding box center [608, 299] width 139 height 115
click at [534, 248] on input "d." at bounding box center [533, 244] width 1 height 7
radio input "true"
click at [575, 404] on button "Next" at bounding box center [533, 415] width 180 height 44
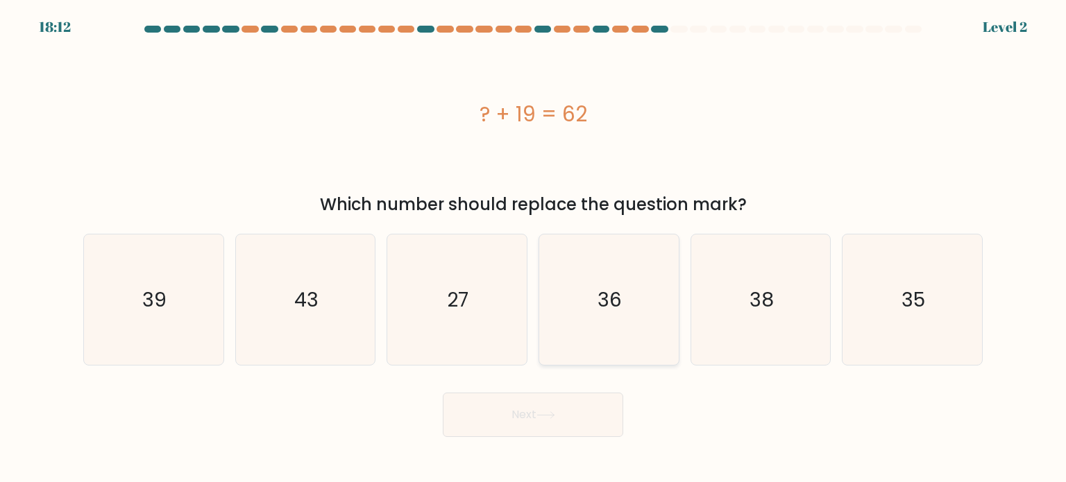
click at [602, 318] on icon "36" at bounding box center [608, 300] width 130 height 130
click at [534, 248] on input "d. 36" at bounding box center [533, 244] width 1 height 7
radio input "true"
click at [576, 409] on button "Next" at bounding box center [533, 415] width 180 height 44
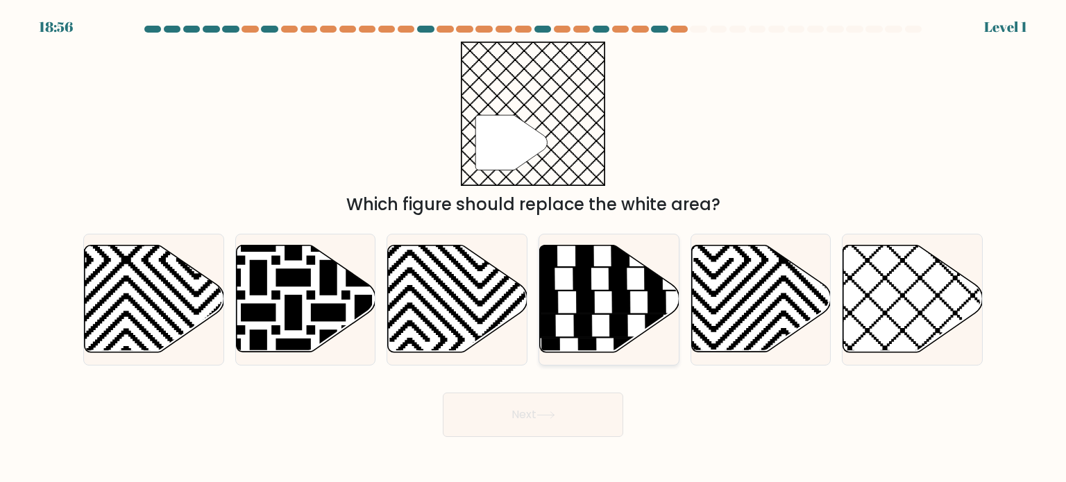
click at [606, 328] on icon at bounding box center [609, 299] width 139 height 107
click at [534, 248] on input "d." at bounding box center [533, 244] width 1 height 7
radio input "true"
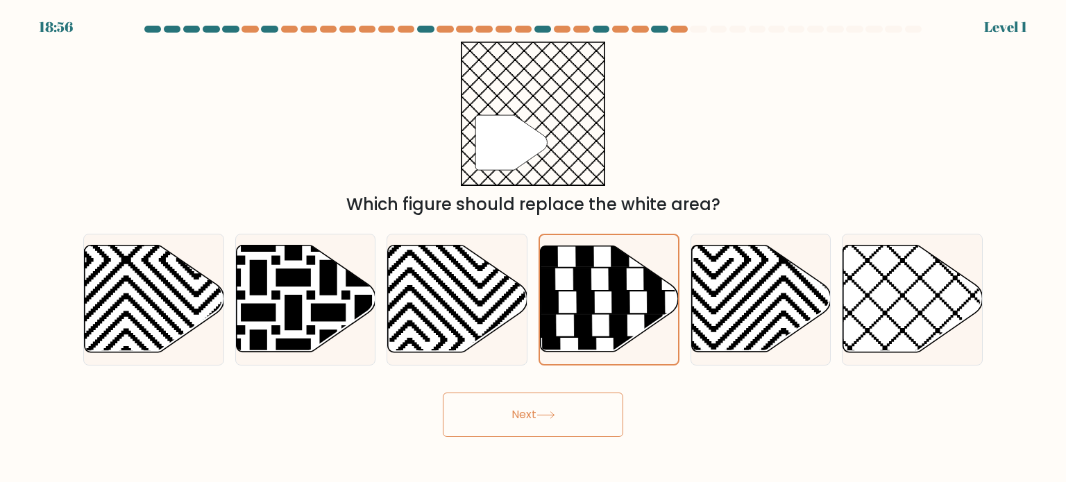
click at [586, 416] on button "Next" at bounding box center [533, 415] width 180 height 44
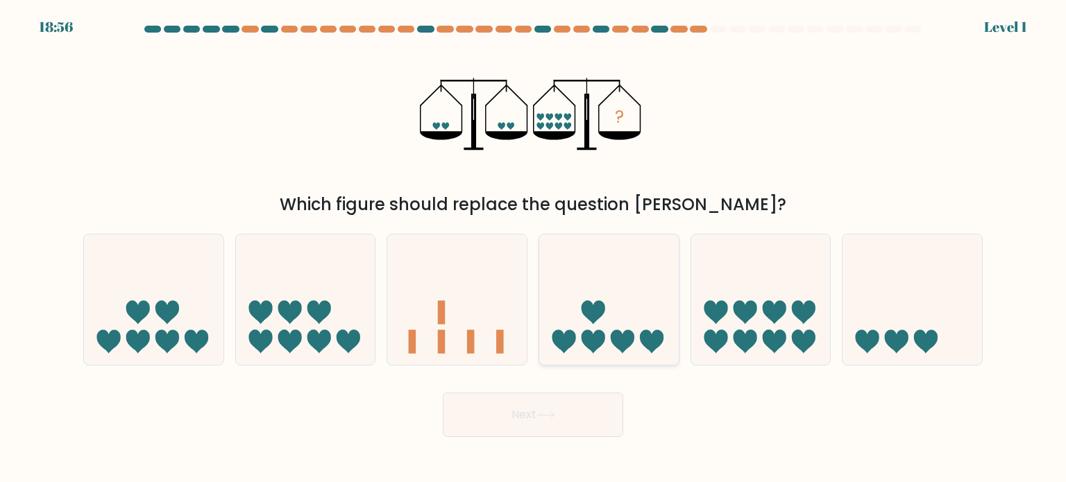
click at [608, 341] on icon at bounding box center [608, 299] width 139 height 115
click at [534, 248] on input "d." at bounding box center [533, 244] width 1 height 7
radio input "true"
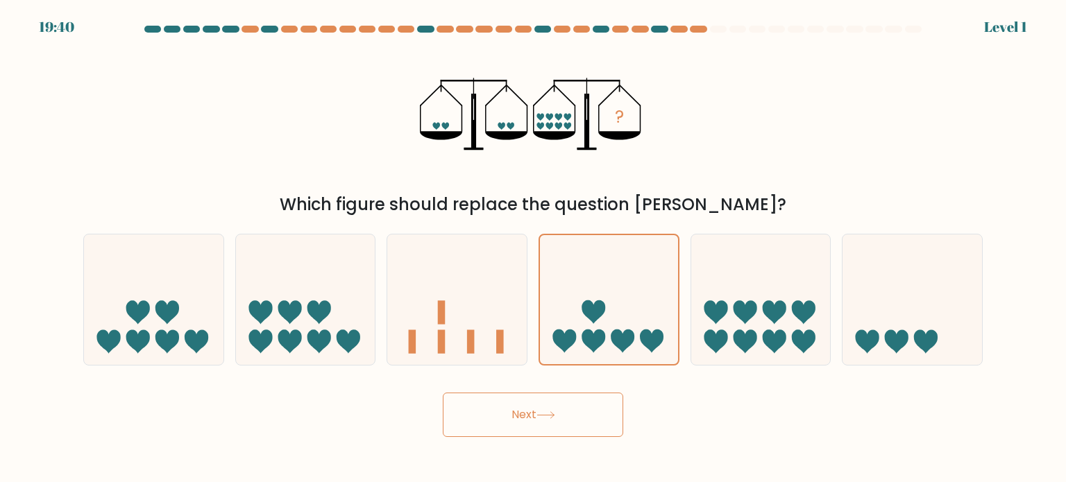
click at [586, 415] on button "Next" at bounding box center [533, 415] width 180 height 44
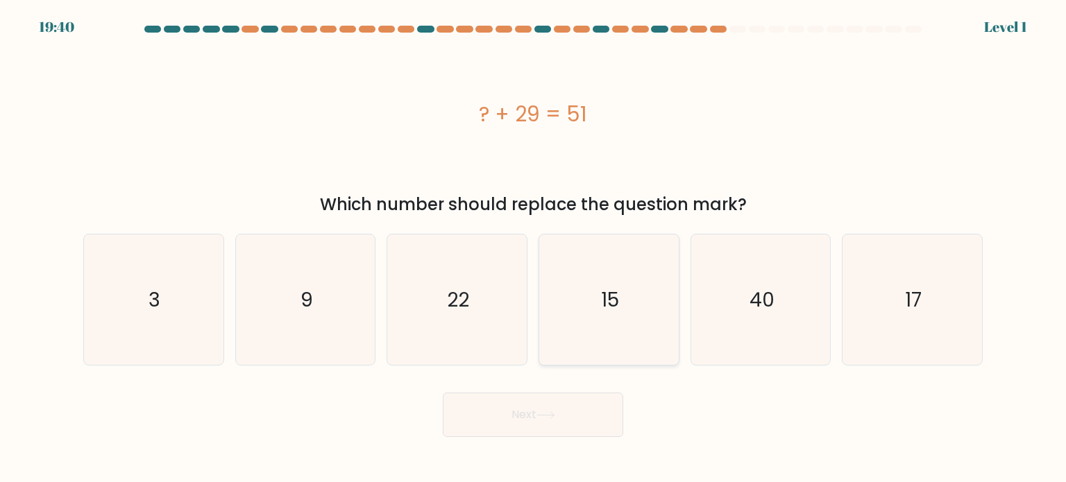
click at [595, 360] on icon "15" at bounding box center [608, 300] width 130 height 130
click at [534, 248] on input "d. 15" at bounding box center [533, 244] width 1 height 7
radio input "true"
click at [588, 419] on button "Next" at bounding box center [533, 415] width 180 height 44
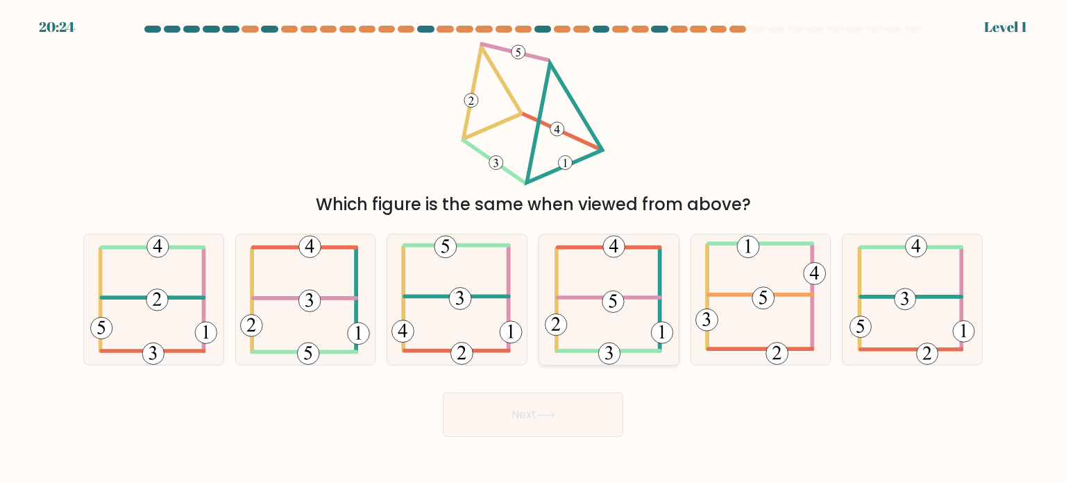
click at [602, 347] on 116 at bounding box center [609, 354] width 22 height 22
click at [534, 248] on input "d." at bounding box center [533, 244] width 1 height 7
radio input "true"
click at [594, 416] on button "Next" at bounding box center [533, 415] width 180 height 44
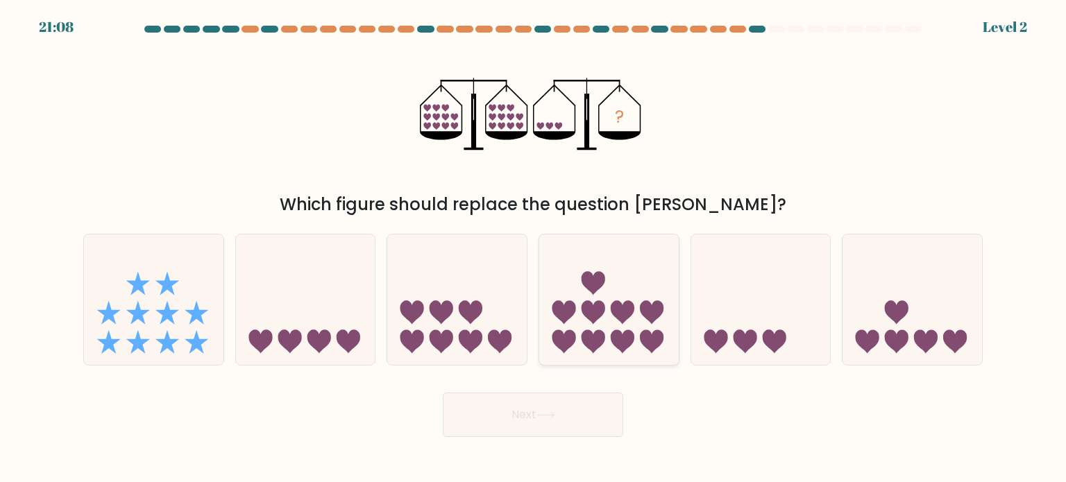
click at [613, 328] on icon at bounding box center [608, 299] width 139 height 115
click at [534, 248] on input "d." at bounding box center [533, 244] width 1 height 7
radio input "true"
click at [595, 430] on button "Next" at bounding box center [533, 415] width 180 height 44
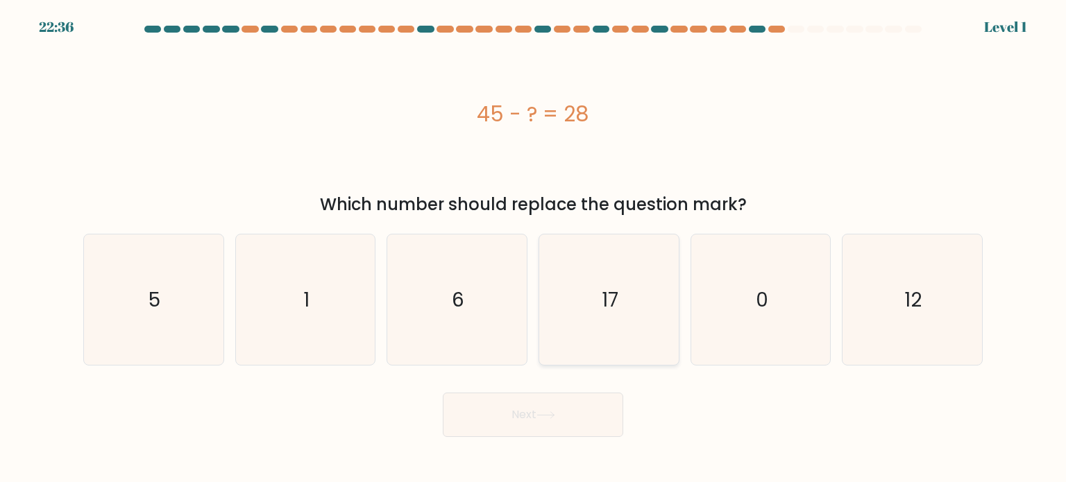
click at [604, 339] on icon "17" at bounding box center [608, 300] width 130 height 130
click at [534, 248] on input "d. 17" at bounding box center [533, 244] width 1 height 7
radio input "true"
click at [589, 422] on button "Next" at bounding box center [533, 415] width 180 height 44
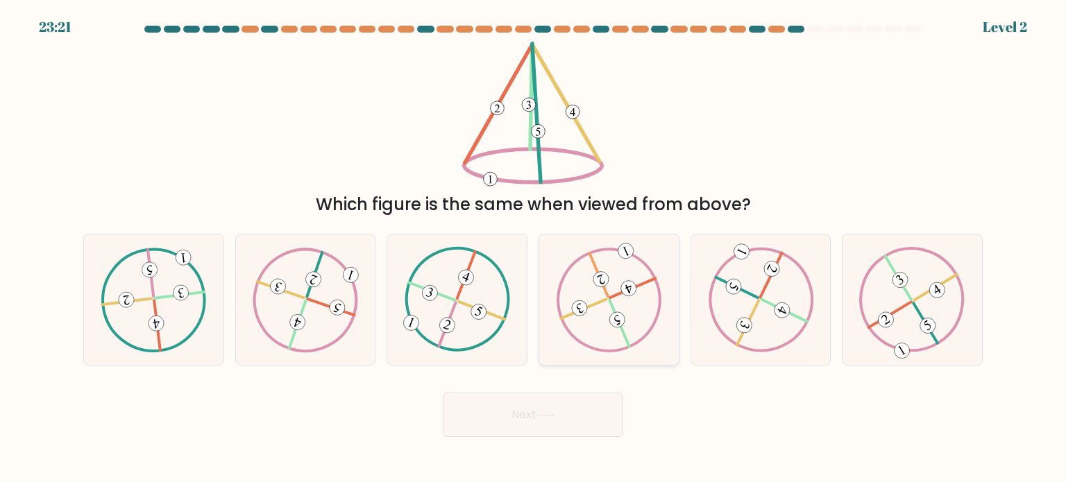
click at [606, 339] on icon at bounding box center [608, 299] width 105 height 105
click at [534, 248] on input "d." at bounding box center [533, 244] width 1 height 7
radio input "true"
click at [597, 407] on button "Next" at bounding box center [533, 415] width 180 height 44
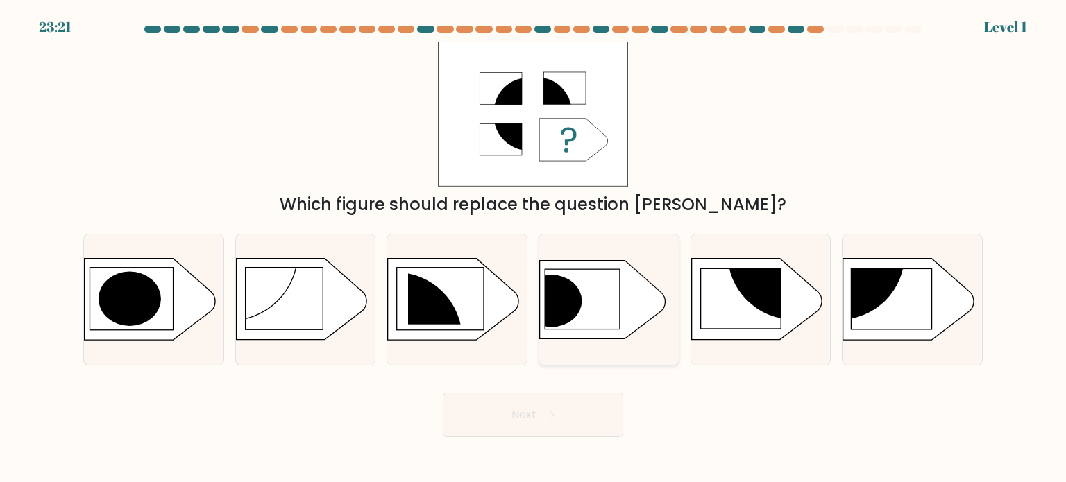
click at [606, 334] on icon at bounding box center [603, 299] width 126 height 78
click at [534, 248] on input "d." at bounding box center [533, 244] width 1 height 7
radio input "true"
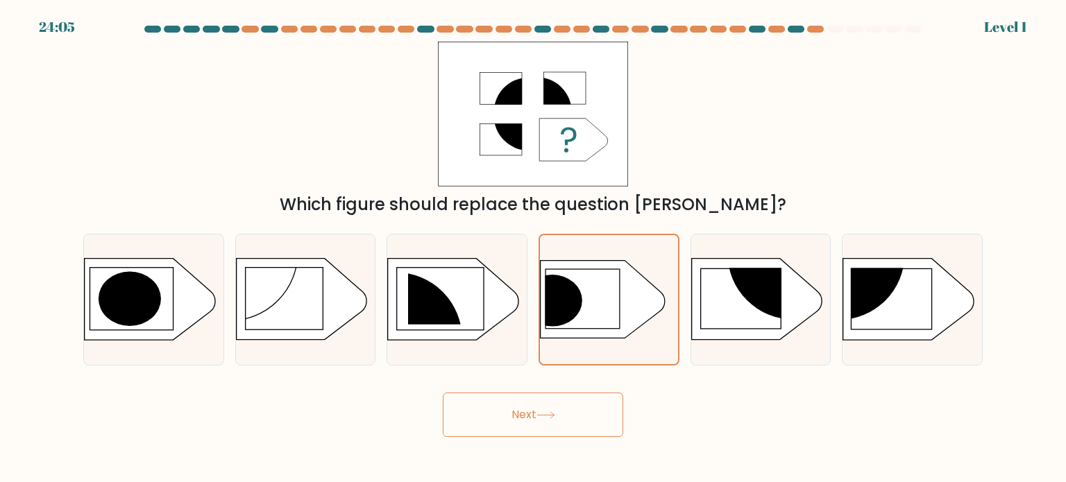
click at [591, 400] on button "Next" at bounding box center [533, 415] width 180 height 44
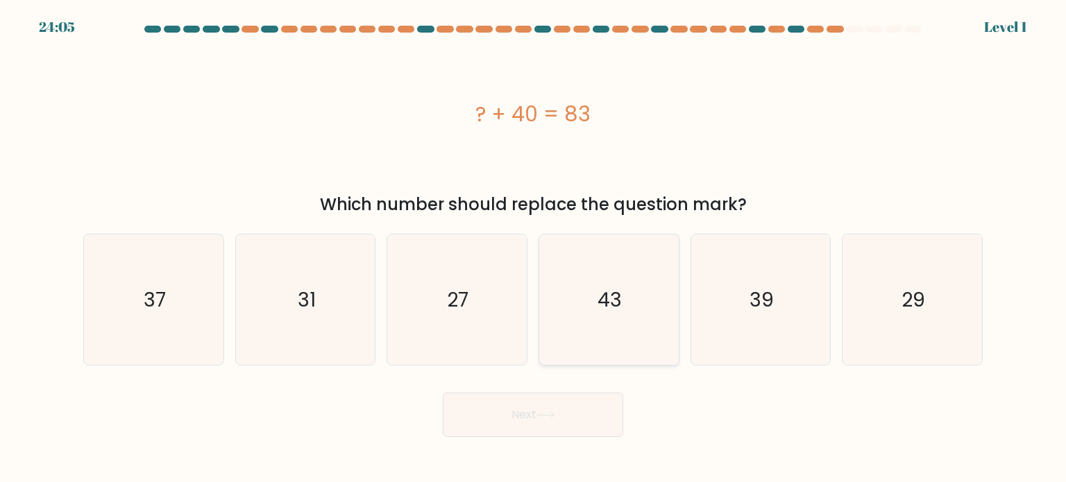
click at [600, 352] on icon "43" at bounding box center [608, 300] width 130 height 130
click at [534, 248] on input "d. 43" at bounding box center [533, 244] width 1 height 7
radio input "true"
click at [595, 417] on button "Next" at bounding box center [533, 415] width 180 height 44
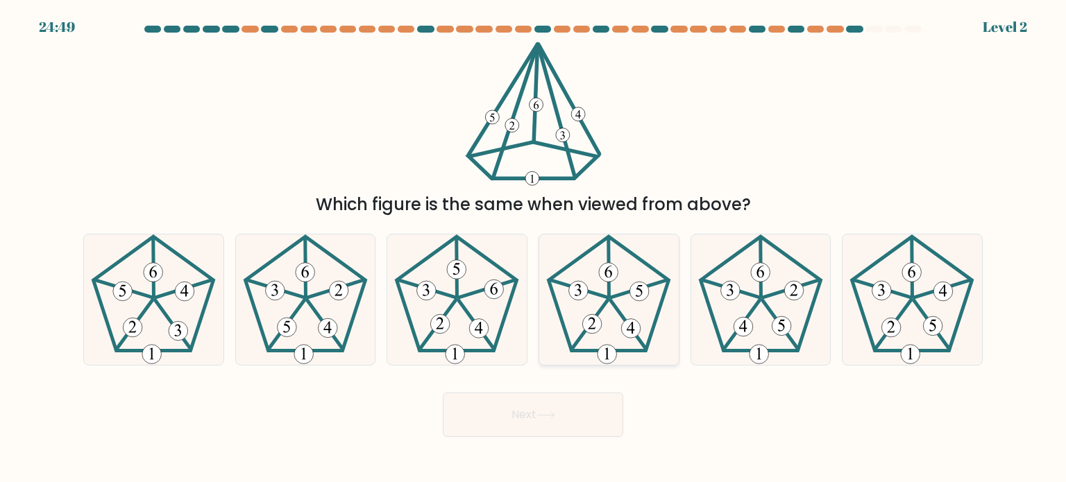
click at [607, 337] on icon at bounding box center [608, 300] width 130 height 130
click at [534, 248] on input "d." at bounding box center [533, 244] width 1 height 7
radio input "true"
click at [597, 422] on button "Next" at bounding box center [533, 415] width 180 height 44
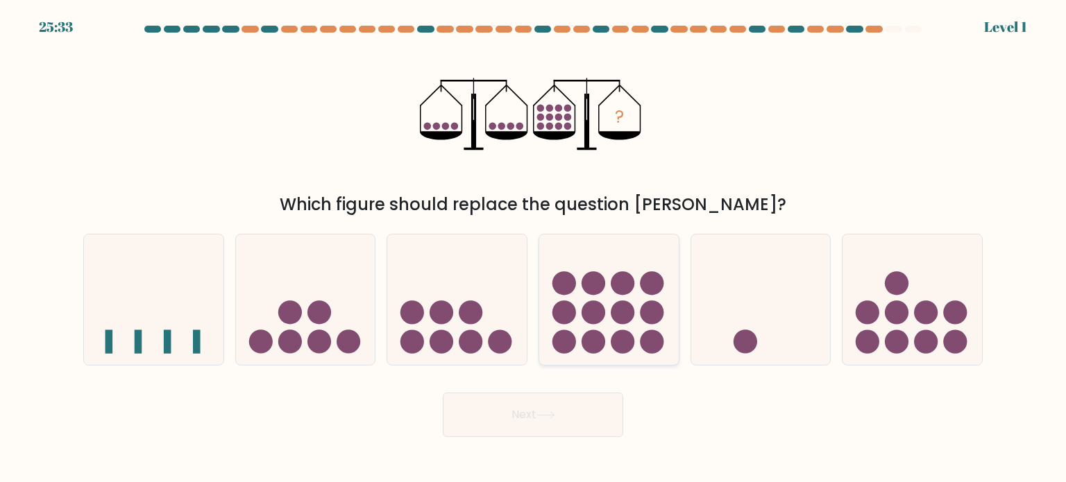
click at [605, 340] on icon at bounding box center [608, 299] width 139 height 115
click at [534, 248] on input "d." at bounding box center [533, 244] width 1 height 7
radio input "true"
click at [594, 414] on button "Next" at bounding box center [533, 415] width 180 height 44
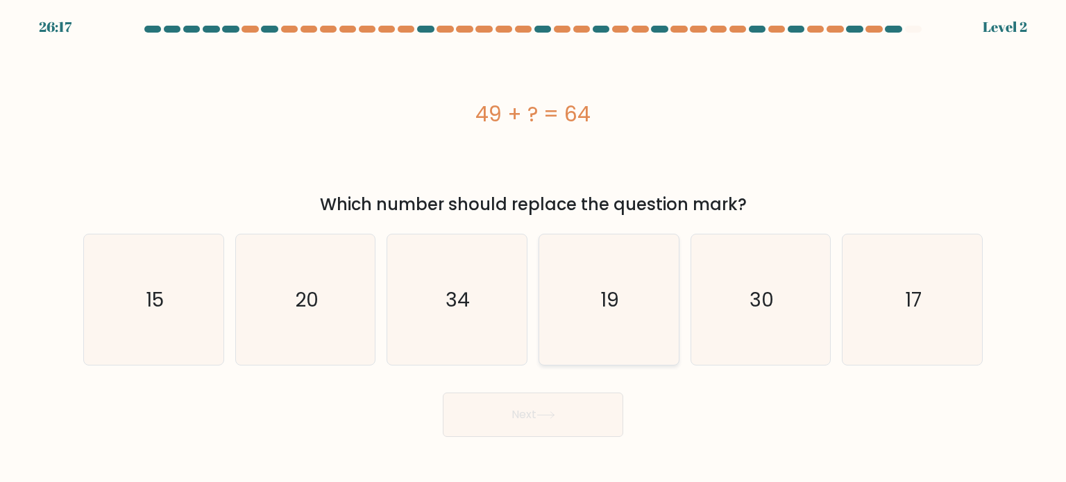
click at [602, 350] on icon "19" at bounding box center [608, 300] width 130 height 130
click at [534, 248] on input "d. 19" at bounding box center [533, 244] width 1 height 7
radio input "true"
click at [596, 414] on button "Next" at bounding box center [533, 415] width 180 height 44
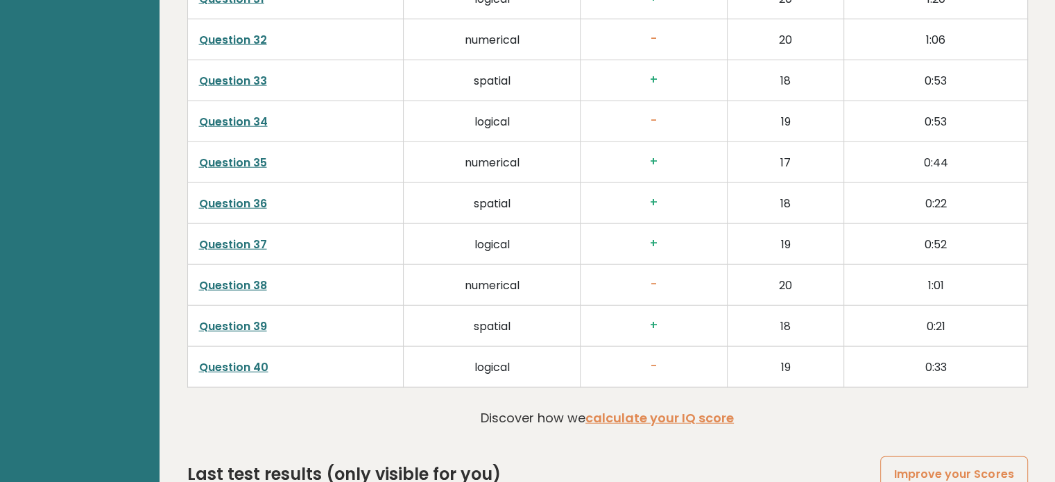
scroll to position [3626, 0]
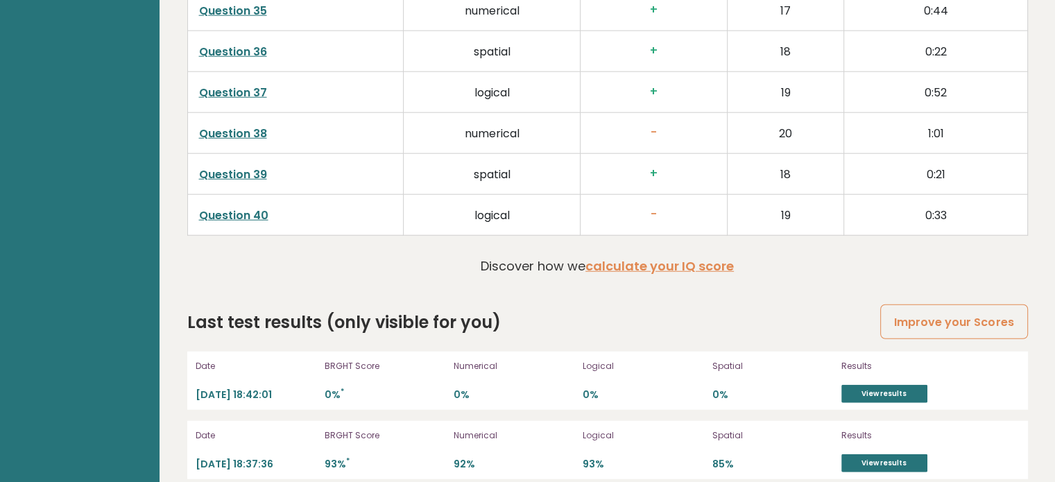
click at [962, 194] on td "0:33" at bounding box center [935, 214] width 183 height 41
click at [894, 388] on link "View results" at bounding box center [885, 394] width 86 height 18
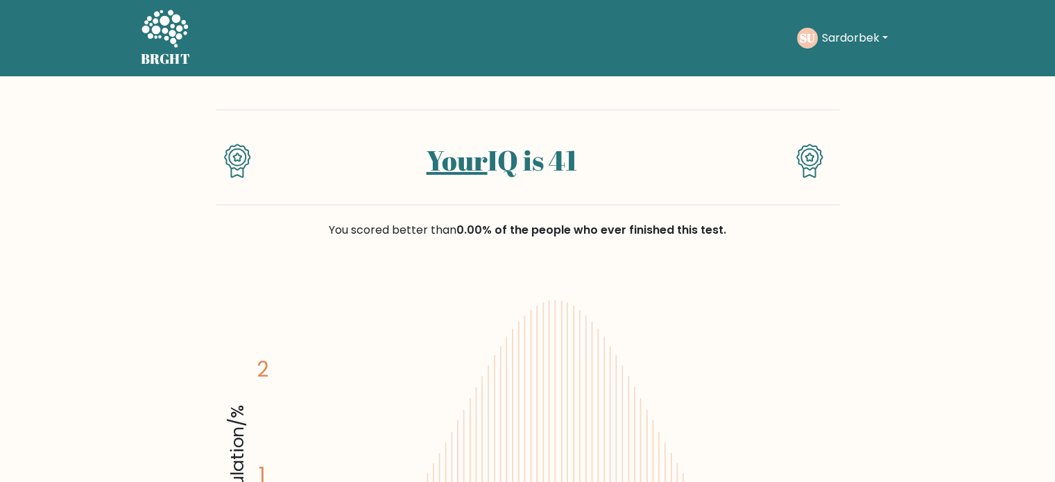
click at [175, 30] on icon at bounding box center [165, 30] width 48 height 42
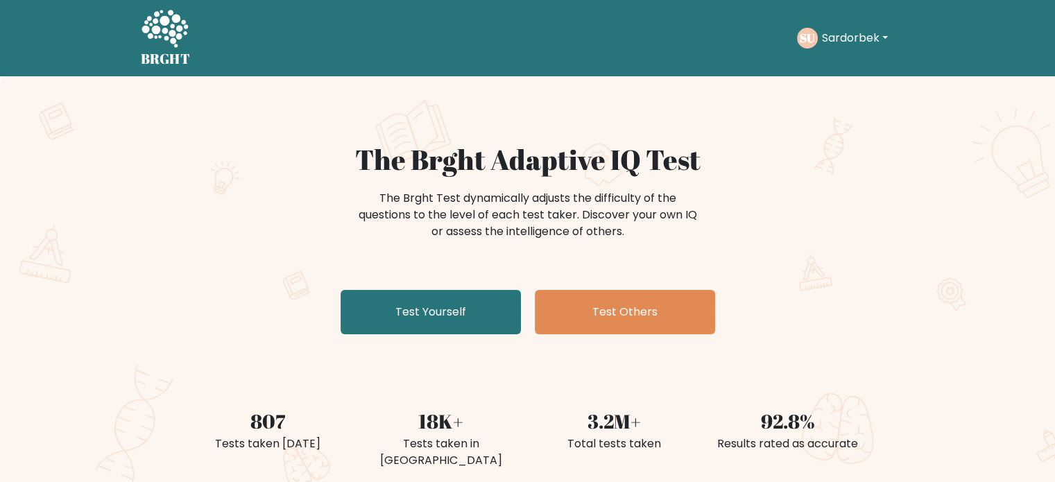
click at [369, 280] on div "The Brght Adaptive IQ Test The Brght Test dynamically adjusts the difficulty of…" at bounding box center [528, 241] width 694 height 197
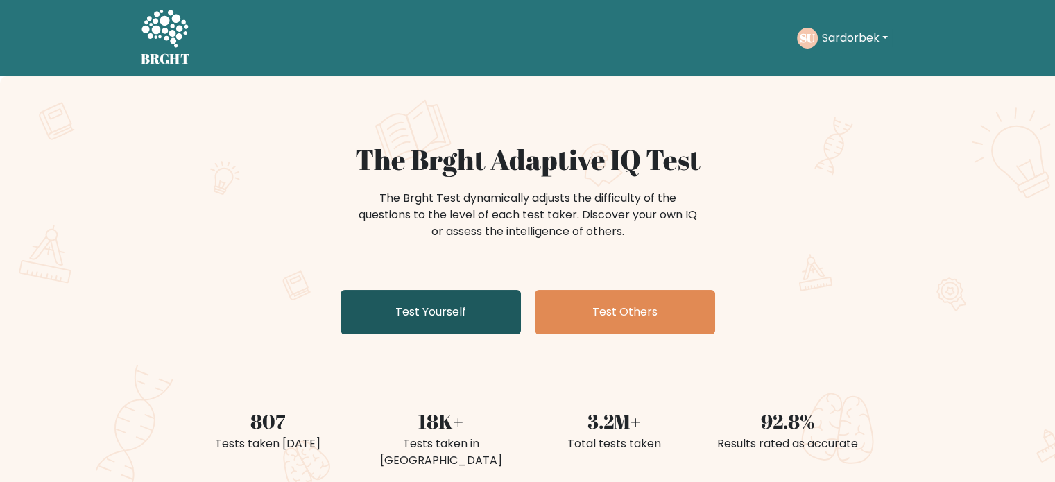
click at [400, 304] on link "Test Yourself" at bounding box center [431, 312] width 180 height 44
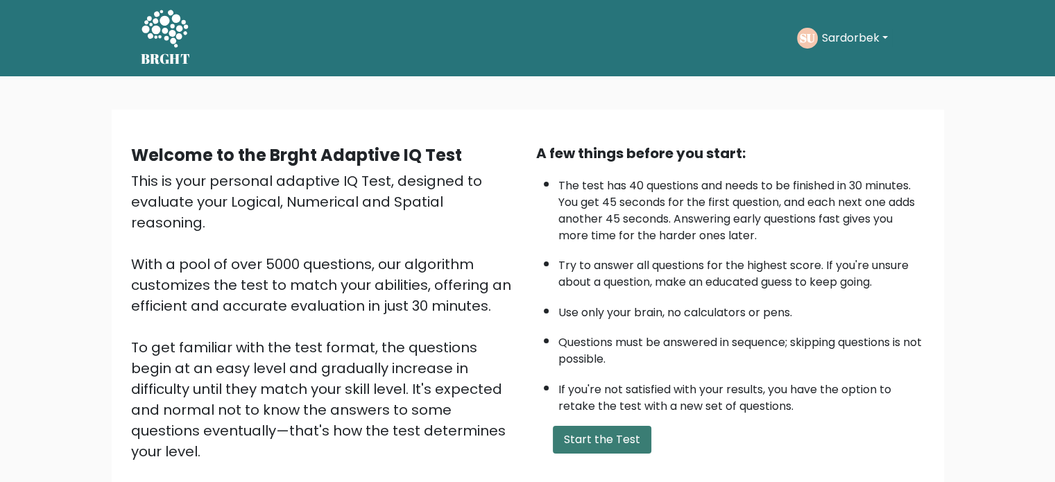
click at [631, 427] on button "Start the Test" at bounding box center [602, 440] width 99 height 28
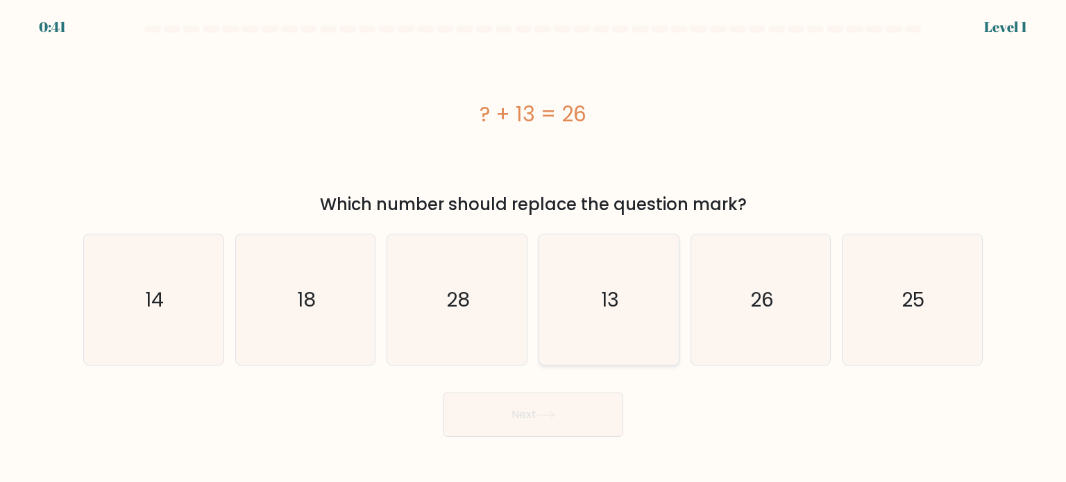
click at [616, 261] on icon "13" at bounding box center [608, 300] width 130 height 130
click at [534, 248] on input "d. 13" at bounding box center [533, 244] width 1 height 7
radio input "true"
click at [585, 393] on button "Next" at bounding box center [533, 415] width 180 height 44
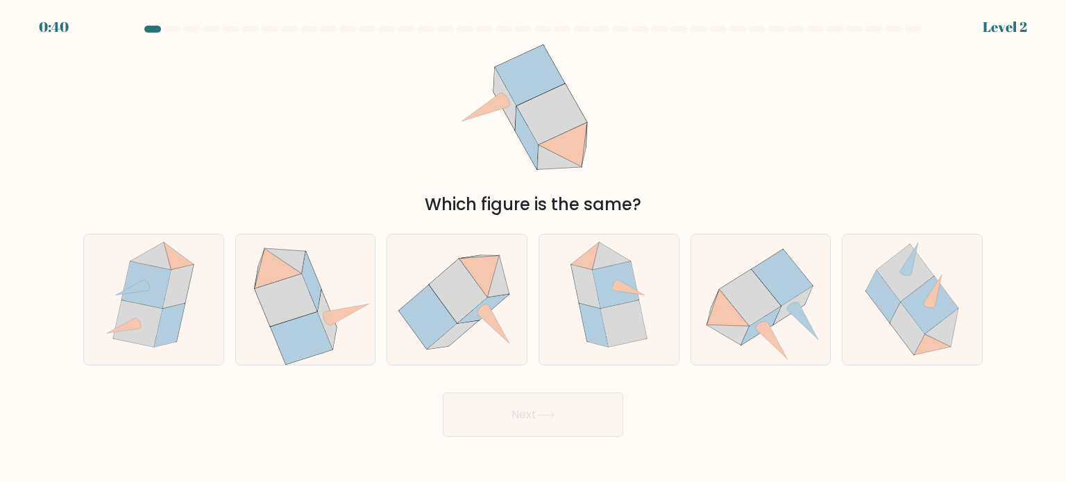
click at [597, 411] on button "Next" at bounding box center [533, 415] width 180 height 44
click at [749, 96] on div "Which figure is the same?" at bounding box center [533, 130] width 916 height 176
click at [266, 267] on icon at bounding box center [278, 268] width 47 height 40
click at [533, 248] on input "b." at bounding box center [533, 244] width 1 height 7
radio input "true"
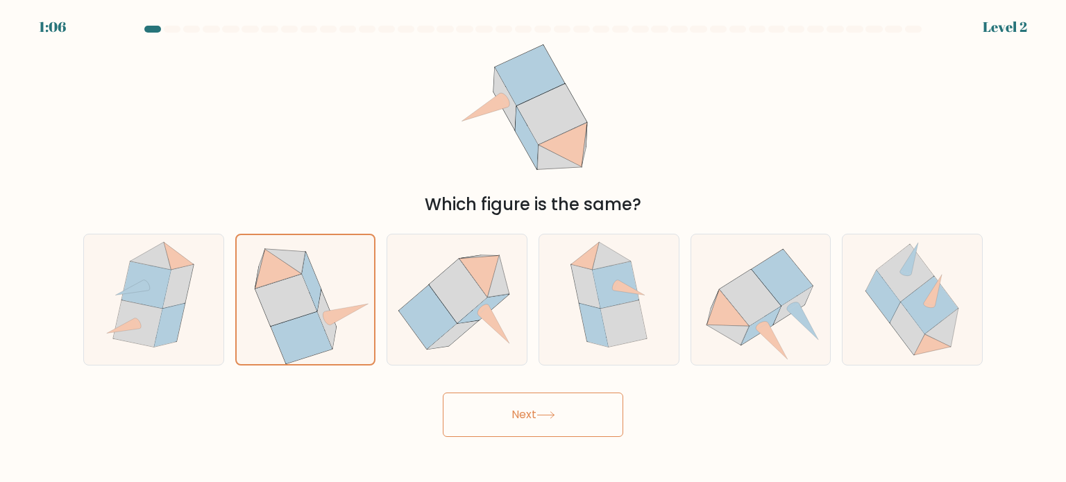
click at [569, 422] on button "Next" at bounding box center [533, 415] width 180 height 44
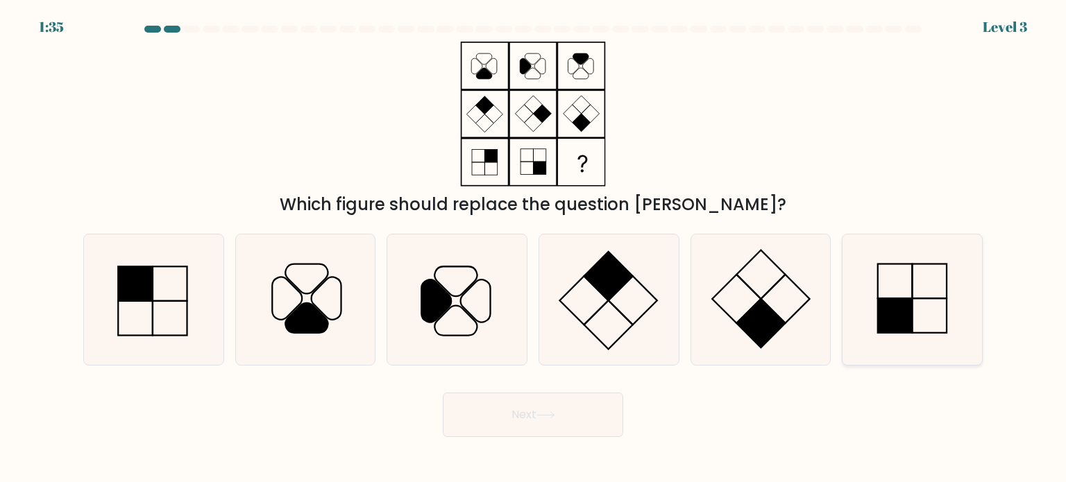
click at [892, 273] on icon at bounding box center [912, 300] width 130 height 130
click at [534, 248] on input "f." at bounding box center [533, 244] width 1 height 7
radio input "true"
click at [572, 410] on button "Next" at bounding box center [533, 415] width 180 height 44
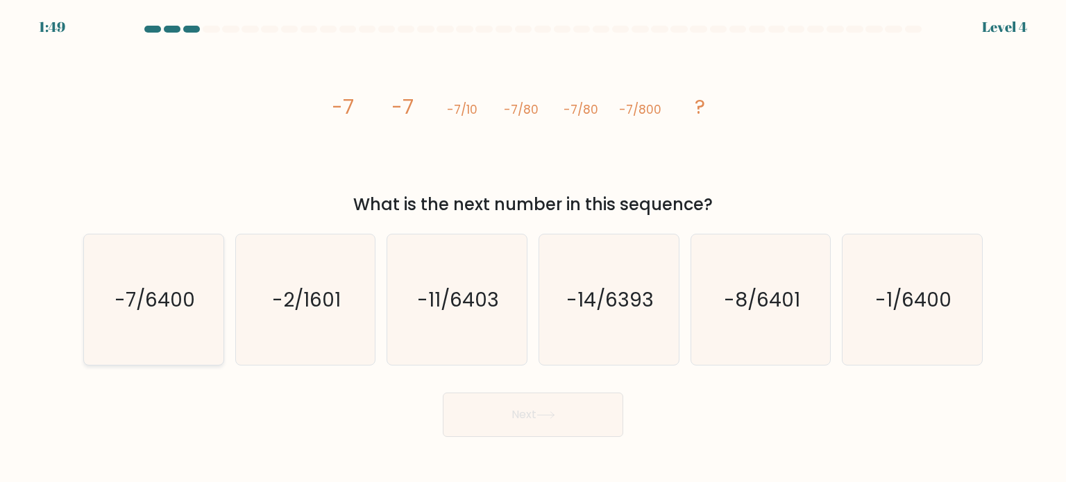
click at [193, 262] on icon "-7/6400" at bounding box center [153, 300] width 130 height 130
click at [533, 248] on input "a. -7/6400" at bounding box center [533, 244] width 1 height 7
radio input "true"
click at [572, 436] on button "Next" at bounding box center [533, 415] width 180 height 44
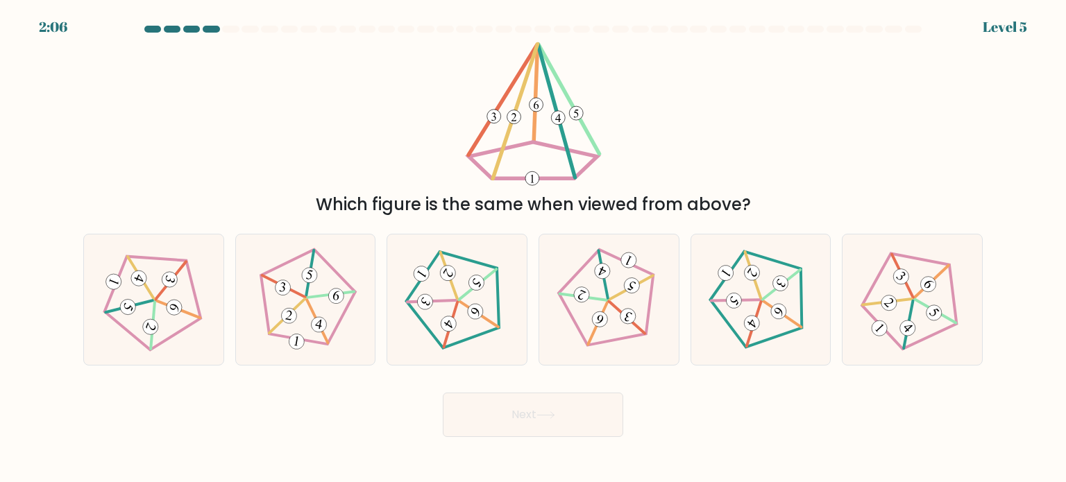
click at [556, 430] on button "Next" at bounding box center [533, 415] width 180 height 44
click at [702, 115] on div "Which figure is the same when viewed from above?" at bounding box center [533, 130] width 916 height 176
click at [924, 291] on 636 at bounding box center [928, 284] width 22 height 22
click at [534, 248] on input "f." at bounding box center [533, 244] width 1 height 7
radio input "true"
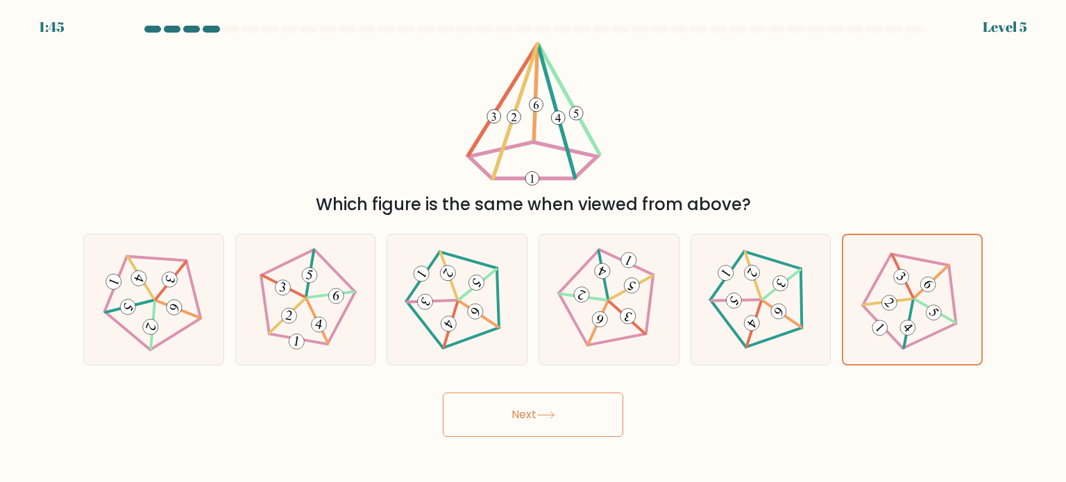
click at [545, 407] on button "Next" at bounding box center [533, 415] width 180 height 44
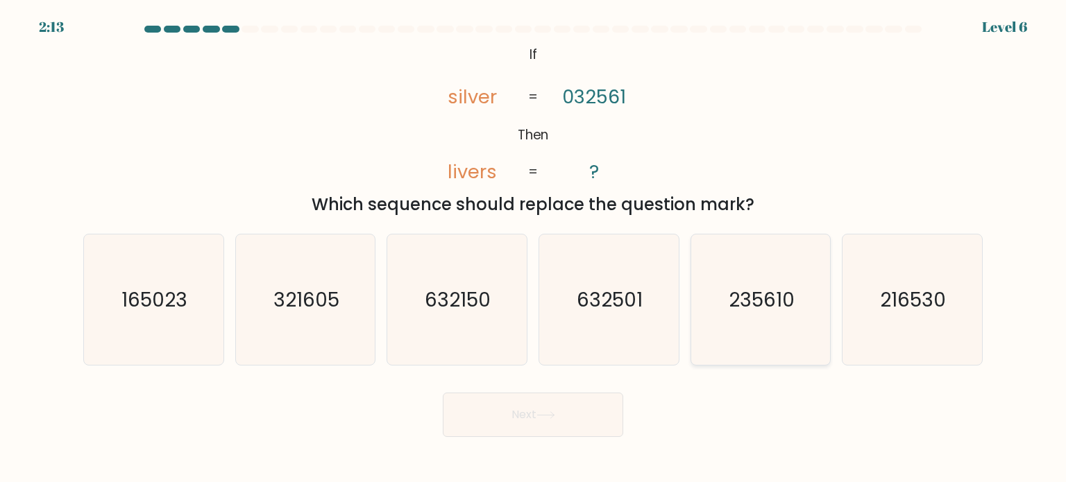
click at [758, 312] on text "235610" at bounding box center [762, 299] width 66 height 28
click at [534, 248] on input "e. 235610" at bounding box center [533, 244] width 1 height 7
radio input "true"
click at [567, 428] on button "Next" at bounding box center [533, 415] width 180 height 44
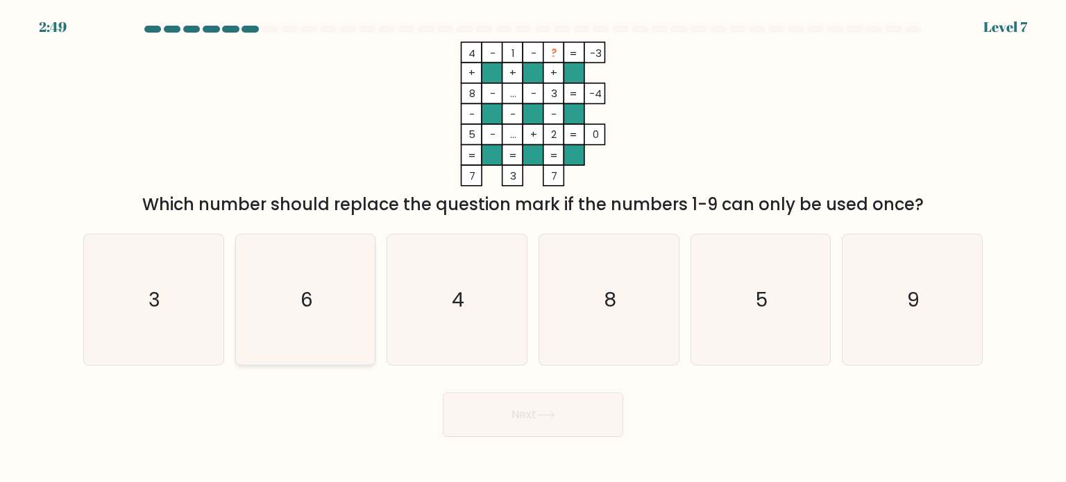
click at [328, 307] on icon "6" at bounding box center [305, 300] width 130 height 130
click at [533, 248] on input "b. 6" at bounding box center [533, 244] width 1 height 7
radio input "true"
click at [504, 419] on button "Next" at bounding box center [533, 415] width 180 height 44
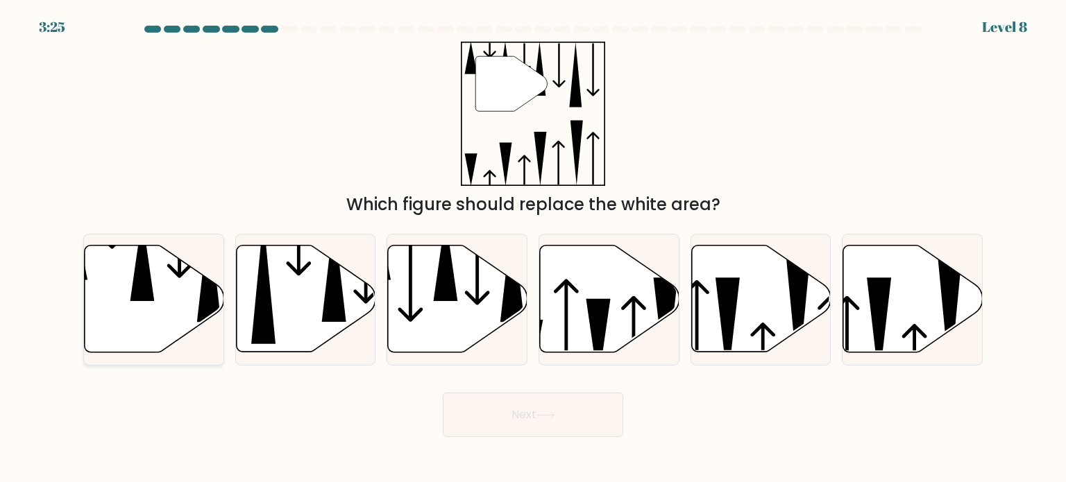
click at [162, 306] on icon at bounding box center [154, 299] width 139 height 107
click at [533, 248] on input "a." at bounding box center [533, 244] width 1 height 7
radio input "true"
click at [518, 434] on button "Next" at bounding box center [533, 415] width 180 height 44
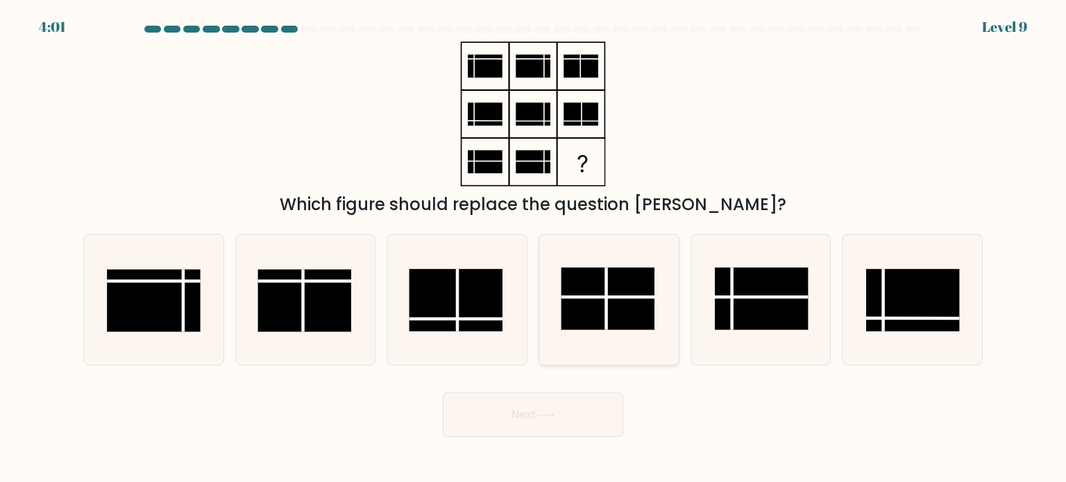
click at [629, 302] on rect at bounding box center [608, 298] width 94 height 62
click at [534, 248] on input "d." at bounding box center [533, 244] width 1 height 7
radio input "true"
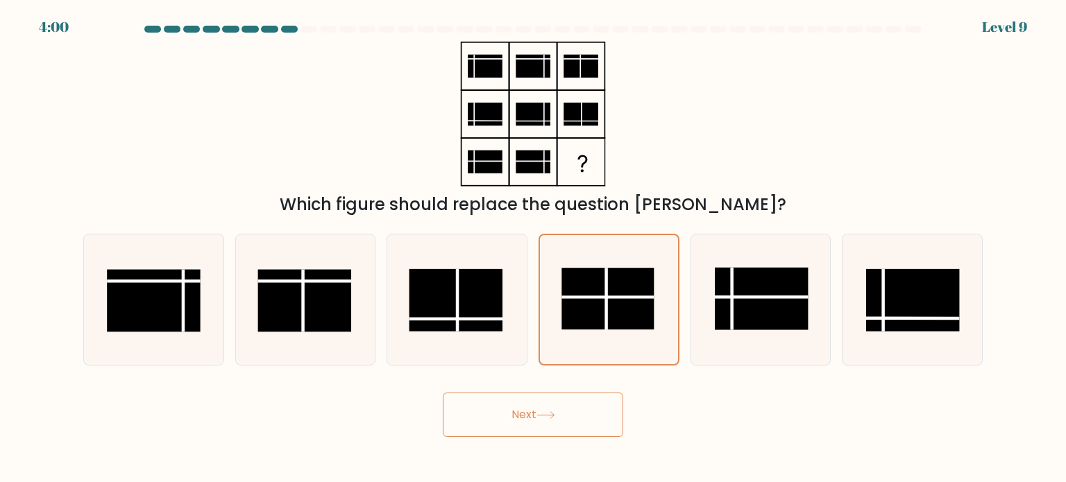
click at [586, 423] on button "Next" at bounding box center [533, 415] width 180 height 44
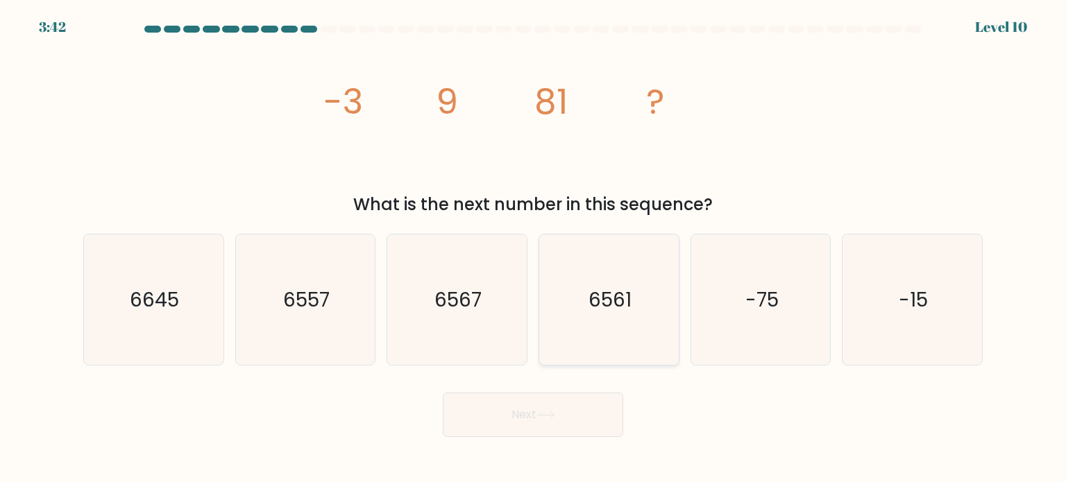
click at [631, 311] on text "6561" at bounding box center [609, 299] width 43 height 28
click at [534, 248] on input "d. 6561" at bounding box center [533, 244] width 1 height 7
radio input "true"
click at [575, 401] on button "Next" at bounding box center [533, 415] width 180 height 44
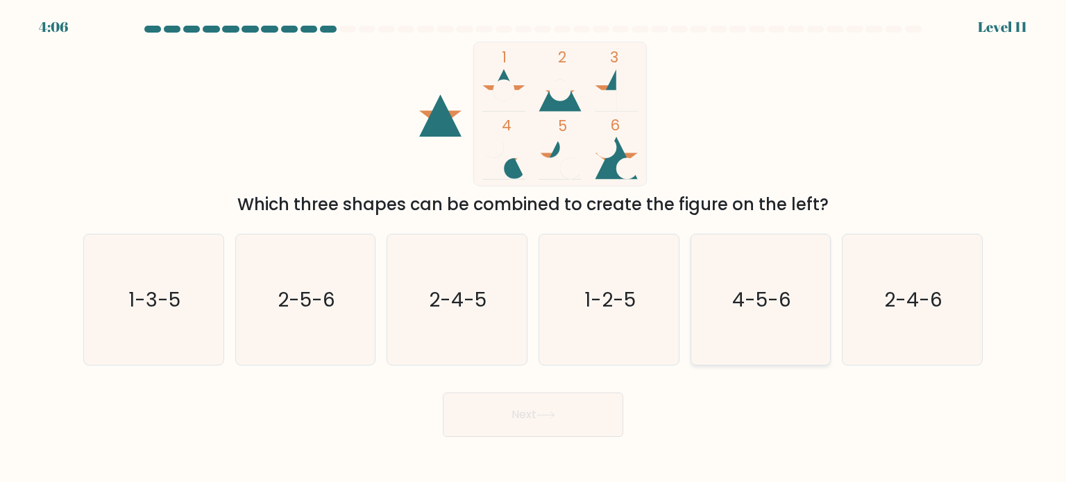
click at [705, 277] on icon "4-5-6" at bounding box center [760, 300] width 130 height 130
click at [534, 248] on input "e. 4-5-6" at bounding box center [533, 244] width 1 height 7
radio input "true"
click at [595, 400] on button "Next" at bounding box center [533, 415] width 180 height 44
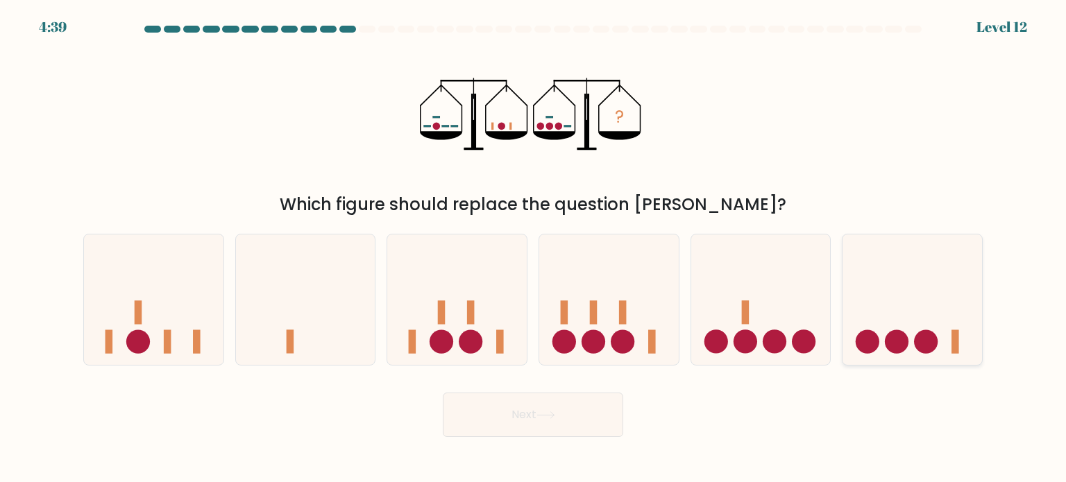
click at [874, 326] on icon at bounding box center [911, 299] width 139 height 115
click at [534, 248] on input "f." at bounding box center [533, 244] width 1 height 7
radio input "true"
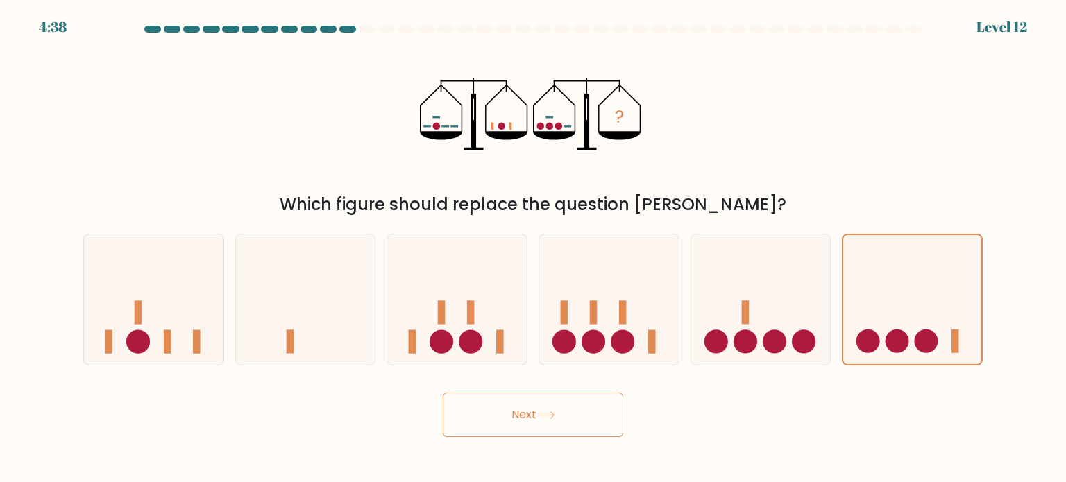
click at [534, 395] on button "Next" at bounding box center [533, 415] width 180 height 44
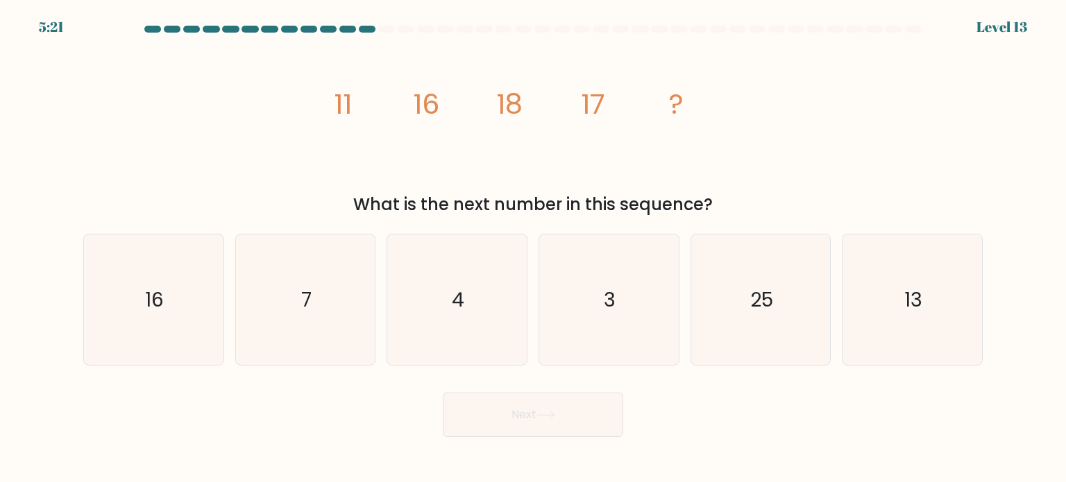
click at [549, 412] on icon at bounding box center [545, 415] width 19 height 8
click at [769, 107] on div "image/svg+xml 11 16 18 17 ? What is the next number in this sequence?" at bounding box center [533, 130] width 916 height 176
click at [186, 301] on icon "16" at bounding box center [153, 300] width 130 height 130
click at [533, 248] on input "a. 16" at bounding box center [533, 244] width 1 height 7
radio input "true"
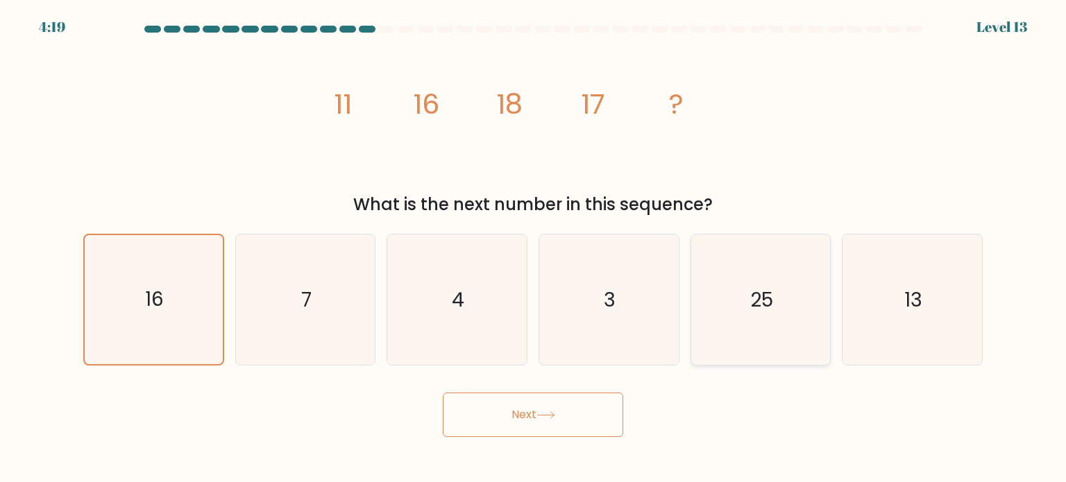
click at [779, 286] on icon "25" at bounding box center [760, 300] width 130 height 130
click at [534, 248] on input "e. 25" at bounding box center [533, 244] width 1 height 7
radio input "true"
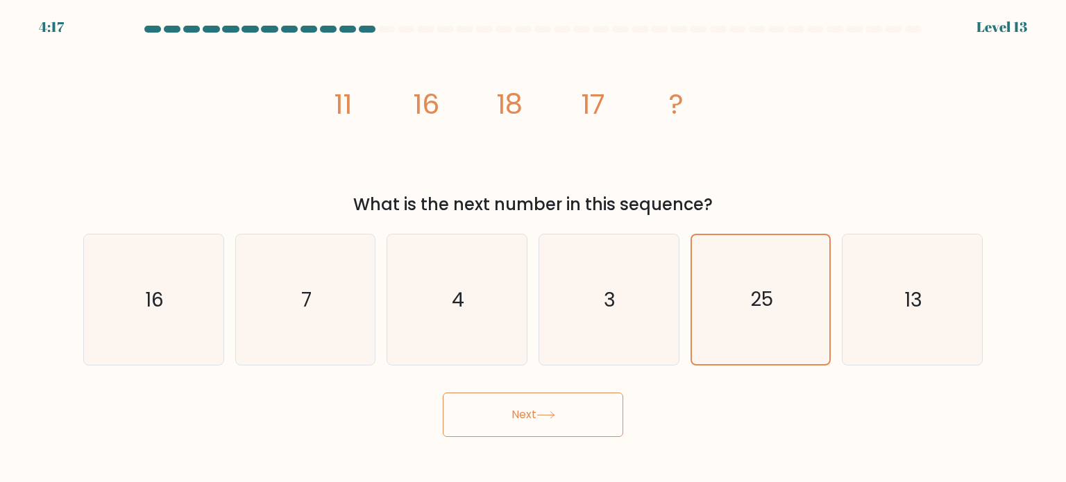
click at [583, 405] on button "Next" at bounding box center [533, 415] width 180 height 44
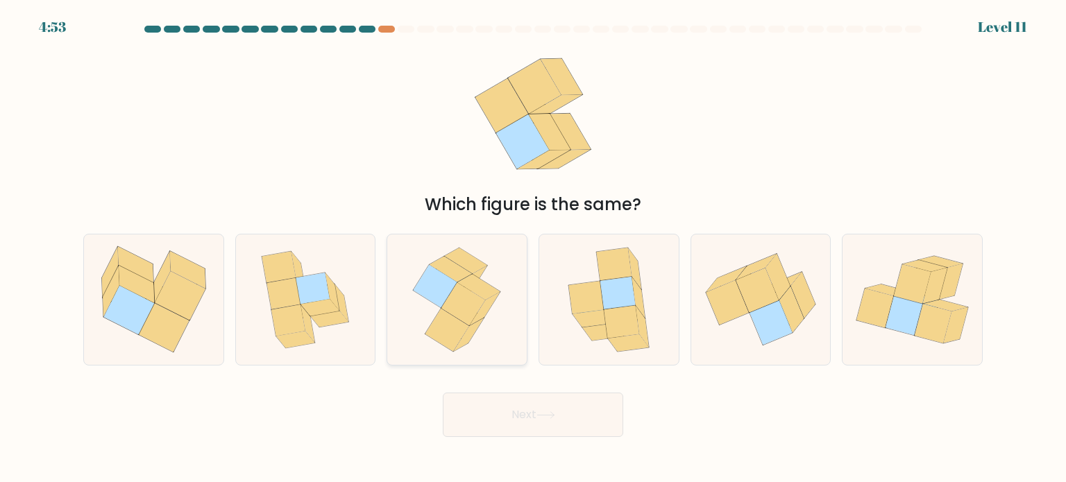
click at [479, 283] on icon at bounding box center [479, 287] width 43 height 26
click at [533, 248] on input "c." at bounding box center [533, 244] width 1 height 7
radio input "true"
click at [520, 398] on button "Next" at bounding box center [533, 415] width 180 height 44
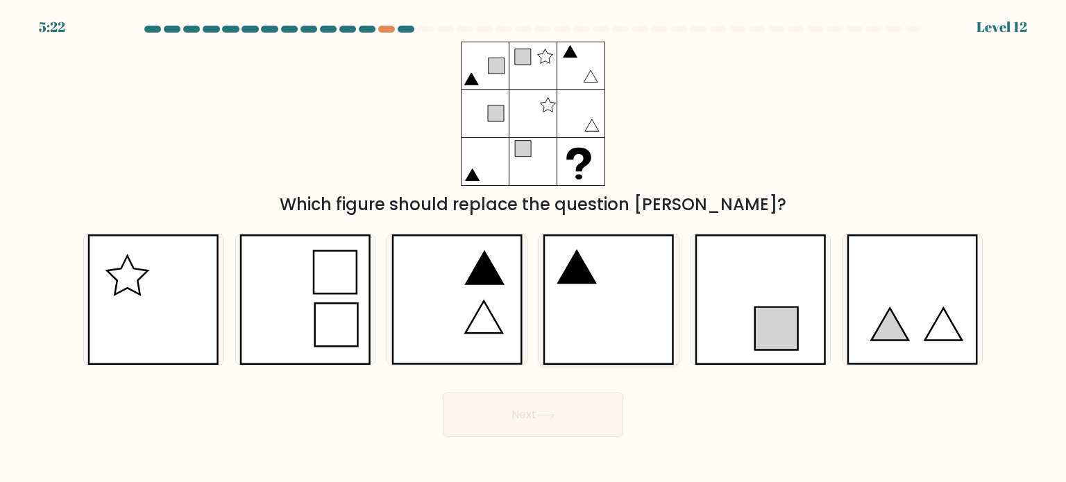
click at [602, 307] on icon at bounding box center [609, 300] width 132 height 130
click at [534, 248] on input "d." at bounding box center [533, 244] width 1 height 7
radio input "true"
click at [571, 415] on button "Next" at bounding box center [533, 415] width 180 height 44
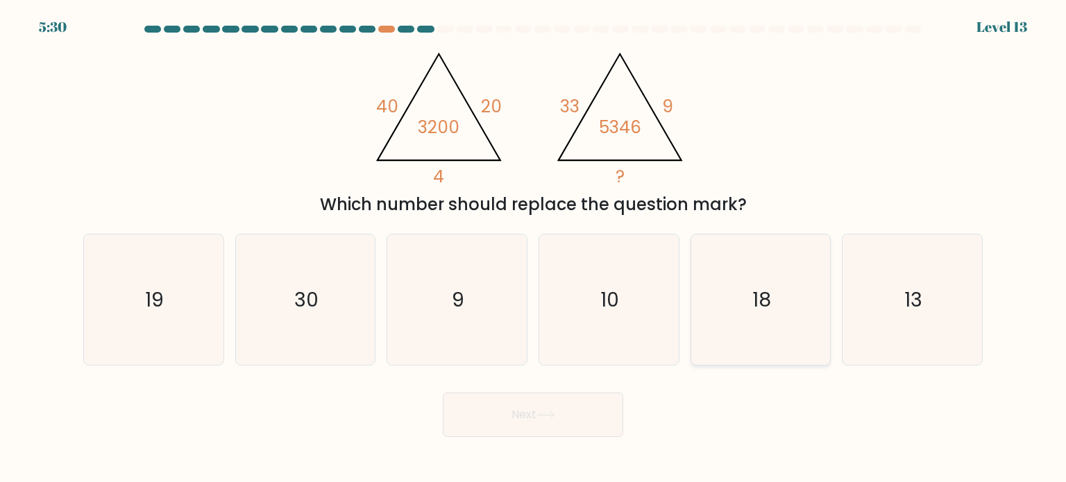
click at [780, 307] on icon "18" at bounding box center [760, 300] width 130 height 130
click at [534, 248] on input "e. 18" at bounding box center [533, 244] width 1 height 7
radio input "true"
click at [555, 417] on icon at bounding box center [545, 415] width 19 height 8
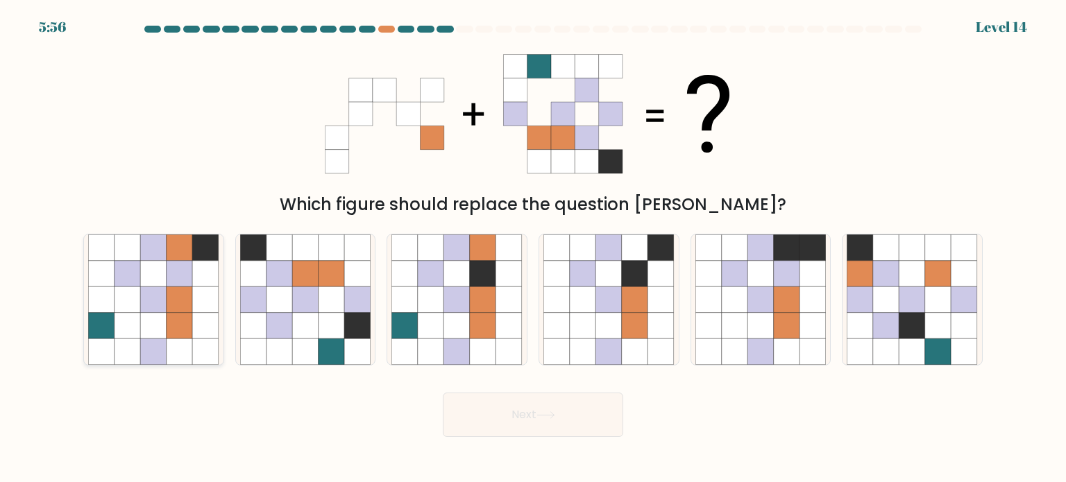
click at [183, 310] on icon at bounding box center [180, 300] width 26 height 26
click at [533, 248] on input "a." at bounding box center [533, 244] width 1 height 7
radio input "true"
click at [591, 411] on button "Next" at bounding box center [533, 415] width 180 height 44
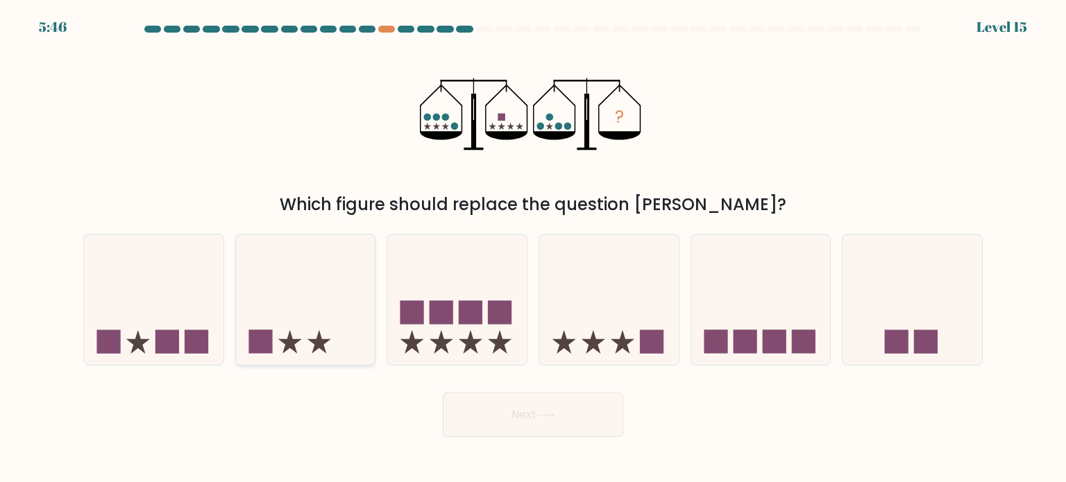
click at [343, 341] on icon at bounding box center [305, 299] width 139 height 115
click at [533, 248] on input "b." at bounding box center [533, 244] width 1 height 7
radio input "true"
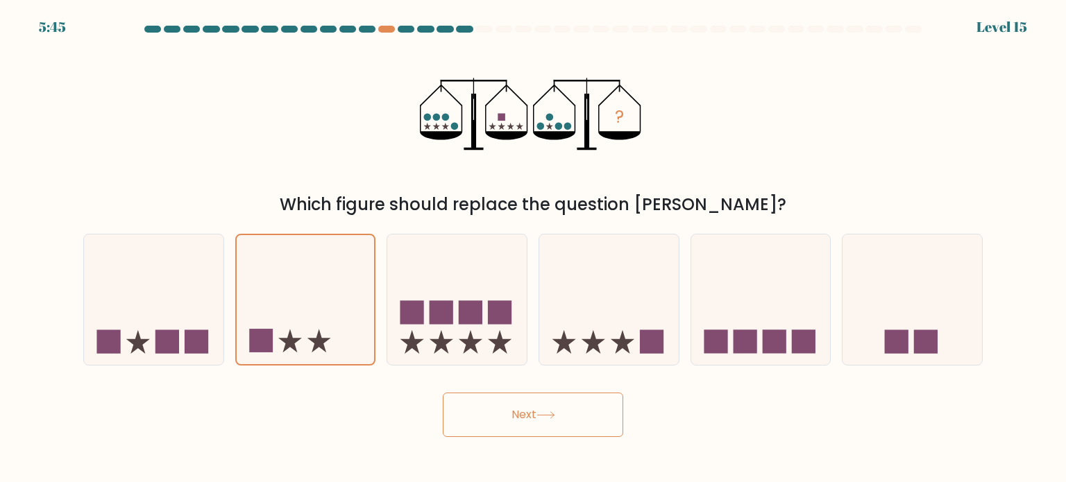
click at [555, 393] on button "Next" at bounding box center [533, 415] width 180 height 44
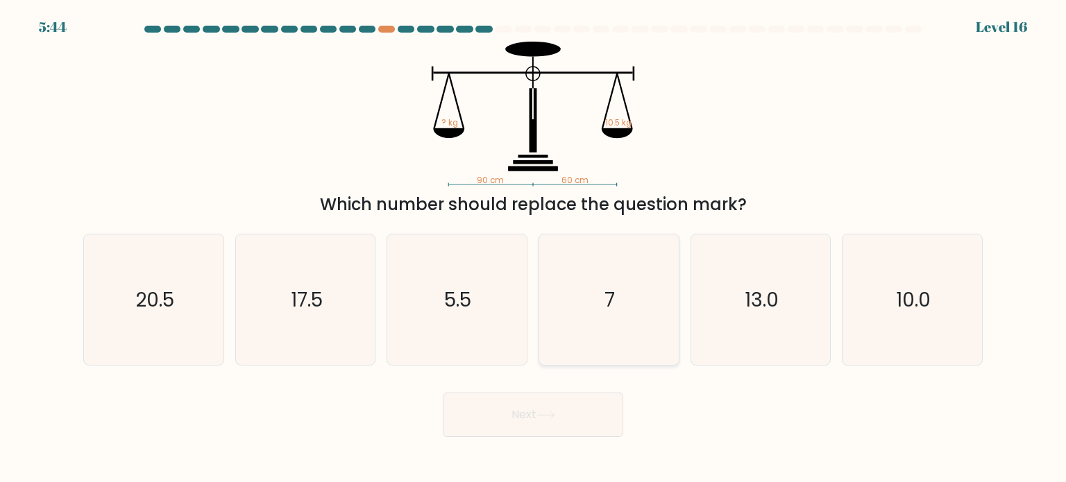
click at [608, 294] on text "7" at bounding box center [610, 299] width 10 height 28
click at [534, 248] on input "d. 7" at bounding box center [533, 244] width 1 height 7
radio input "true"
click at [569, 402] on button "Next" at bounding box center [533, 415] width 180 height 44
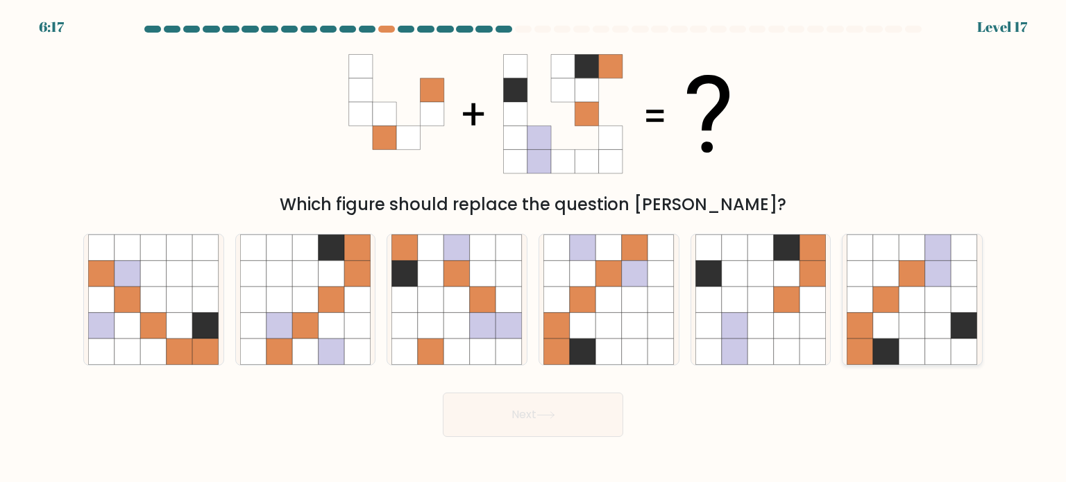
click at [923, 293] on icon at bounding box center [912, 300] width 26 height 26
click at [534, 248] on input "f." at bounding box center [533, 244] width 1 height 7
radio input "true"
click at [570, 432] on button "Next" at bounding box center [533, 415] width 180 height 44
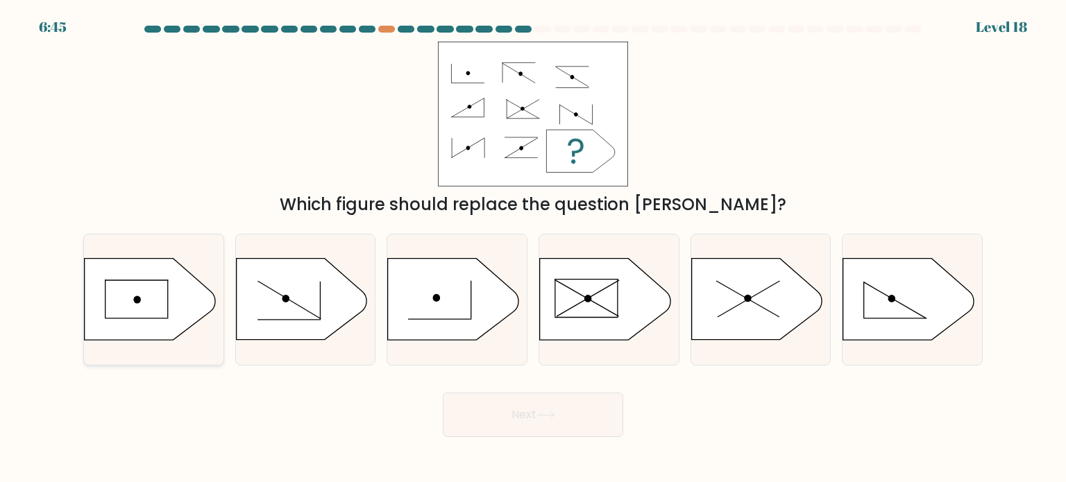
click at [159, 287] on icon at bounding box center [150, 299] width 130 height 81
click at [533, 248] on input "a." at bounding box center [533, 244] width 1 height 7
radio input "true"
click at [545, 410] on button "Next" at bounding box center [533, 415] width 180 height 44
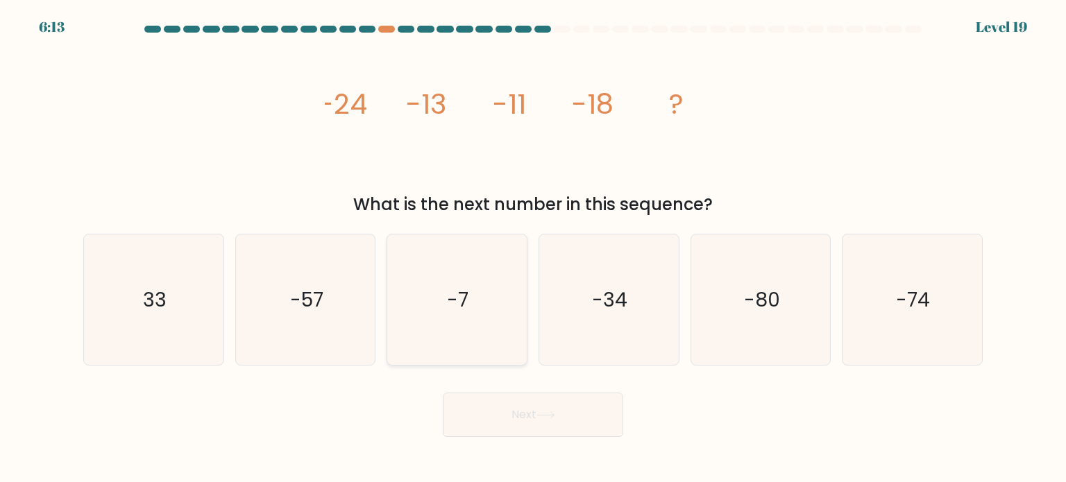
click at [438, 275] on icon "-7" at bounding box center [456, 300] width 130 height 130
click at [533, 248] on input "c. -7" at bounding box center [533, 244] width 1 height 7
radio input "true"
click at [532, 395] on button "Next" at bounding box center [533, 415] width 180 height 44
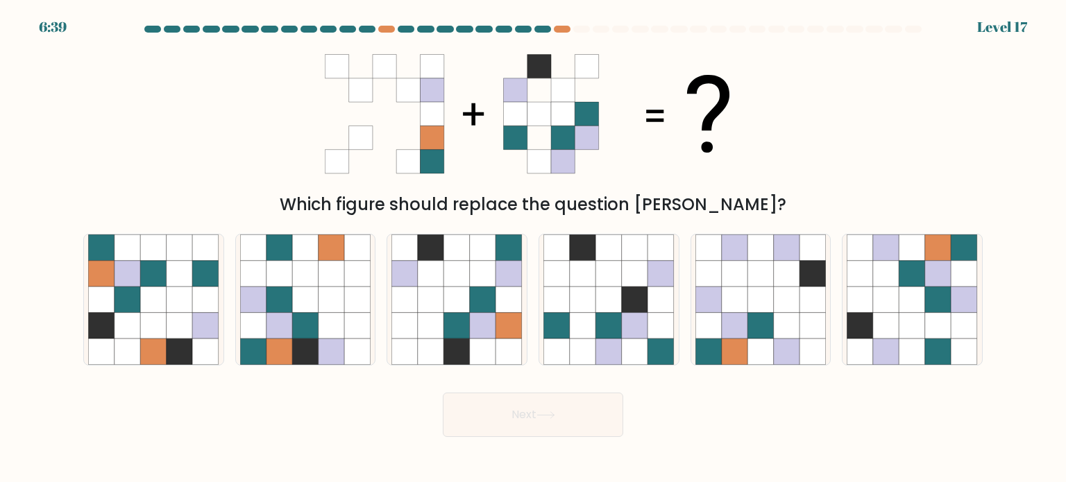
click at [568, 216] on div "Which figure should replace the question [PERSON_NAME]?" at bounding box center [533, 204] width 883 height 25
click at [487, 253] on icon at bounding box center [483, 248] width 26 height 26
click at [533, 248] on input "c." at bounding box center [533, 244] width 1 height 7
radio input "true"
click at [589, 253] on icon at bounding box center [583, 248] width 26 height 26
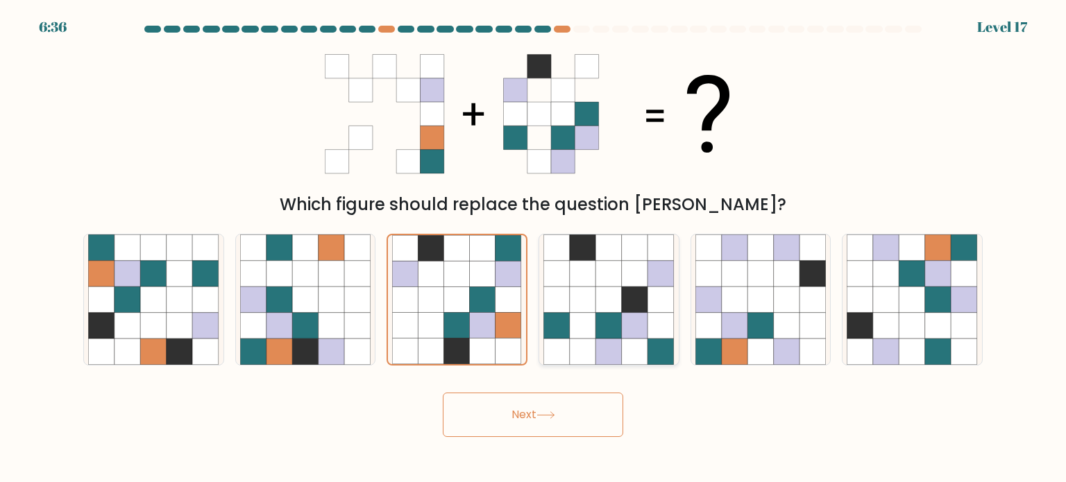
click at [534, 248] on input "d." at bounding box center [533, 244] width 1 height 7
radio input "true"
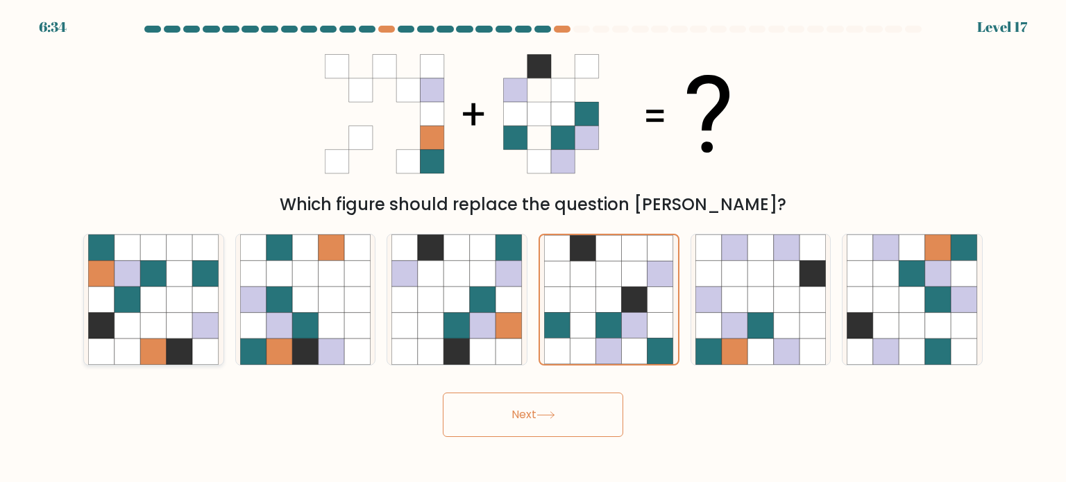
click at [217, 255] on icon at bounding box center [206, 248] width 26 height 26
click at [533, 248] on input "a." at bounding box center [533, 244] width 1 height 7
radio input "true"
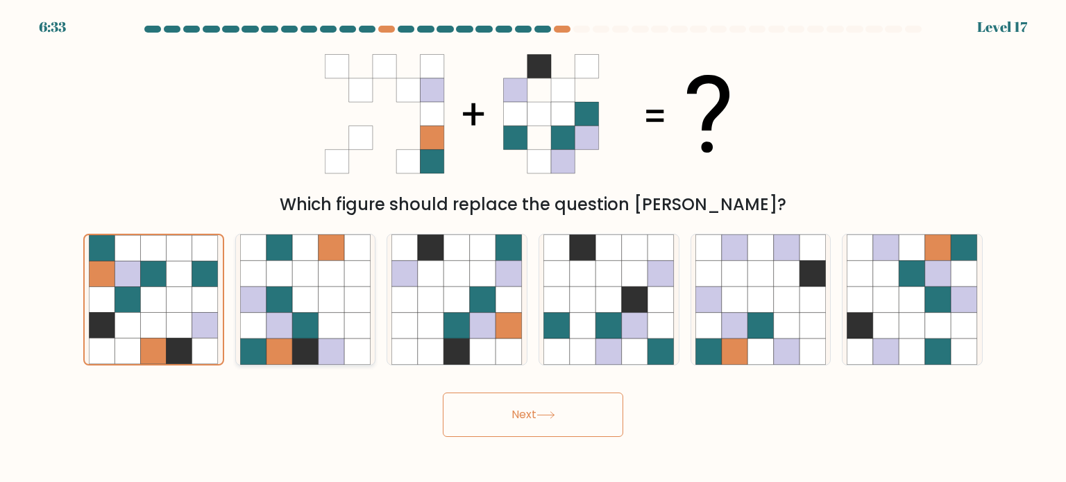
click at [355, 255] on icon at bounding box center [357, 248] width 26 height 26
click at [533, 248] on input "b." at bounding box center [533, 244] width 1 height 7
radio input "true"
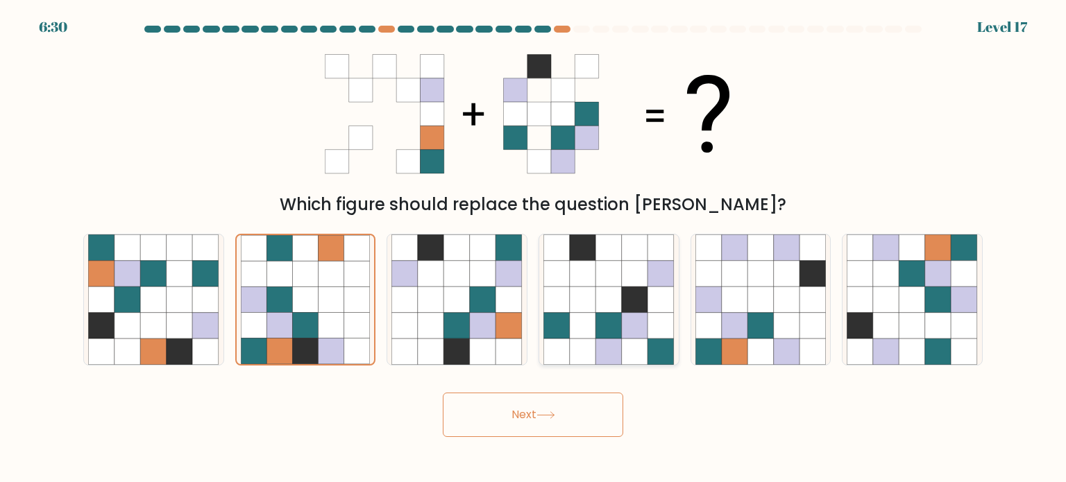
click at [618, 269] on icon at bounding box center [609, 273] width 26 height 26
click at [534, 248] on input "d." at bounding box center [533, 244] width 1 height 7
radio input "true"
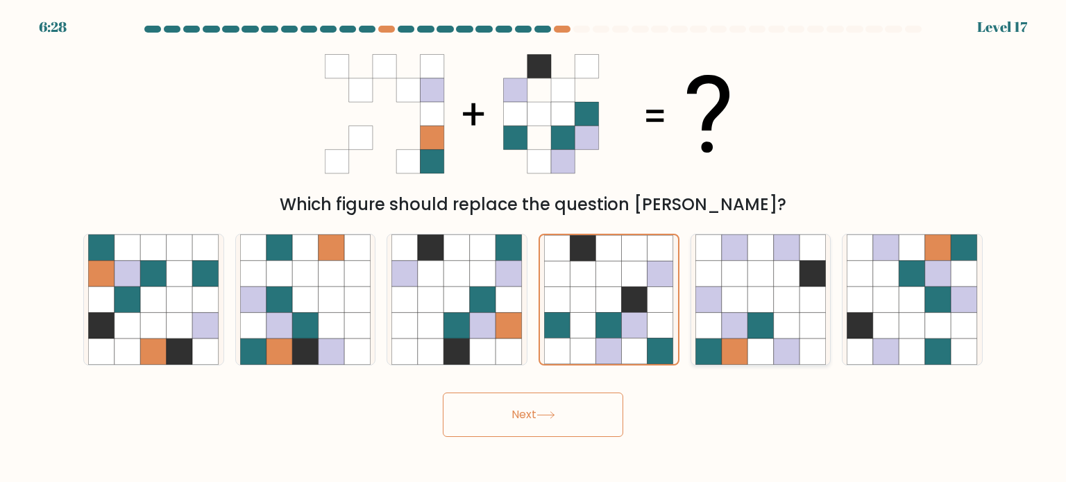
click at [716, 261] on icon at bounding box center [708, 273] width 26 height 26
click at [534, 248] on input "e." at bounding box center [533, 244] width 1 height 7
radio input "true"
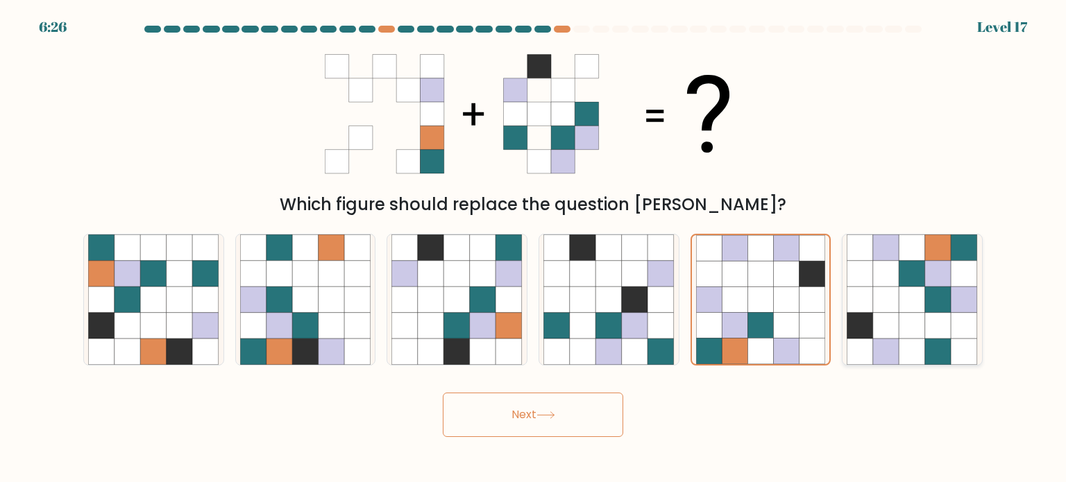
click at [868, 271] on icon at bounding box center [860, 273] width 26 height 26
click at [534, 248] on input "f." at bounding box center [533, 244] width 1 height 7
radio input "true"
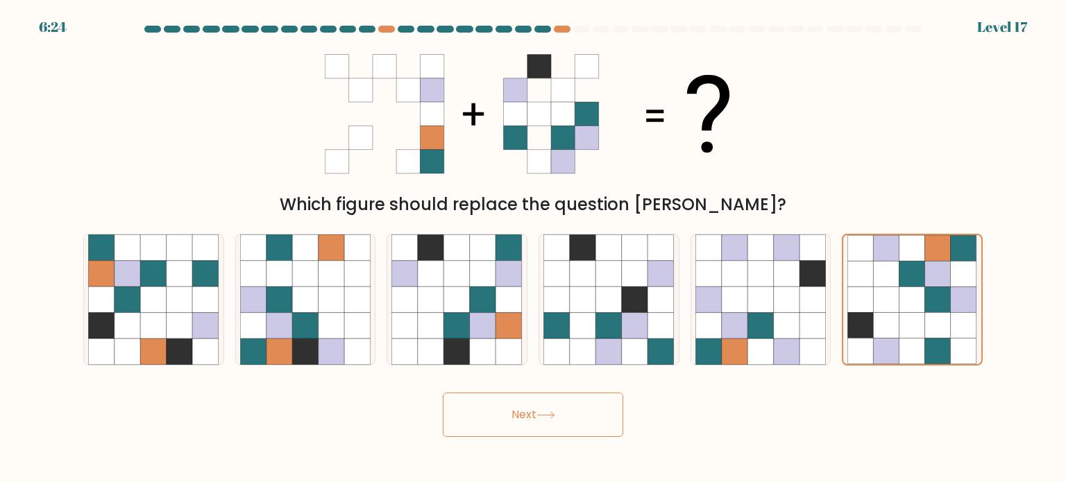
click at [569, 423] on button "Next" at bounding box center [533, 415] width 180 height 44
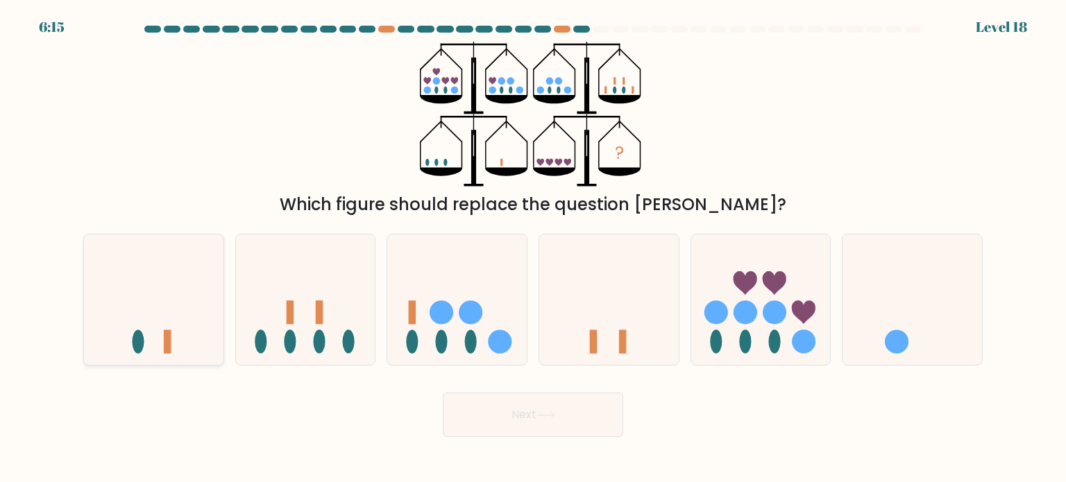
click at [183, 313] on icon at bounding box center [153, 299] width 139 height 115
click at [533, 248] on input "a." at bounding box center [533, 244] width 1 height 7
radio input "true"
click at [168, 281] on icon at bounding box center [154, 299] width 138 height 114
click at [533, 248] on input "a." at bounding box center [533, 244] width 1 height 7
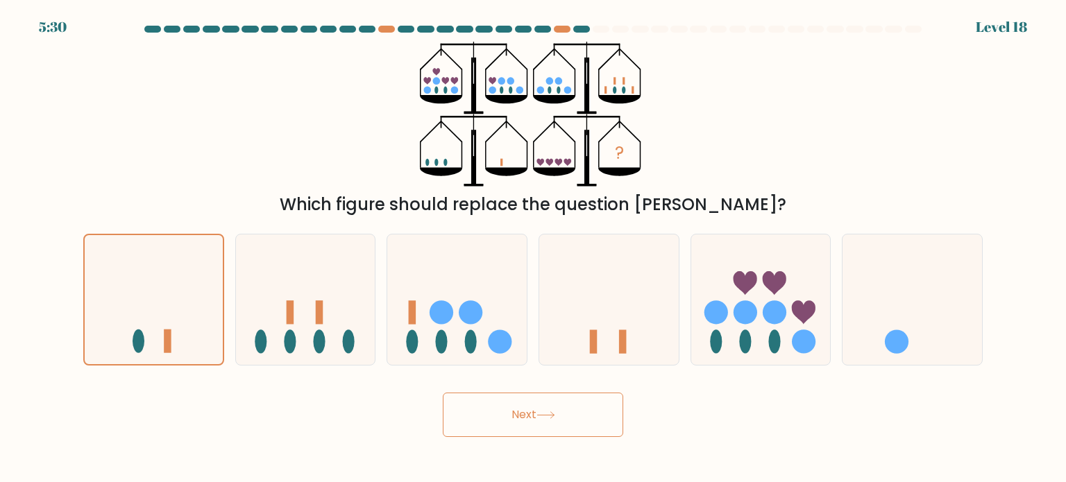
click at [513, 394] on button "Next" at bounding box center [533, 415] width 180 height 44
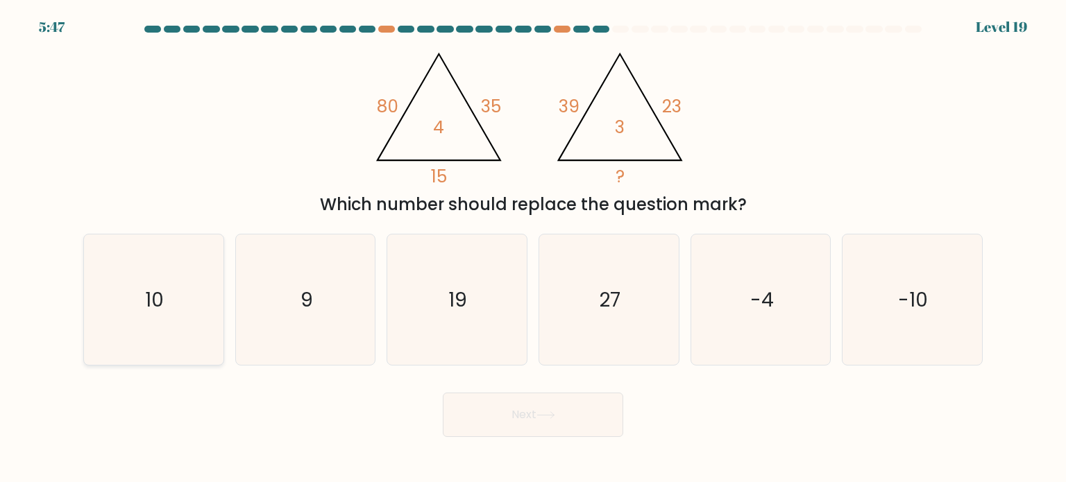
click at [175, 257] on icon "10" at bounding box center [153, 300] width 130 height 130
click at [533, 248] on input "a. 10" at bounding box center [533, 244] width 1 height 7
radio input "true"
click at [573, 425] on button "Next" at bounding box center [533, 415] width 180 height 44
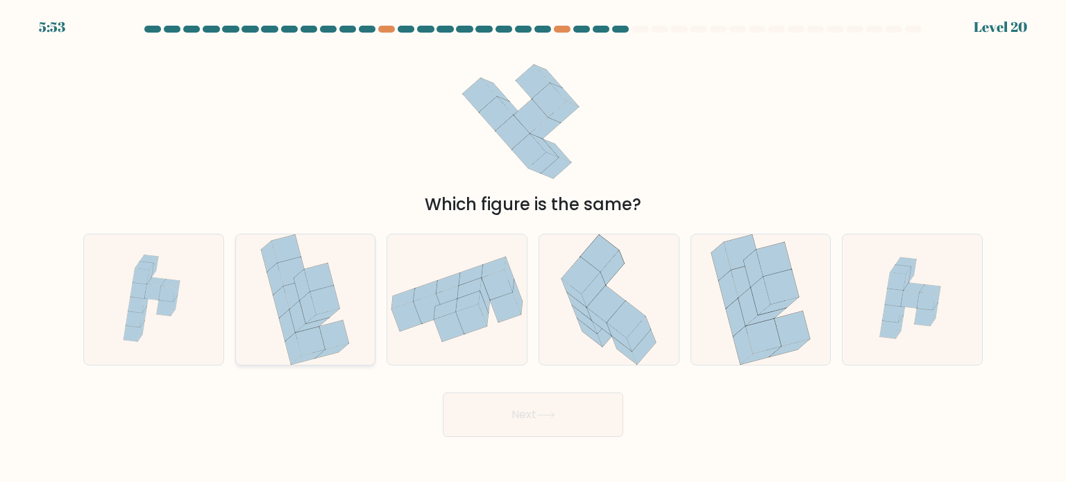
click at [305, 282] on icon at bounding box center [302, 285] width 16 height 32
click at [533, 248] on input "b." at bounding box center [533, 244] width 1 height 7
radio input "true"
click at [584, 428] on button "Next" at bounding box center [533, 415] width 180 height 44
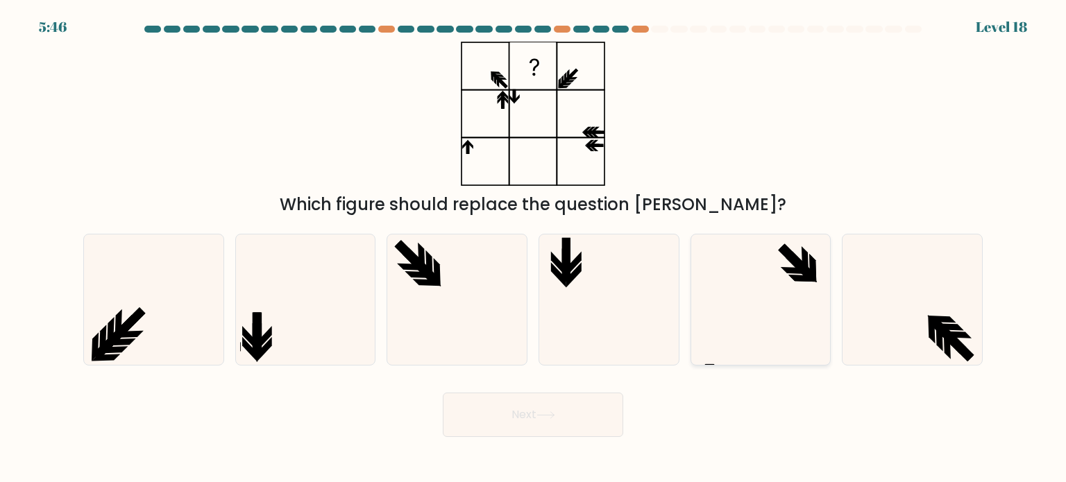
click at [797, 303] on icon at bounding box center [760, 300] width 130 height 130
click at [534, 248] on input "e." at bounding box center [533, 244] width 1 height 7
radio input "true"
click at [580, 418] on button "Next" at bounding box center [533, 415] width 180 height 44
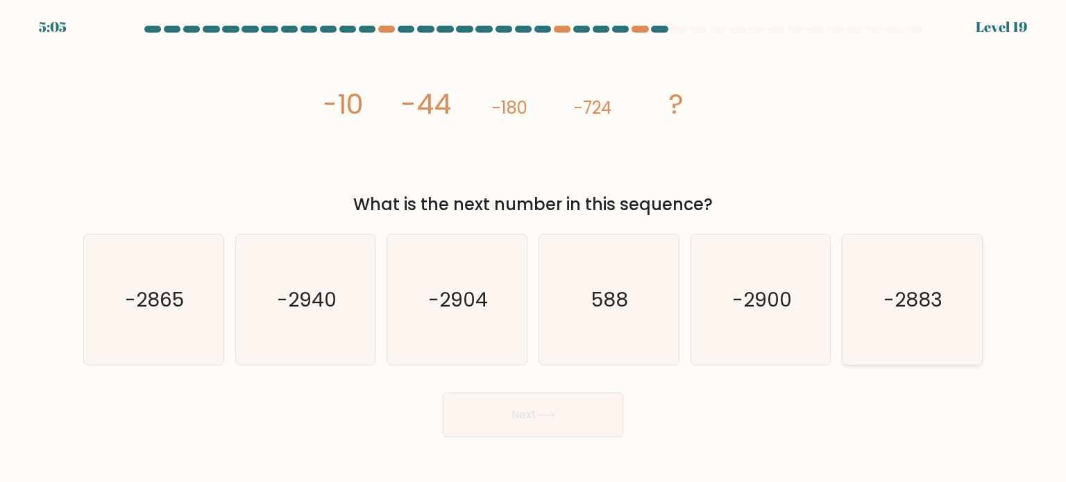
click at [939, 305] on text "-2883" at bounding box center [913, 299] width 59 height 28
click at [534, 248] on input "f. -2883" at bounding box center [533, 244] width 1 height 7
radio input "true"
click at [437, 291] on text "-2904" at bounding box center [459, 299] width 60 height 28
click at [533, 248] on input "c. -2904" at bounding box center [533, 244] width 1 height 7
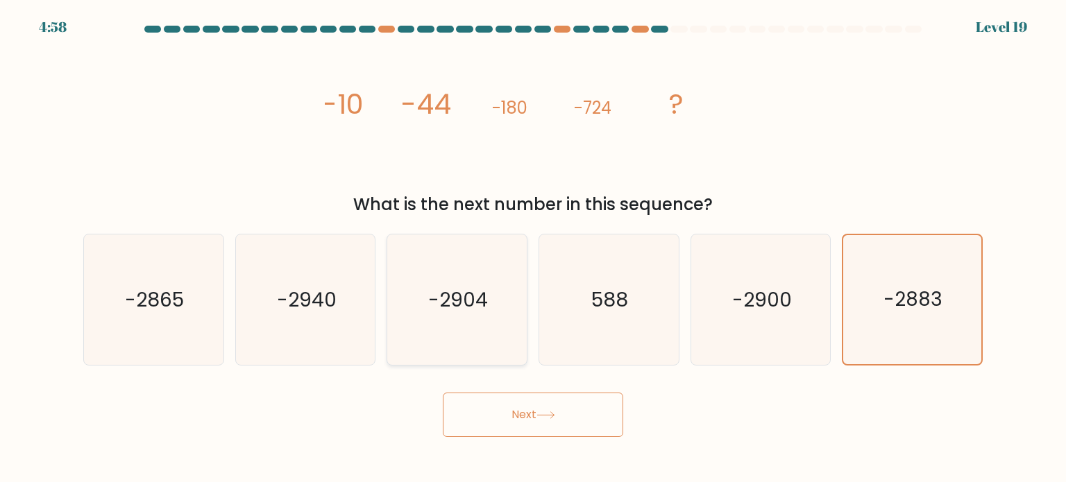
radio input "true"
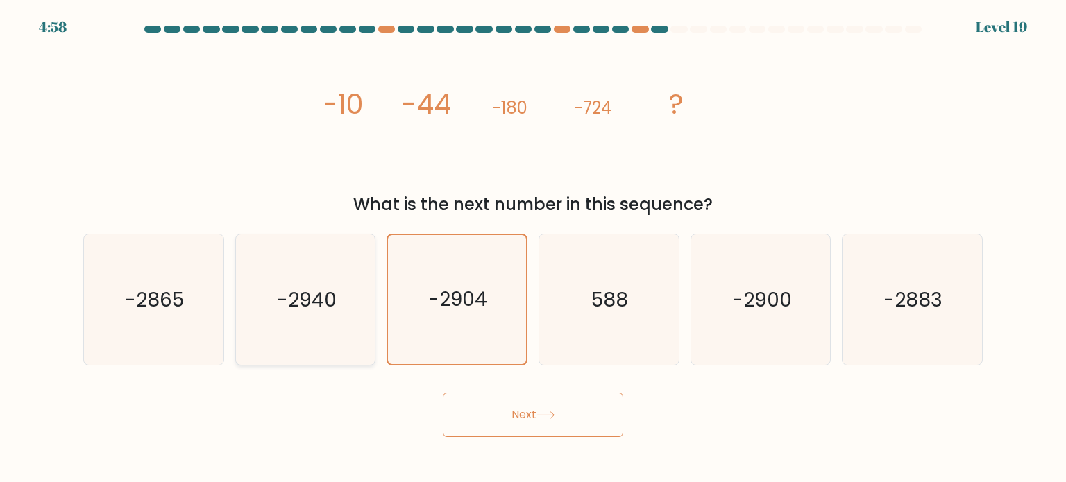
click at [350, 293] on icon "-2940" at bounding box center [305, 300] width 130 height 130
click at [533, 248] on input "b. -2940" at bounding box center [533, 244] width 1 height 7
radio input "true"
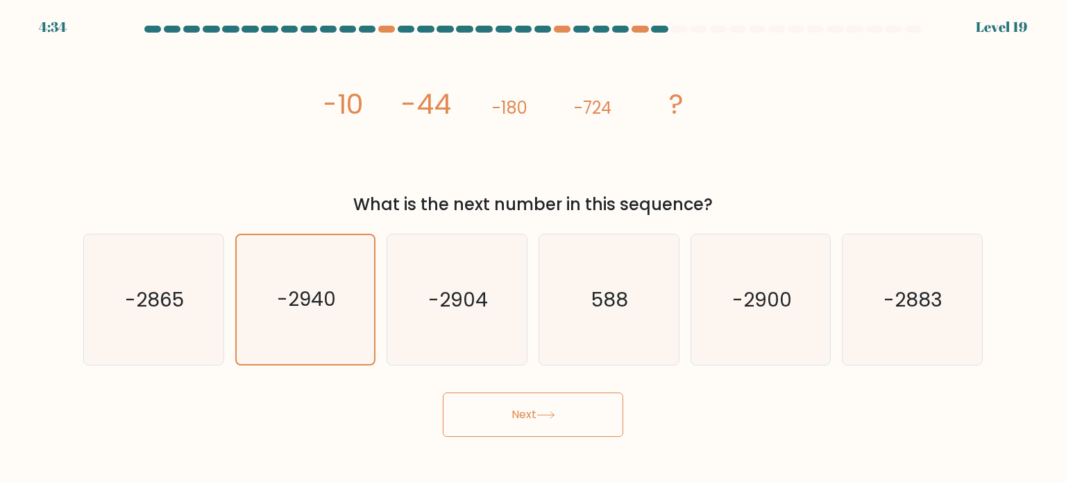
click at [600, 401] on button "Next" at bounding box center [533, 415] width 180 height 44
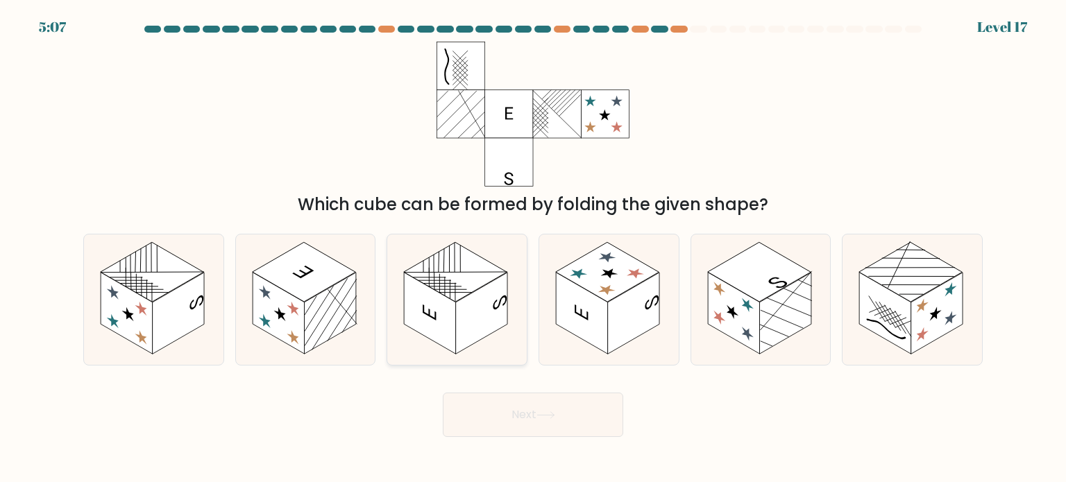
click at [475, 296] on rect at bounding box center [482, 314] width 52 height 82
click at [533, 248] on input "c." at bounding box center [533, 244] width 1 height 7
radio input "true"
click at [540, 411] on icon at bounding box center [545, 415] width 19 height 8
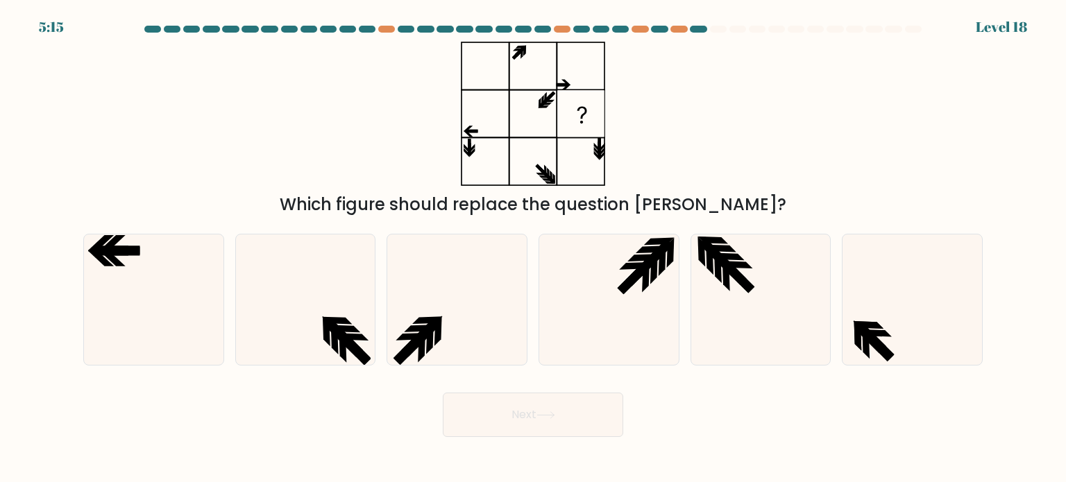
click at [150, 225] on div "a. b. c." at bounding box center [533, 294] width 910 height 143
click at [152, 269] on icon at bounding box center [153, 300] width 130 height 130
click at [533, 248] on input "a." at bounding box center [533, 244] width 1 height 7
radio input "true"
click at [513, 405] on button "Next" at bounding box center [533, 415] width 180 height 44
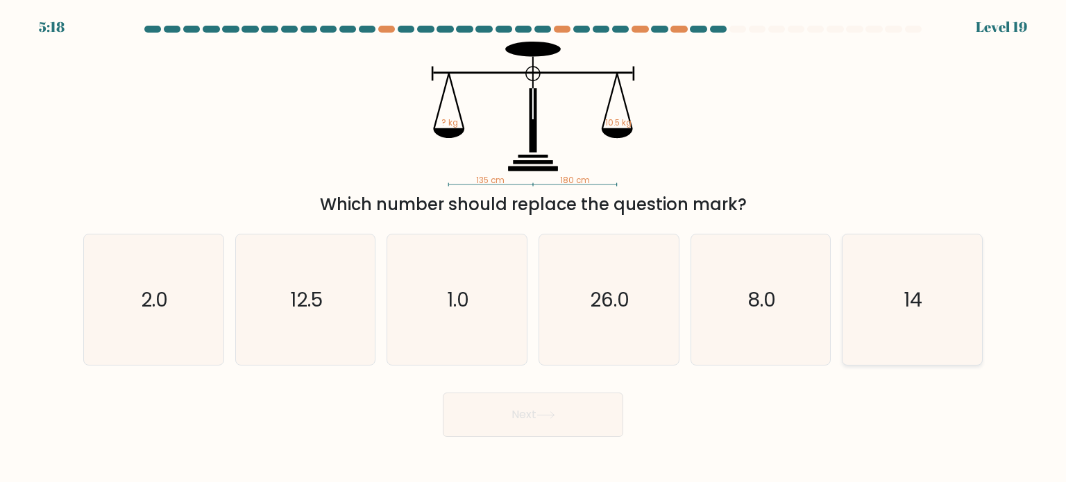
click at [923, 309] on icon "14" at bounding box center [912, 300] width 130 height 130
click at [534, 248] on input "f. 14" at bounding box center [533, 244] width 1 height 7
radio input "true"
click at [586, 419] on button "Next" at bounding box center [533, 415] width 180 height 44
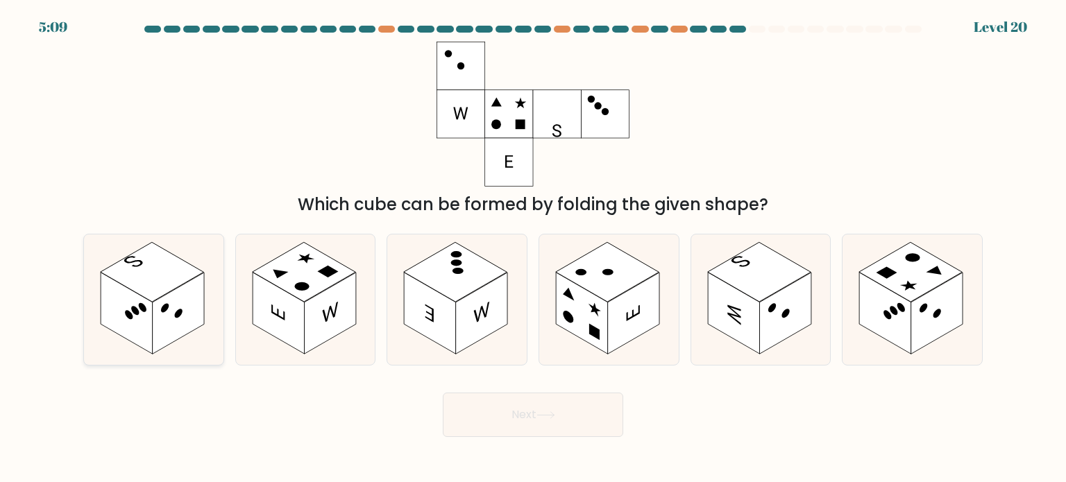
click at [142, 239] on icon at bounding box center [153, 300] width 139 height 130
click at [533, 241] on input "a." at bounding box center [533, 244] width 1 height 7
radio input "true"
click at [568, 423] on button "Next" at bounding box center [533, 415] width 180 height 44
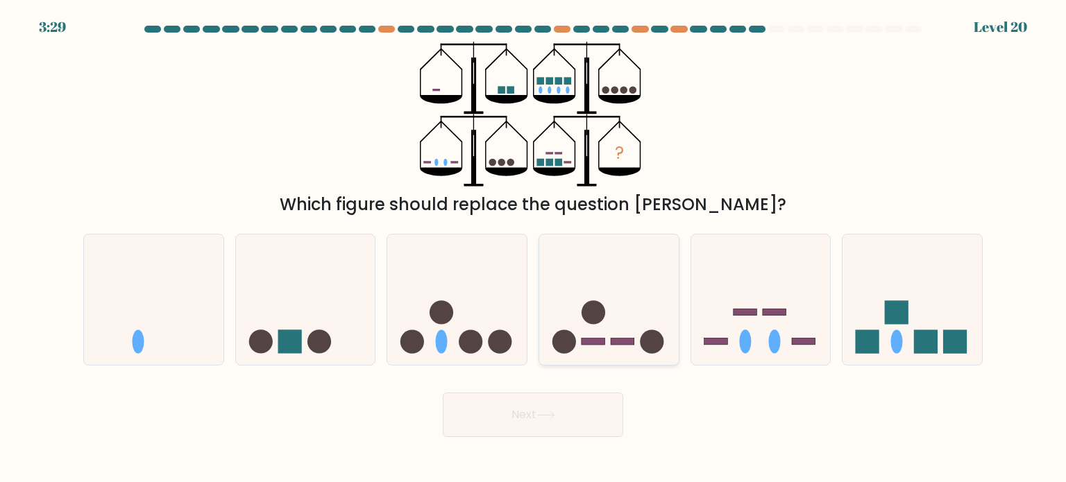
click at [616, 326] on icon at bounding box center [608, 299] width 139 height 115
click at [534, 248] on input "d." at bounding box center [533, 244] width 1 height 7
radio input "true"
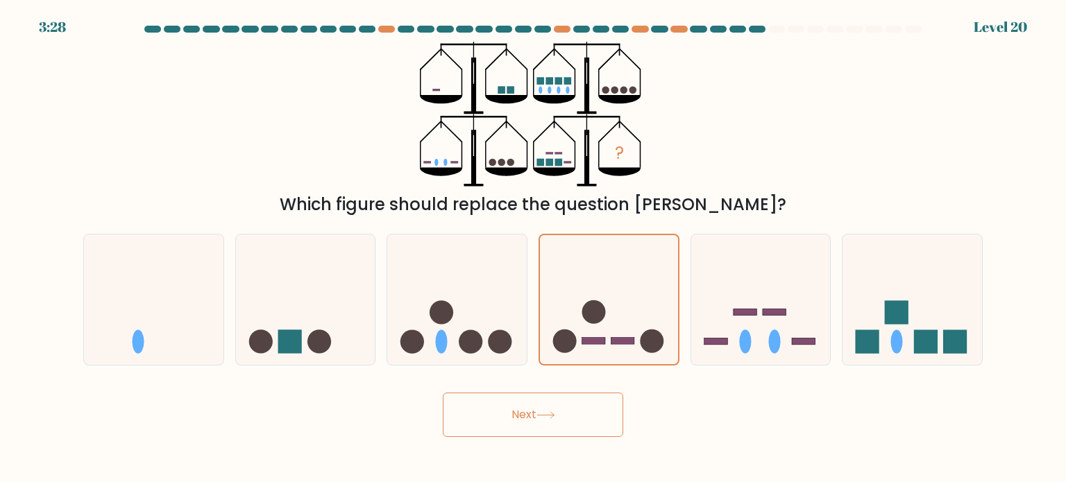
click at [591, 419] on button "Next" at bounding box center [533, 415] width 180 height 44
